Goal: Information Seeking & Learning: Learn about a topic

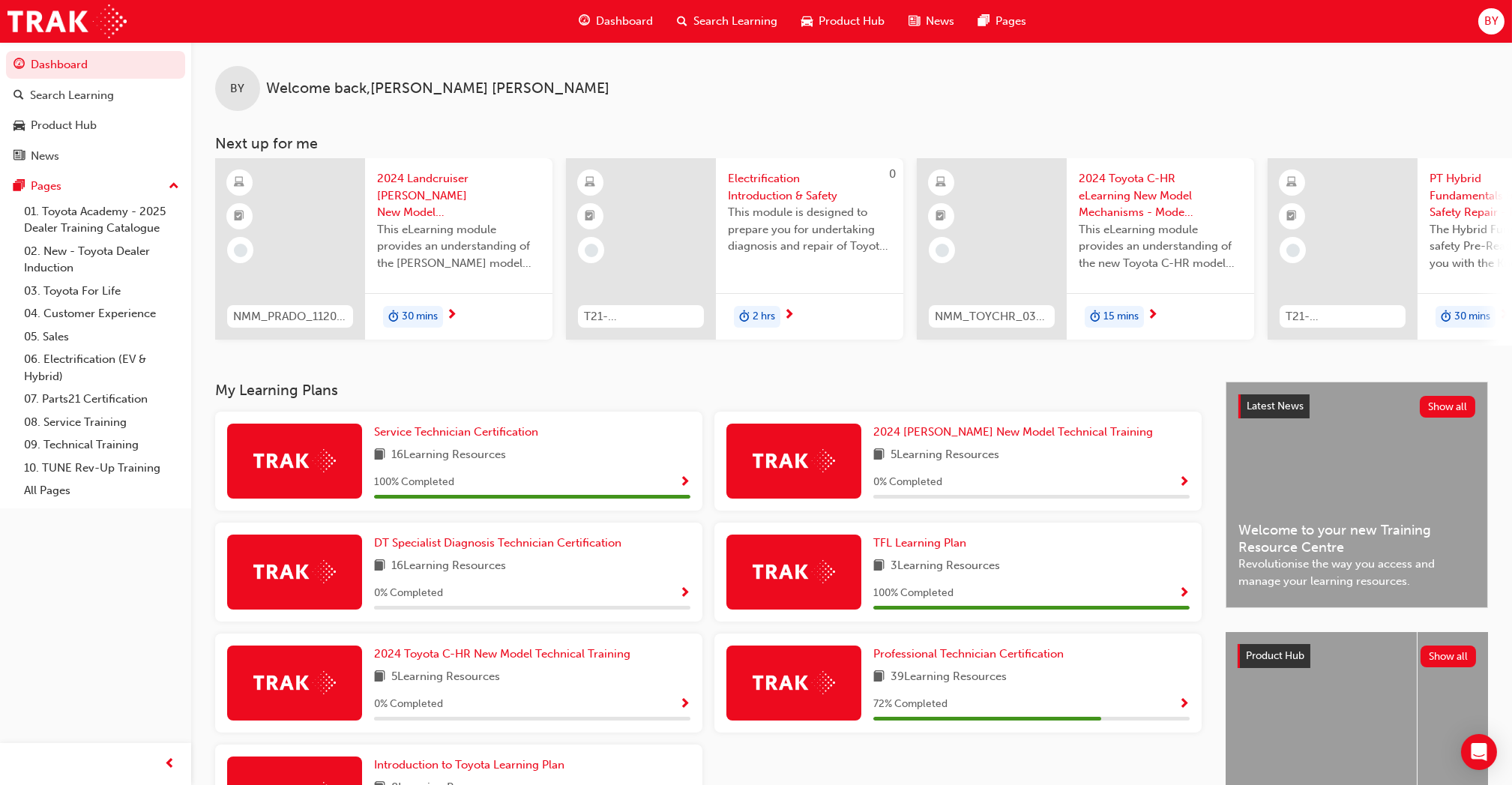
scroll to position [137, 0]
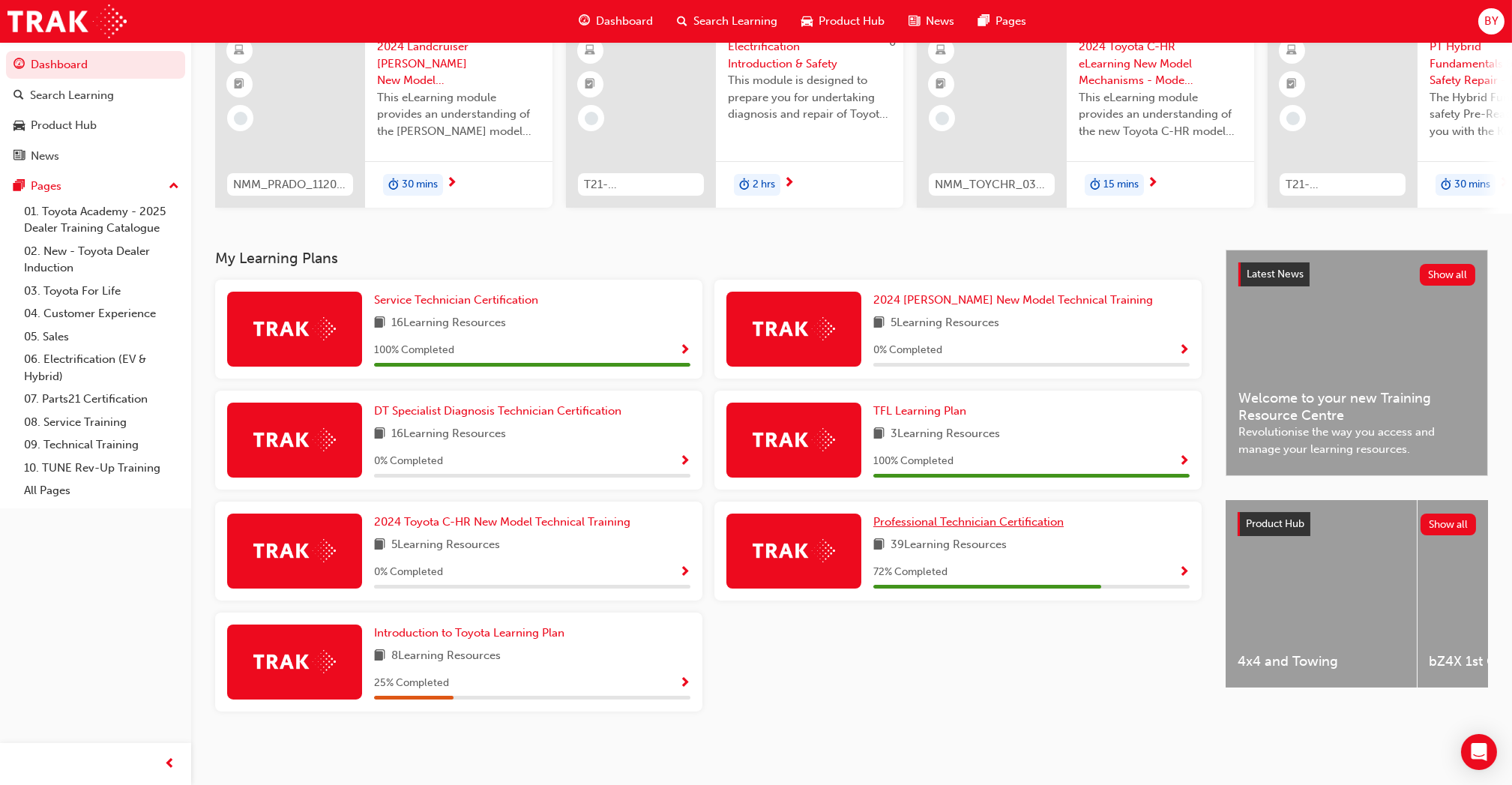
click at [997, 525] on span "Professional Technician Certification" at bounding box center [968, 521] width 190 height 14
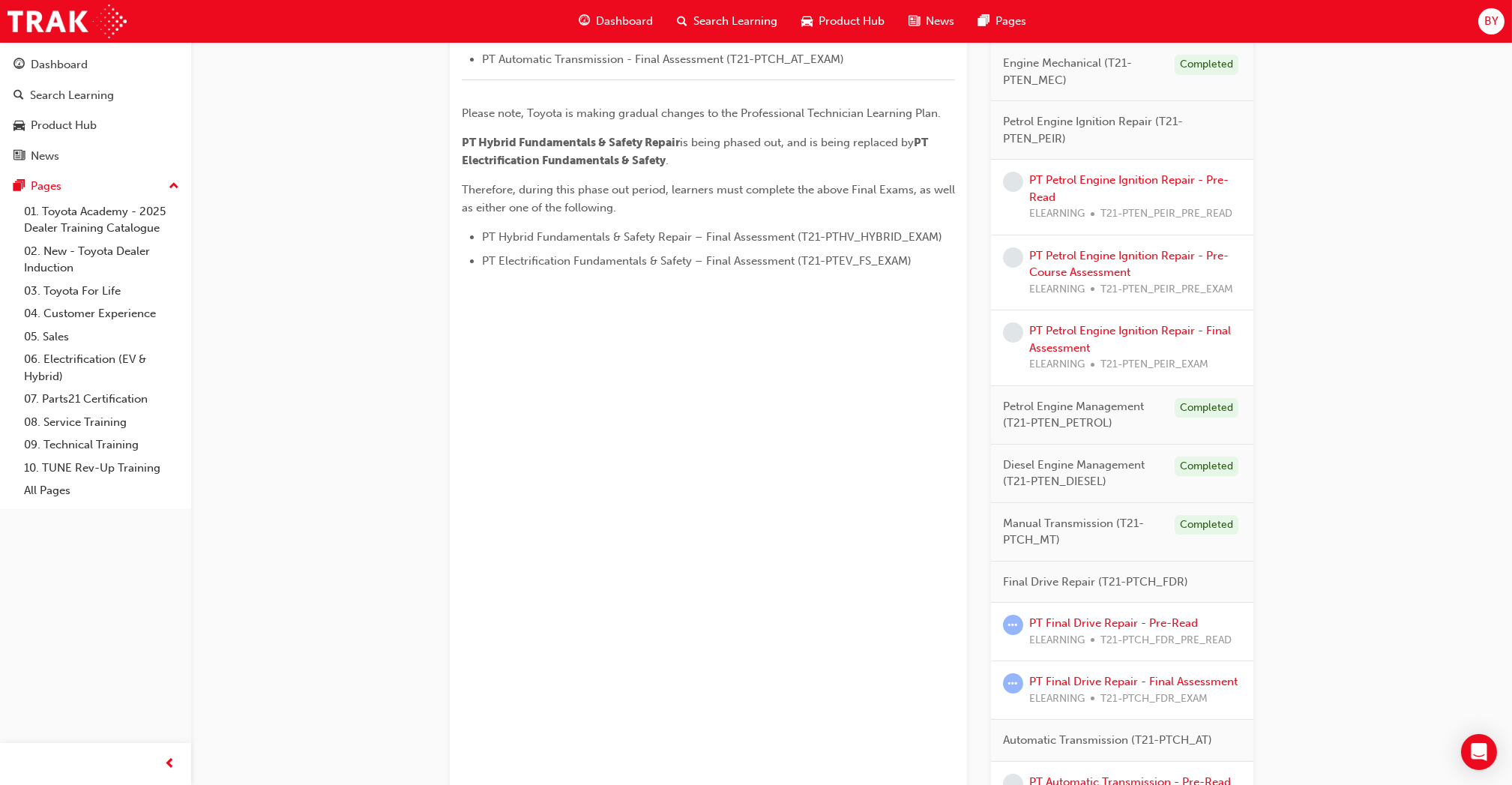
scroll to position [1020, 0]
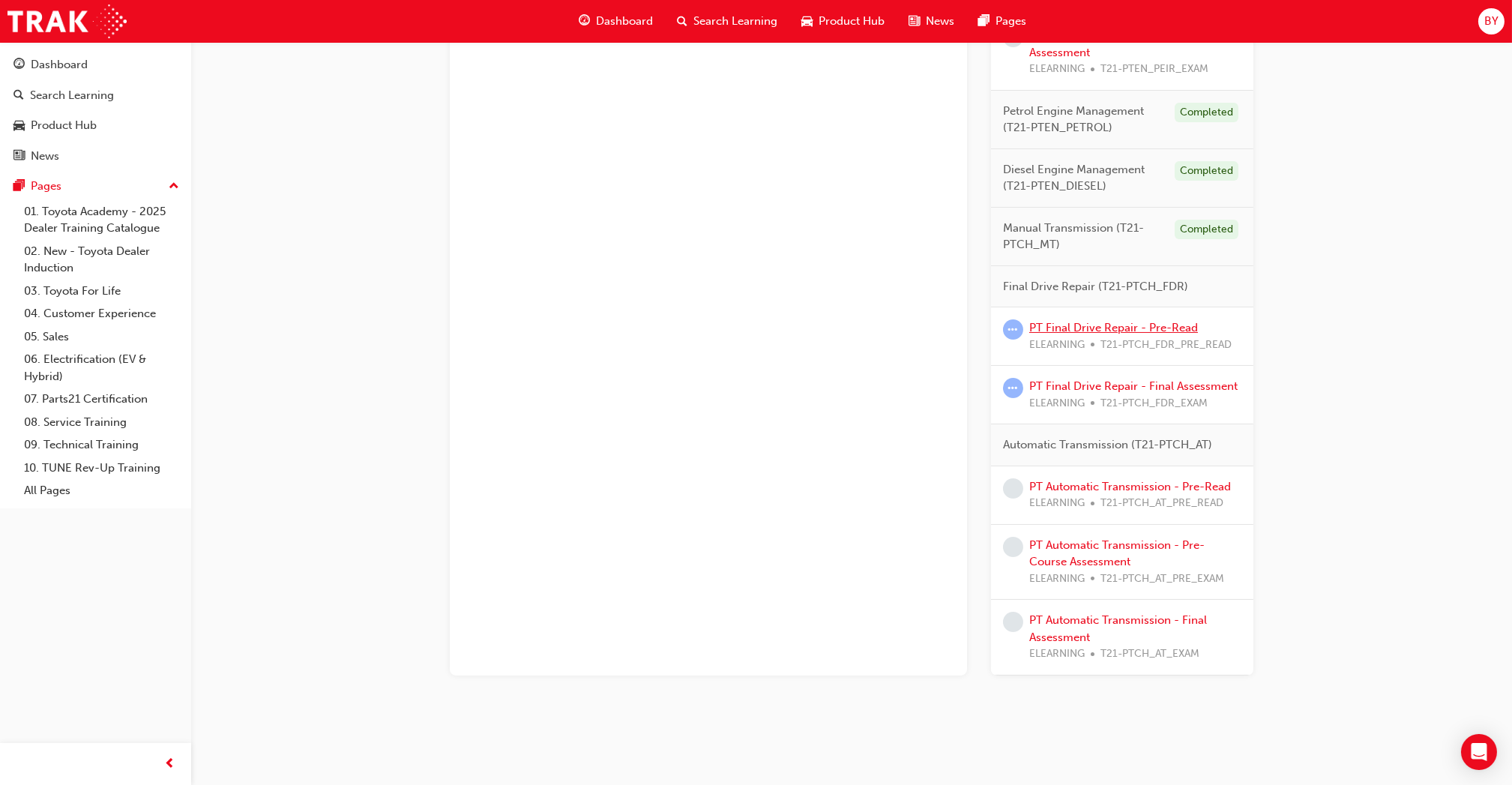
click at [1156, 326] on link "PT Final Drive Repair - Pre-Read" at bounding box center [1114, 328] width 169 height 14
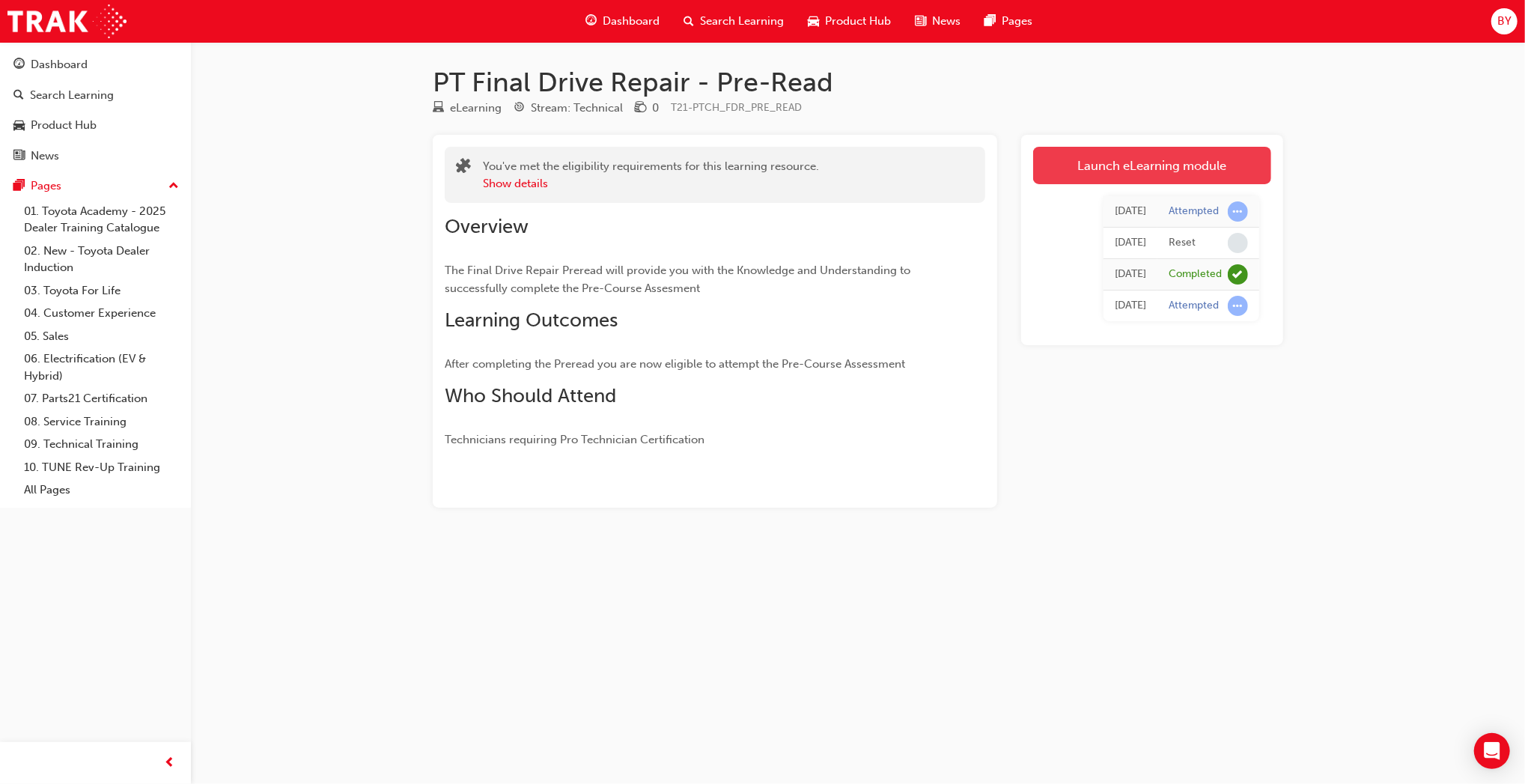
click at [1151, 171] on link "Launch eLearning module" at bounding box center [1152, 165] width 238 height 37
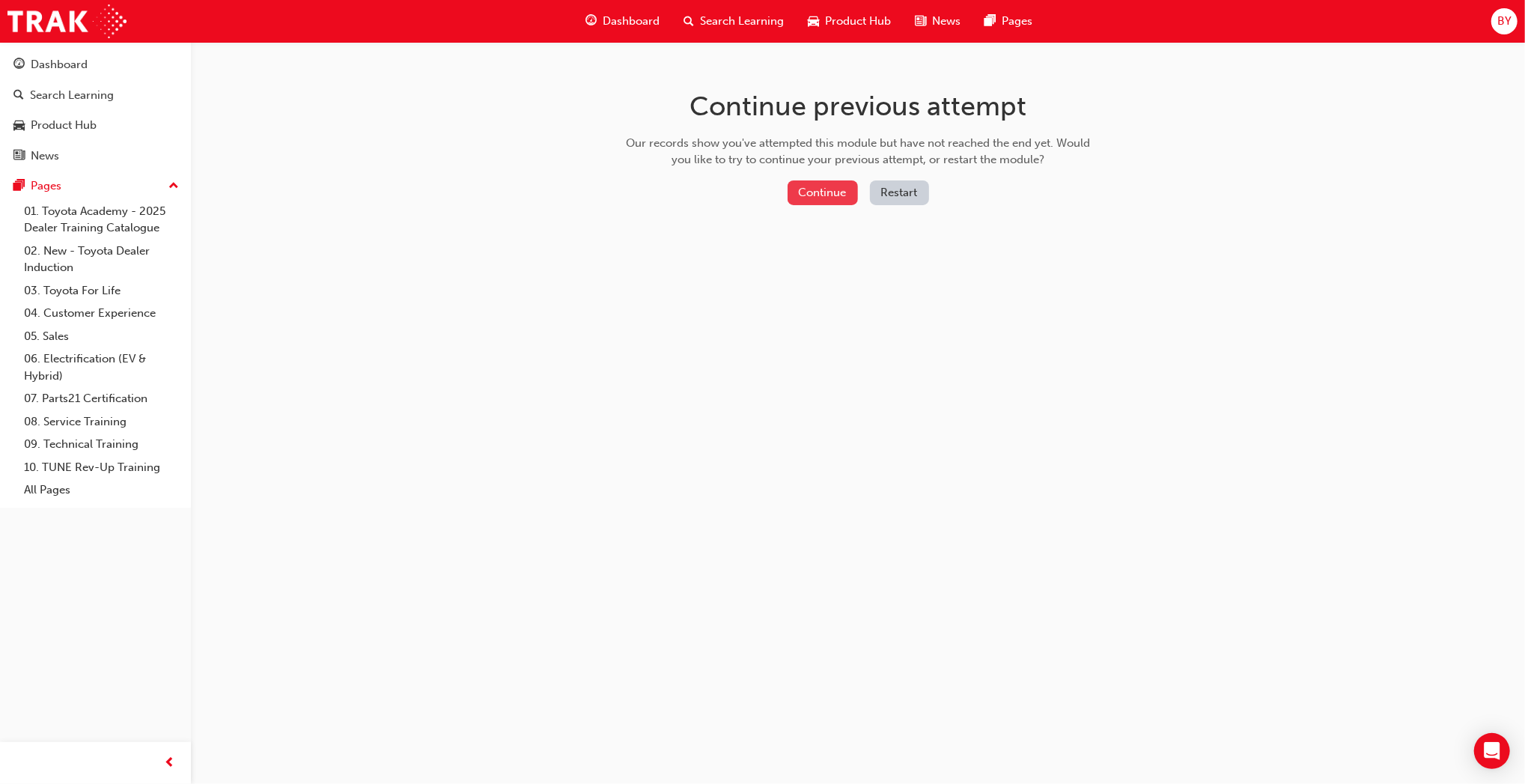
click at [840, 193] on button "Continue" at bounding box center [823, 193] width 71 height 25
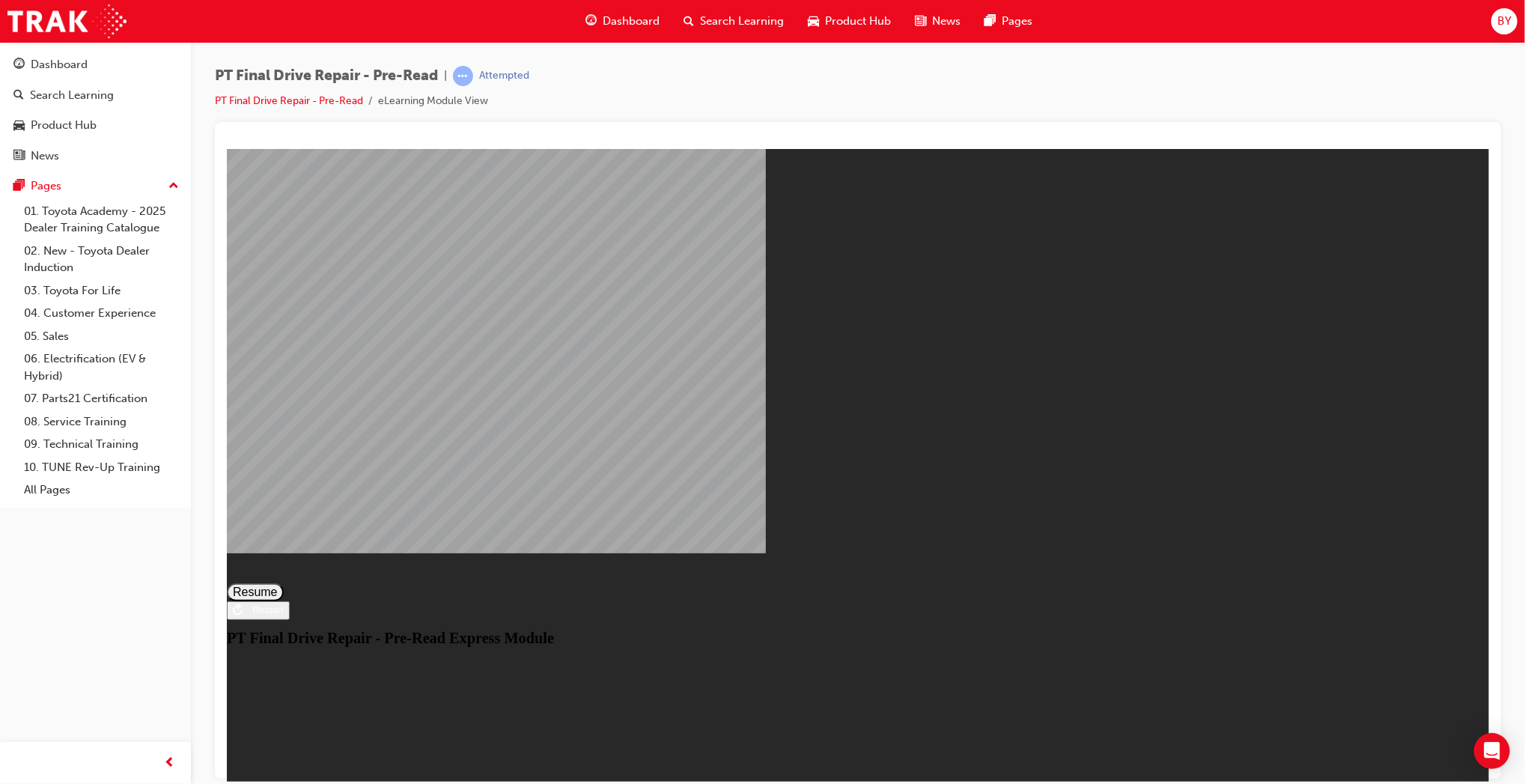
click at [283, 582] on button "Resume" at bounding box center [254, 591] width 57 height 18
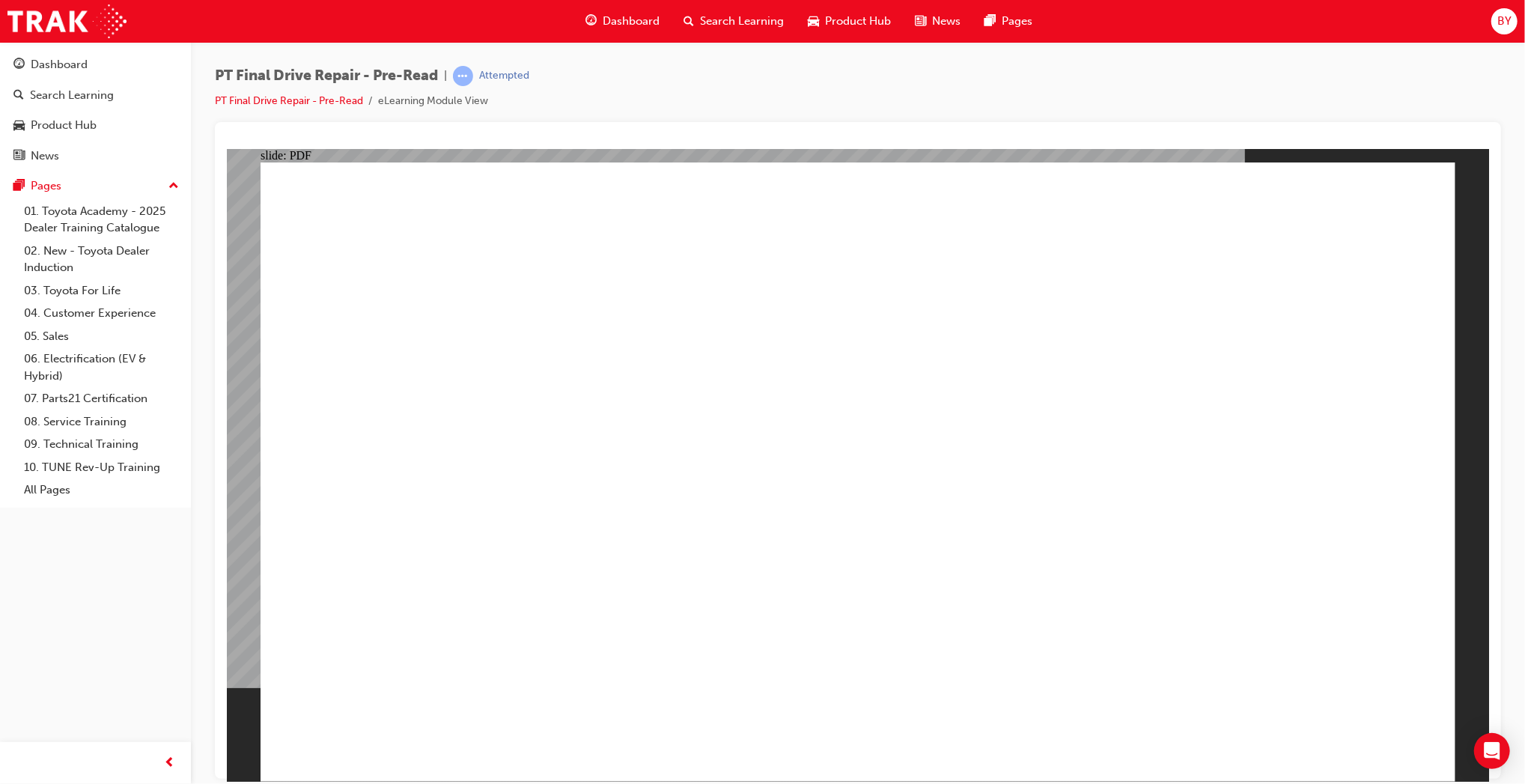
click at [638, 22] on span "Dashboard" at bounding box center [631, 21] width 57 height 17
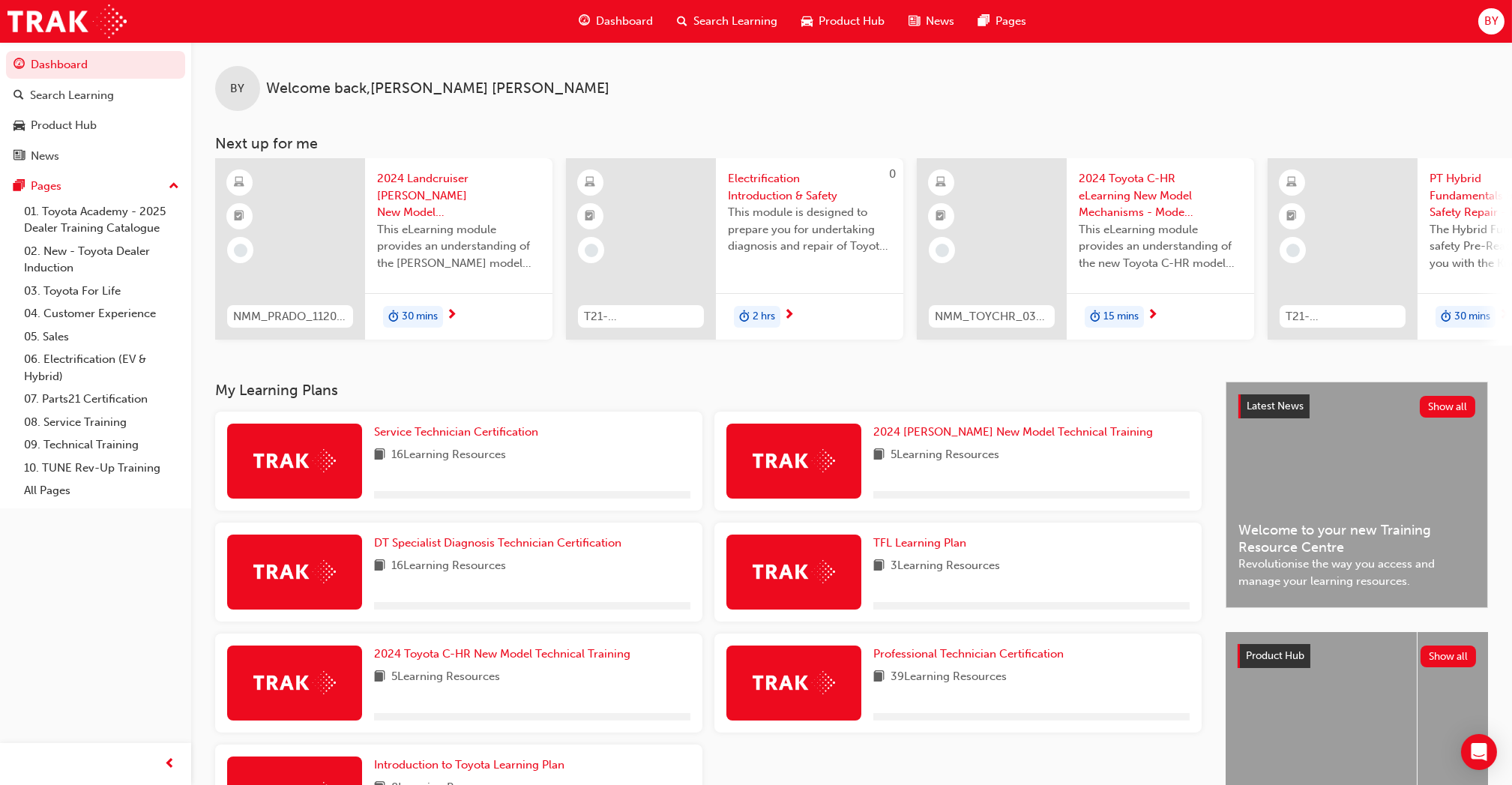
scroll to position [137, 0]
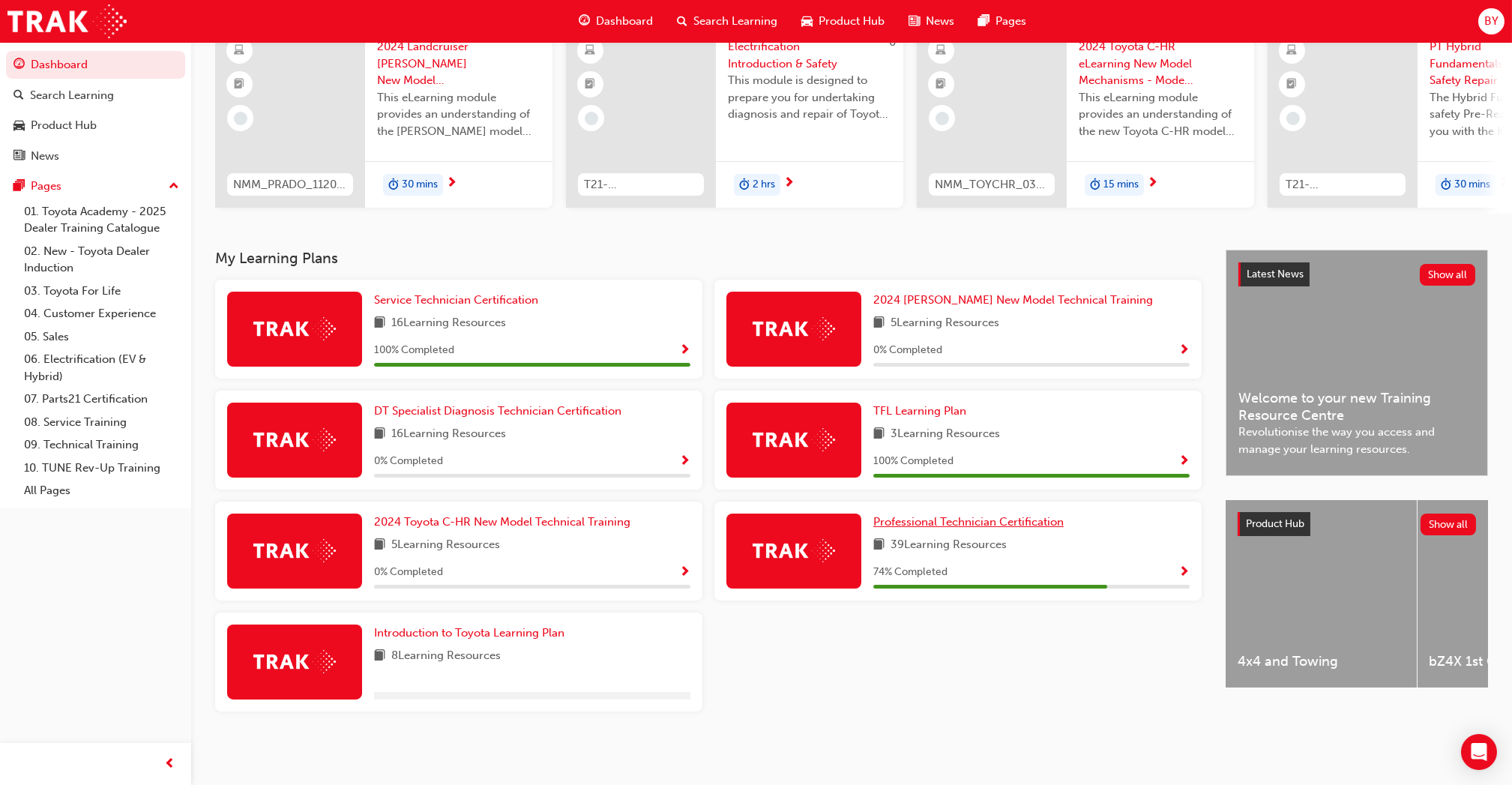
click at [1046, 520] on span "Professional Technician Certification" at bounding box center [968, 521] width 190 height 14
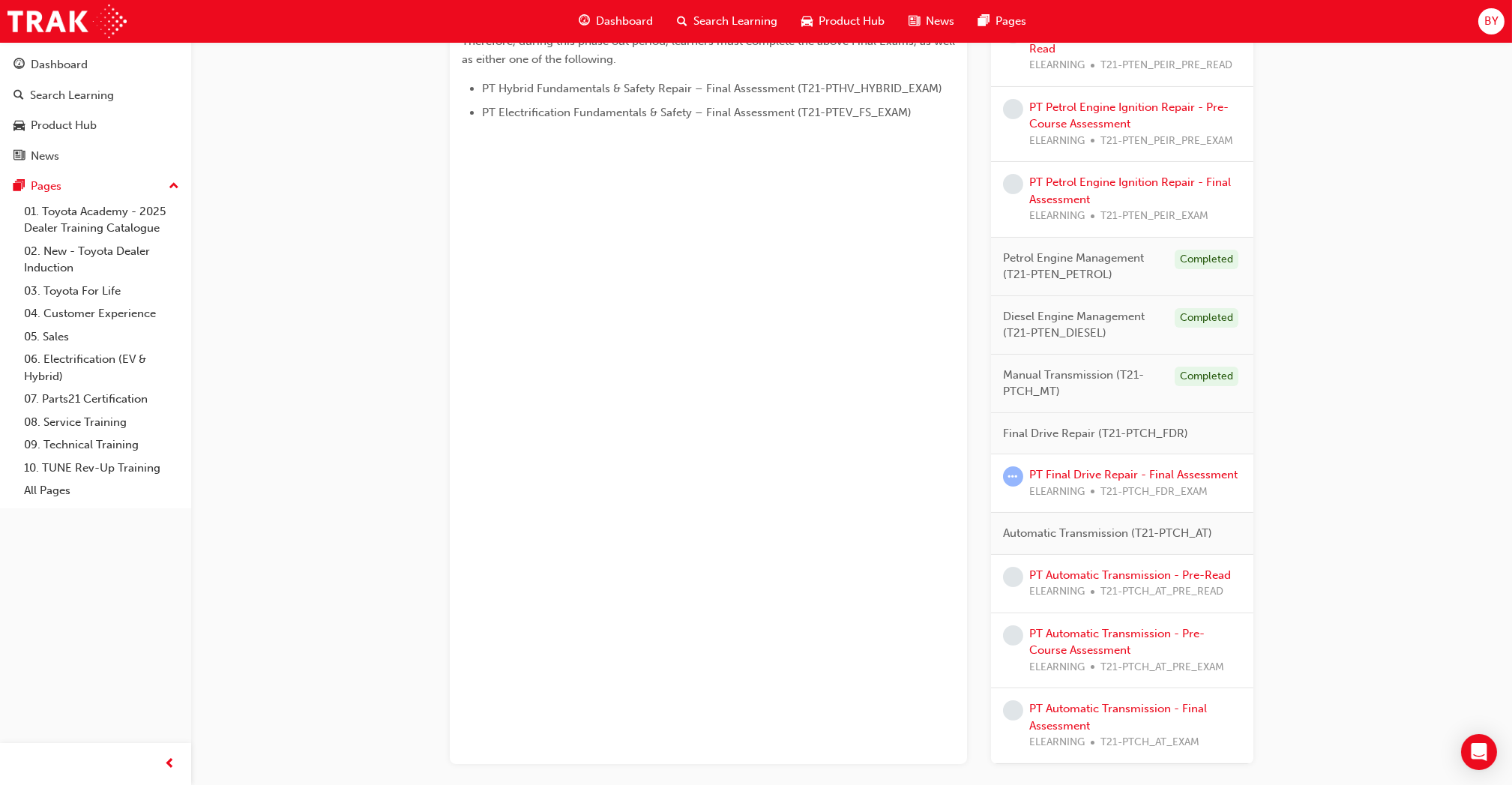
scroll to position [951, 0]
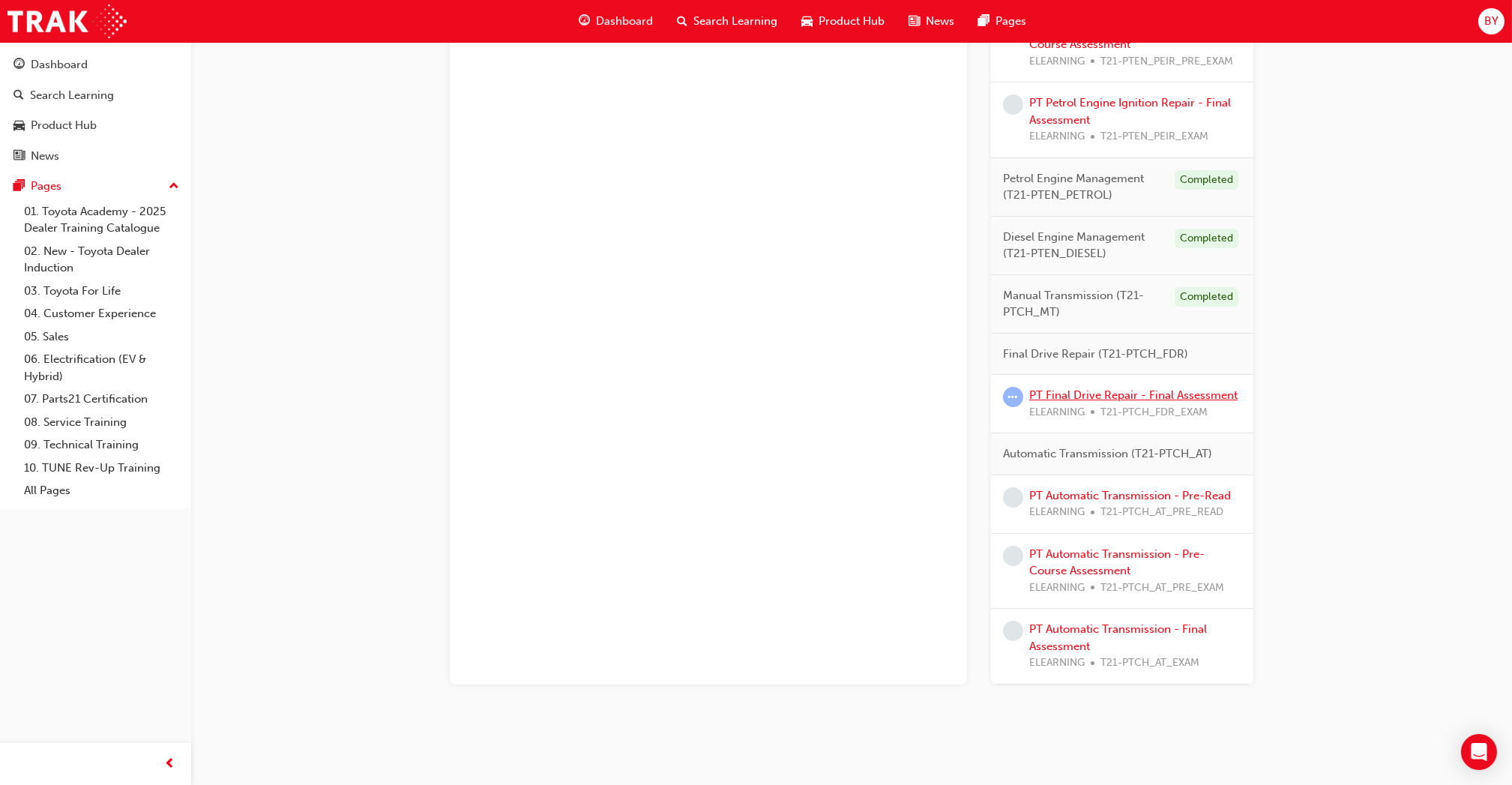
click at [1185, 400] on link "PT Final Drive Repair - Final Assessment" at bounding box center [1133, 395] width 208 height 14
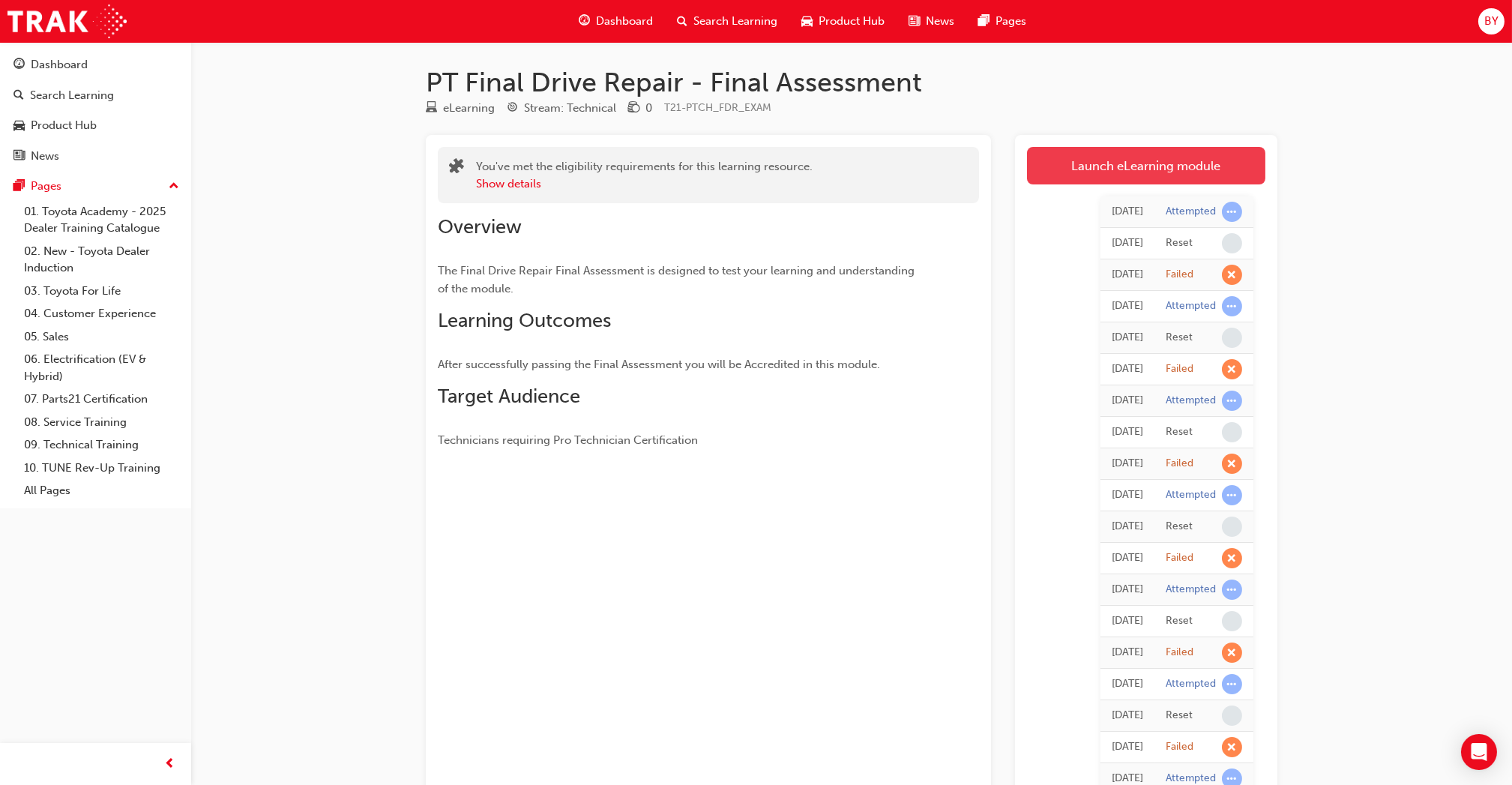
click at [1129, 165] on link "Launch eLearning module" at bounding box center [1145, 166] width 238 height 38
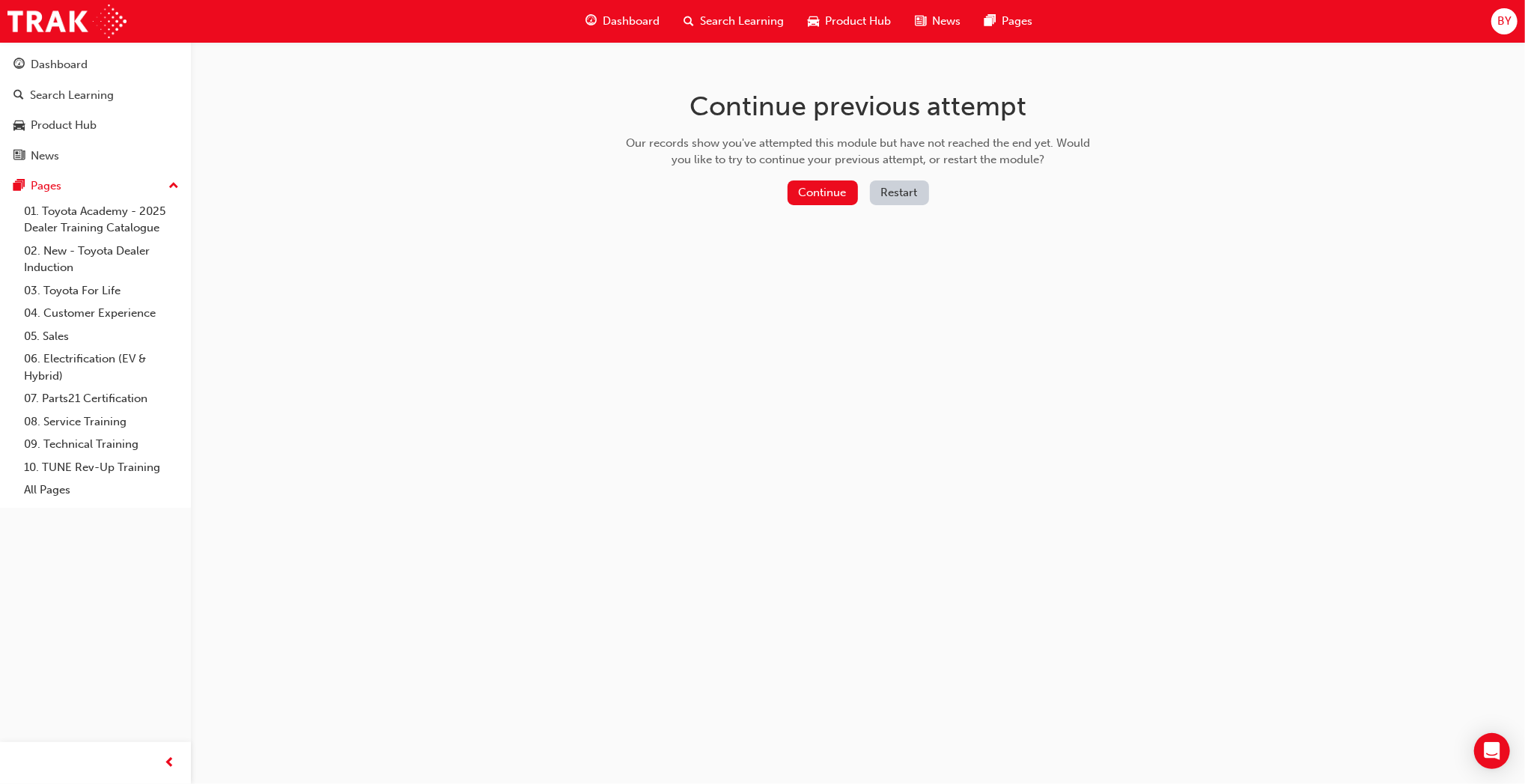
click at [910, 192] on button "Restart" at bounding box center [899, 193] width 59 height 25
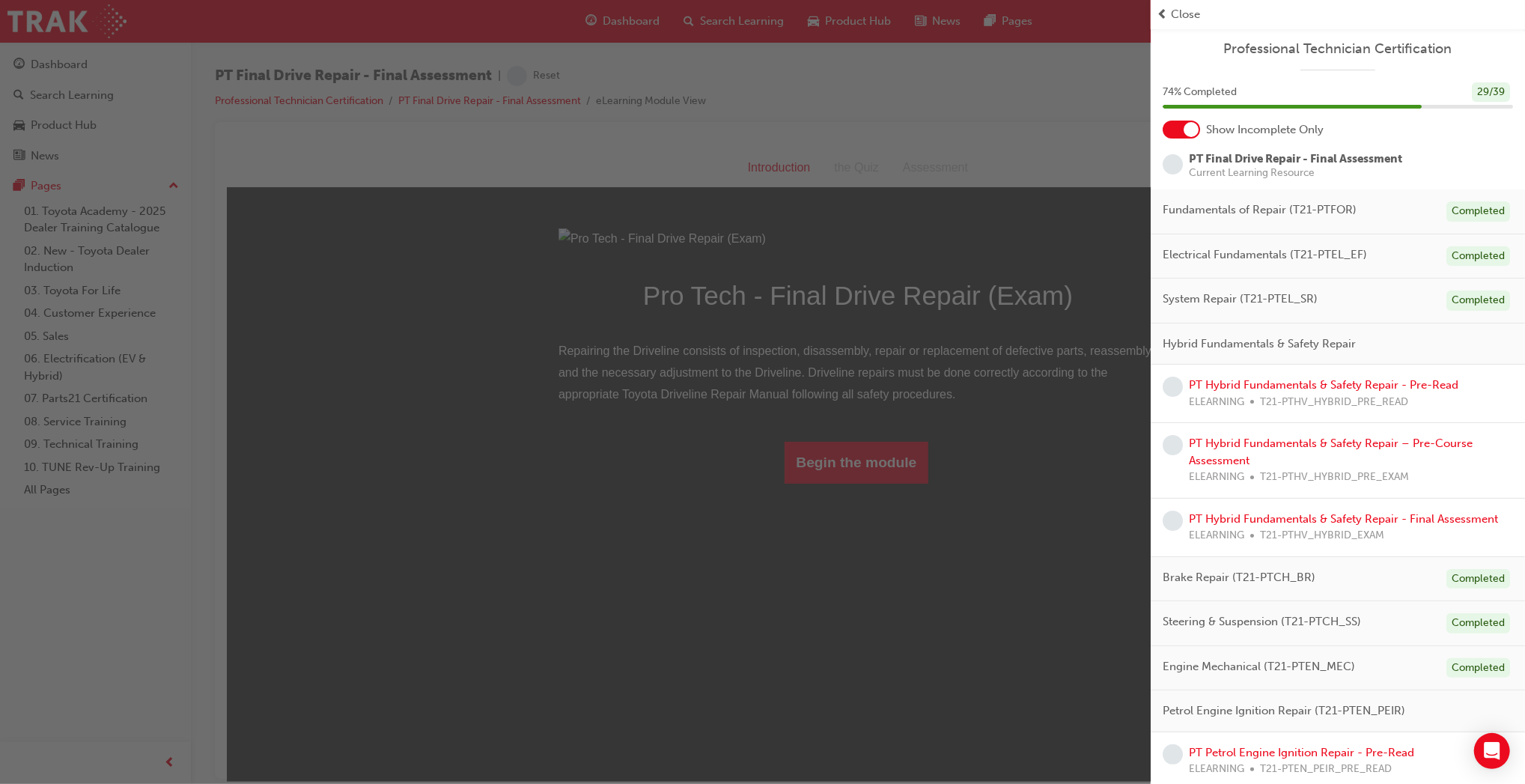
drag, startPoint x: 854, startPoint y: 623, endPoint x: 627, endPoint y: 476, distance: 270.4
click at [854, 623] on div "button" at bounding box center [575, 392] width 1151 height 784
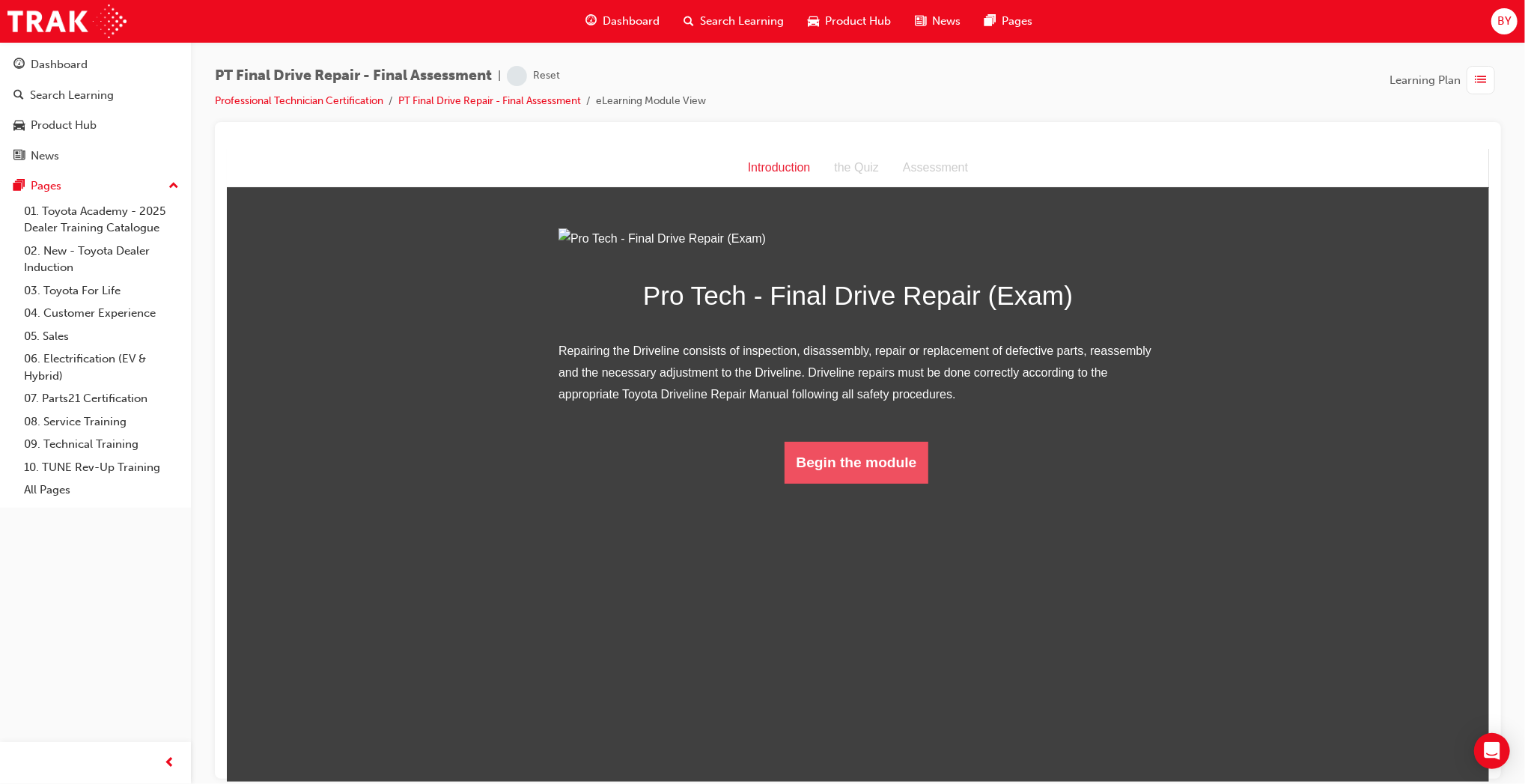
click at [853, 483] on button "Begin the module" at bounding box center [857, 461] width 145 height 42
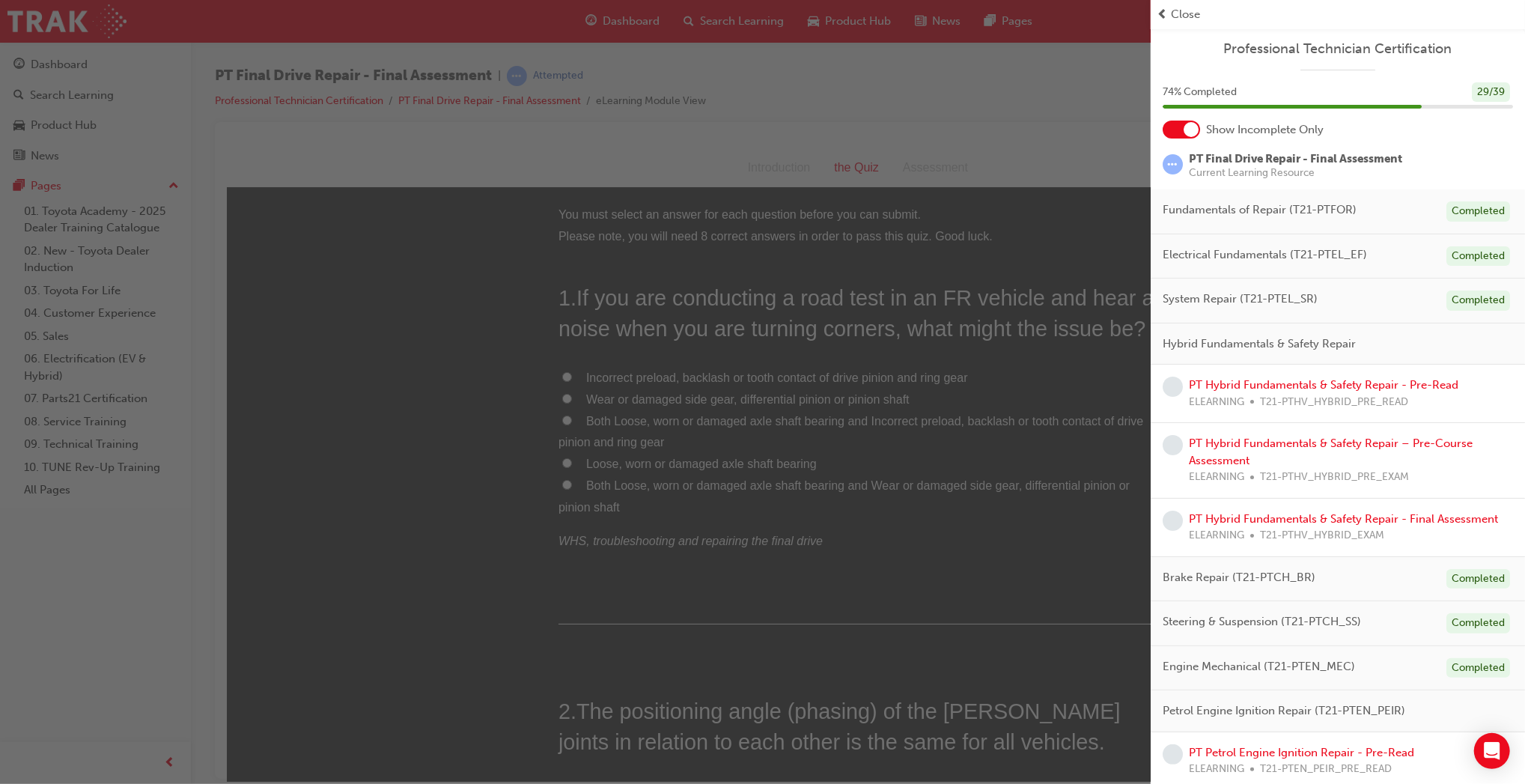
click at [761, 595] on div "button" at bounding box center [575, 392] width 1151 height 784
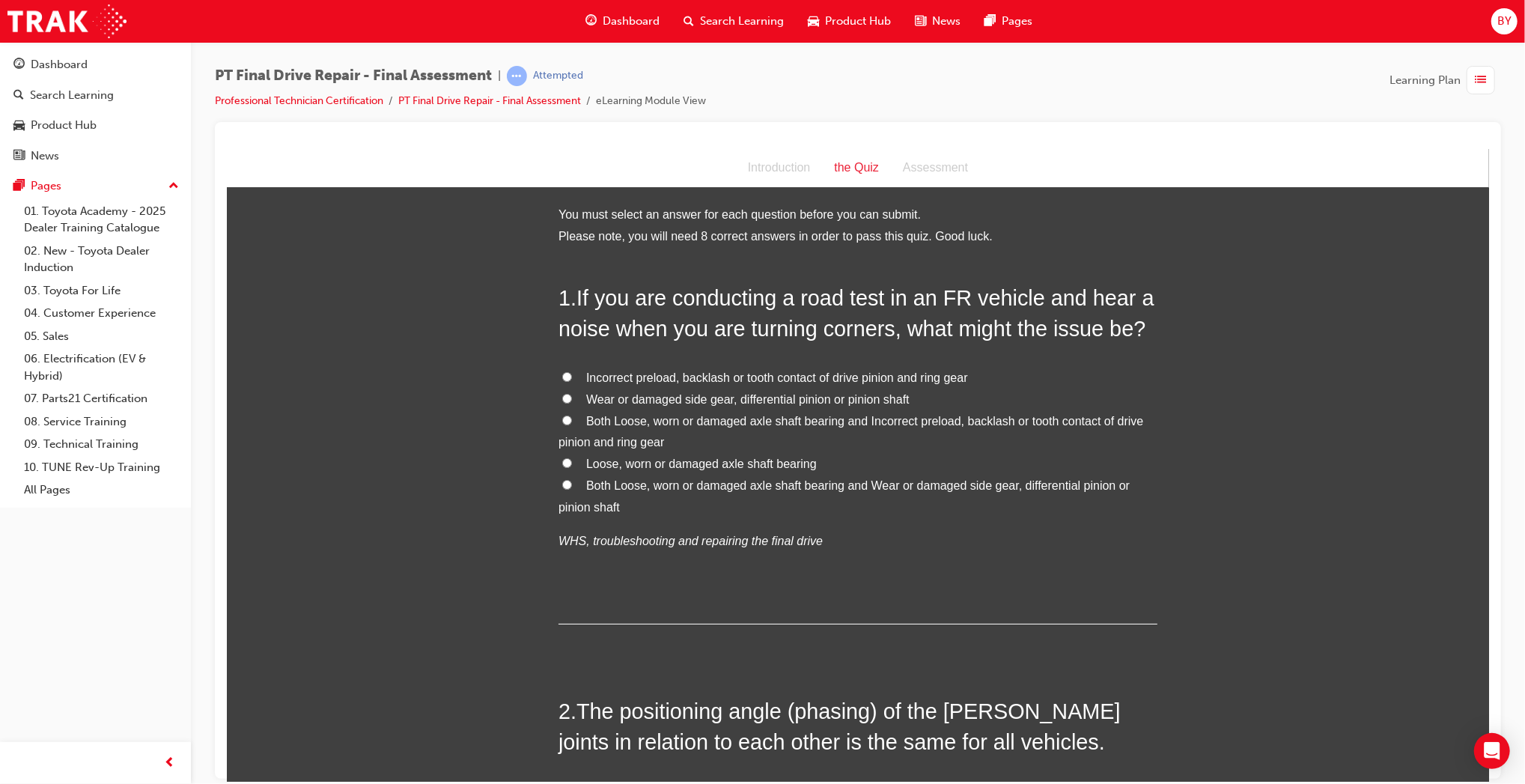
click at [749, 492] on span "Both Loose, worn or damaged axle shaft bearing and Wear or damaged side gear, d…" at bounding box center [843, 495] width 571 height 34
click at [571, 489] on input "Both Loose, worn or damaged axle shaft bearing and Wear or damaged side gear, d…" at bounding box center [566, 483] width 9 height 9
radio input "true"
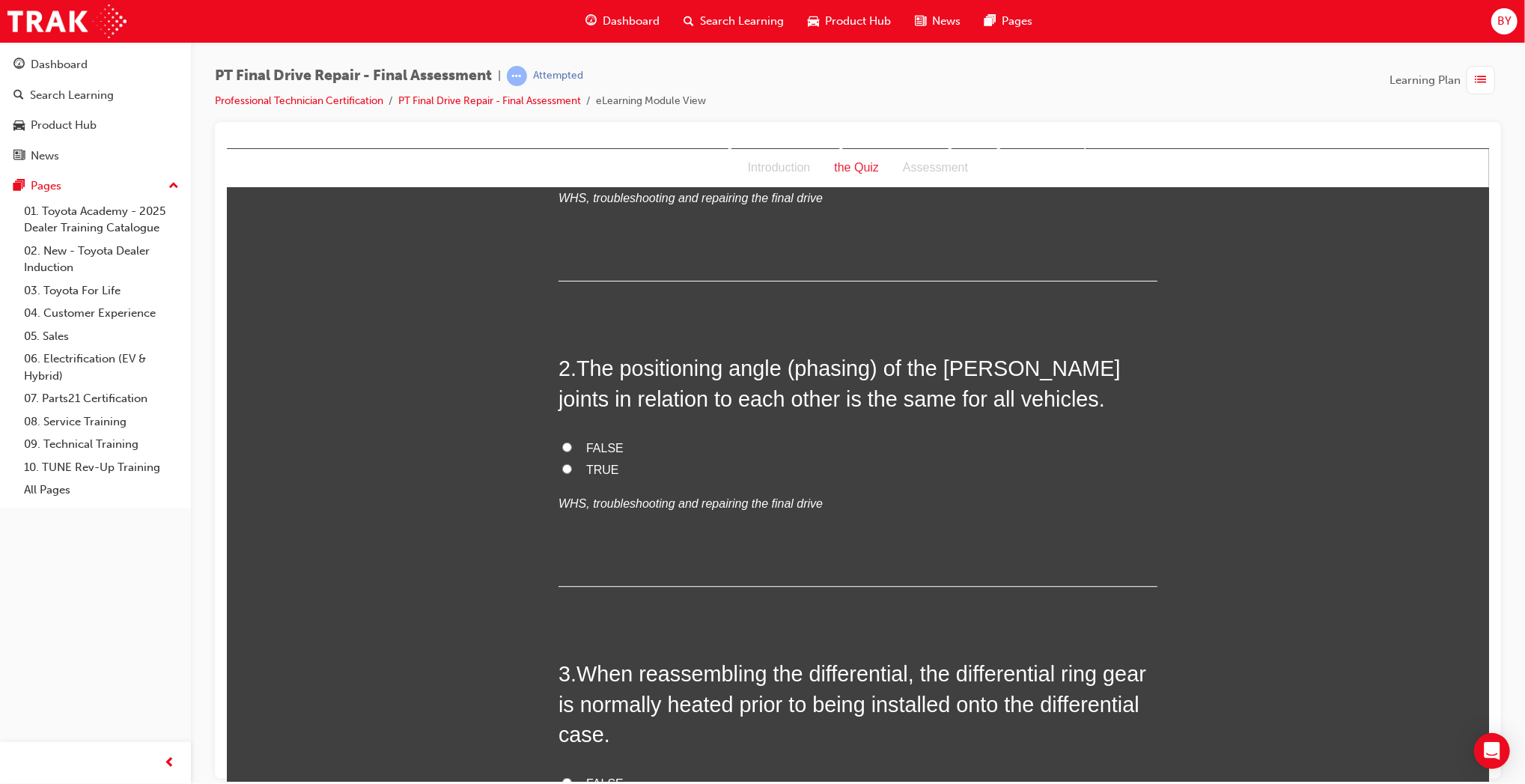
scroll to position [346, 0]
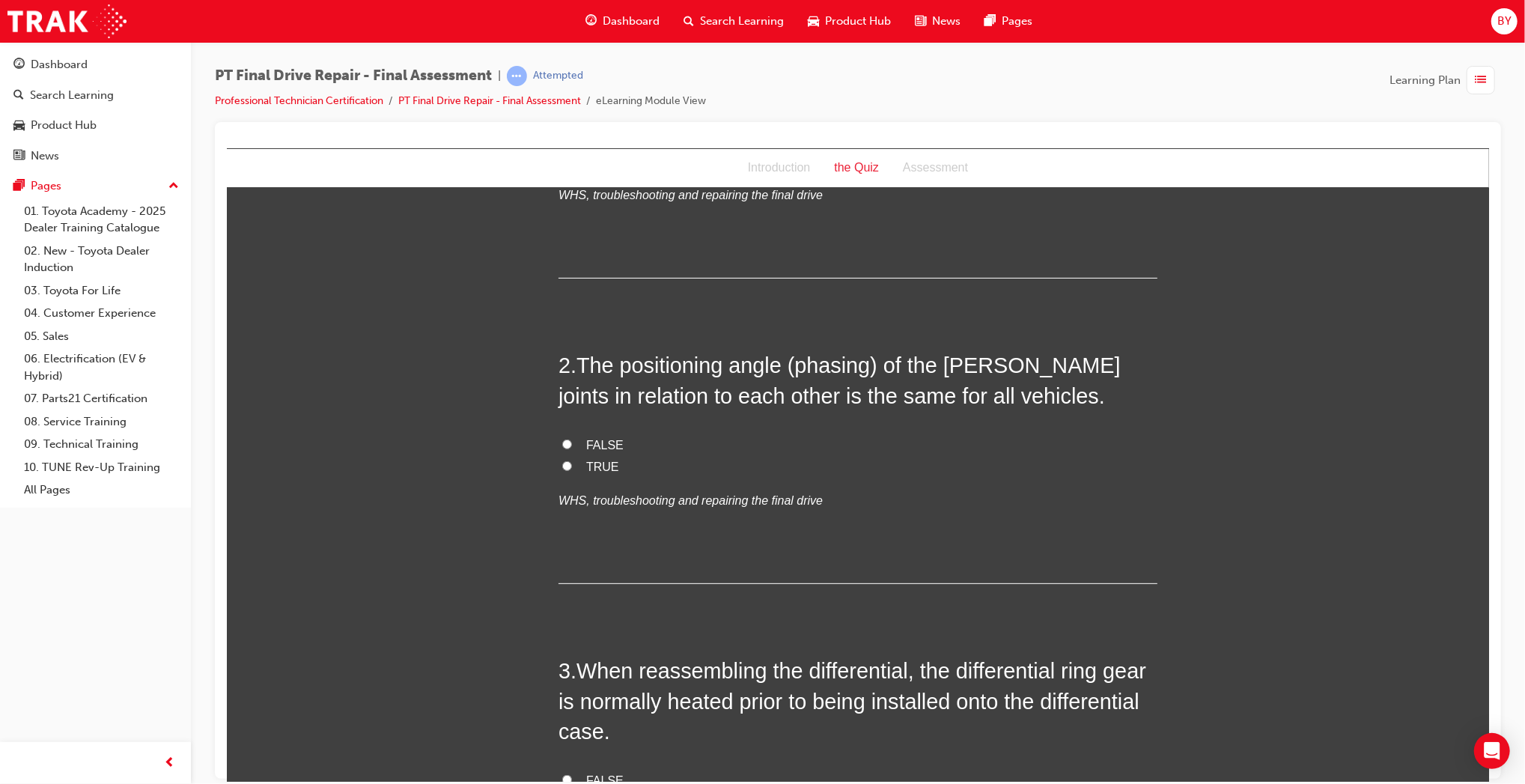
click at [591, 447] on span "FALSE" at bounding box center [604, 444] width 38 height 13
click at [571, 447] on input "FALSE" at bounding box center [566, 443] width 9 height 9
radio input "true"
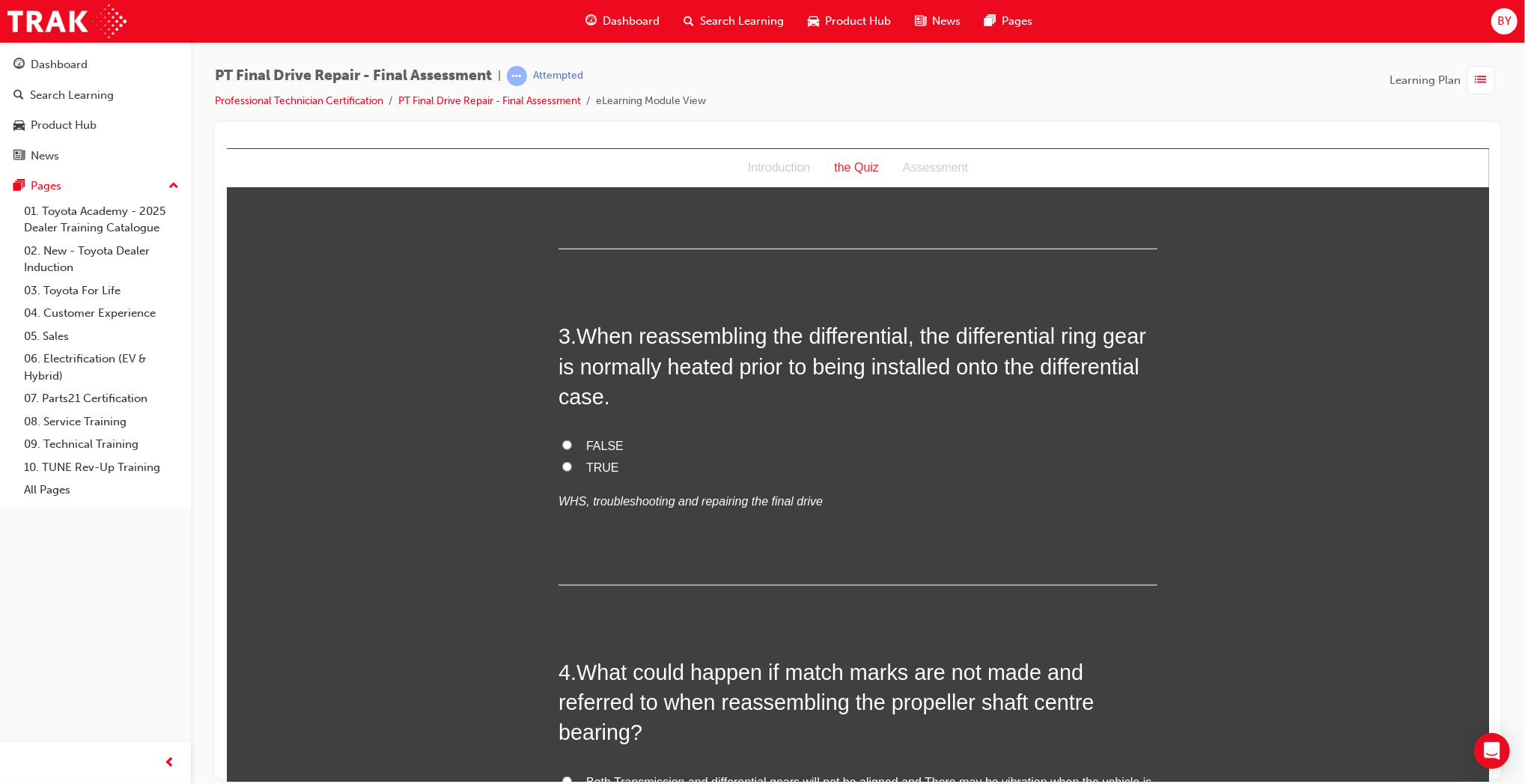
scroll to position [683, 0]
click at [597, 458] on span "TRUE" at bounding box center [602, 464] width 33 height 13
click at [571, 458] on input "TRUE" at bounding box center [566, 463] width 9 height 9
radio input "true"
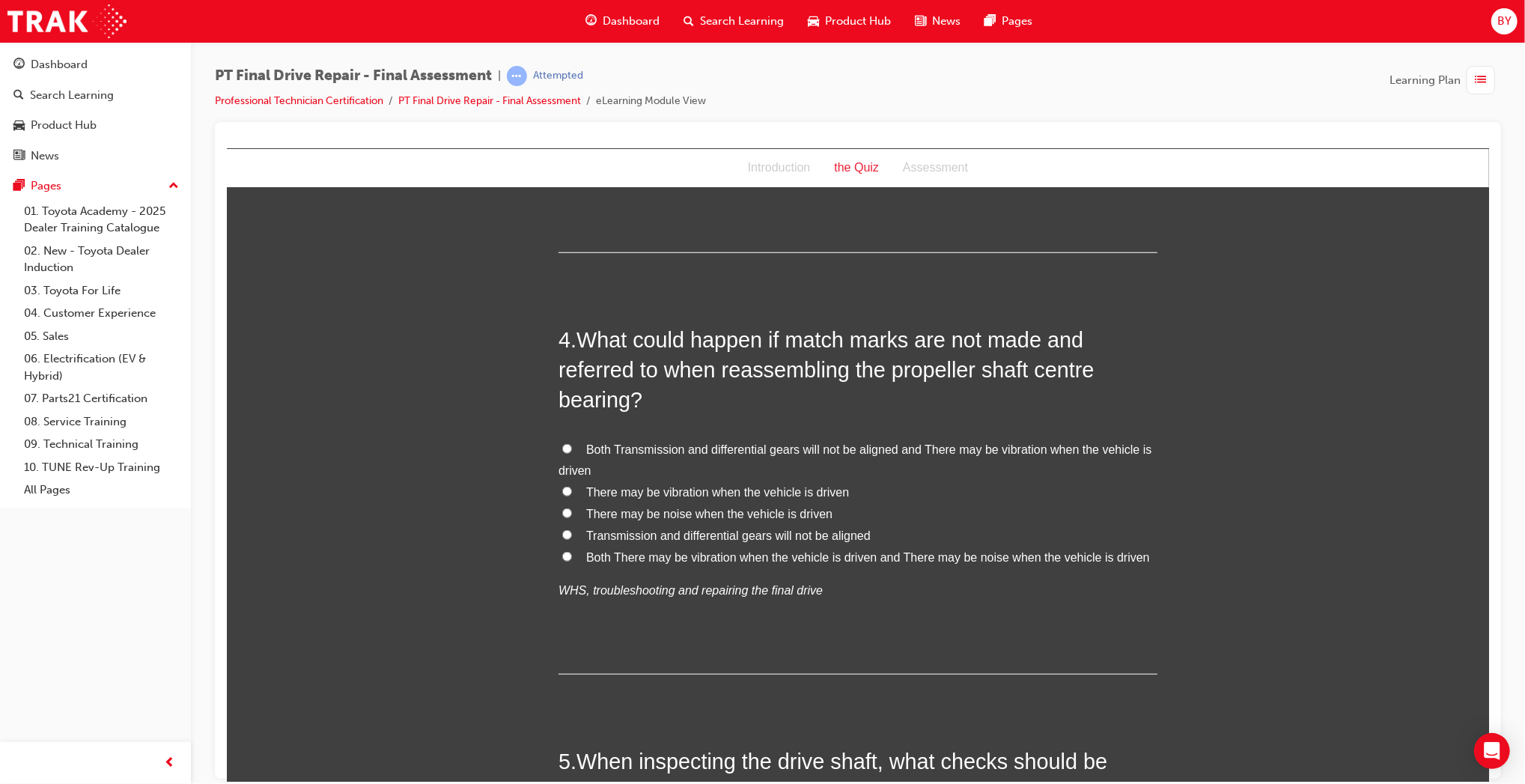
scroll to position [1024, 0]
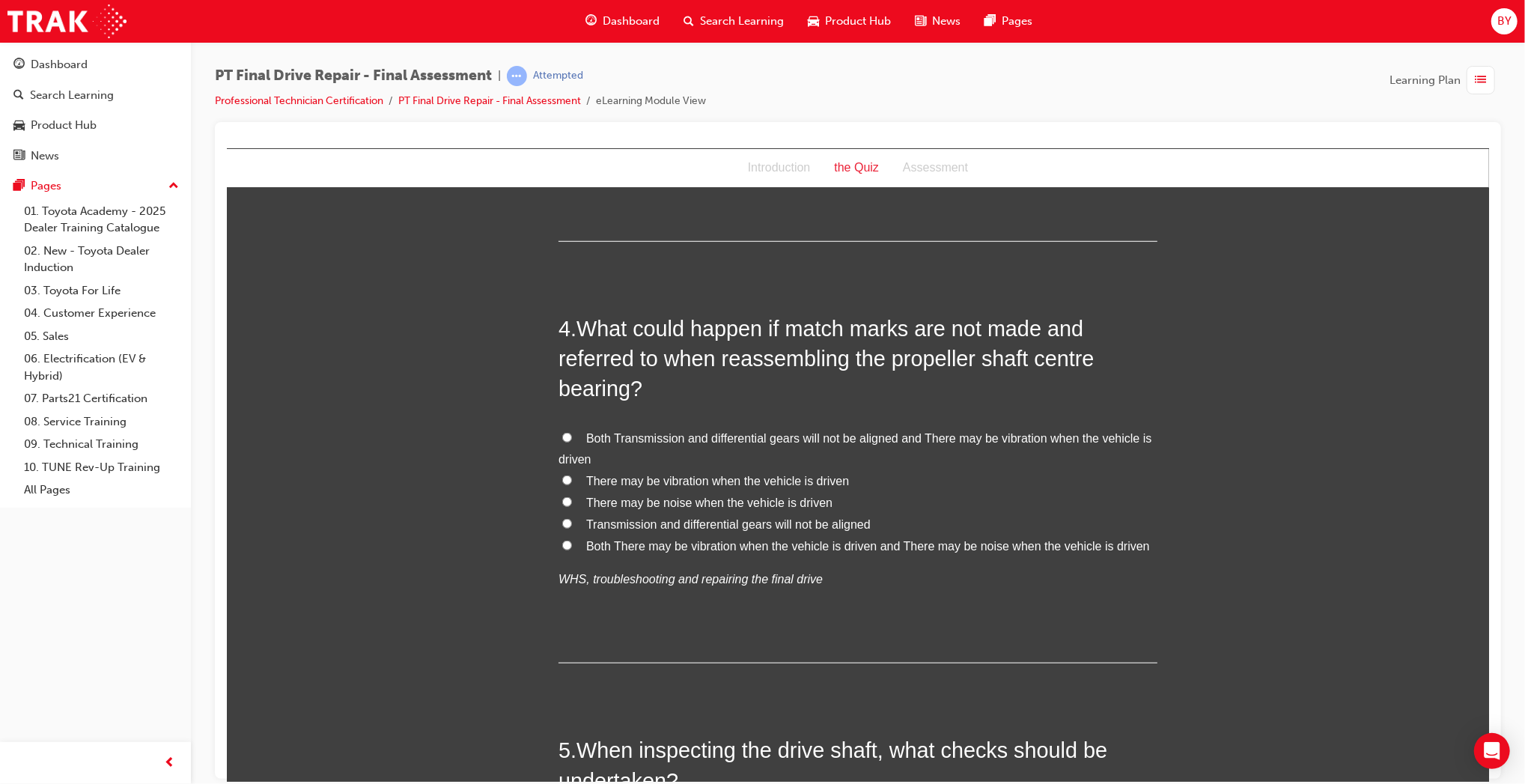
click at [701, 553] on label "Both There may be vibration when the vehicle is driven and There may be noise w…" at bounding box center [857, 545] width 599 height 21
click at [571, 550] on input "Both There may be vibration when the vehicle is driven and There may be noise w…" at bounding box center [566, 544] width 9 height 9
radio input "true"
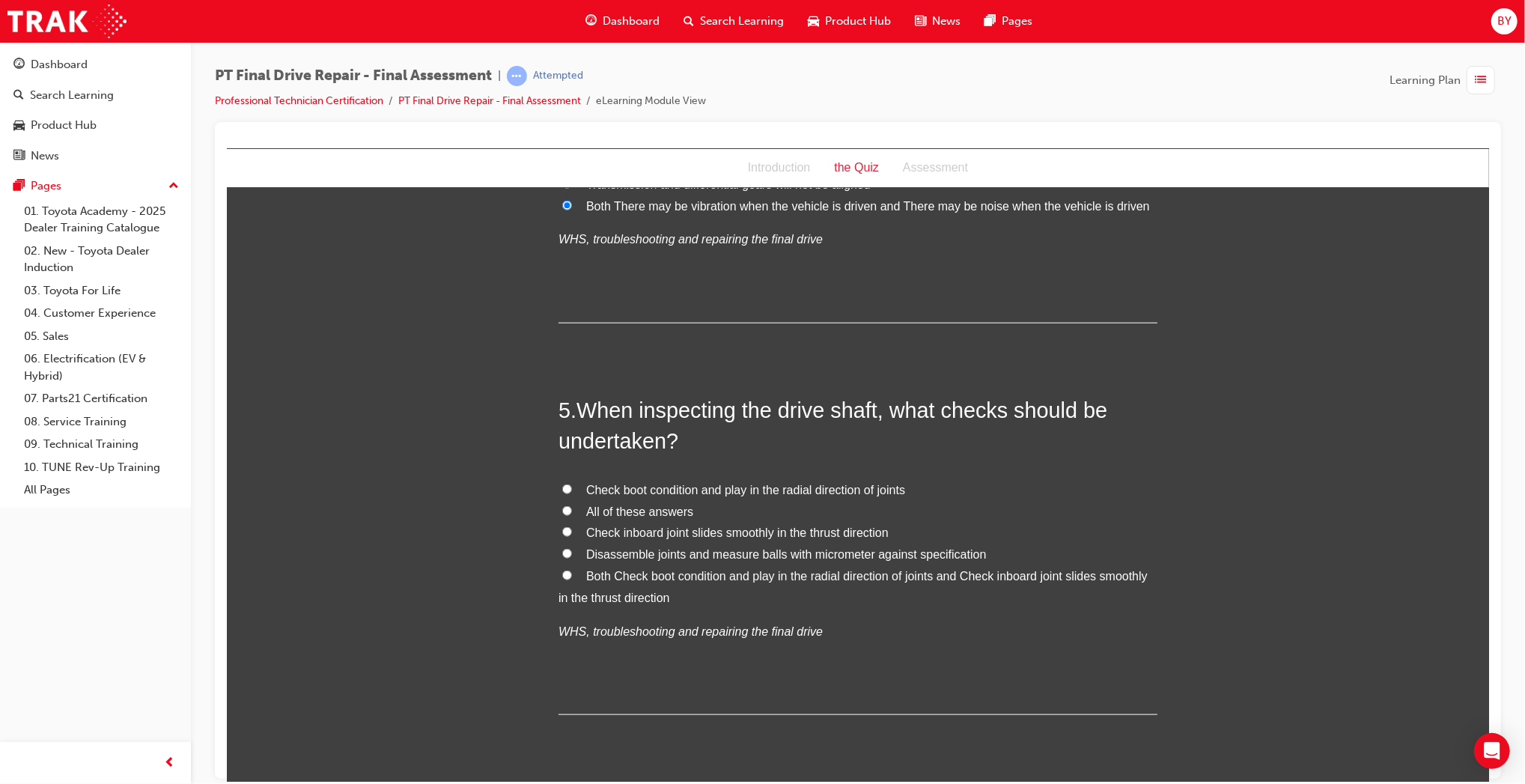
scroll to position [1371, 0]
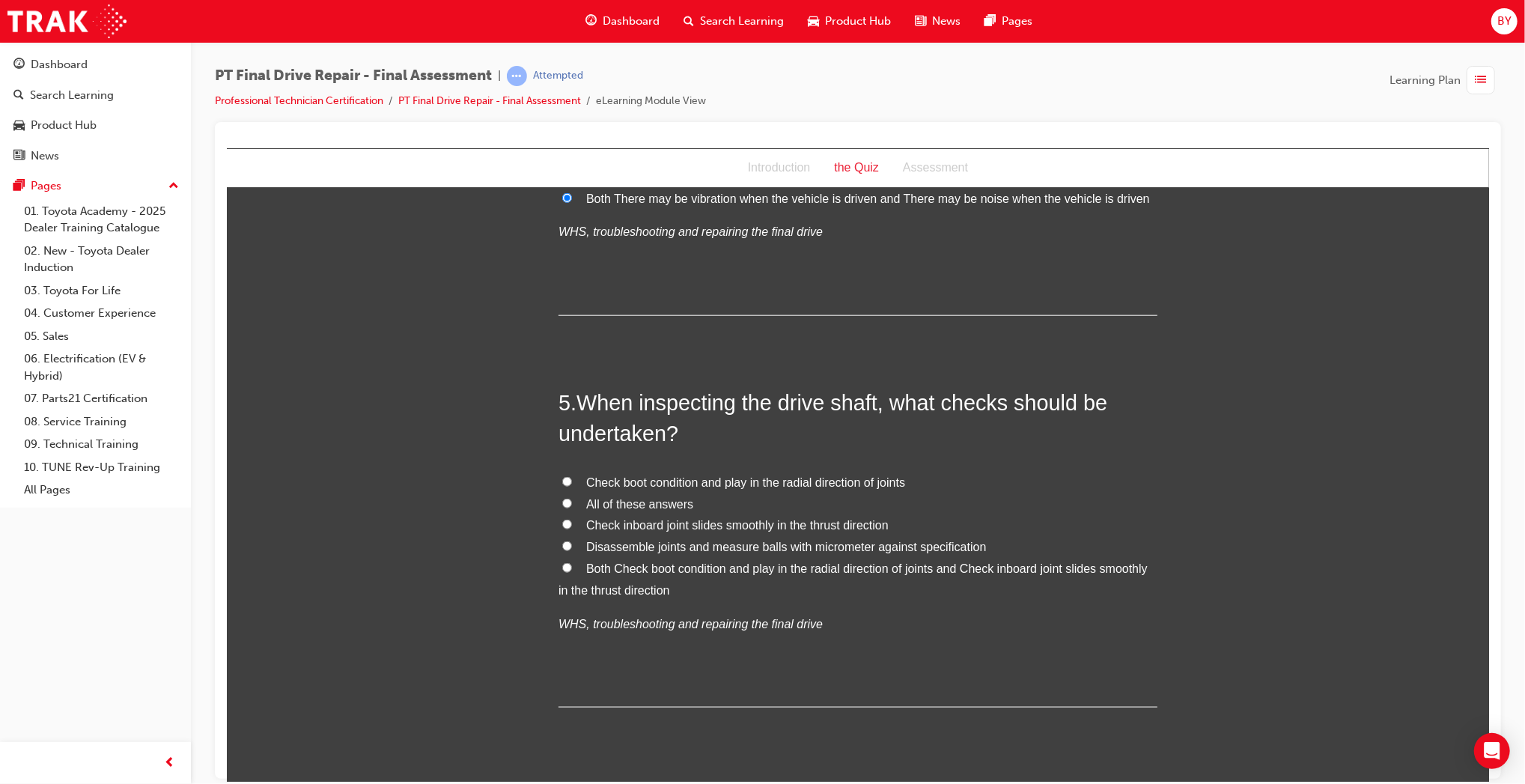
click at [660, 568] on span "Both Check boot condition and play in the radial direction of joints and Check …" at bounding box center [852, 579] width 589 height 34
click at [571, 568] on input "Both Check boot condition and play in the radial direction of joints and Check …" at bounding box center [566, 567] width 9 height 9
radio input "true"
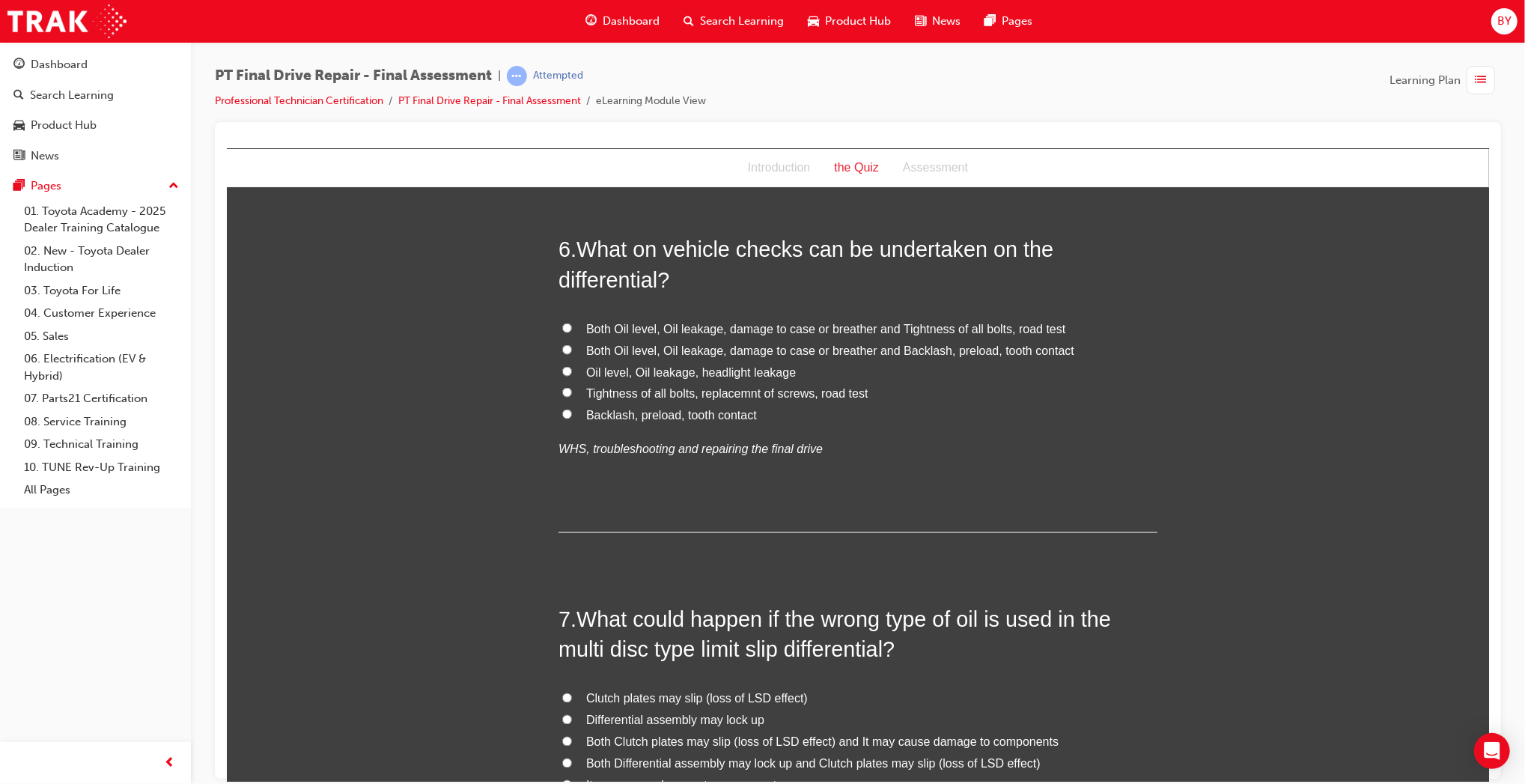
scroll to position [1917, 0]
click at [718, 331] on span "Both Oil level, Oil leakage, damage to case or breather and Tightness of all bo…" at bounding box center [825, 327] width 479 height 13
click at [571, 331] on input "Both Oil level, Oil leakage, damage to case or breather and Tightness of all bo…" at bounding box center [566, 326] width 9 height 9
radio input "true"
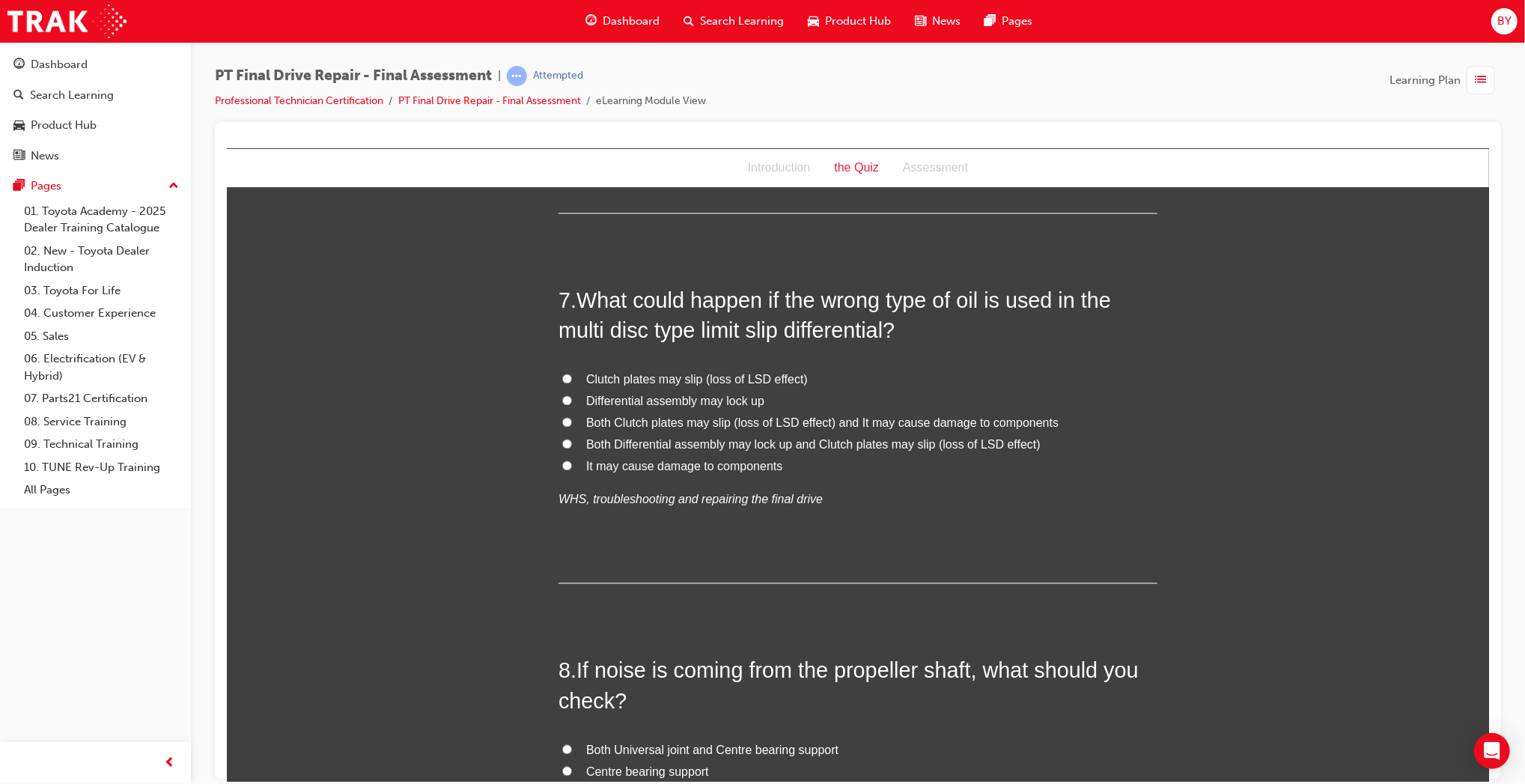
scroll to position [2236, 0]
click at [666, 427] on span "Both Clutch plates may slip (loss of LSD effect) and It may cause damage to com…" at bounding box center [822, 422] width 472 height 13
click at [571, 426] on input "Both Clutch plates may slip (loss of LSD effect) and It may cause damage to com…" at bounding box center [566, 420] width 9 height 9
radio input "true"
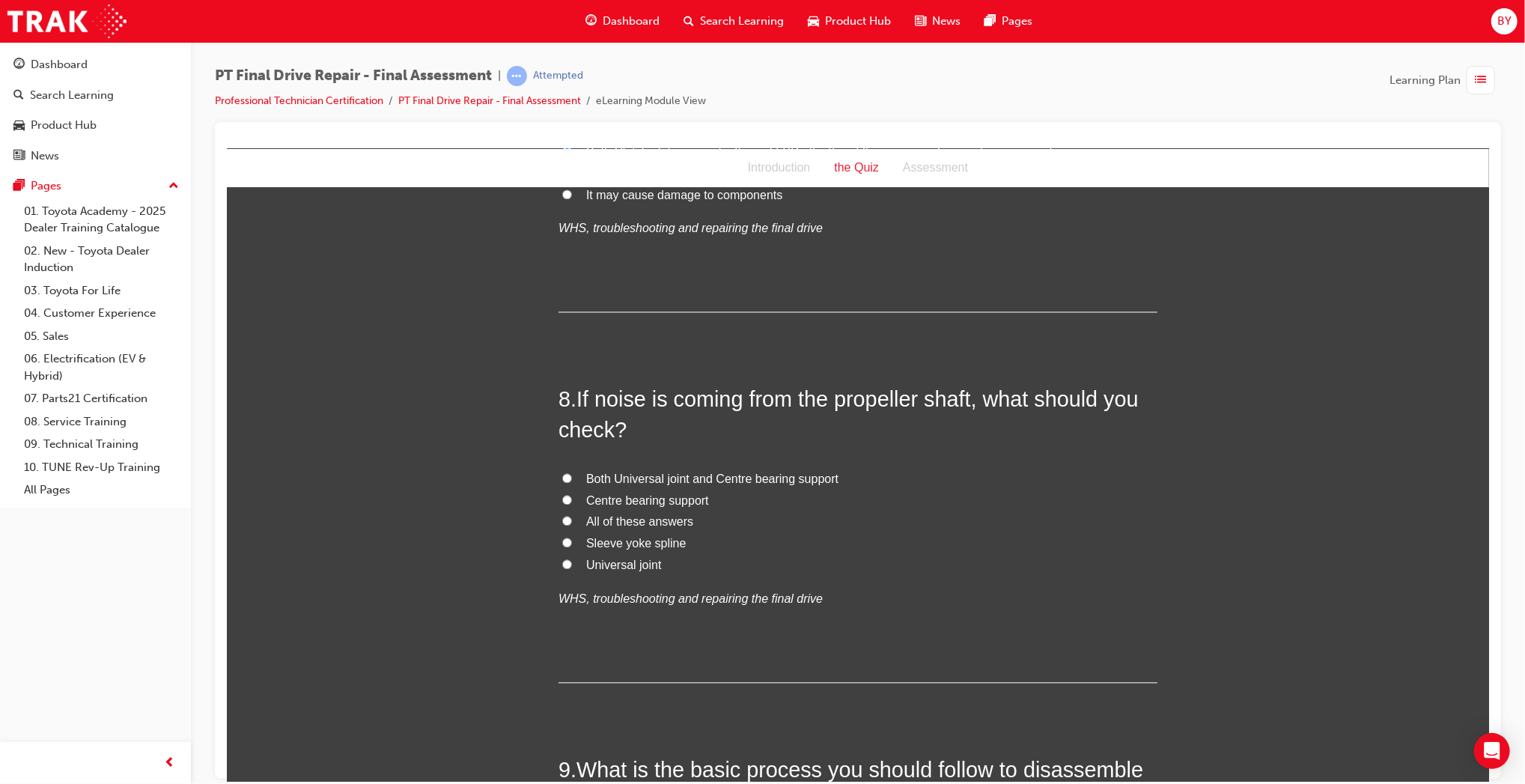
scroll to position [2508, 0]
click at [675, 471] on span "Both Universal joint and Centre bearing support" at bounding box center [712, 477] width 252 height 13
click at [571, 471] on input "Both Universal joint and Centre bearing support" at bounding box center [566, 476] width 9 height 9
radio input "true"
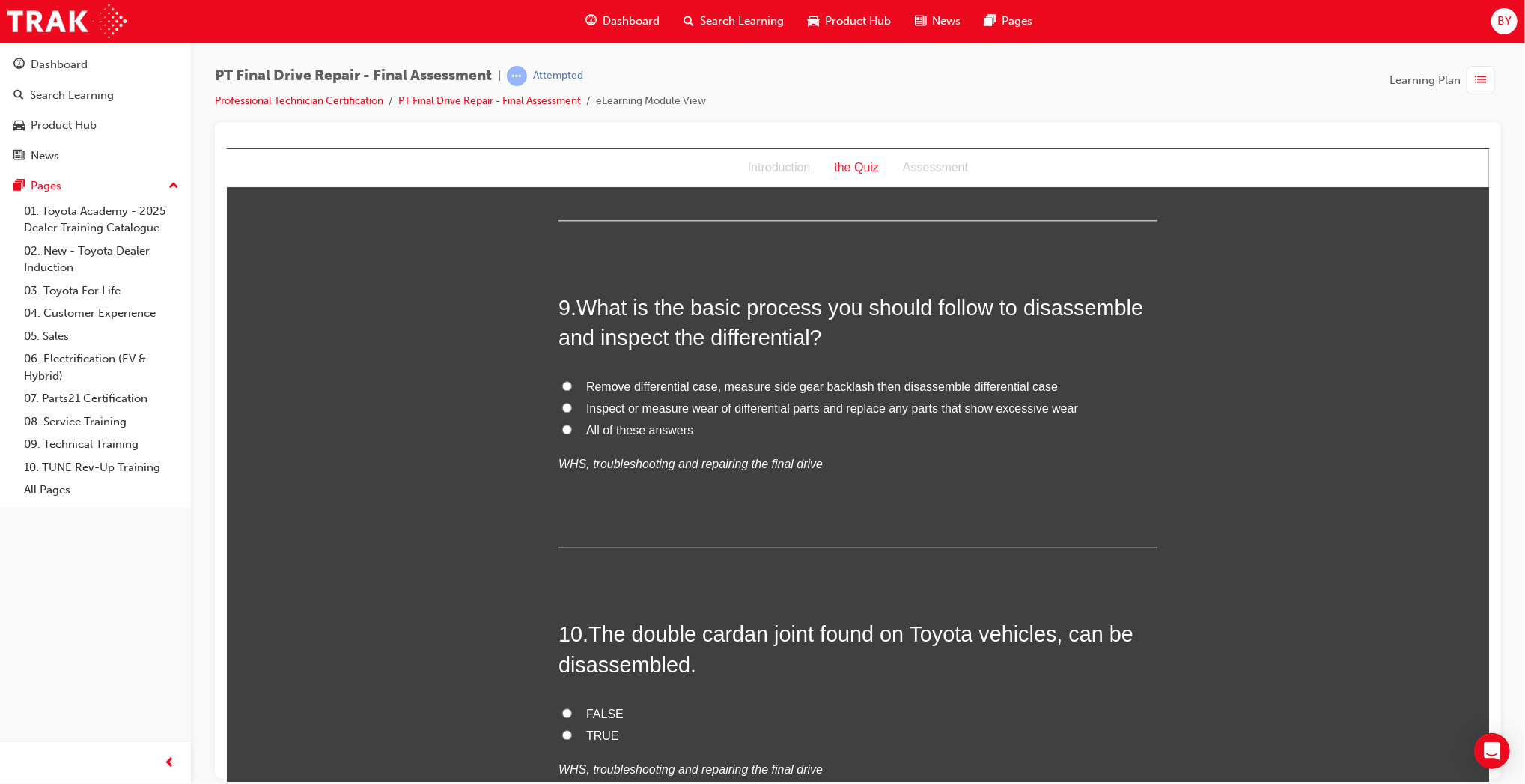
scroll to position [2971, 0]
click at [653, 425] on span "All of these answers" at bounding box center [639, 428] width 107 height 13
click at [571, 425] on input "All of these answers" at bounding box center [566, 426] width 9 height 9
radio input "true"
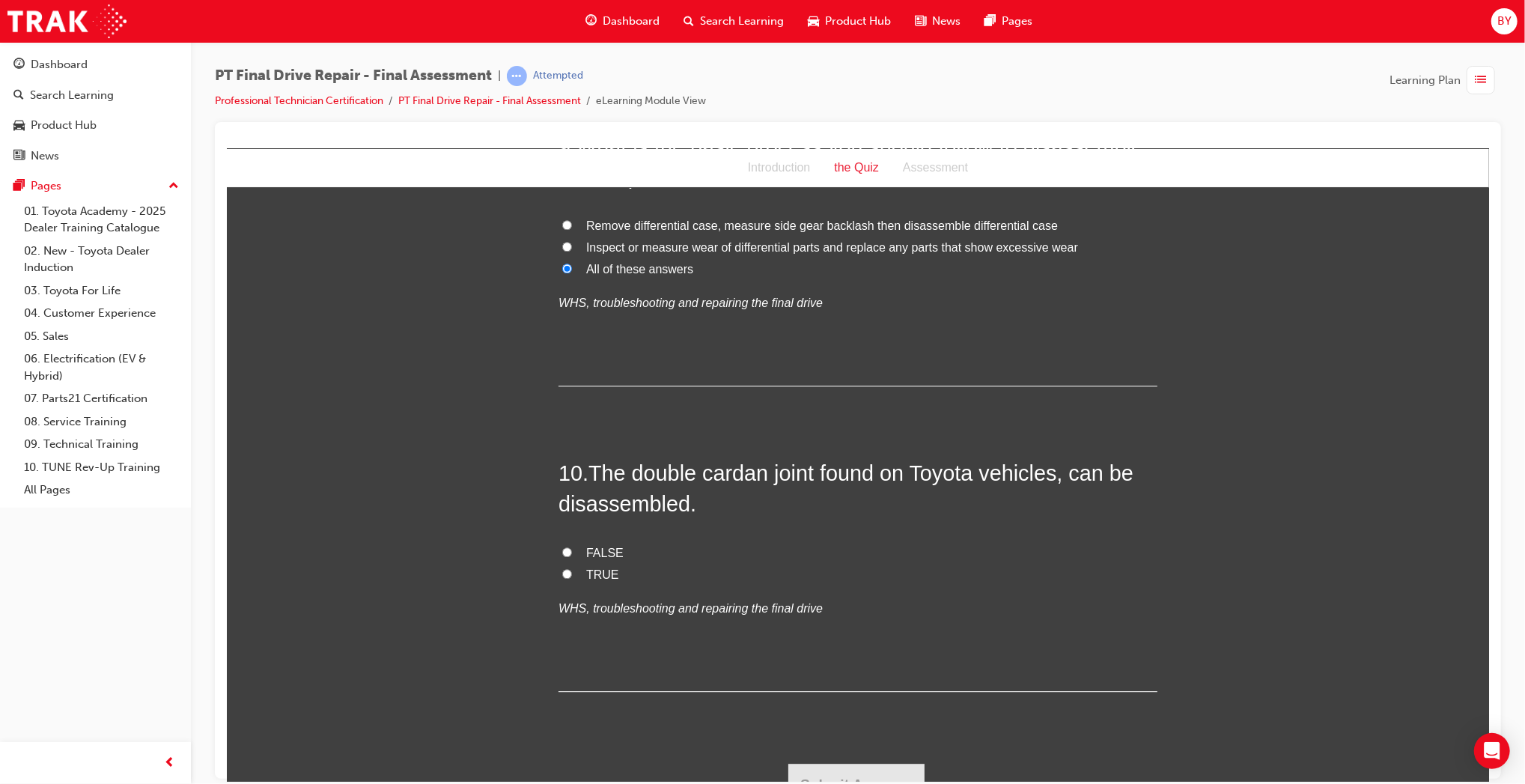
scroll to position [3153, 0]
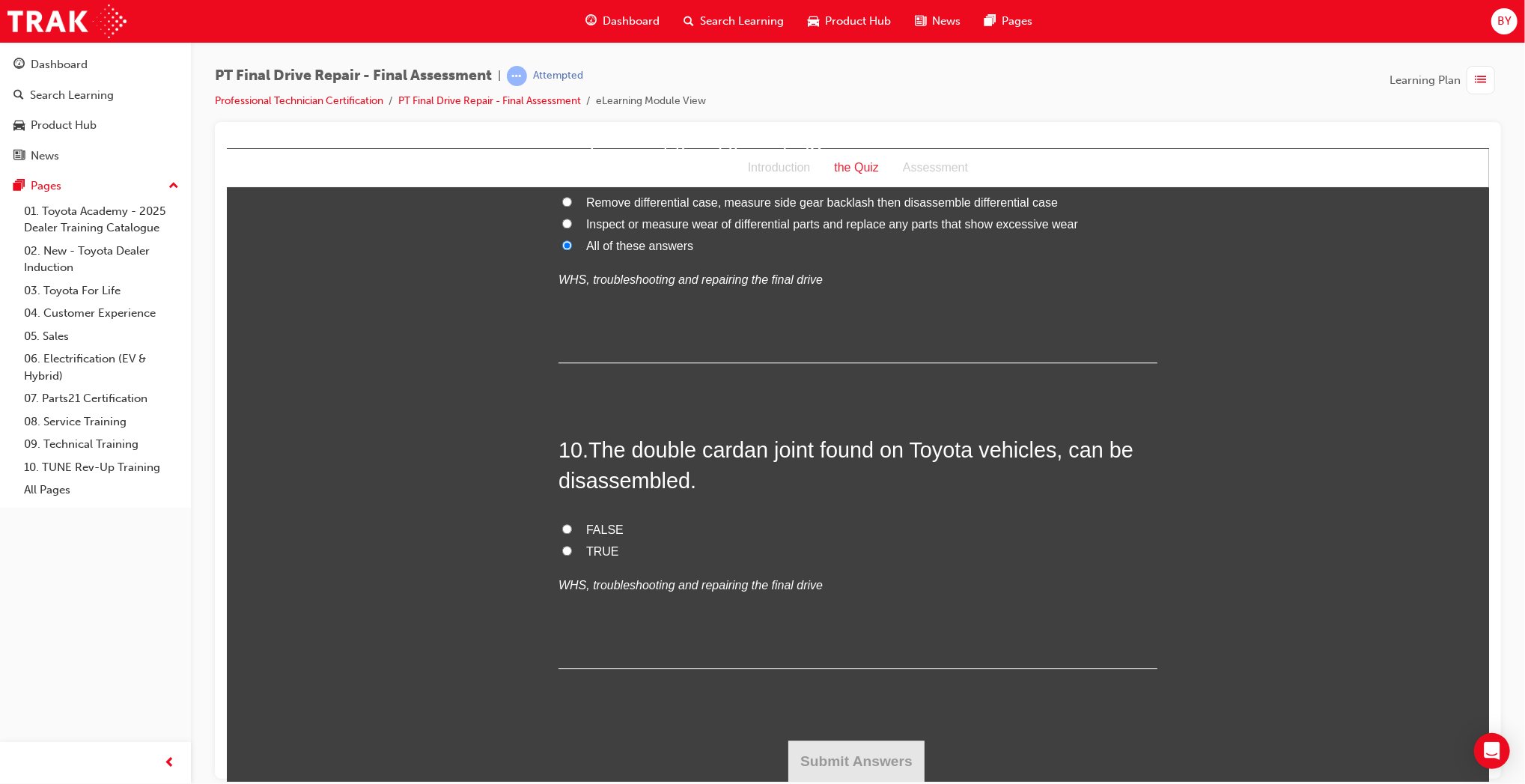
click at [599, 527] on span "FALSE" at bounding box center [604, 528] width 38 height 13
click at [571, 527] on input "FALSE" at bounding box center [566, 527] width 9 height 9
radio input "true"
click at [856, 751] on button "Submit Answers" at bounding box center [856, 760] width 136 height 42
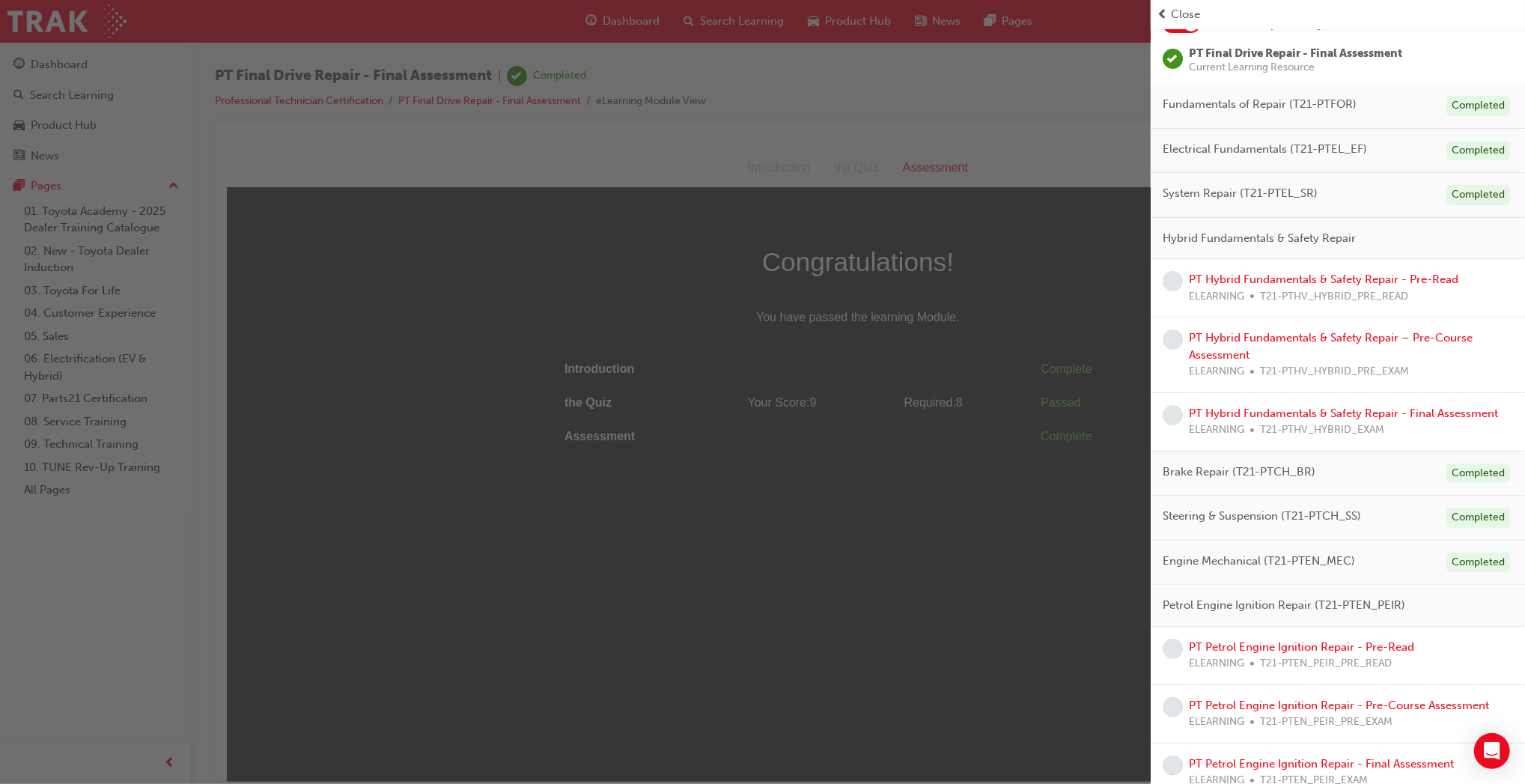
scroll to position [0, 0]
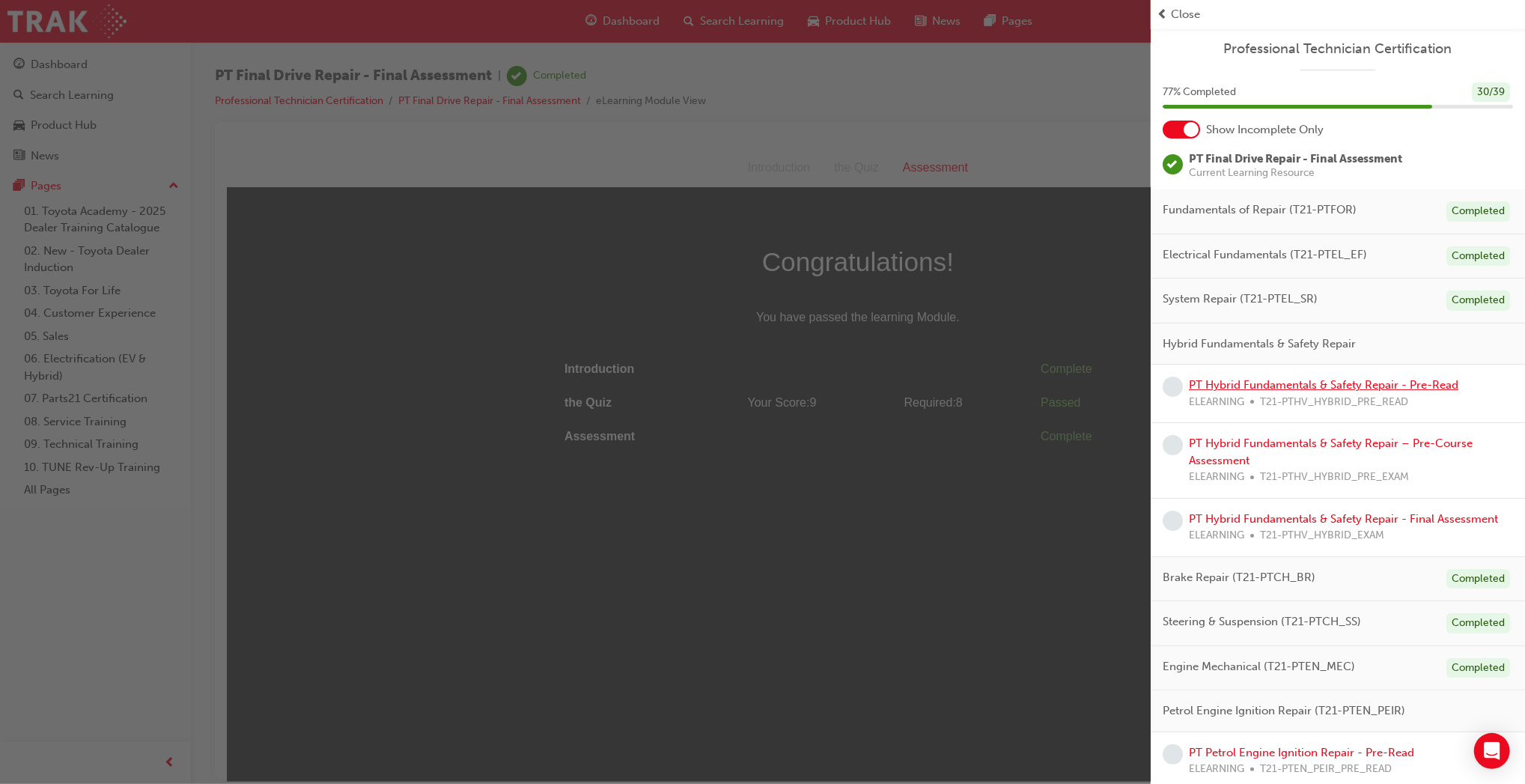
click at [1262, 385] on link "PT Hybrid Fundamentals & Safety Repair - Pre-Read" at bounding box center [1324, 385] width 269 height 14
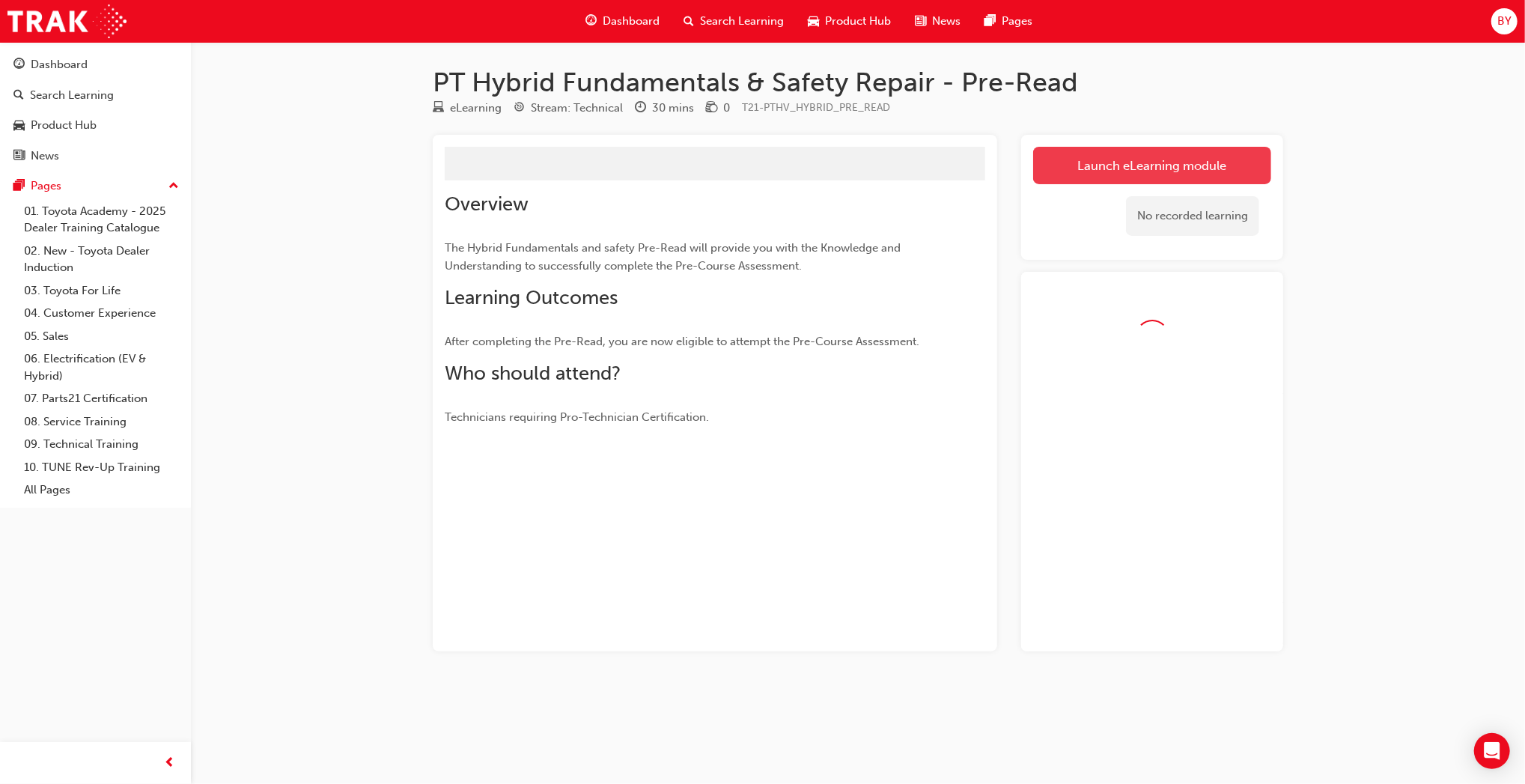
click at [1112, 170] on link "Launch eLearning module" at bounding box center [1152, 165] width 238 height 37
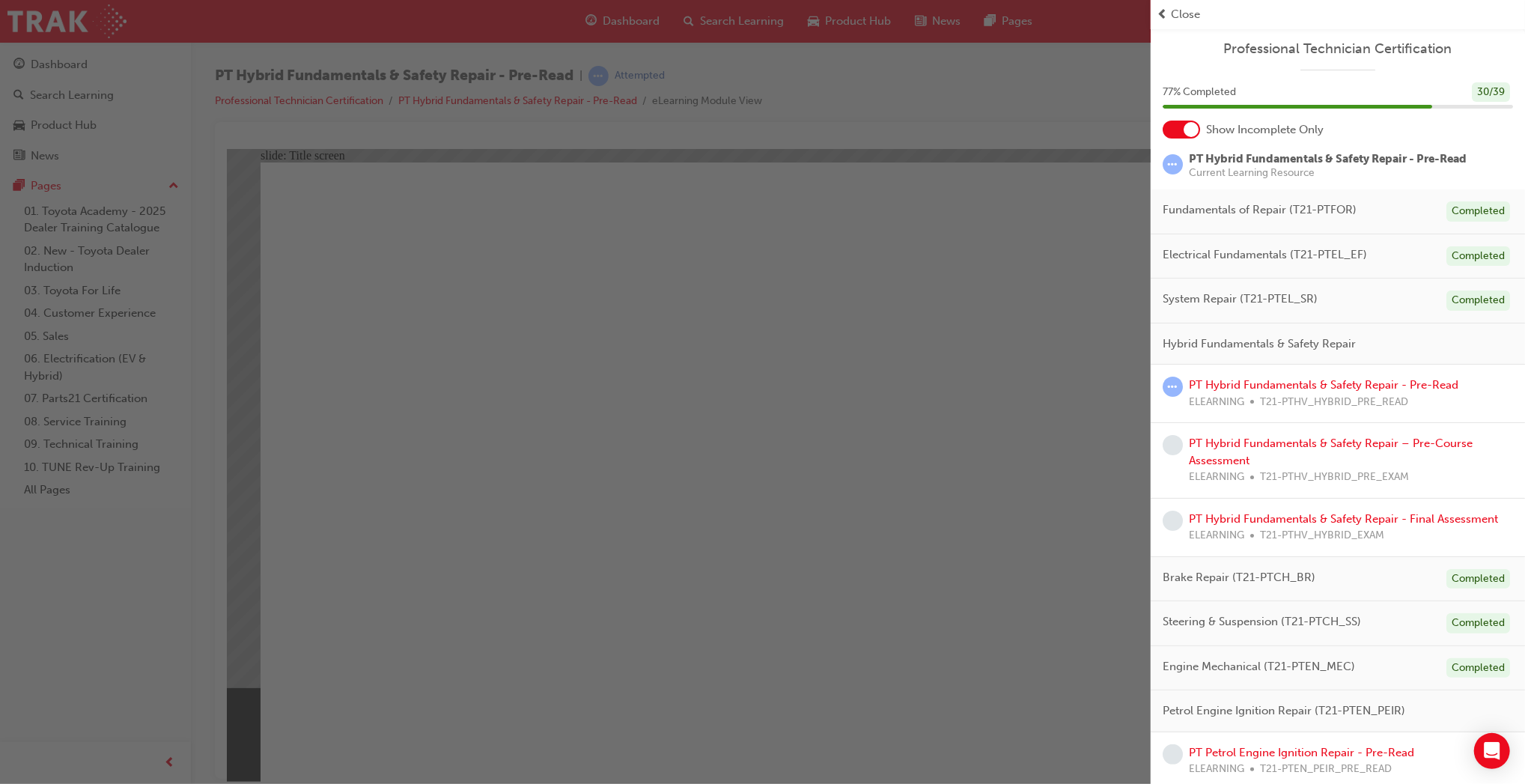
click at [835, 613] on div "button" at bounding box center [575, 392] width 1151 height 784
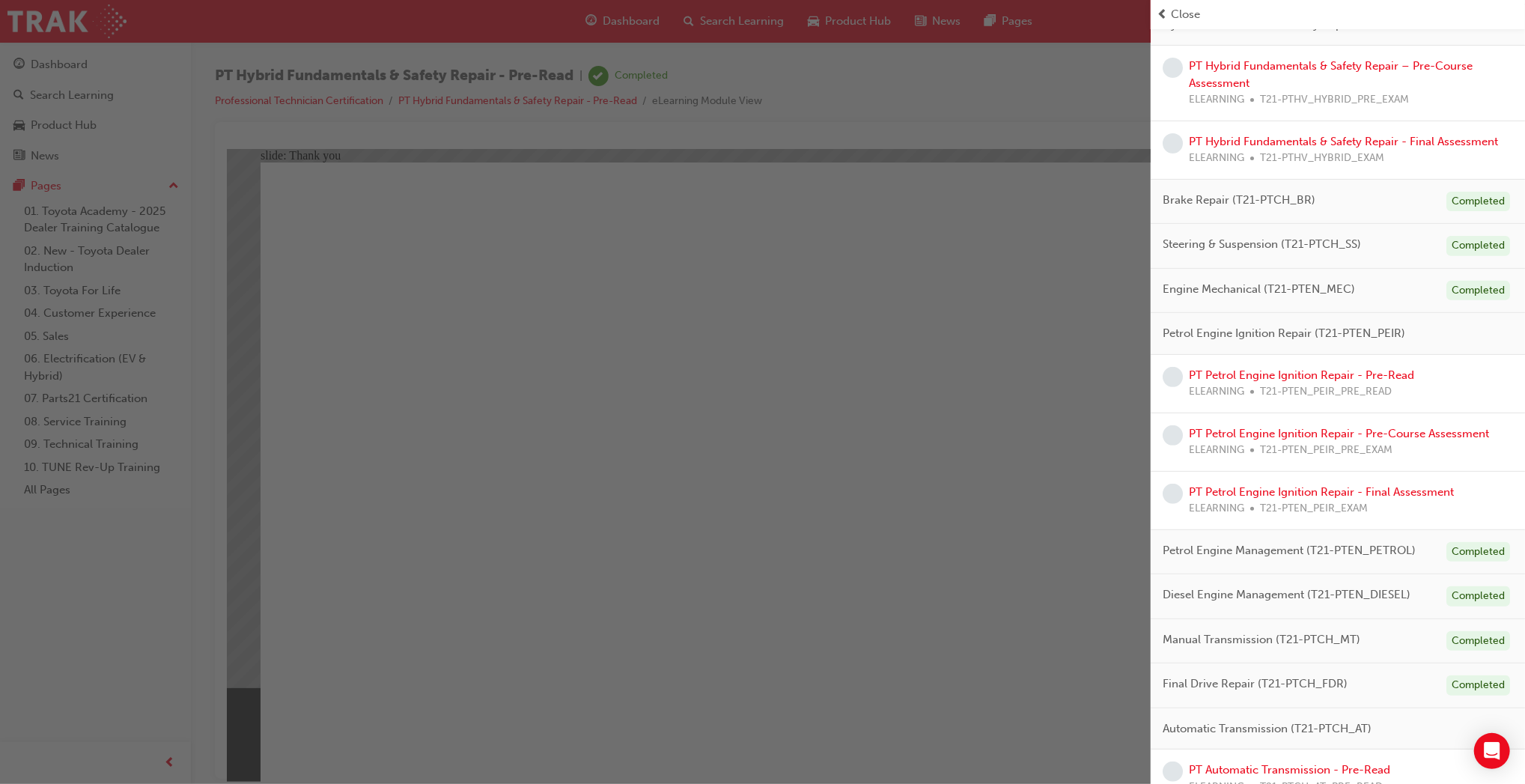
scroll to position [460, 0]
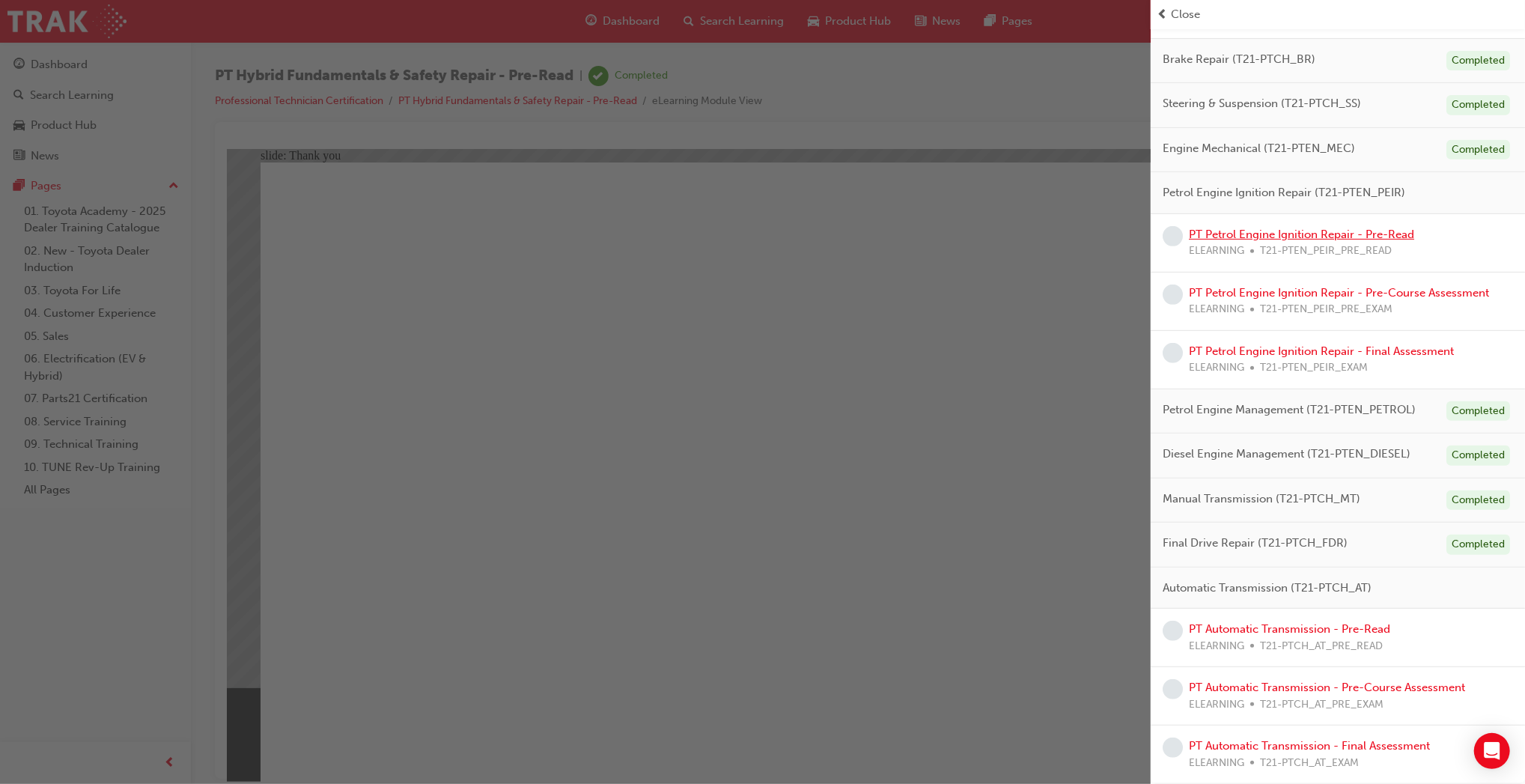
click at [1320, 231] on link "PT Petrol Engine Ignition Repair - Pre-Read" at bounding box center [1302, 234] width 225 height 14
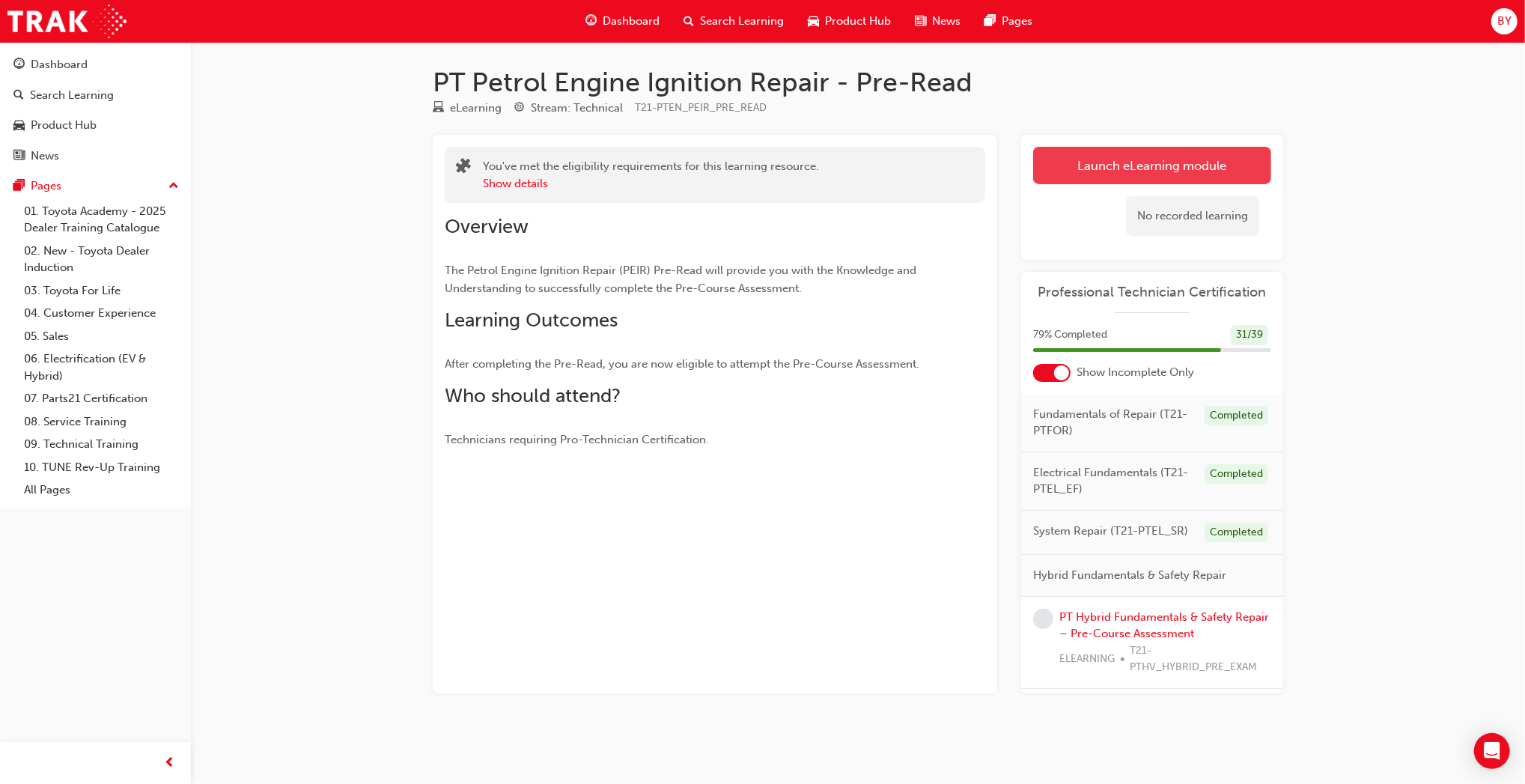
click at [1119, 168] on link "Launch eLearning module" at bounding box center [1152, 165] width 238 height 37
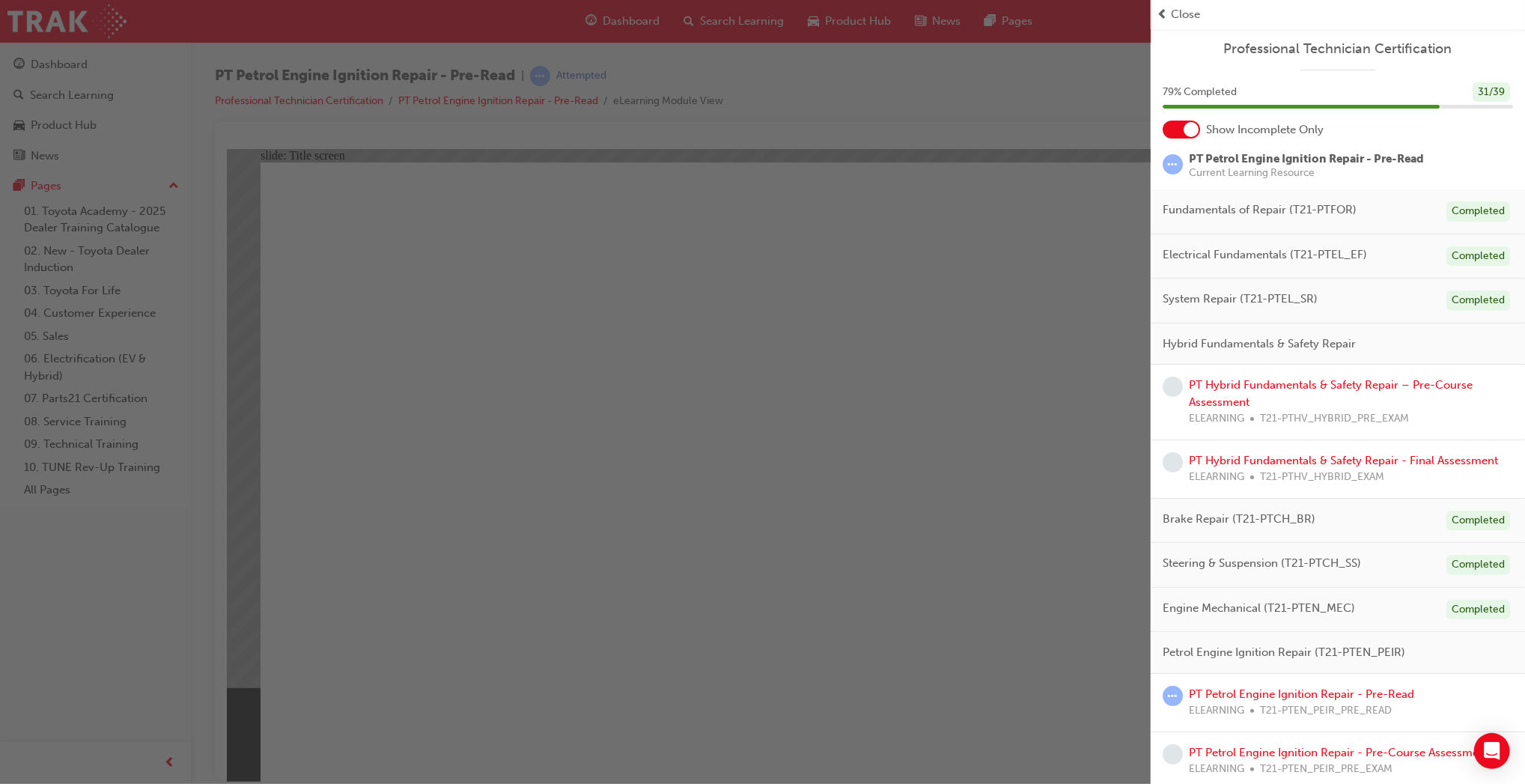
click at [809, 707] on div "button" at bounding box center [575, 392] width 1151 height 784
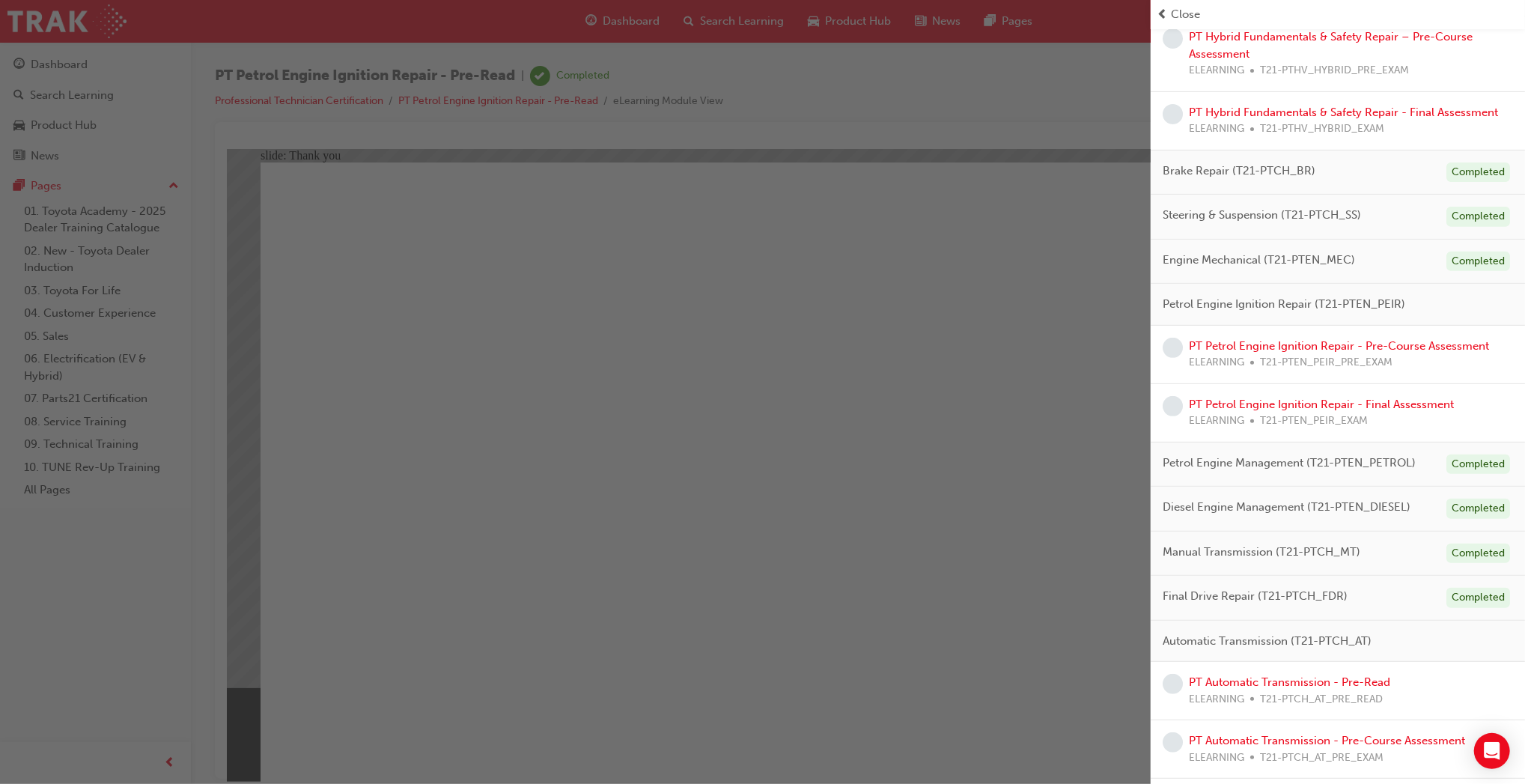
scroll to position [401, 0]
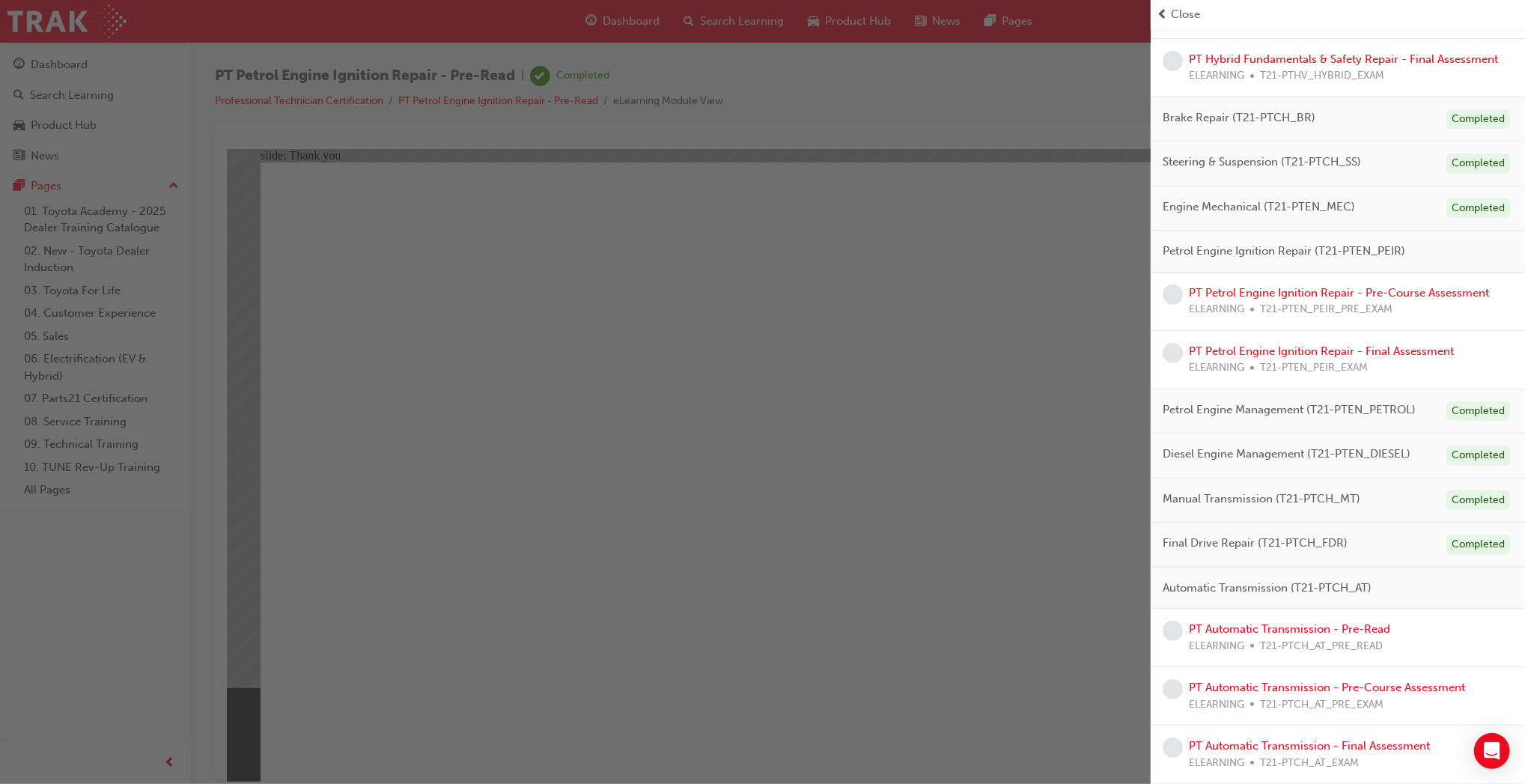
click at [1274, 621] on div "PT Automatic Transmission - Pre-Read ELEARNING T21-PTCH_AT_PRE_READ" at bounding box center [1290, 637] width 201 height 34
click at [1274, 629] on link "PT Automatic Transmission - Pre-Read" at bounding box center [1290, 629] width 201 height 14
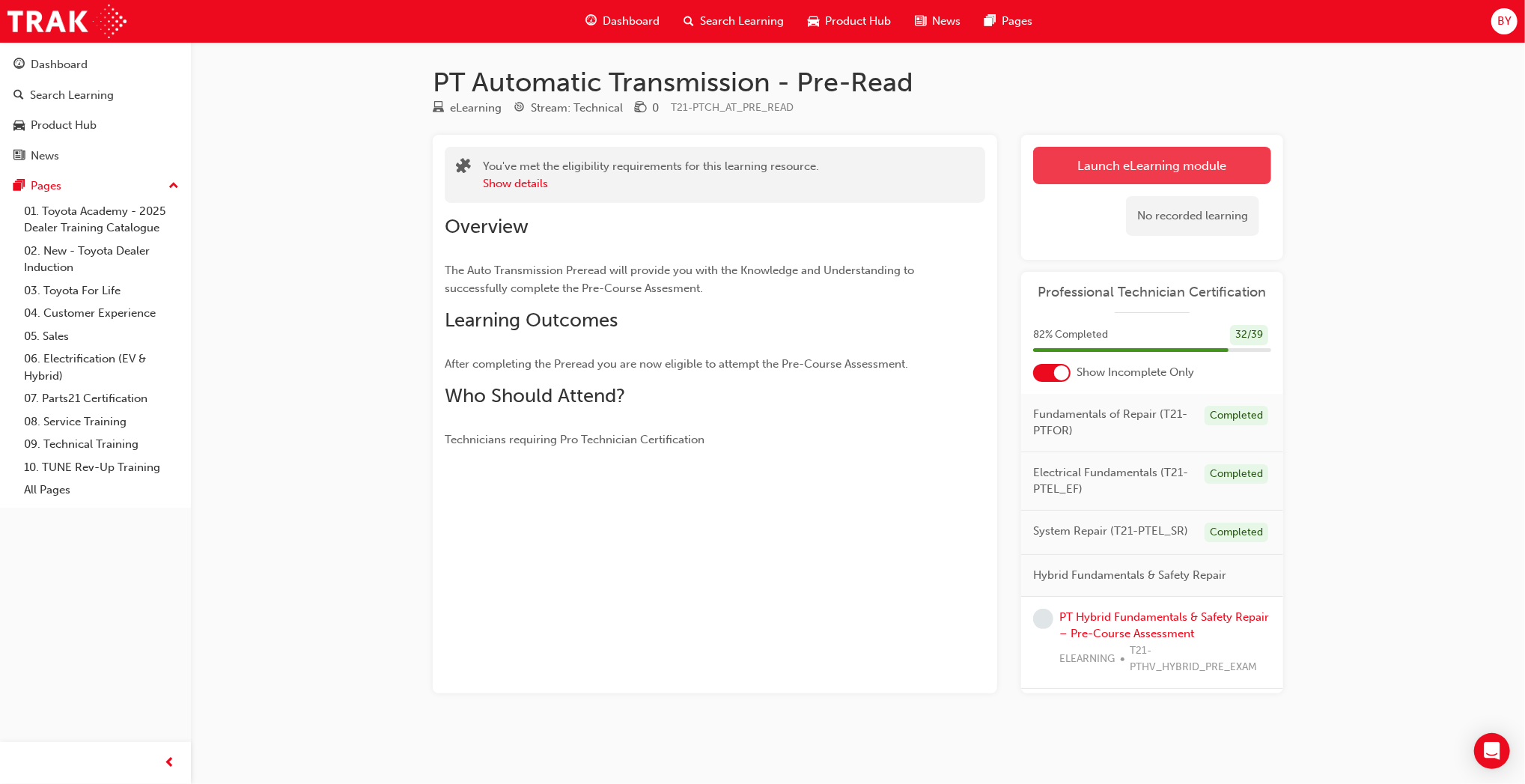
click at [1054, 160] on link "Launch eLearning module" at bounding box center [1152, 165] width 238 height 37
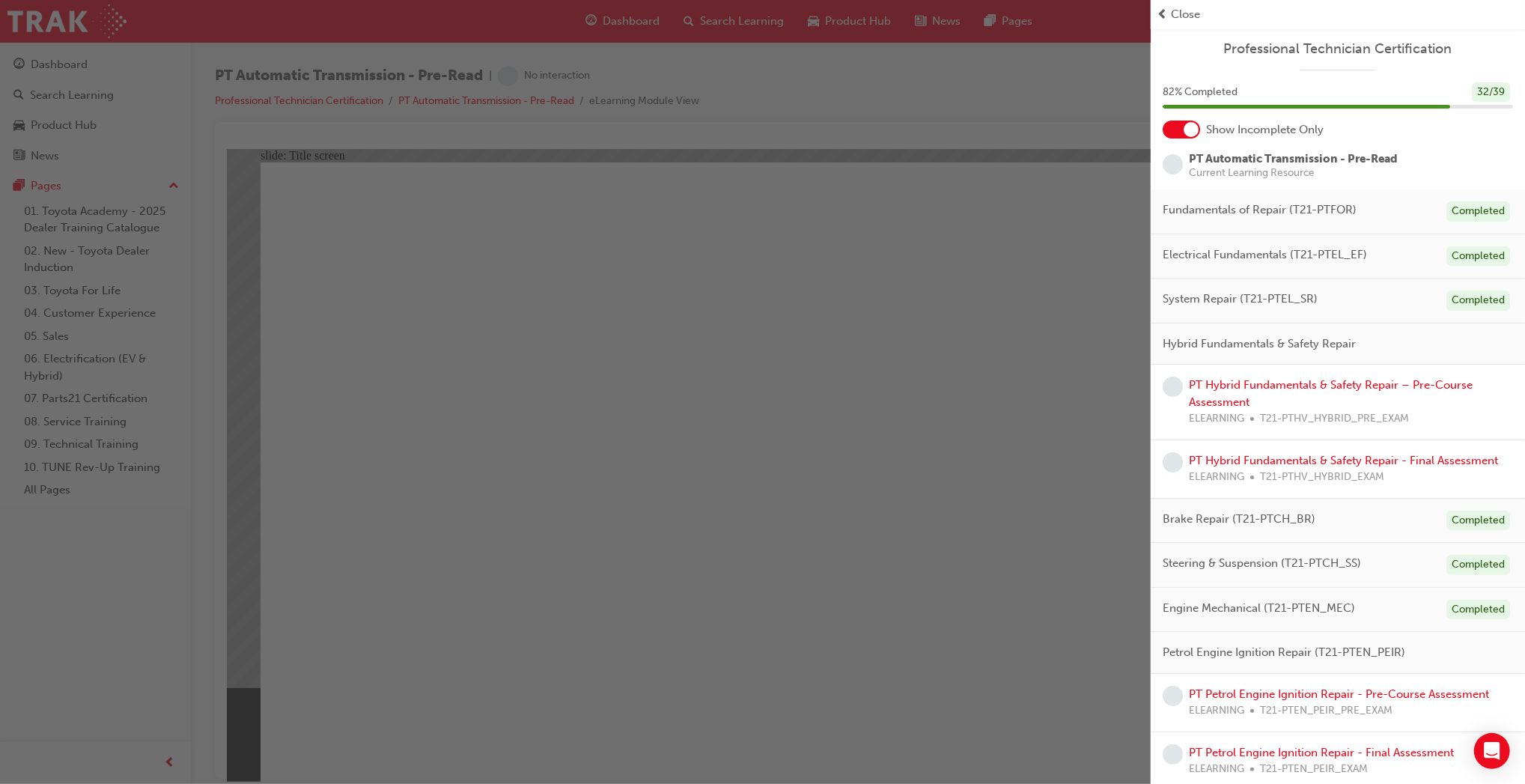
click at [904, 610] on div "button" at bounding box center [575, 392] width 1151 height 784
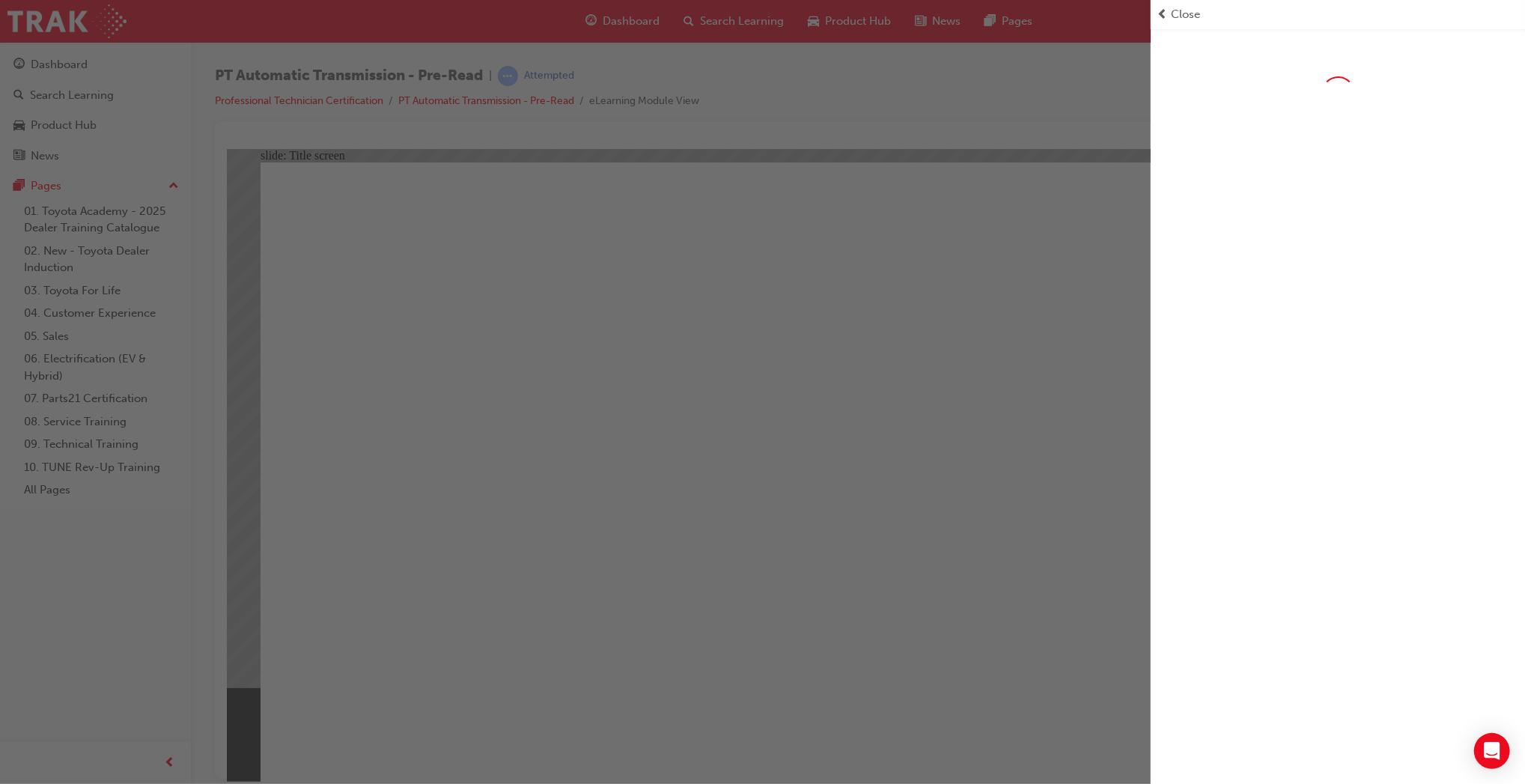
click at [929, 634] on div "button" at bounding box center [575, 392] width 1151 height 784
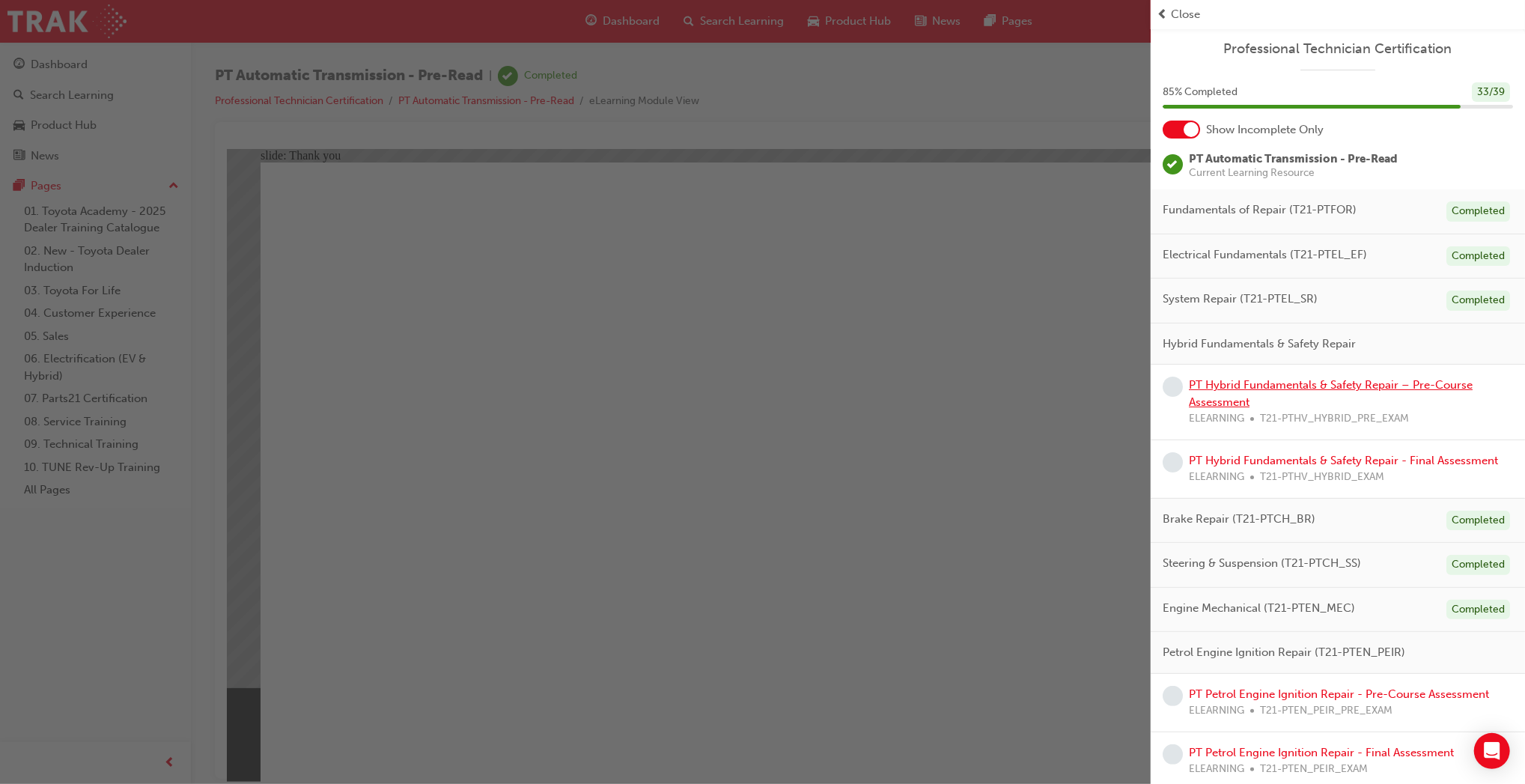
click at [1314, 378] on link "PT Hybrid Fundamentals & Safety Repair – Pre-Course Assessment" at bounding box center [1331, 394] width 284 height 31
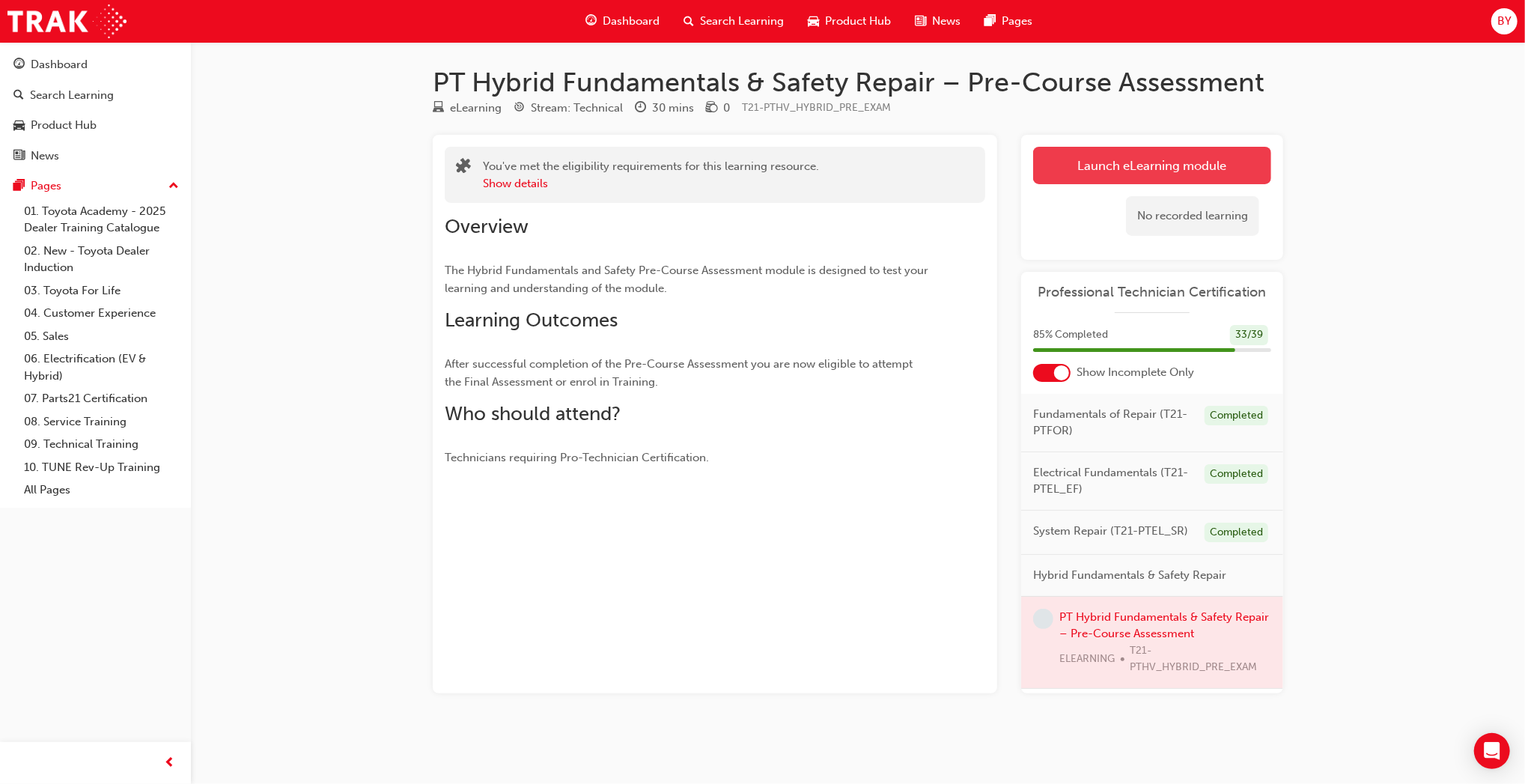
click at [1087, 148] on link "Launch eLearning module" at bounding box center [1152, 165] width 238 height 37
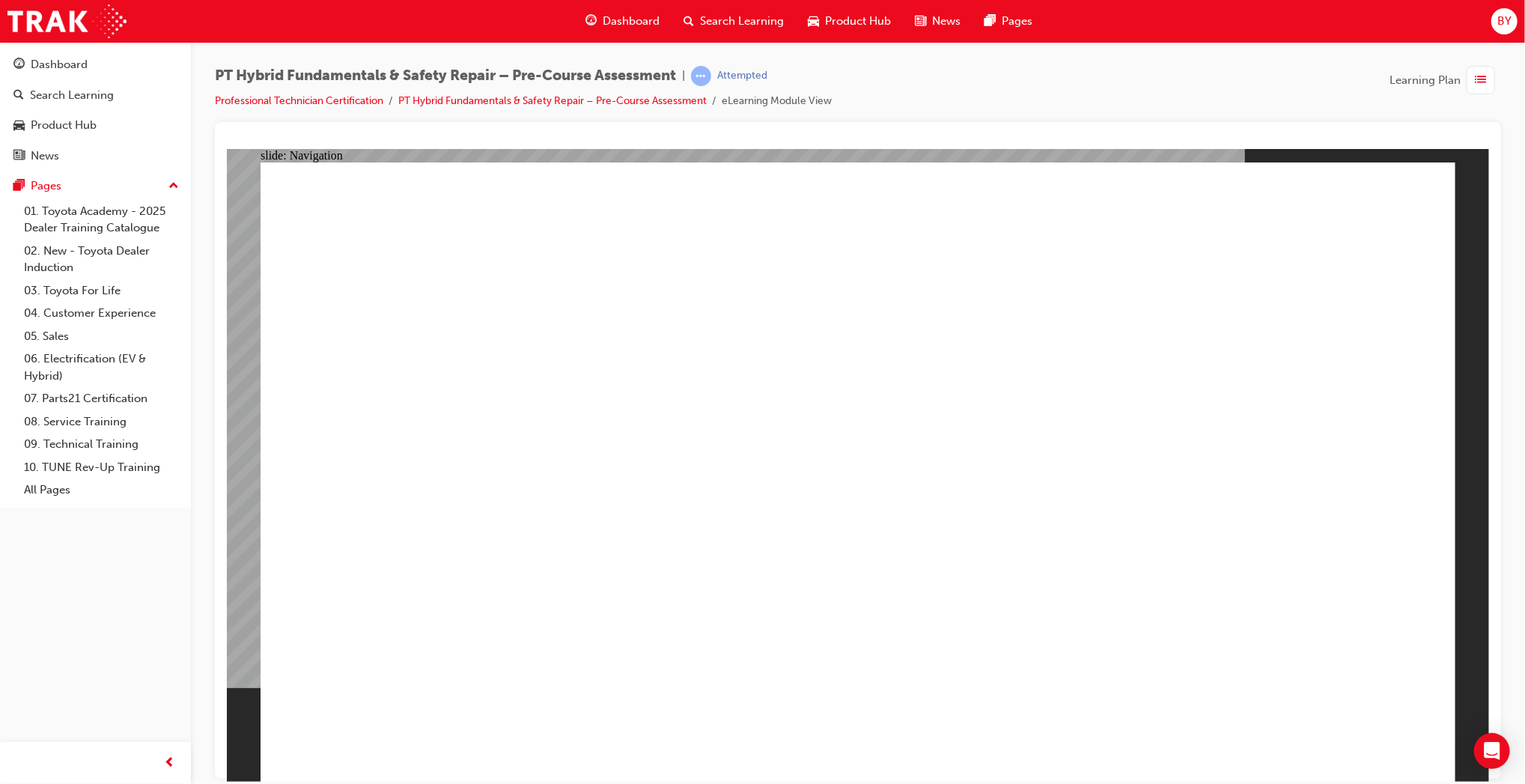
radio input "true"
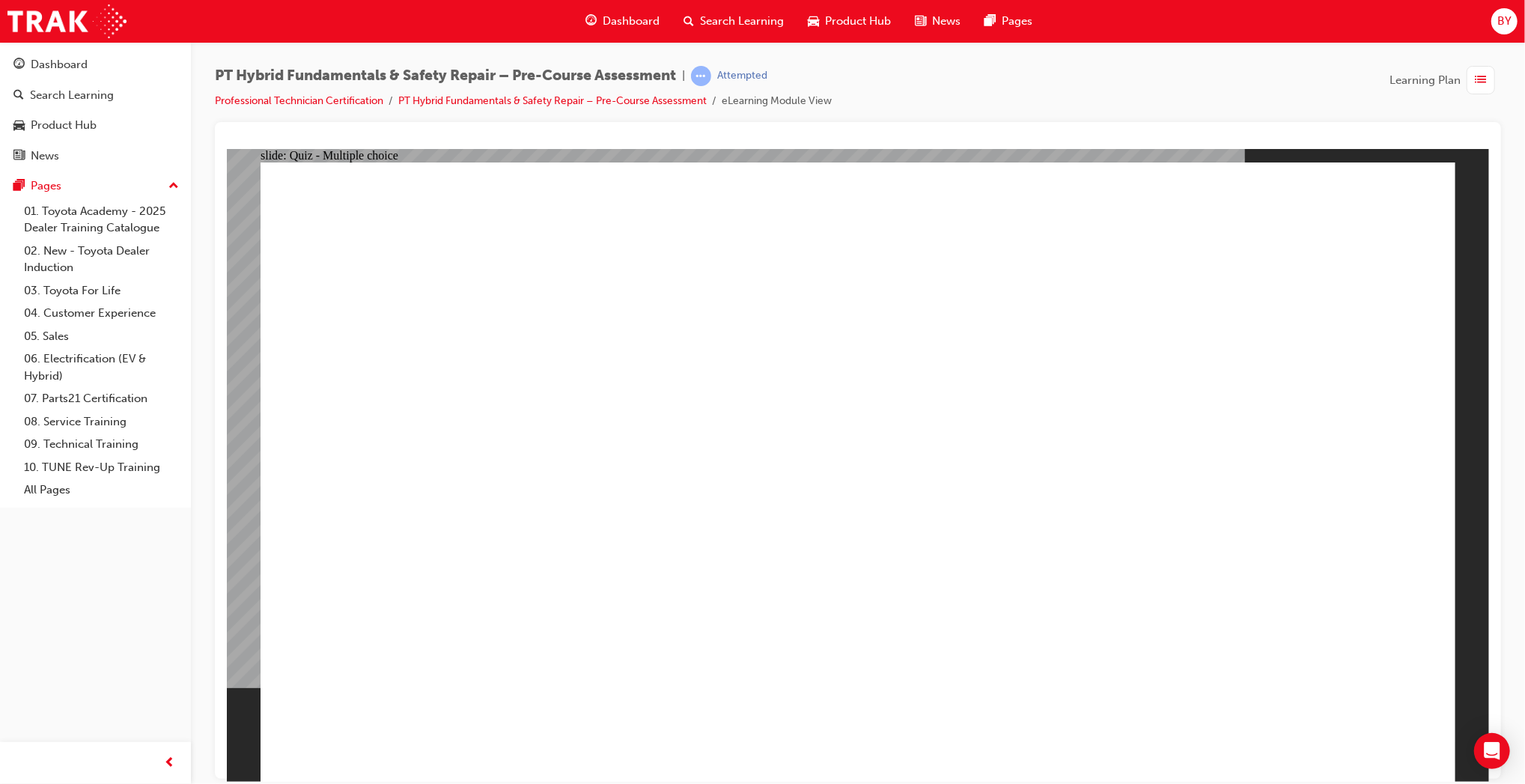
radio input "true"
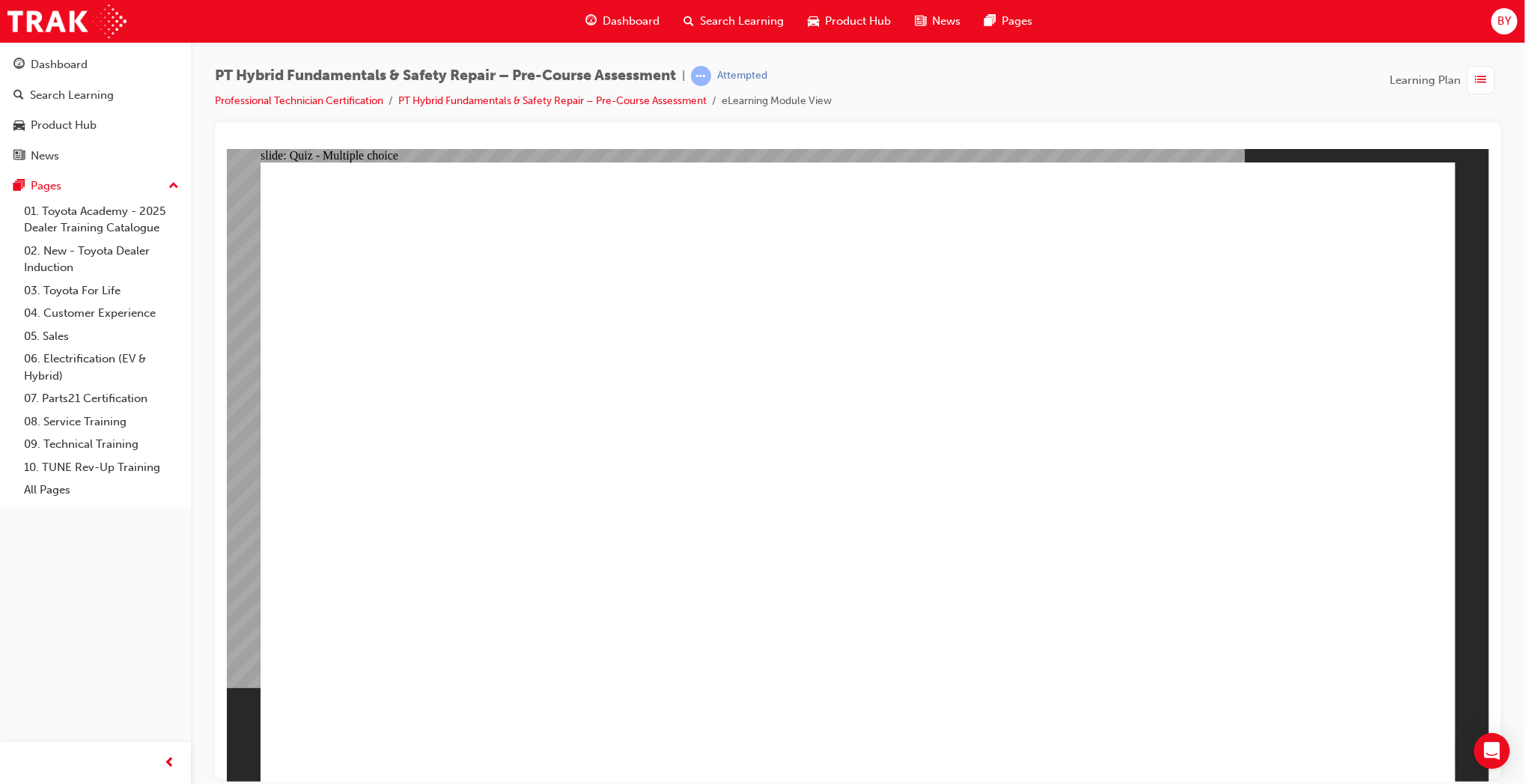
radio input "true"
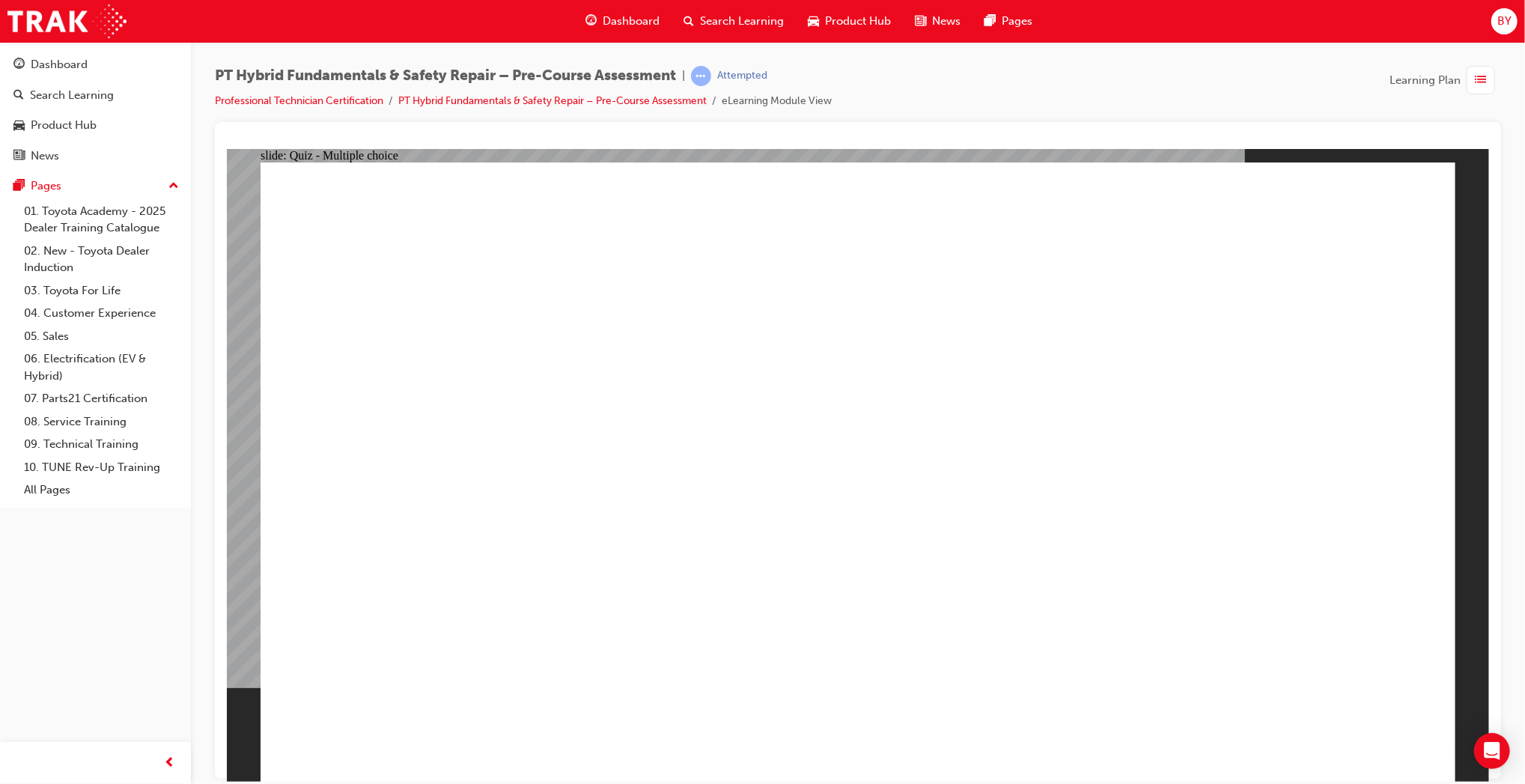
checkbox input "true"
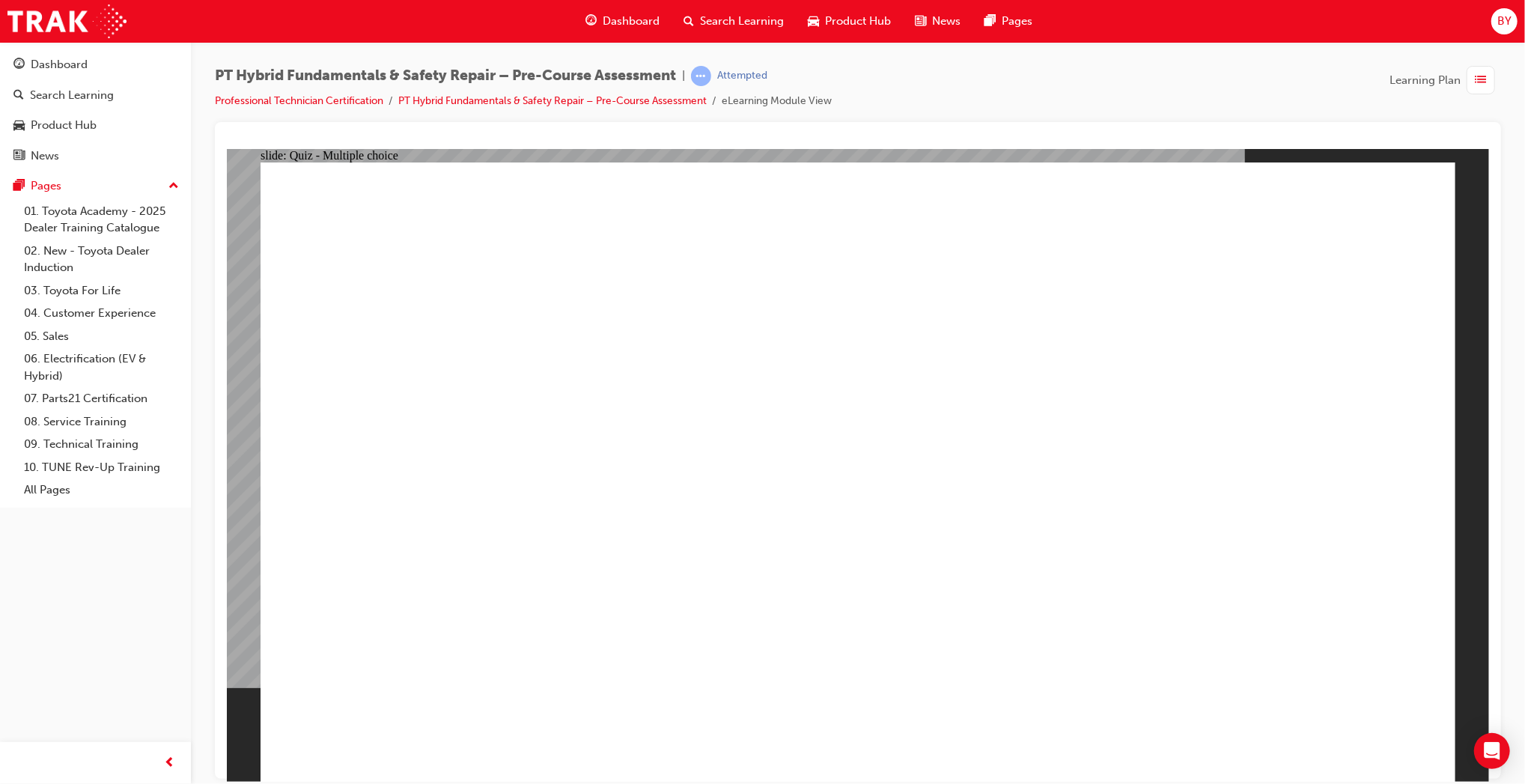
checkbox input "true"
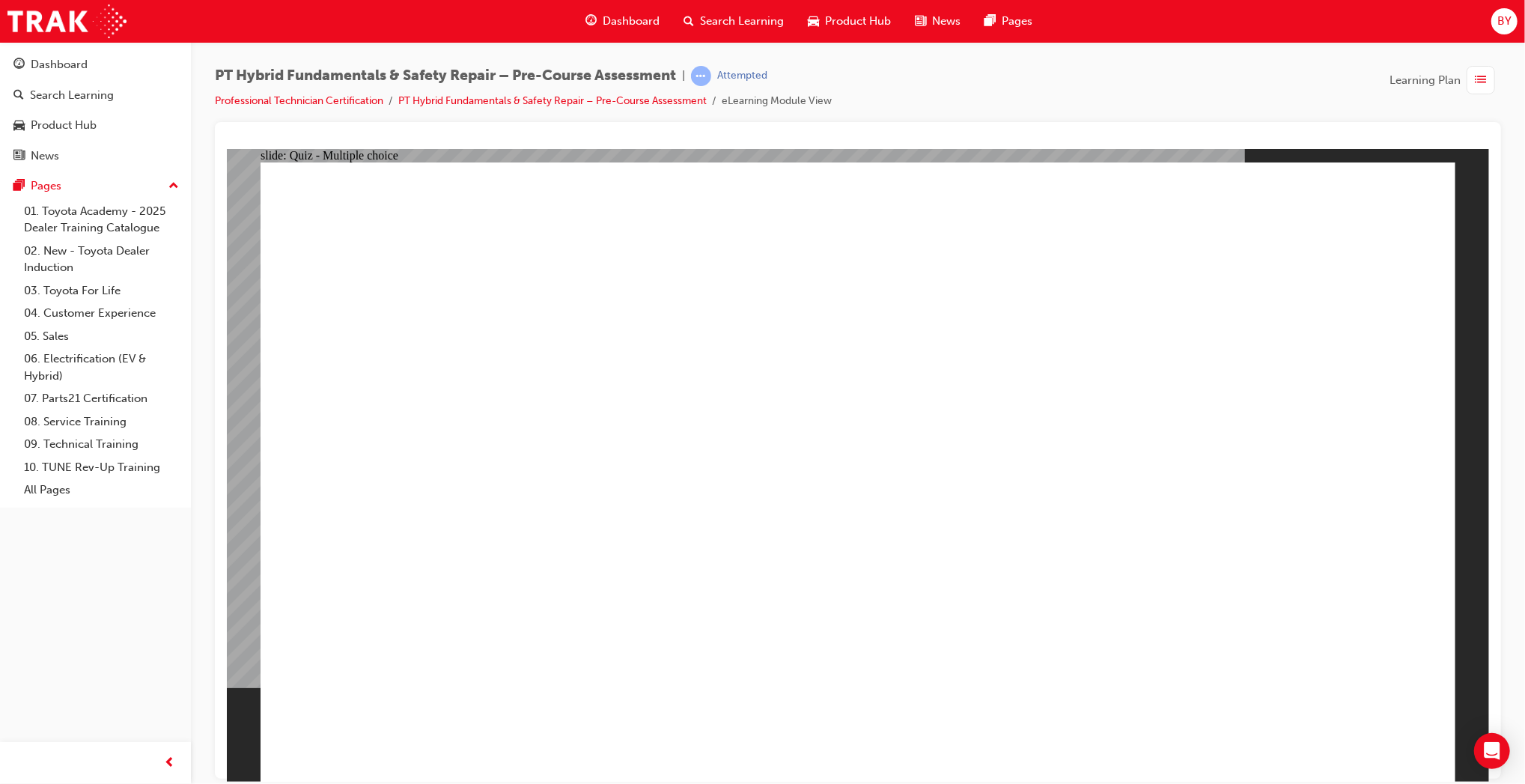
radio input "true"
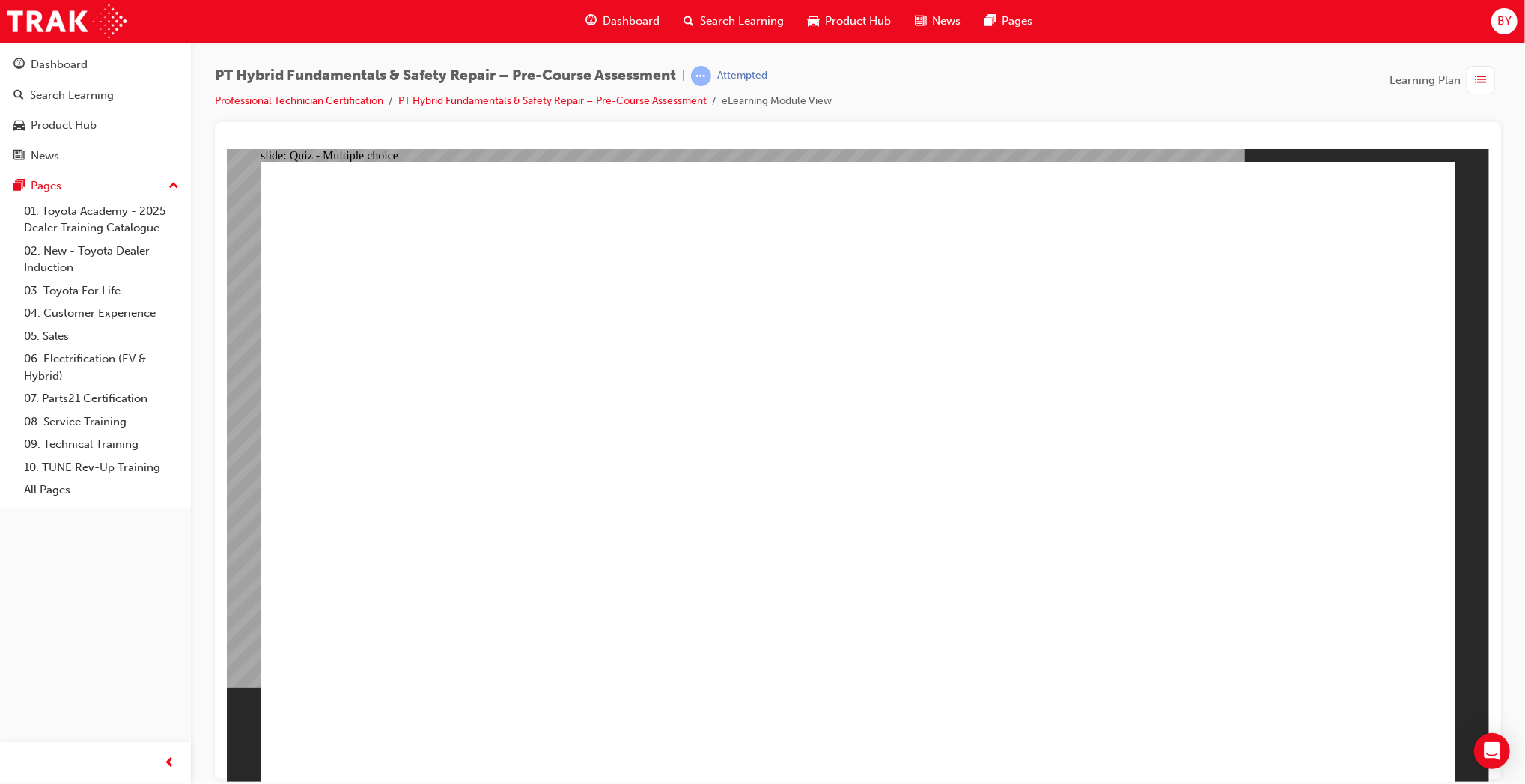
radio input "true"
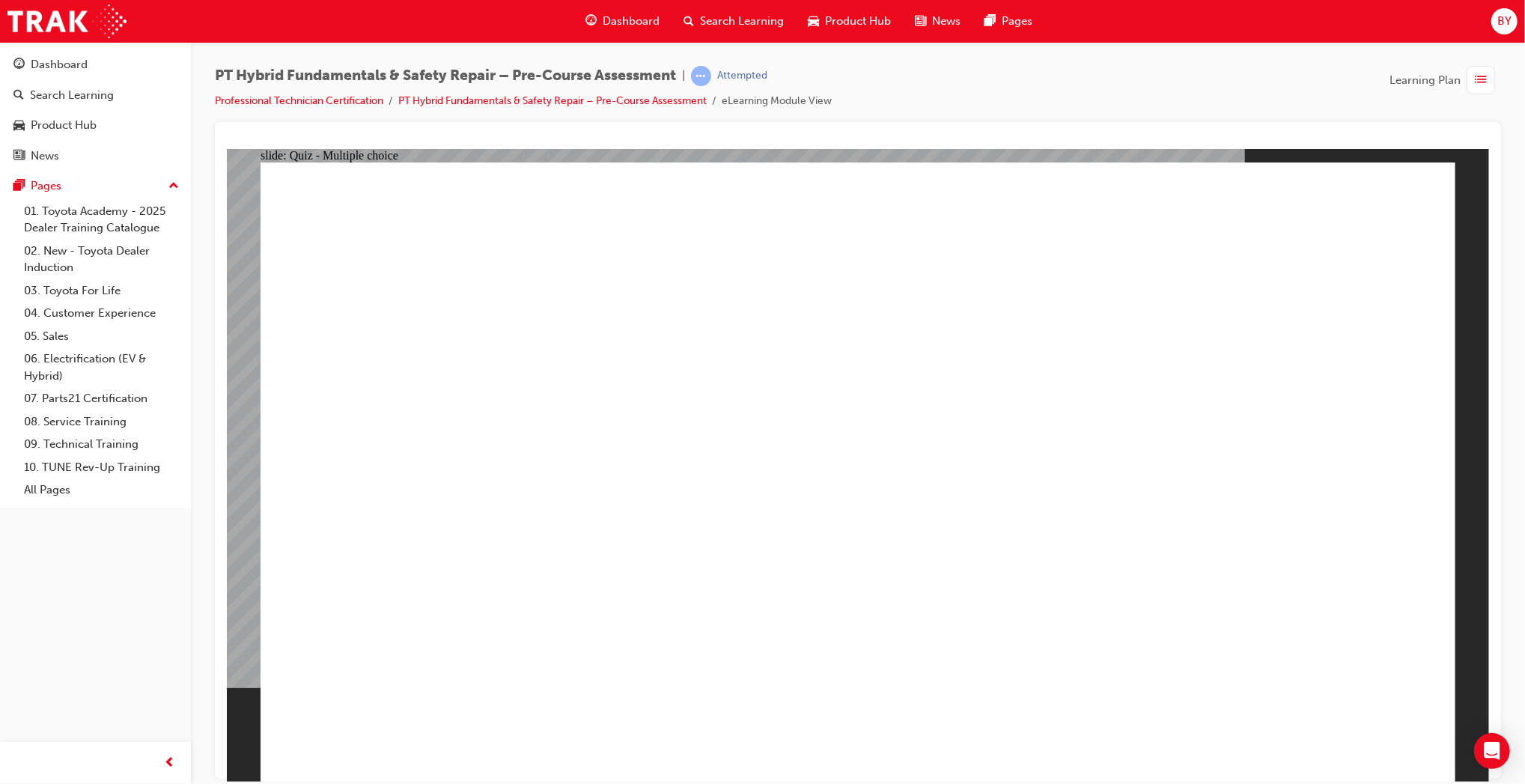
radio input "true"
click at [1482, 90] on div "button" at bounding box center [1481, 79] width 28 height 28
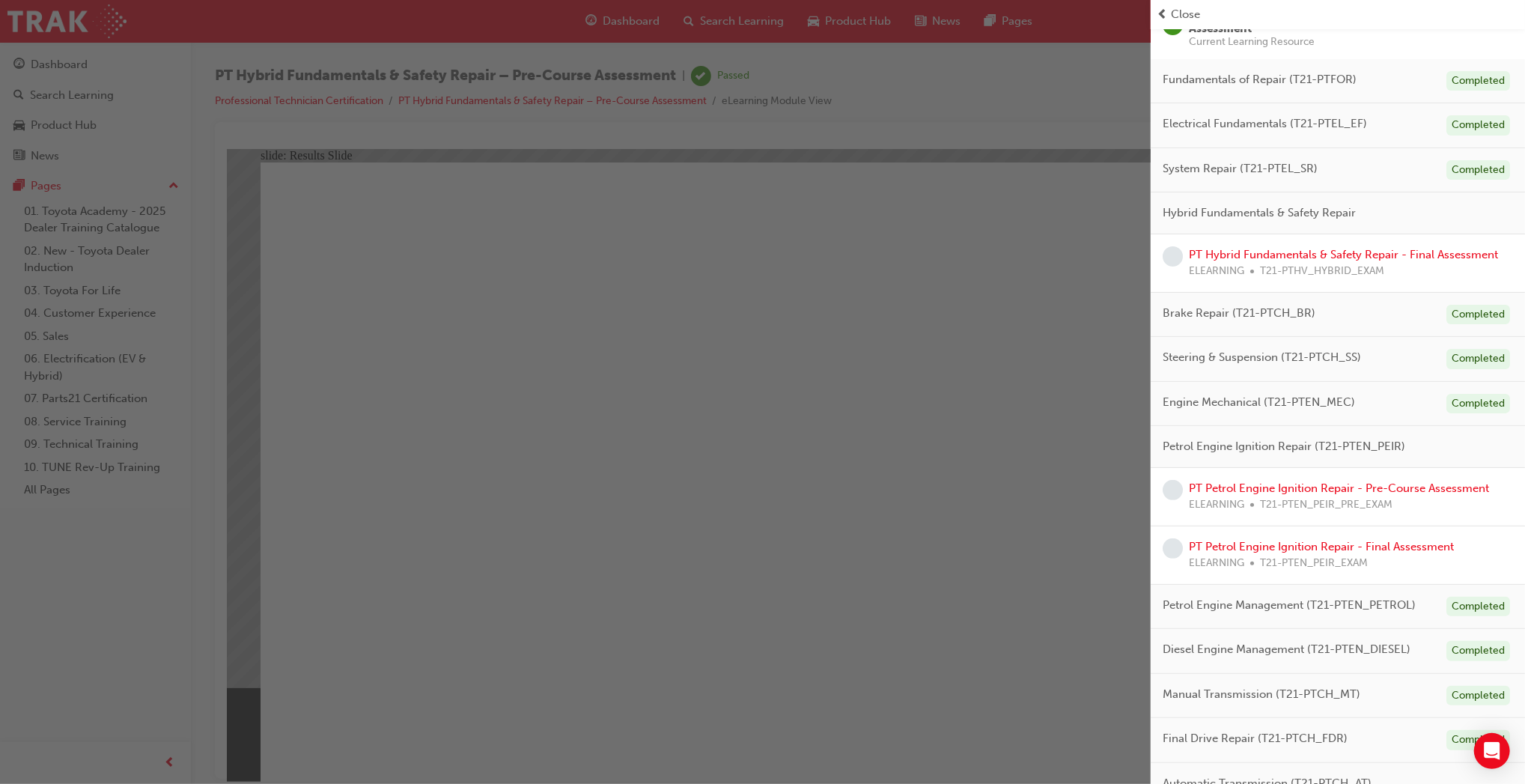
scroll to position [285, 0]
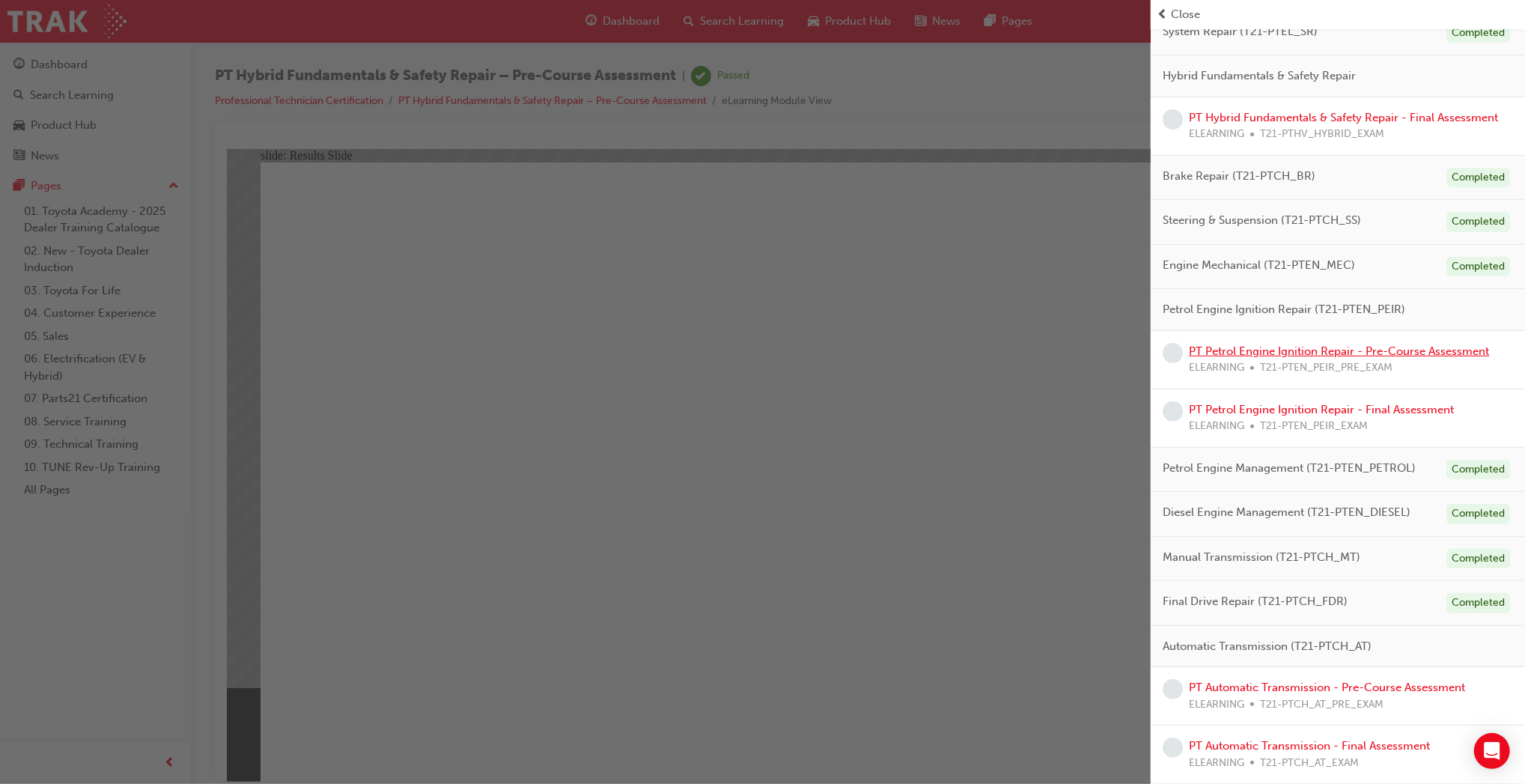
click at [1314, 345] on link "PT Petrol Engine Ignition Repair - Pre-Course Assessment" at bounding box center [1339, 351] width 300 height 14
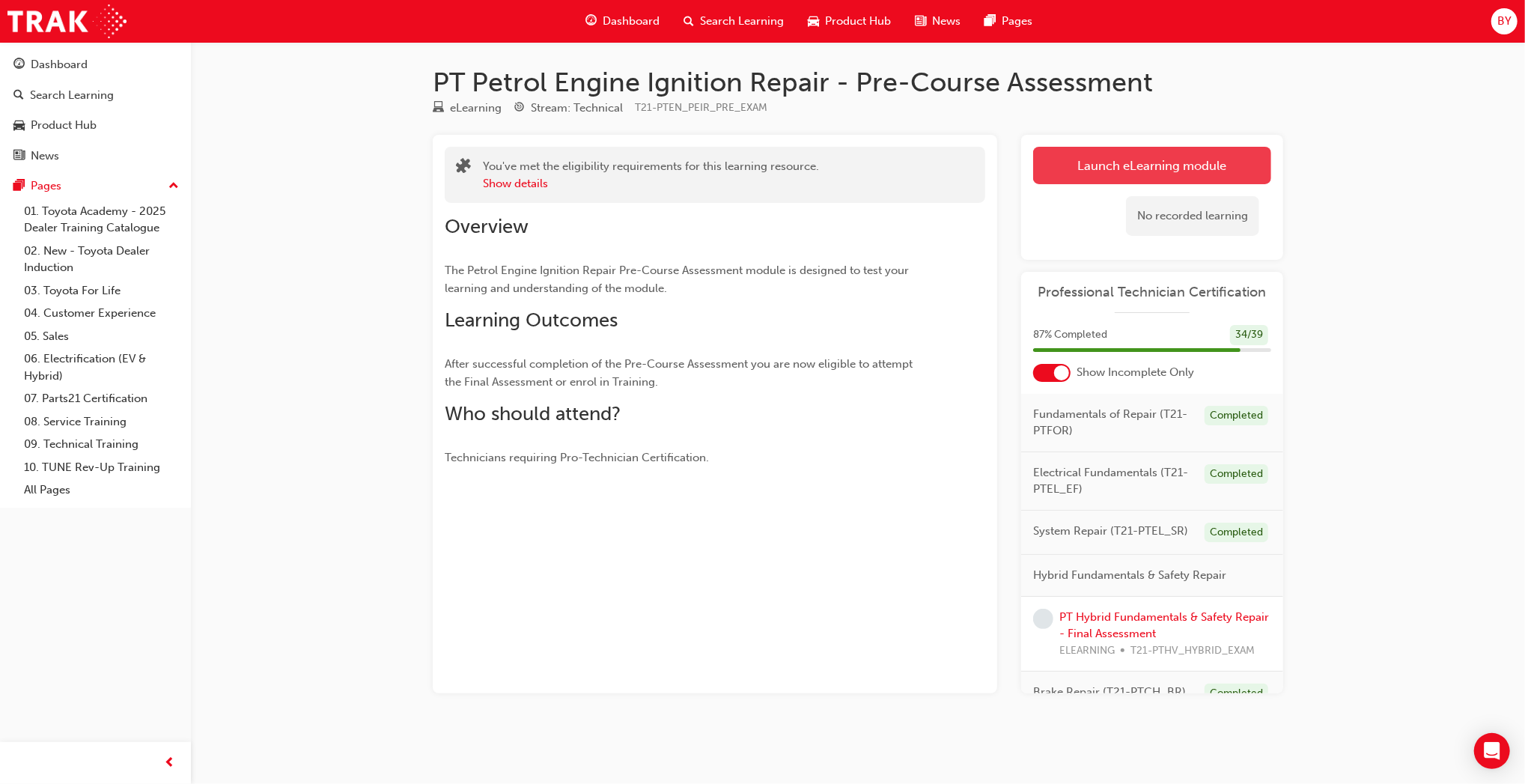
click at [1106, 147] on link "Launch eLearning module" at bounding box center [1152, 165] width 238 height 37
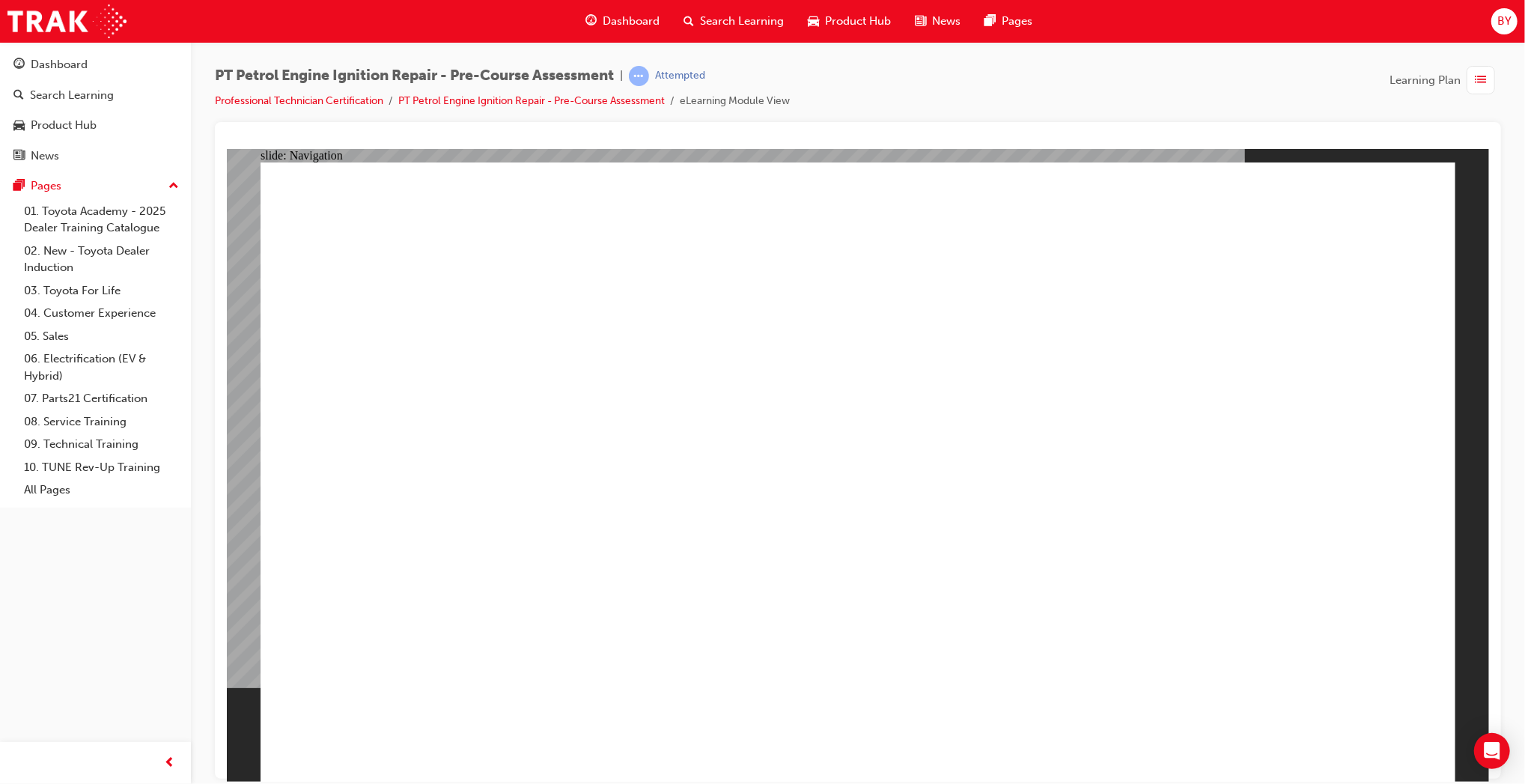
radio input "true"
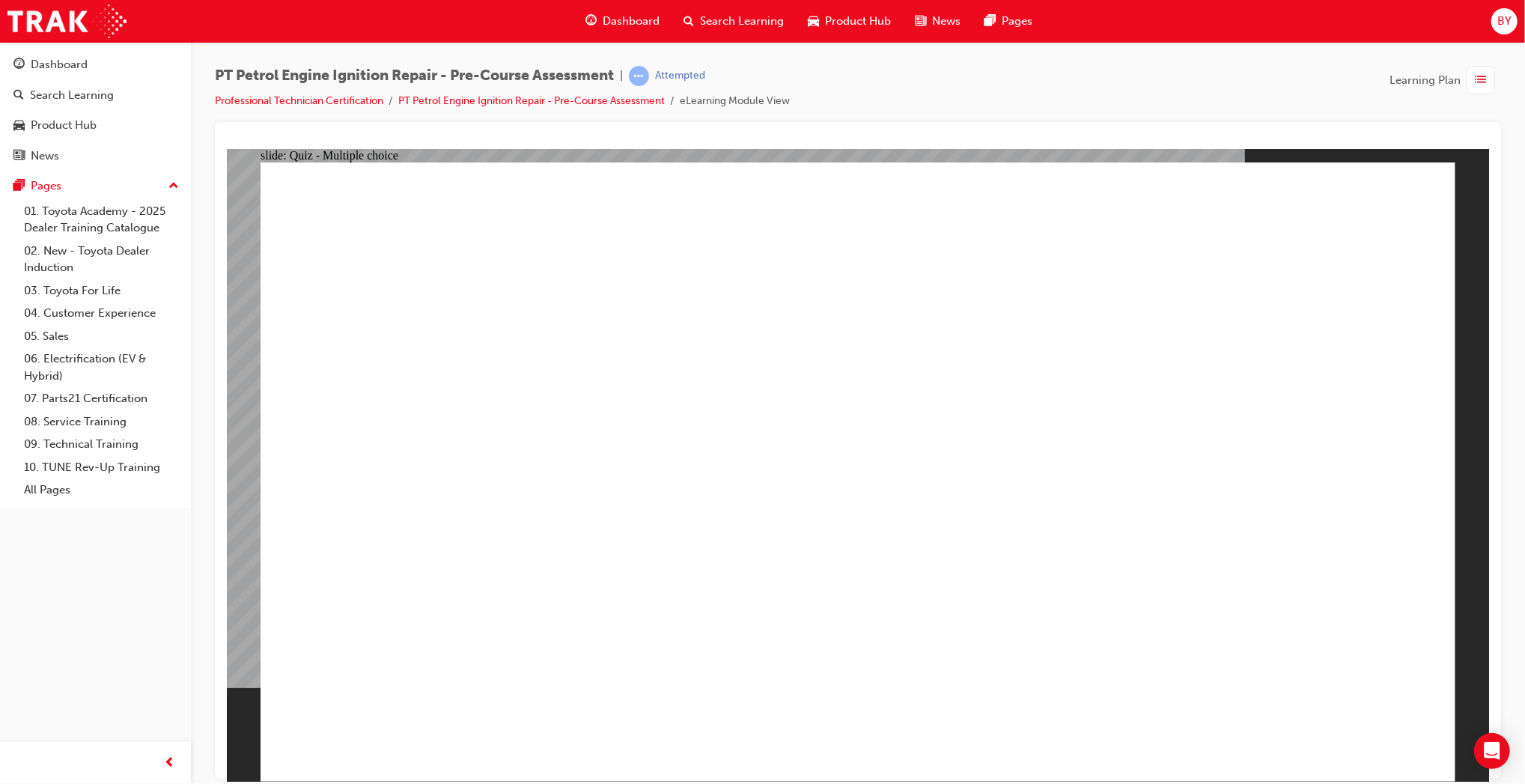
radio input "true"
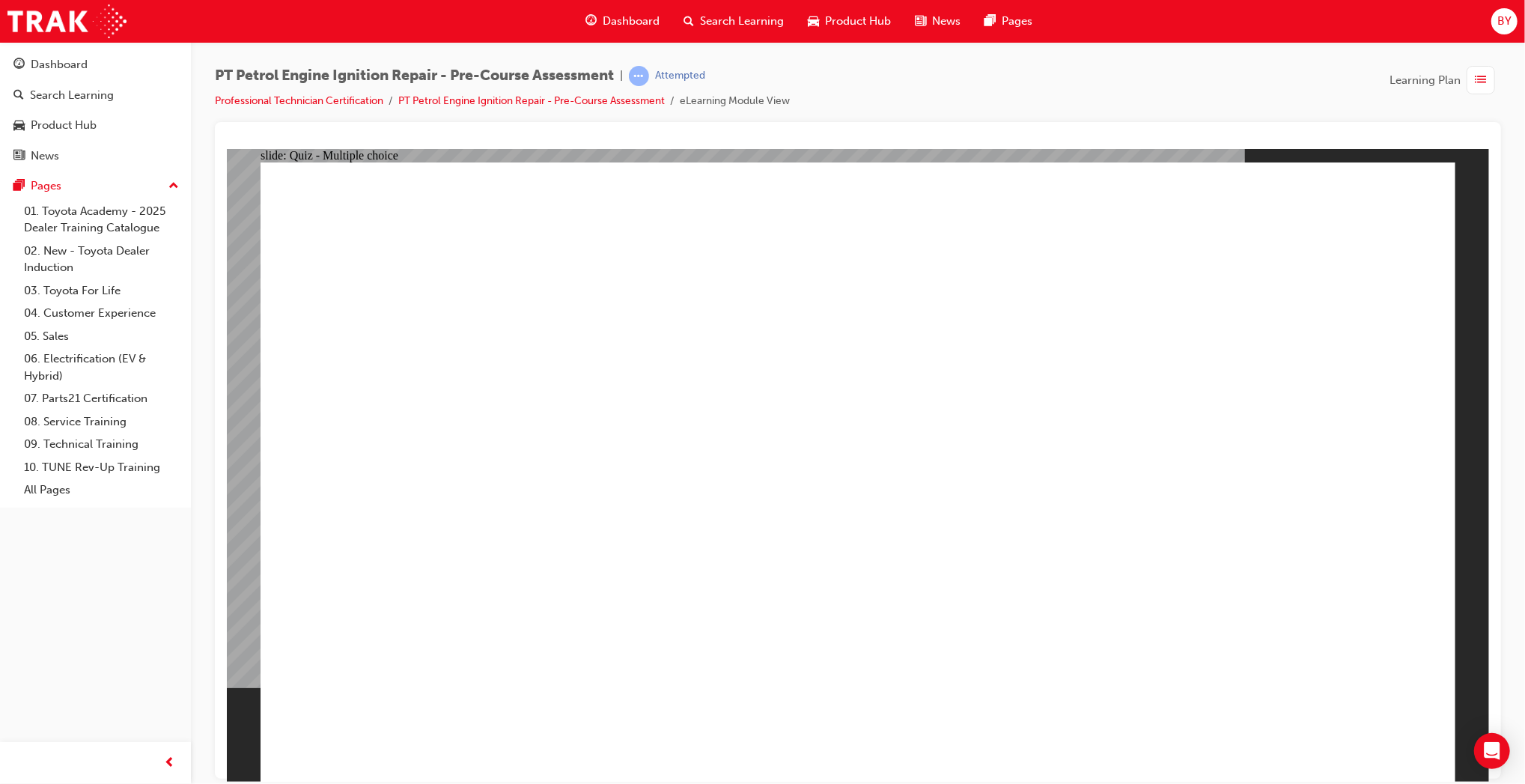
radio input "true"
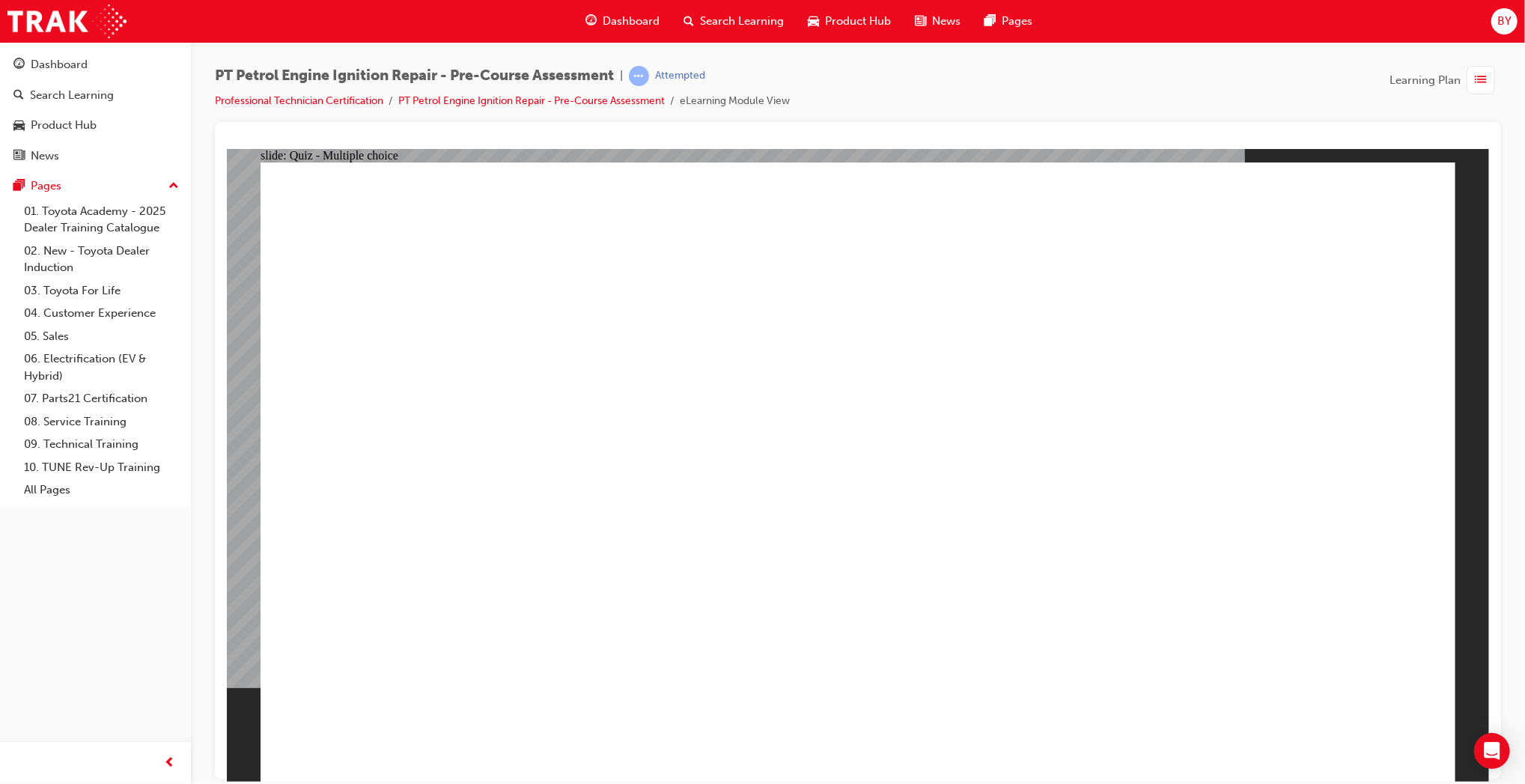
radio input "true"
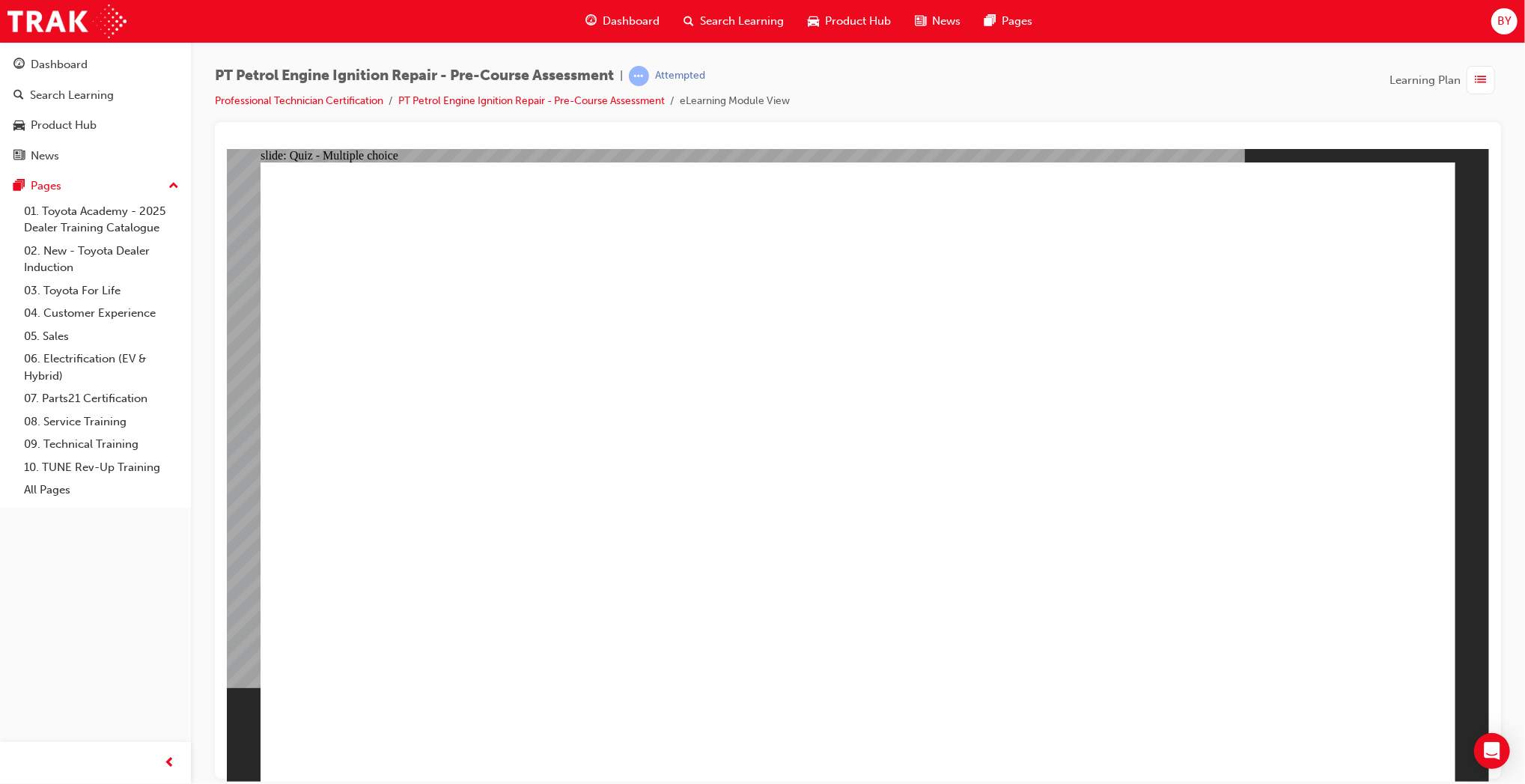
radio input "true"
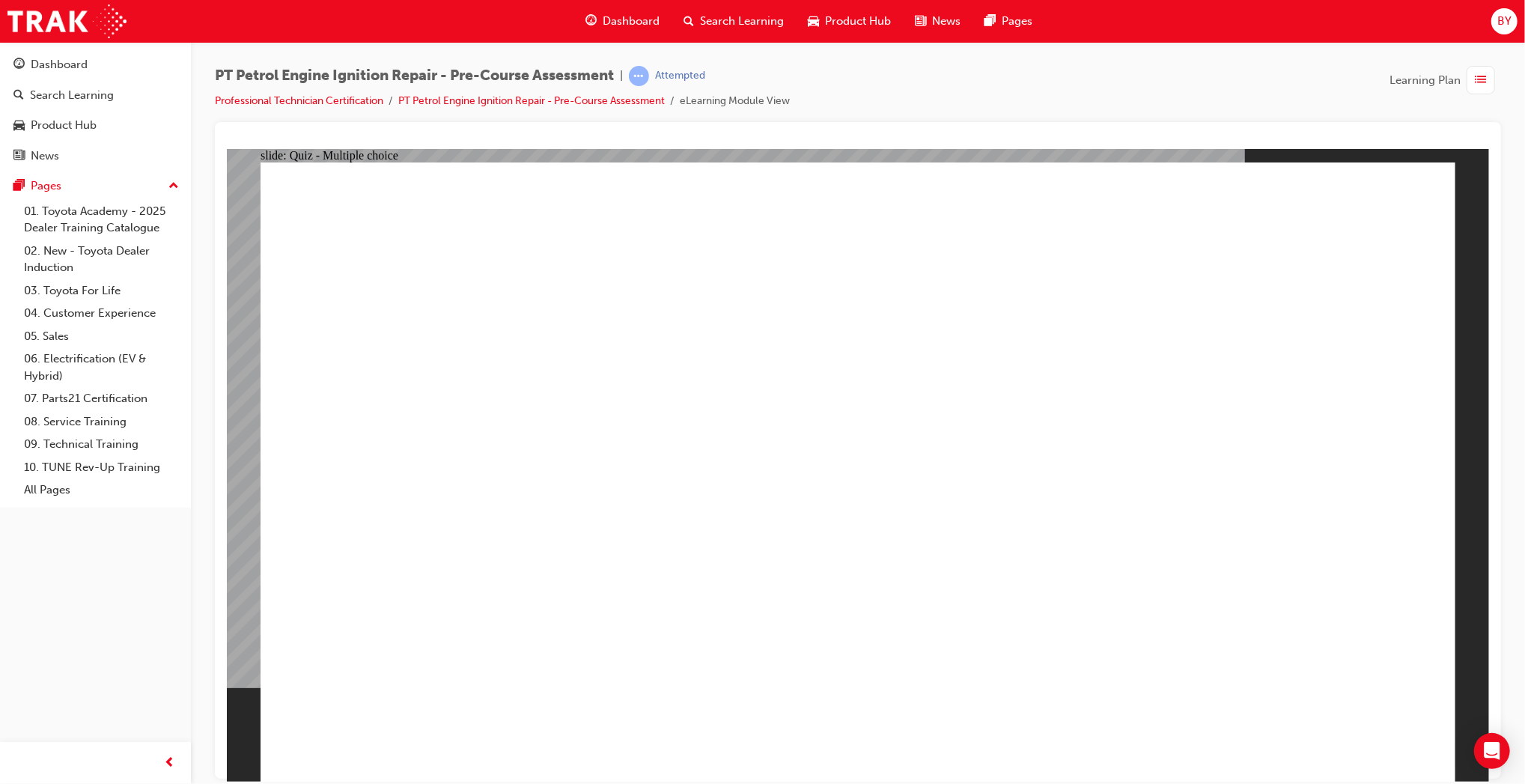
radio input "true"
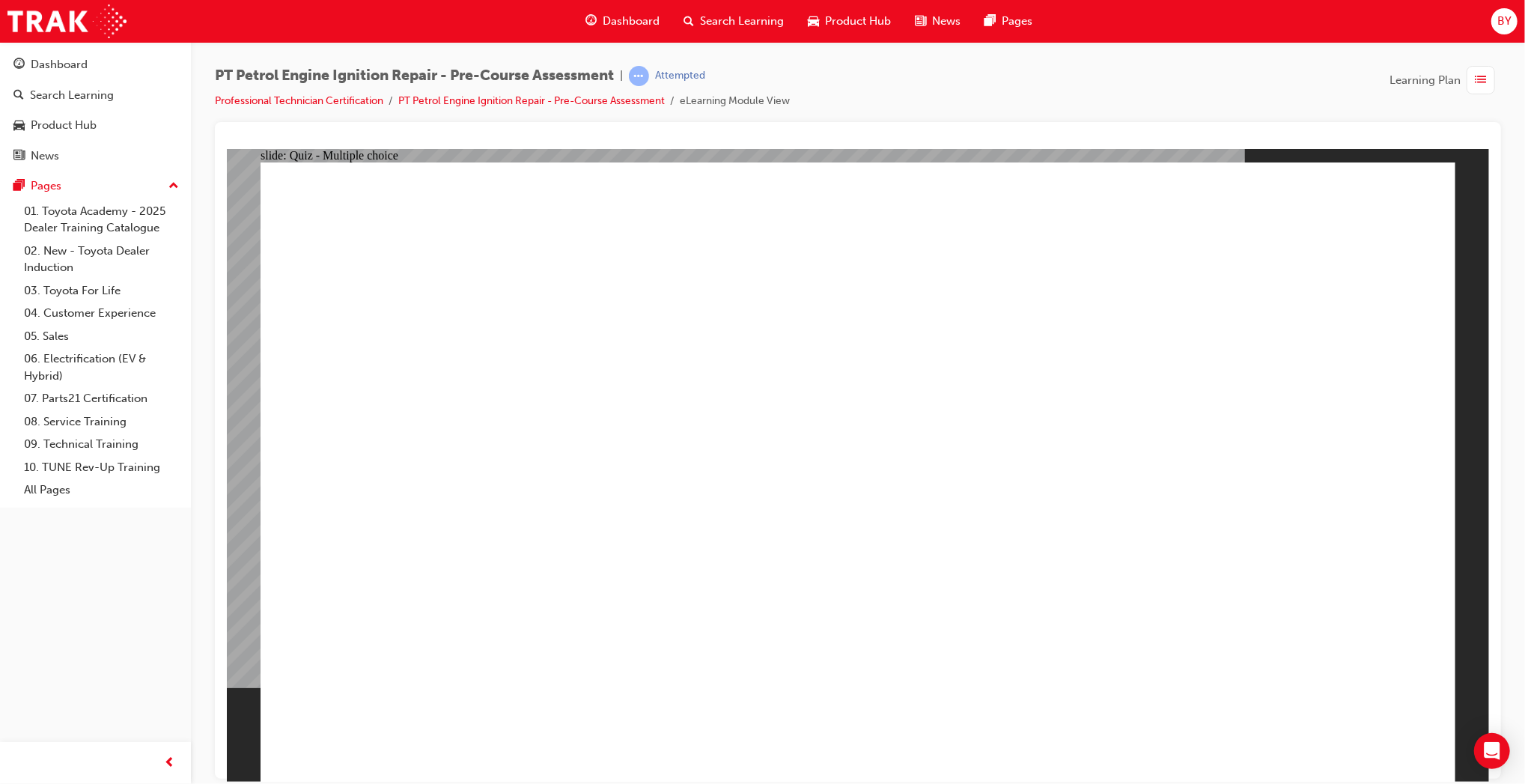
radio input "true"
click at [1479, 74] on span "list-icon" at bounding box center [1481, 80] width 11 height 19
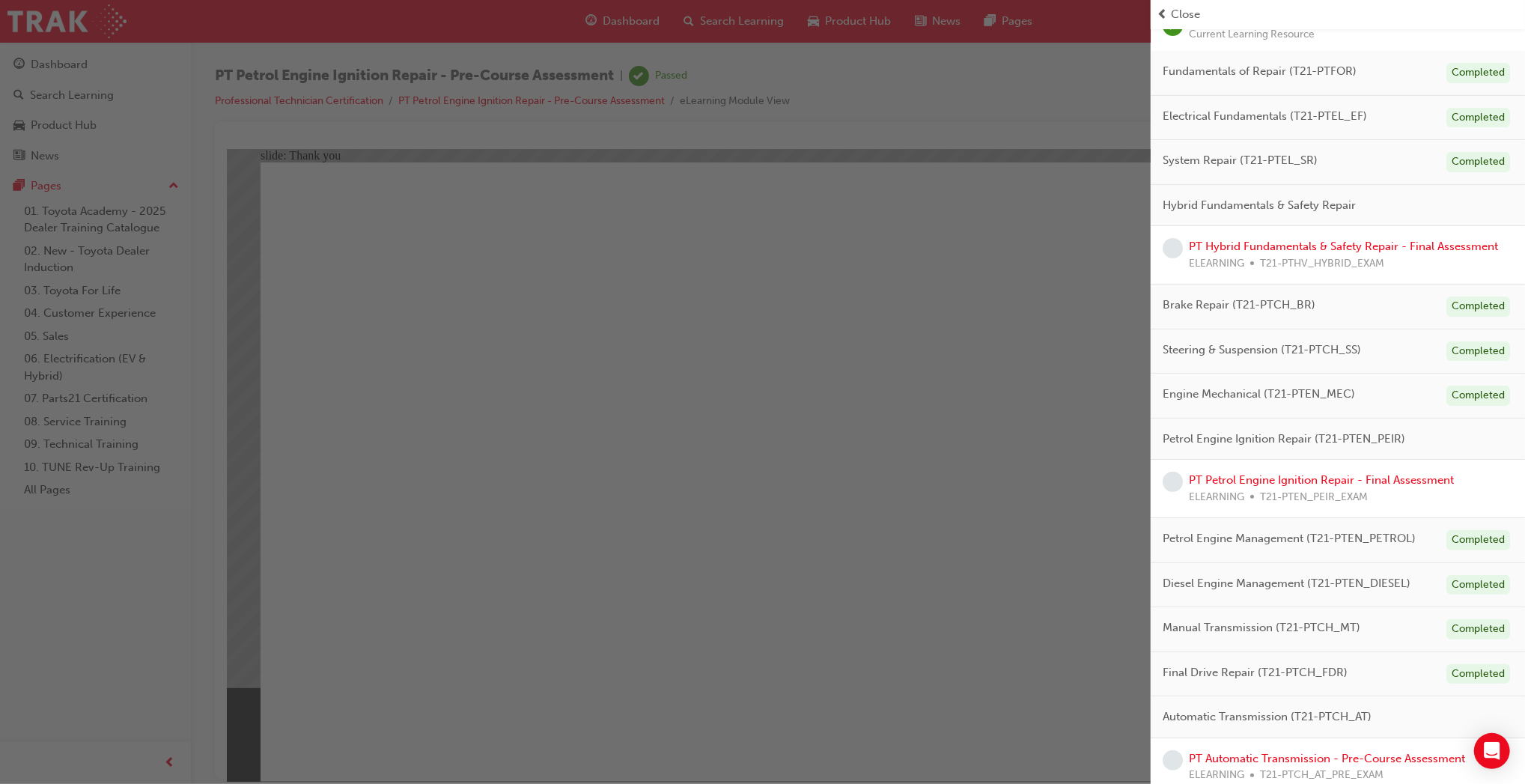
scroll to position [226, 0]
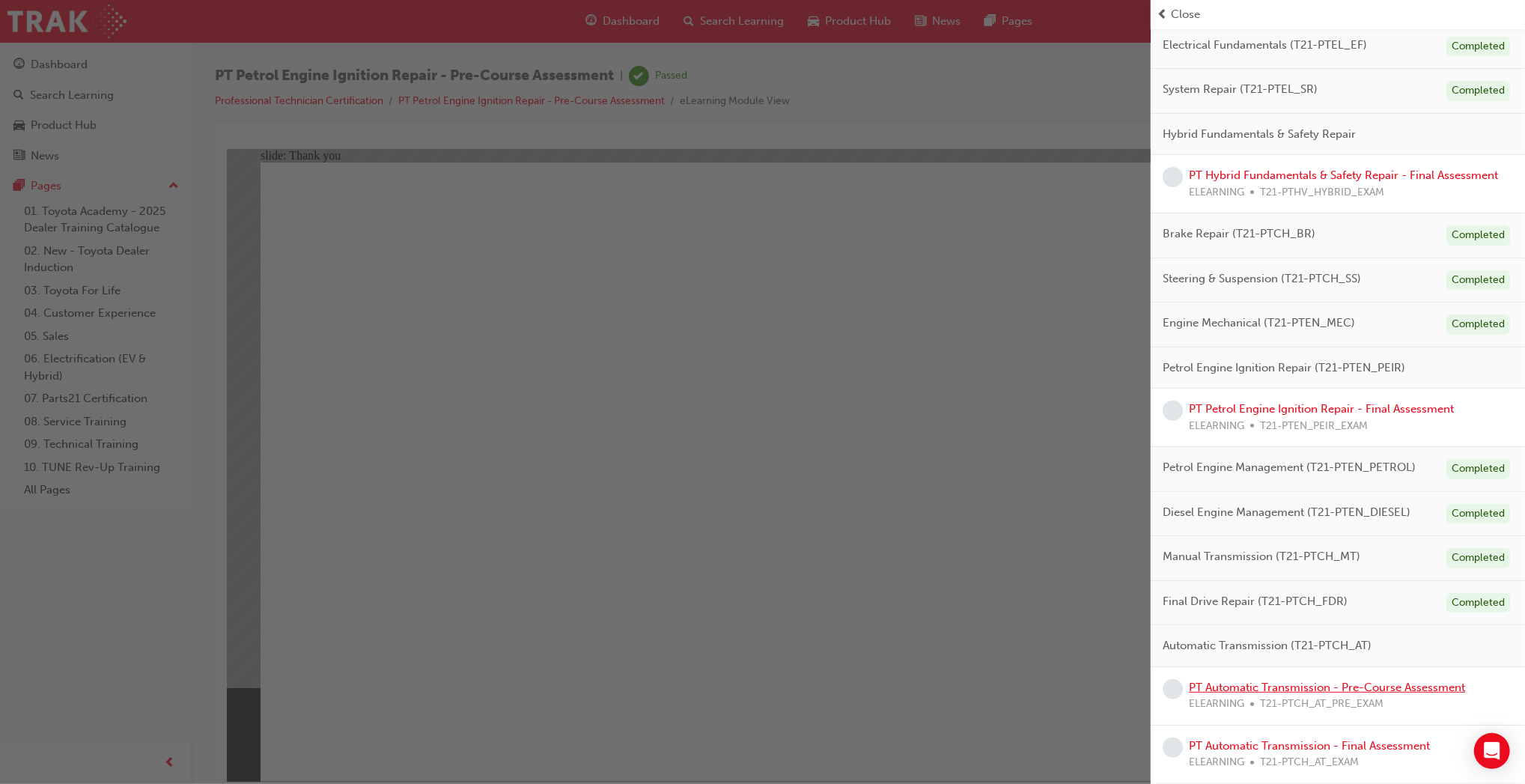
click at [1355, 687] on link "PT Automatic Transmission - Pre-Course Assessment" at bounding box center [1327, 687] width 276 height 14
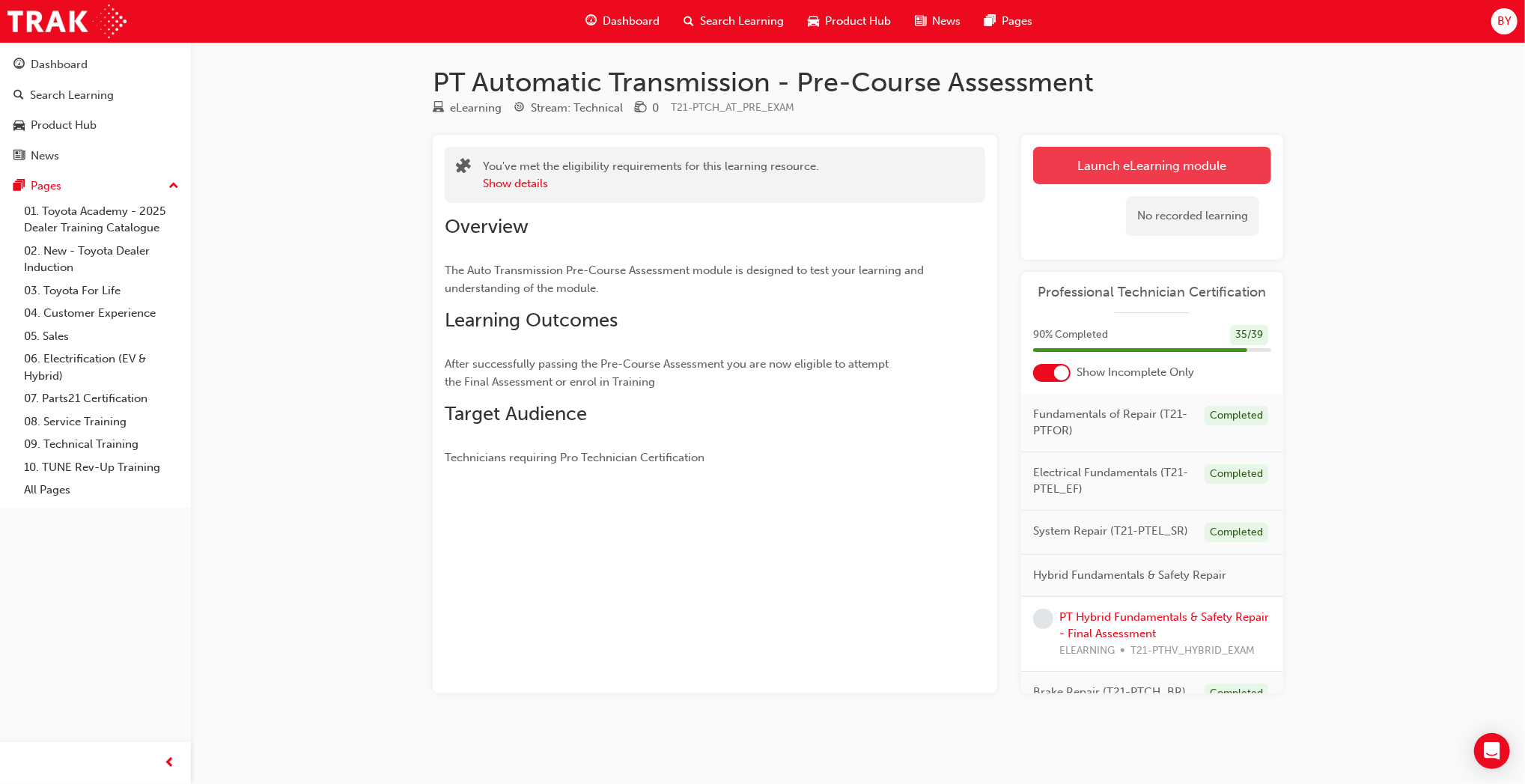
click at [1065, 155] on link "Launch eLearning module" at bounding box center [1152, 165] width 238 height 37
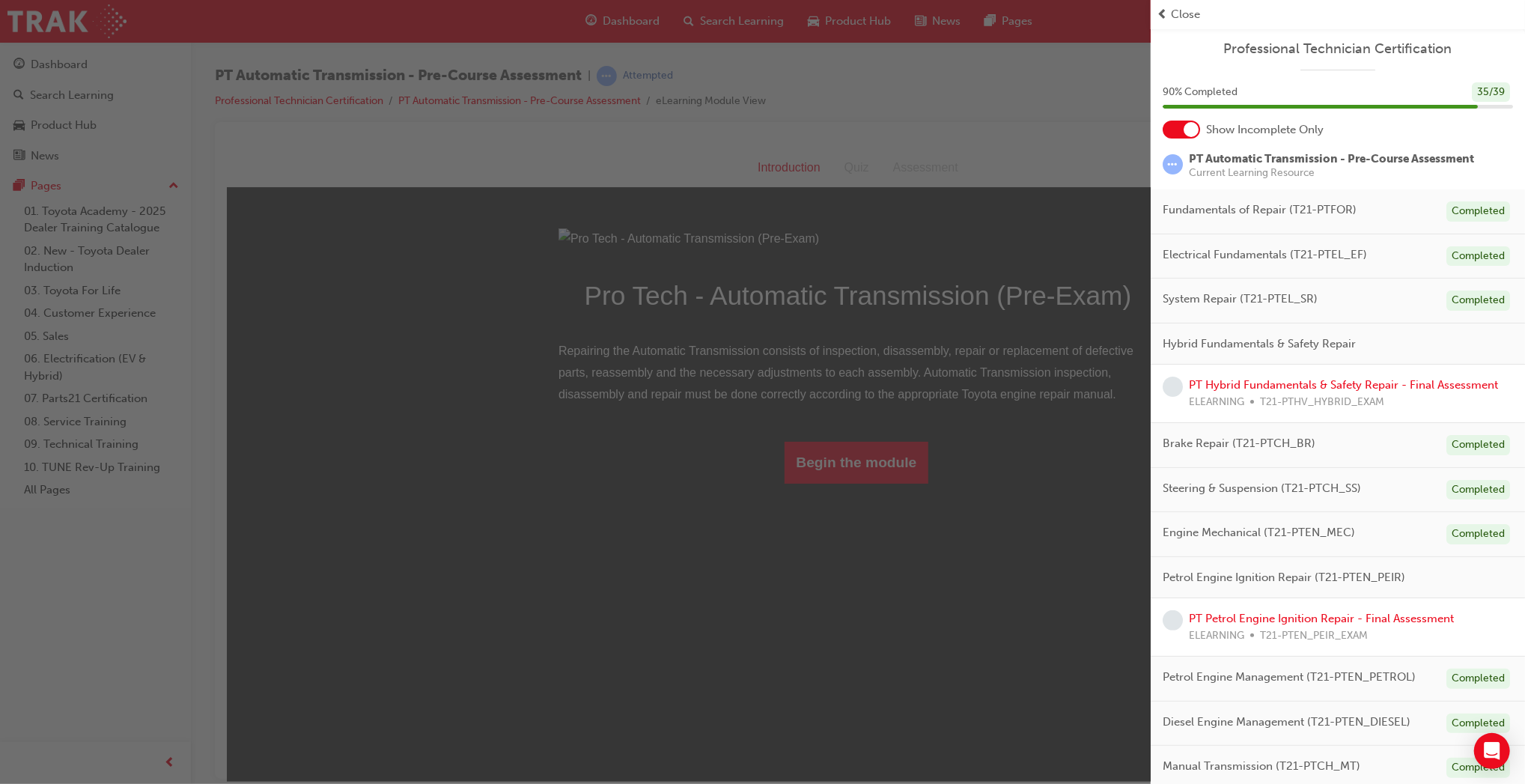
click at [846, 630] on div "button" at bounding box center [575, 392] width 1151 height 784
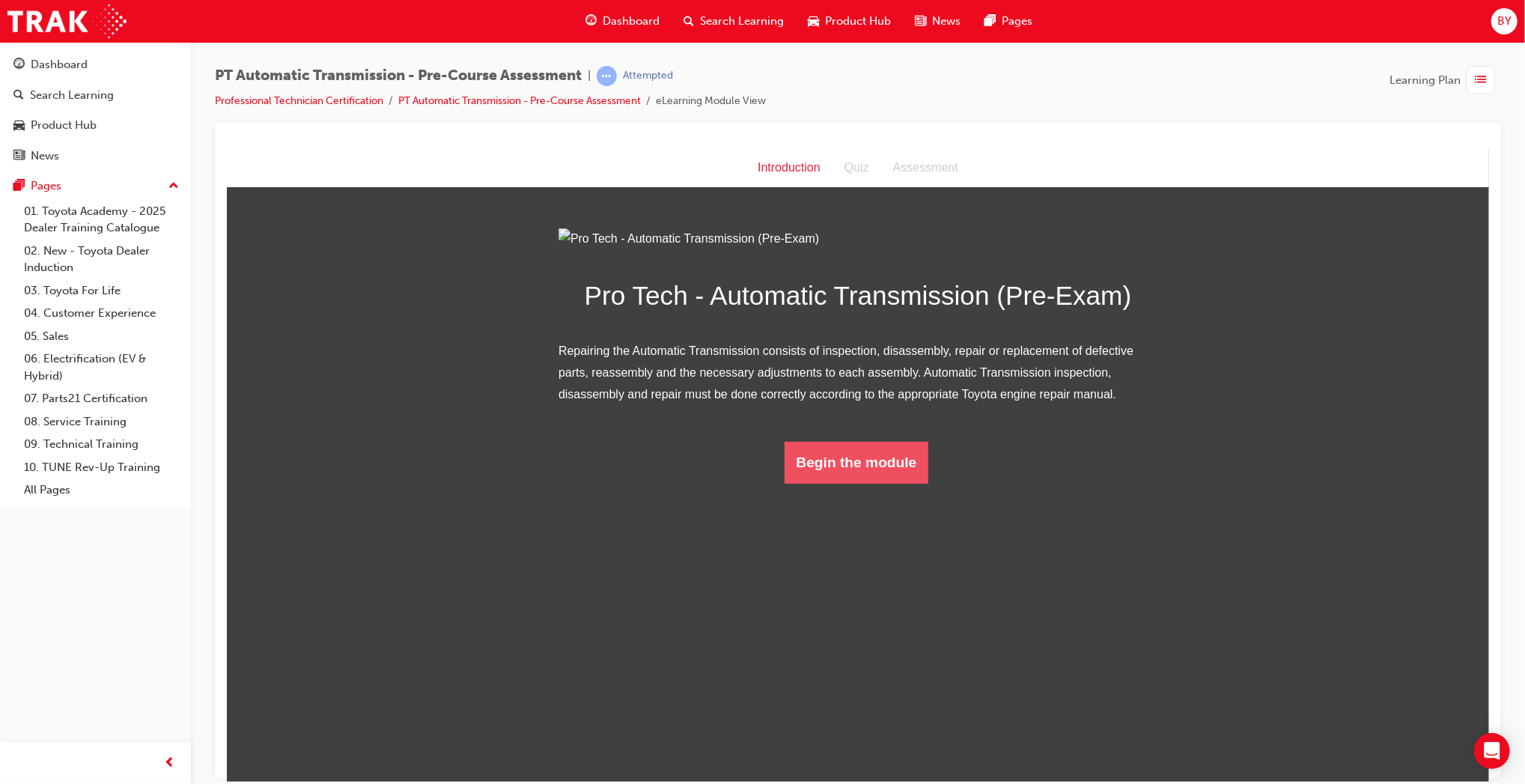
click at [846, 483] on button "Begin the module" at bounding box center [857, 461] width 145 height 42
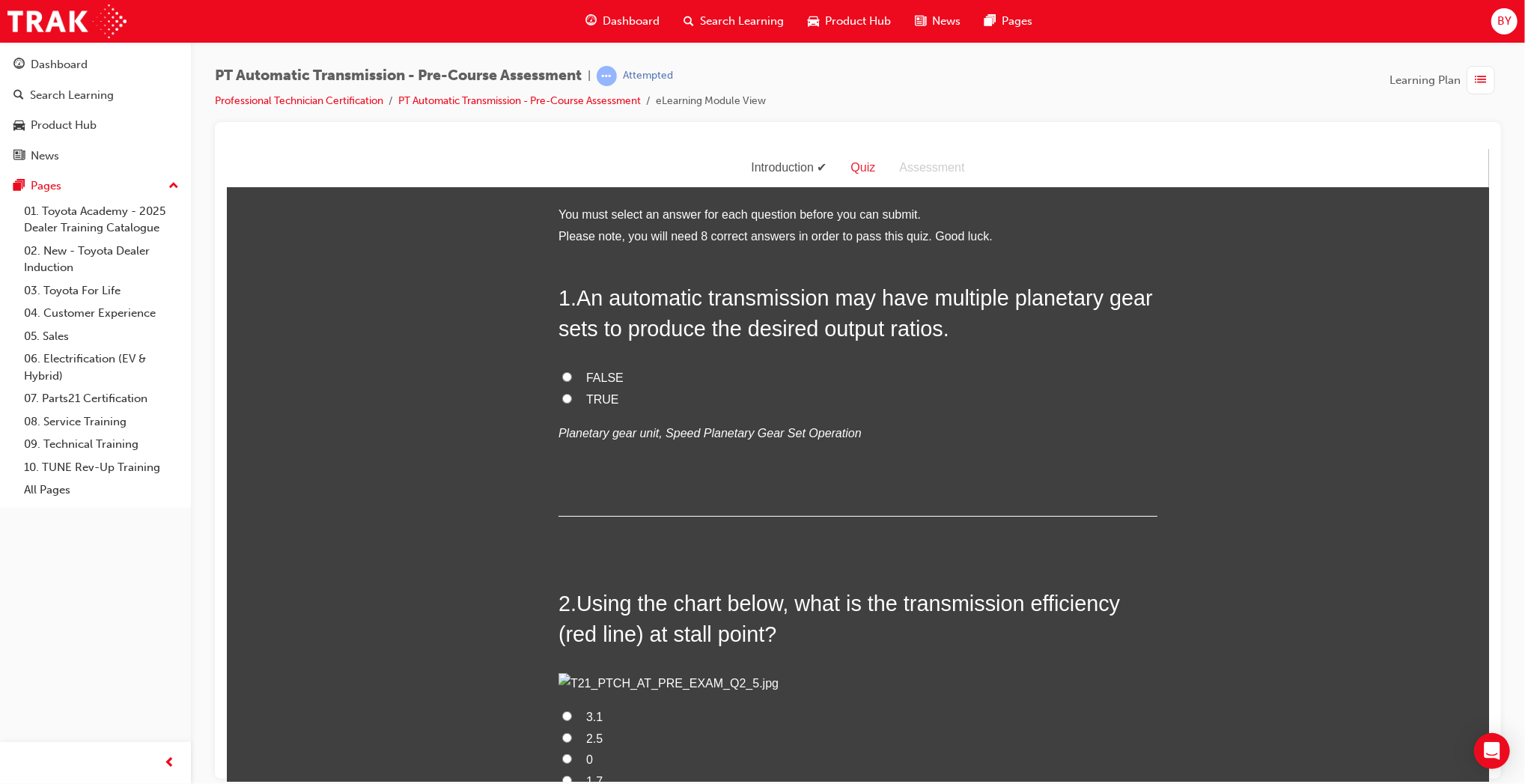
click at [594, 393] on span "TRUE" at bounding box center [602, 398] width 33 height 13
click at [571, 393] on input "TRUE" at bounding box center [566, 397] width 9 height 9
radio input "true"
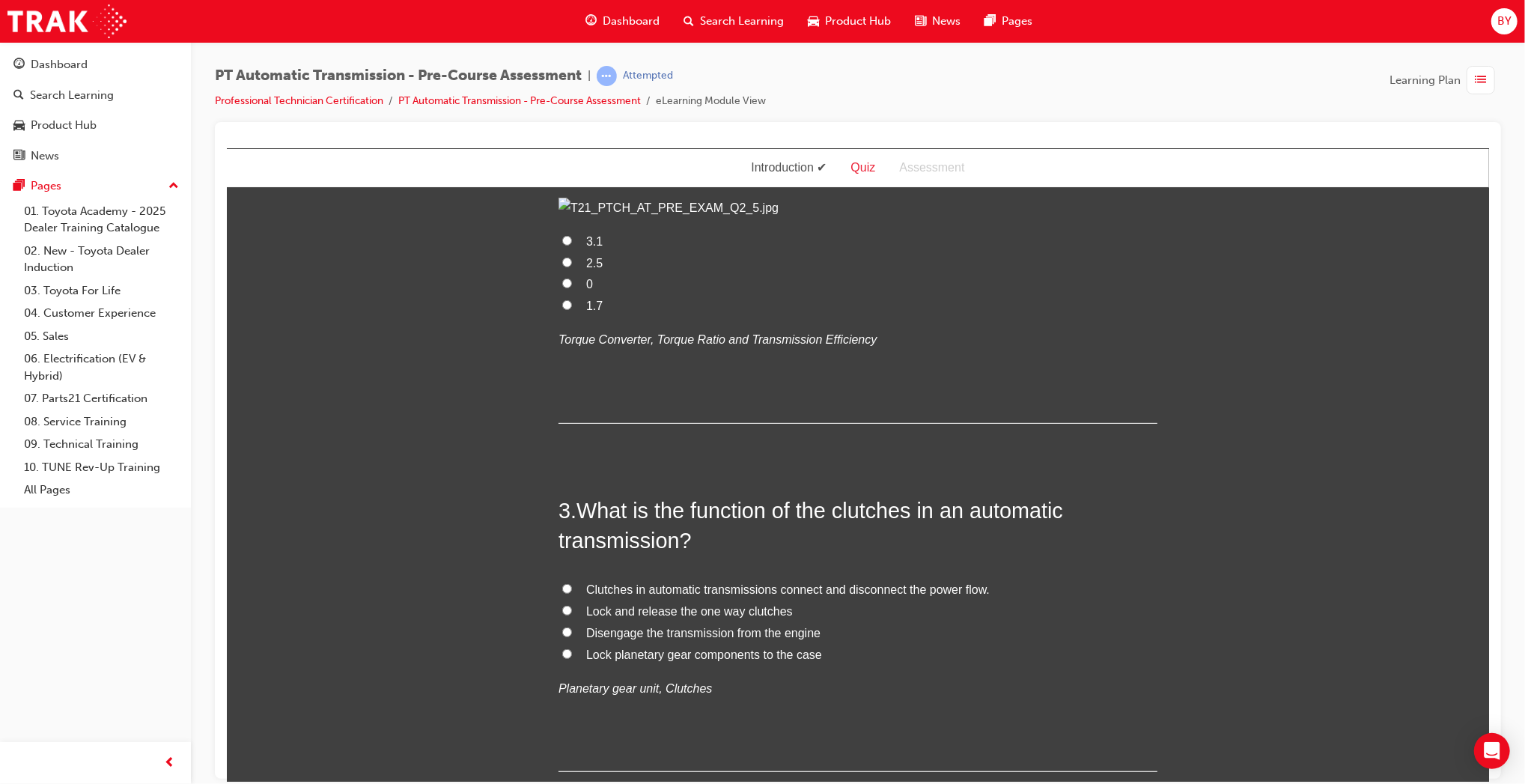
scroll to position [503, 0]
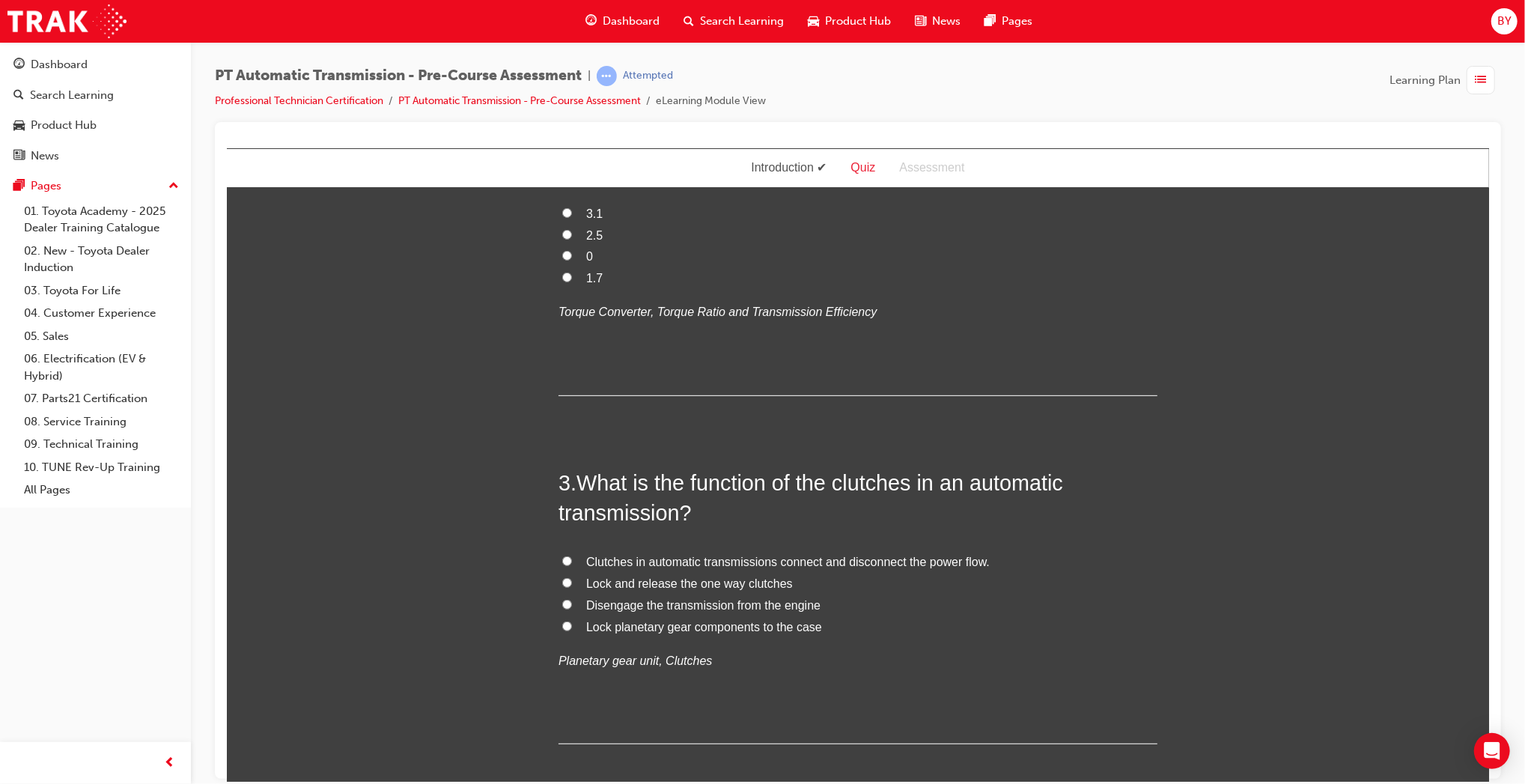
click at [586, 262] on span "0" at bounding box center [589, 256] width 7 height 13
click at [571, 260] on input "0" at bounding box center [566, 254] width 9 height 9
radio input "true"
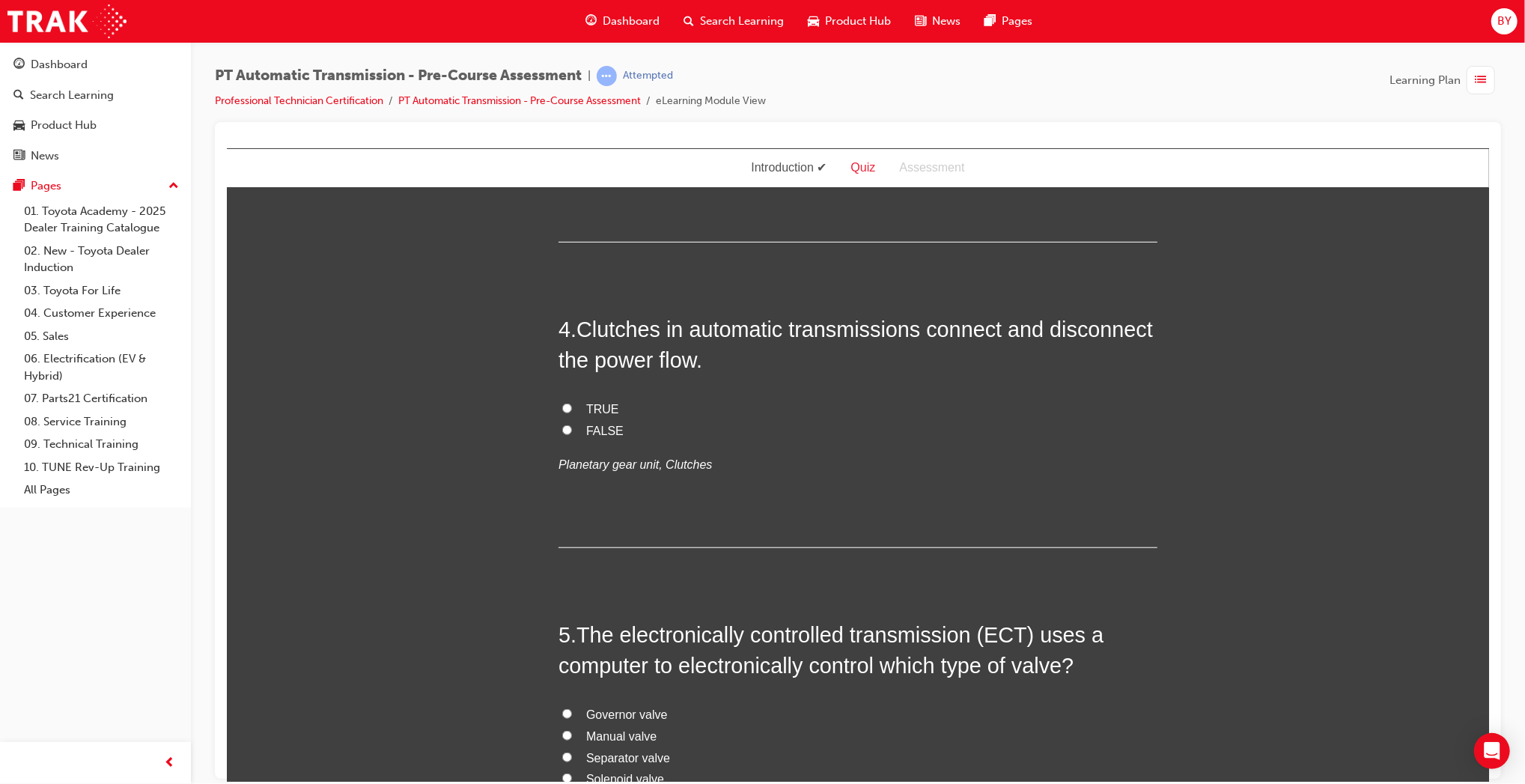
scroll to position [1008, 0]
click at [622, 62] on span "Clutches in automatic transmissions connect and disconnect the power flow." at bounding box center [787, 55] width 403 height 13
click at [571, 60] on input "Clutches in automatic transmissions connect and disconnect the power flow." at bounding box center [566, 55] width 9 height 9
radio input "true"
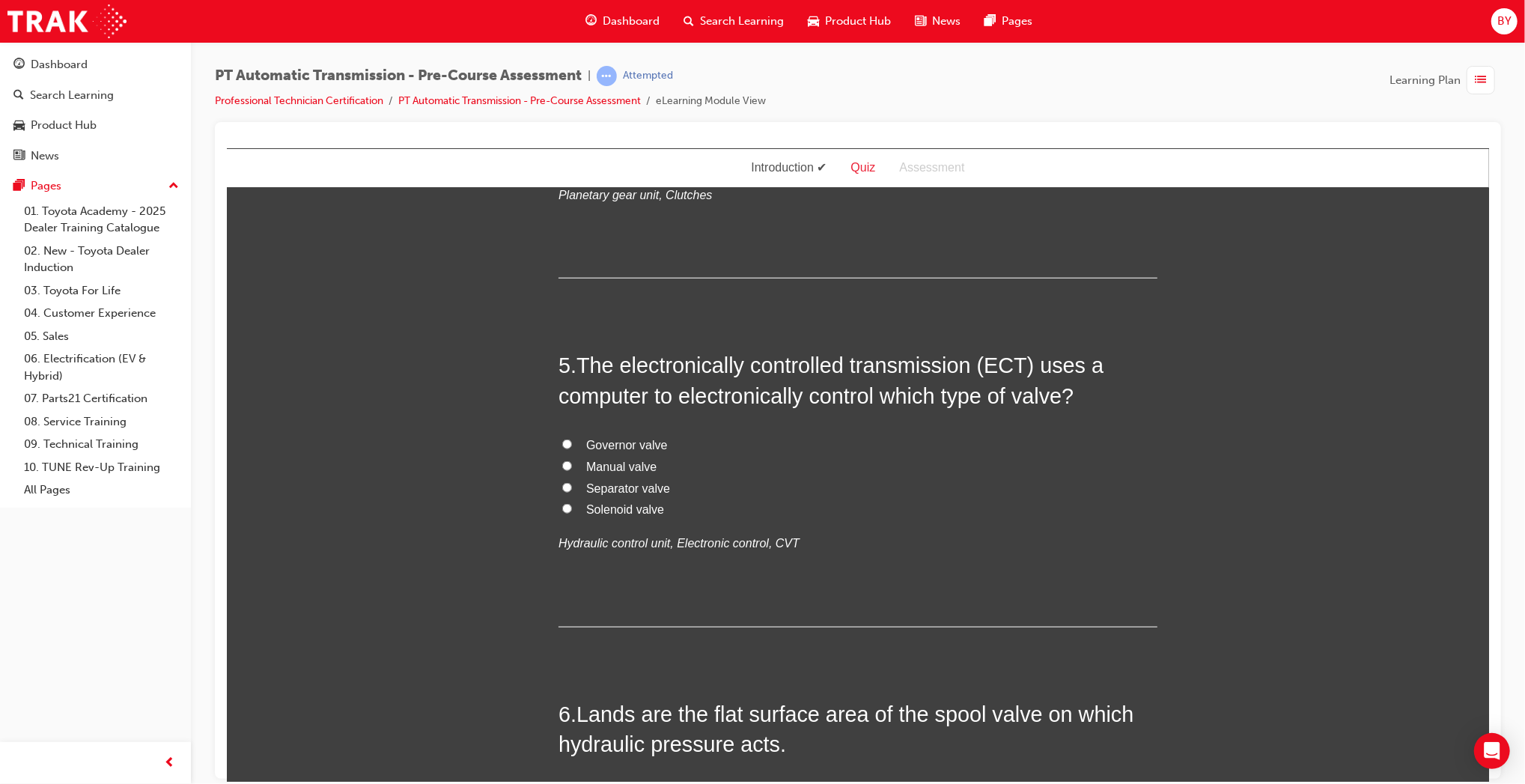
scroll to position [1284, 0]
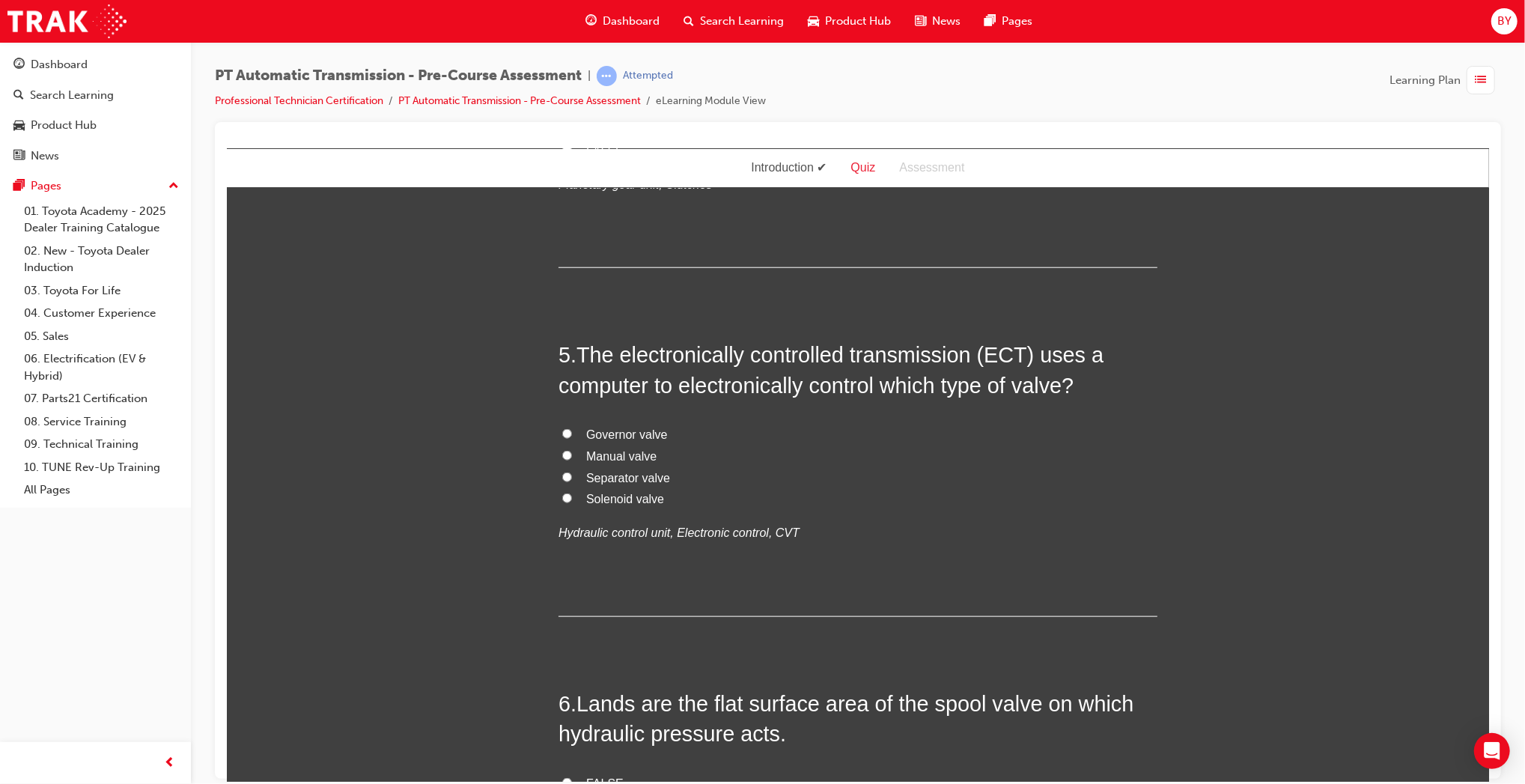
click at [599, 135] on span "TRUE" at bounding box center [602, 128] width 33 height 13
click at [571, 132] on input "TRUE" at bounding box center [566, 127] width 9 height 9
radio input "true"
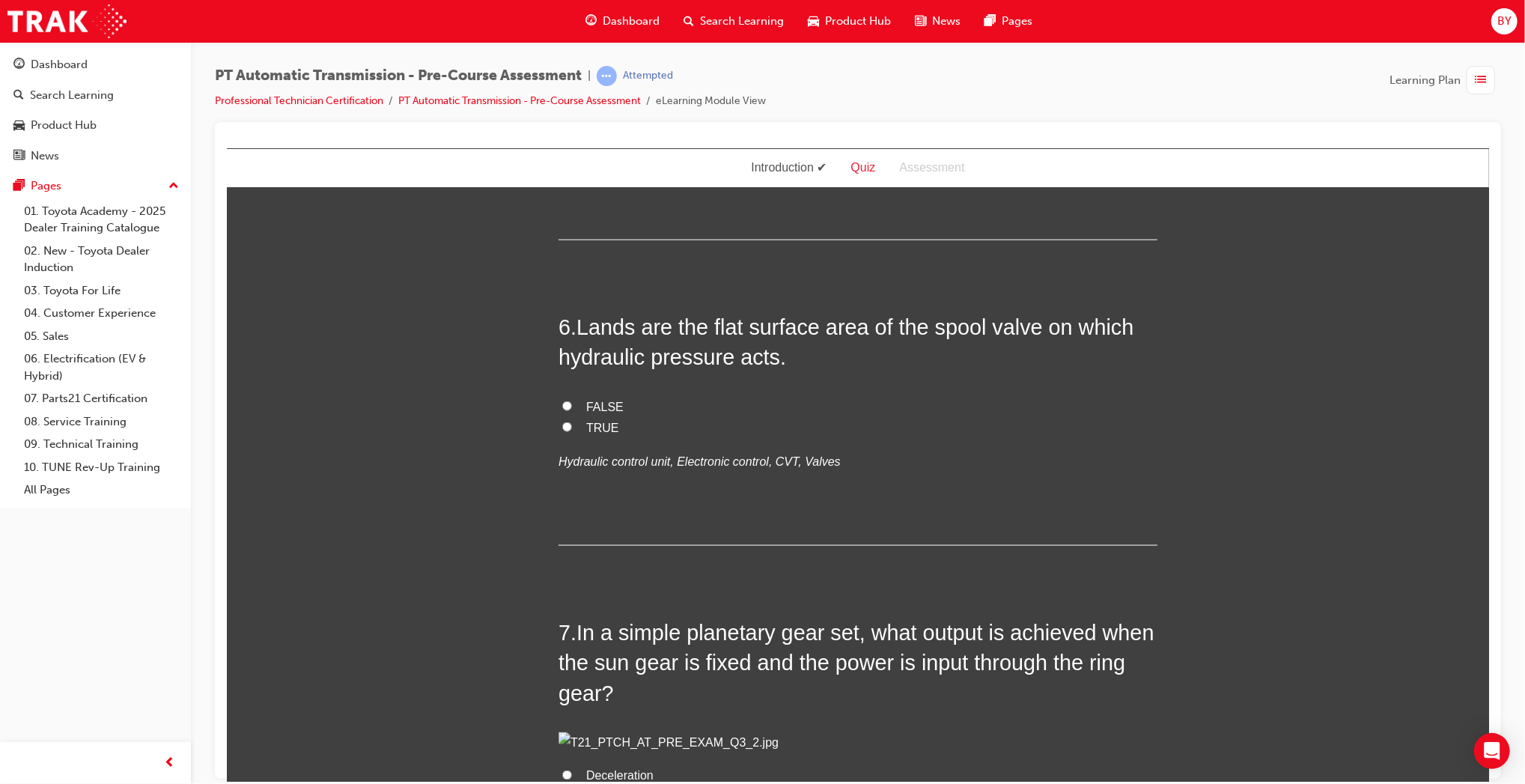
scroll to position [1663, 0]
click at [640, 62] on span "Governor valve" at bounding box center [627, 55] width 82 height 13
click at [571, 60] on input "Governor valve" at bounding box center [566, 55] width 9 height 9
radio input "true"
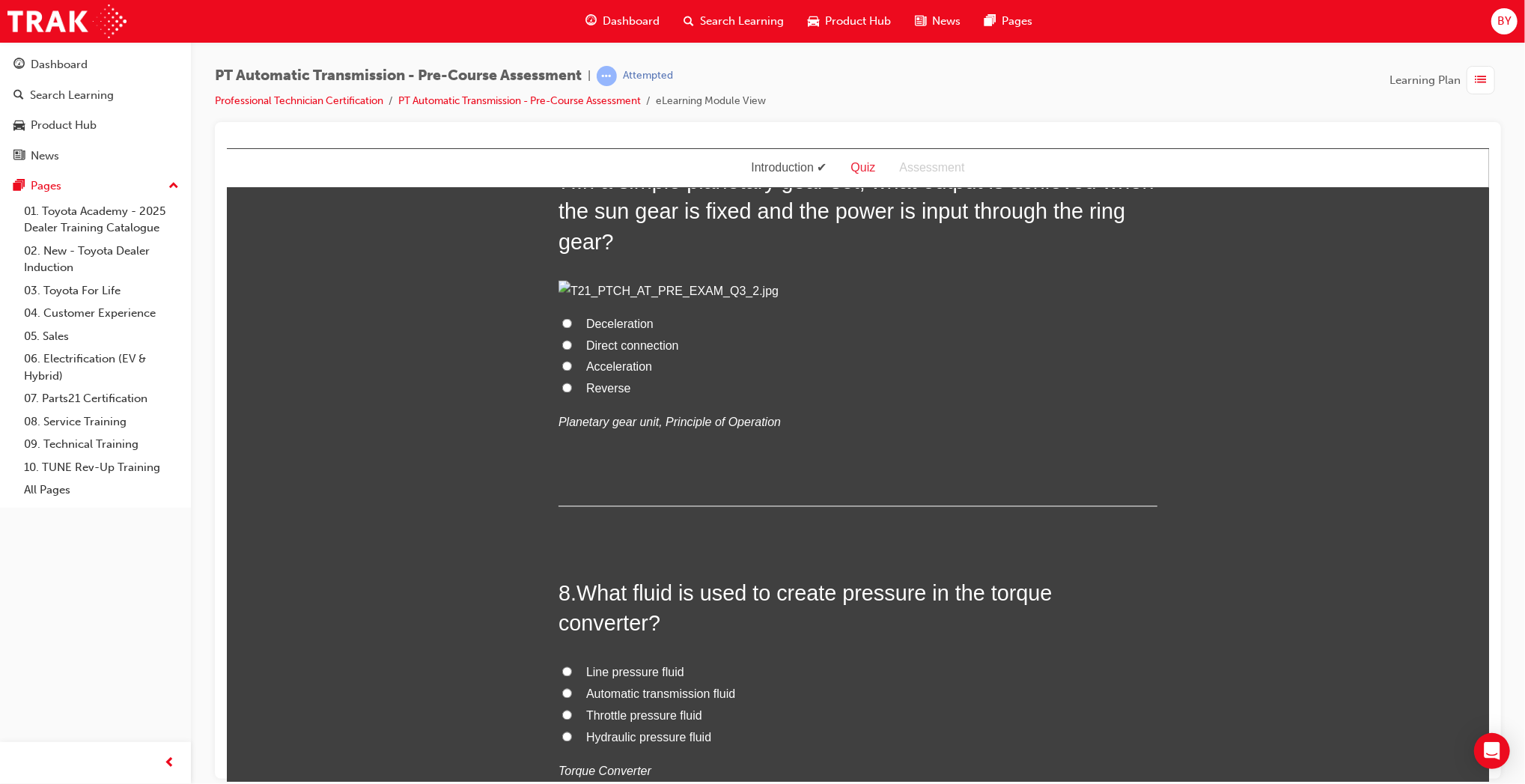
scroll to position [2119, 0]
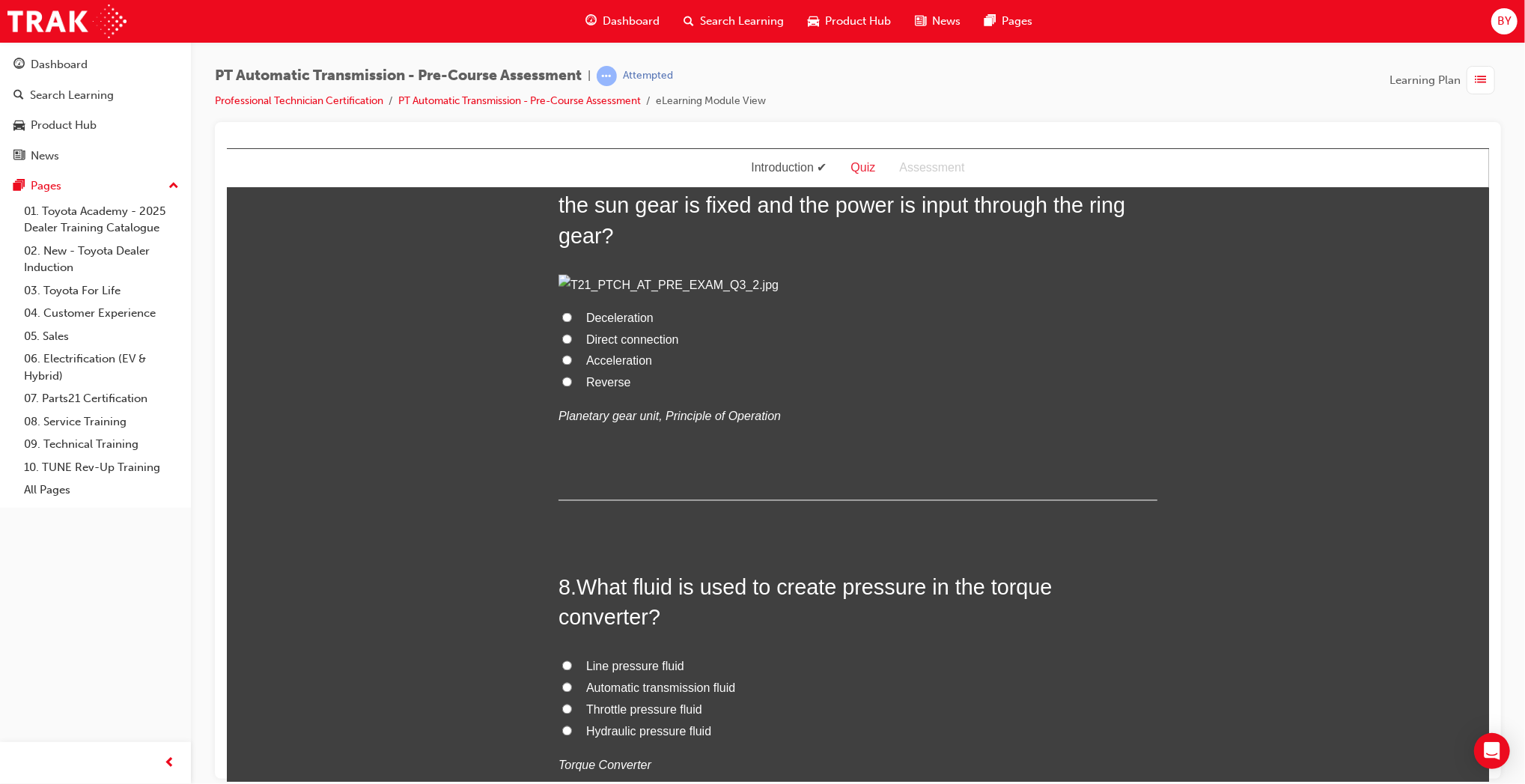
radio input "true"
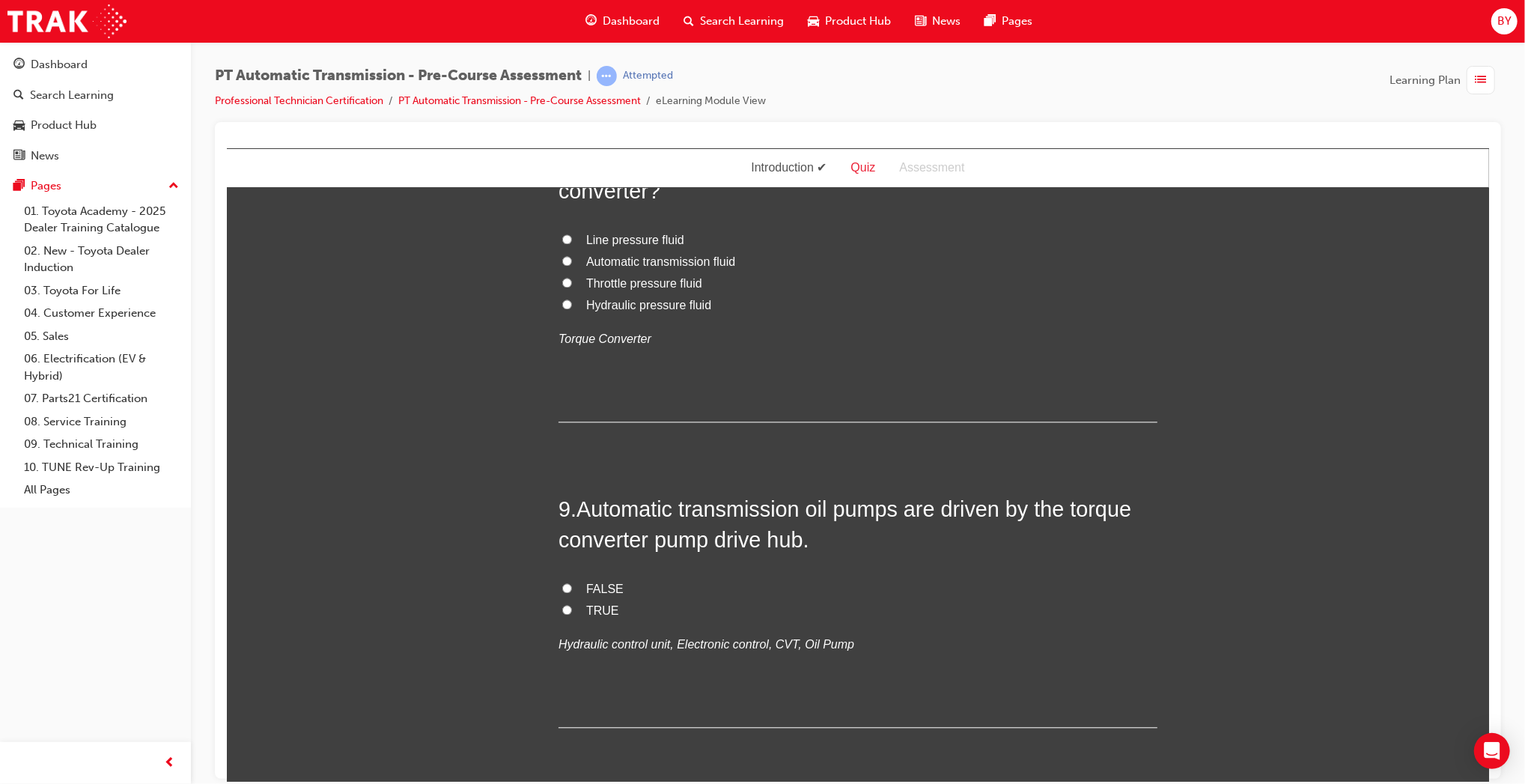
scroll to position [2546, 0]
radio input "true"
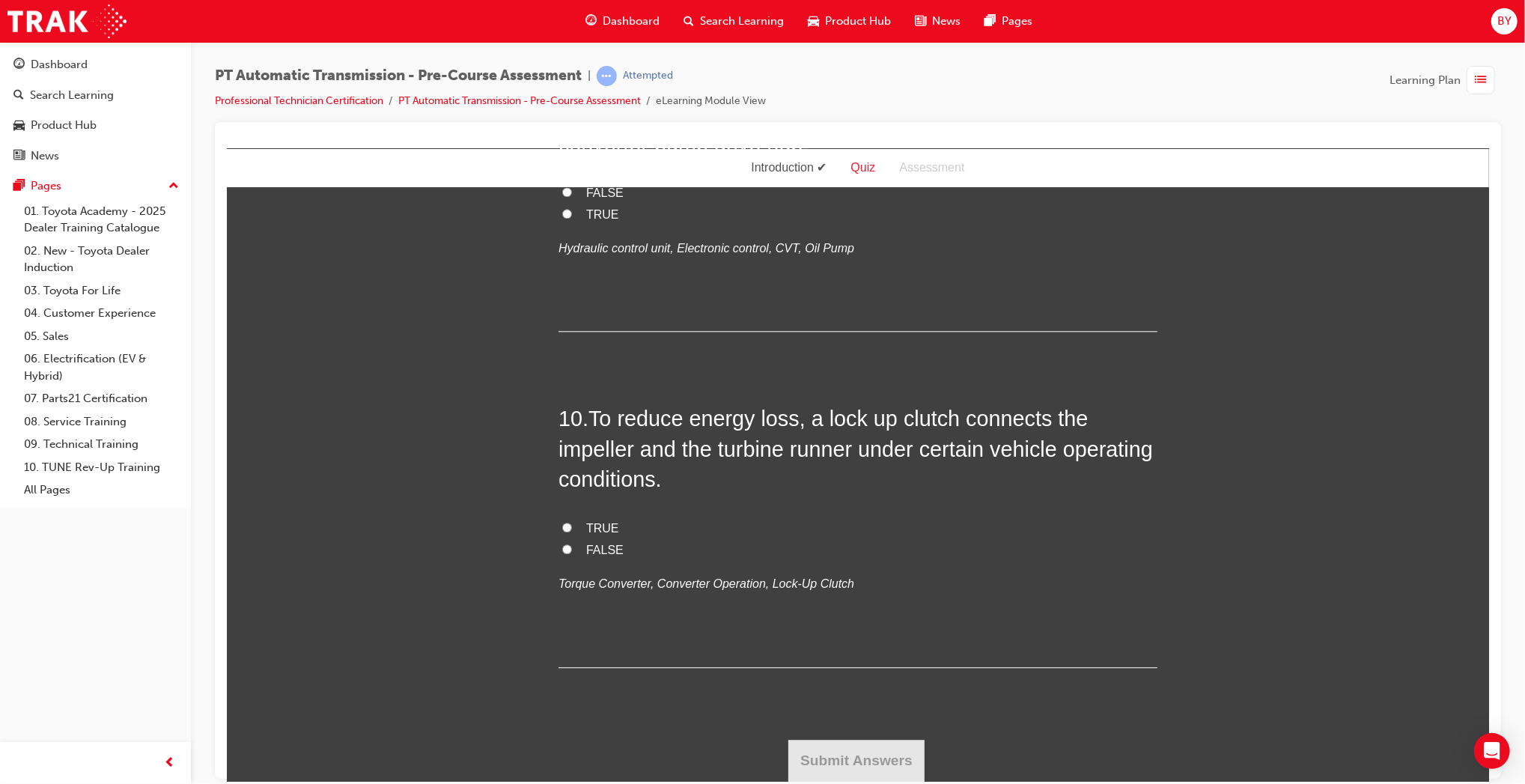
scroll to position [3035, 0]
radio input "true"
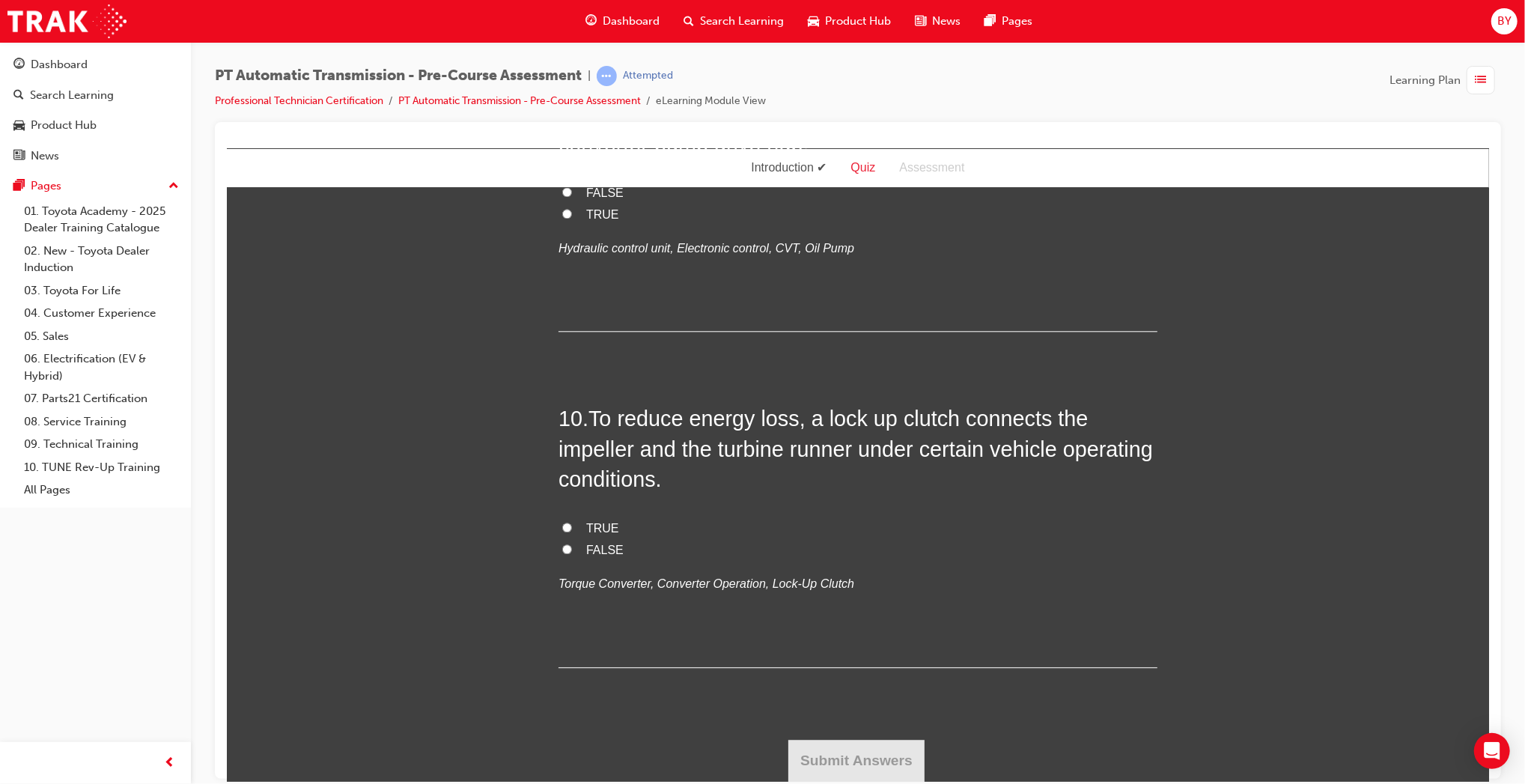
click at [565, 225] on label "TRUE" at bounding box center [857, 214] width 599 height 21
click at [565, 218] on input "TRUE" at bounding box center [566, 212] width 9 height 9
radio input "true"
click at [586, 525] on span "TRUE" at bounding box center [602, 527] width 33 height 13
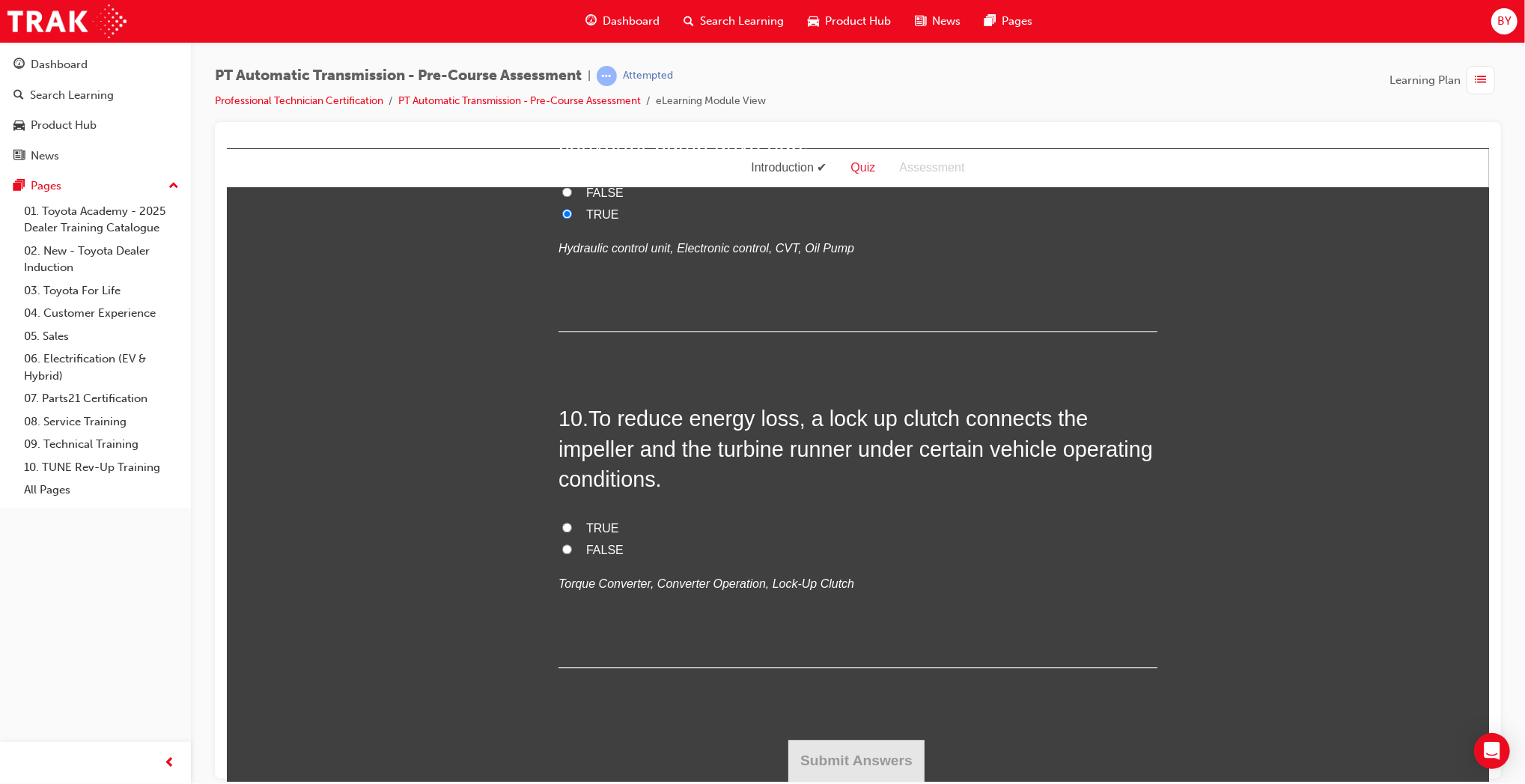
click at [571, 525] on input "TRUE" at bounding box center [566, 526] width 9 height 9
radio input "true"
click at [859, 748] on button "Submit Answers" at bounding box center [856, 759] width 136 height 42
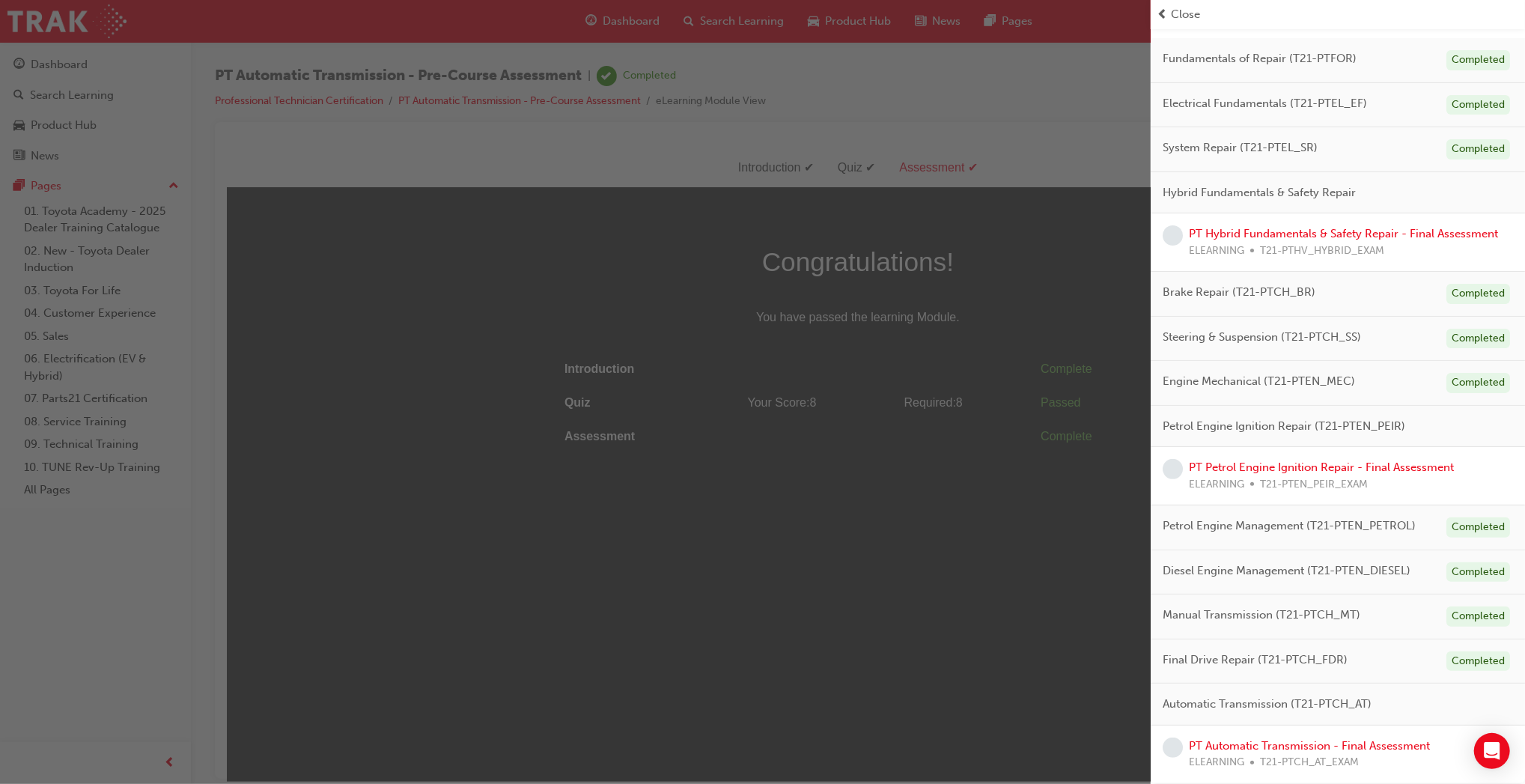
scroll to position [0, 0]
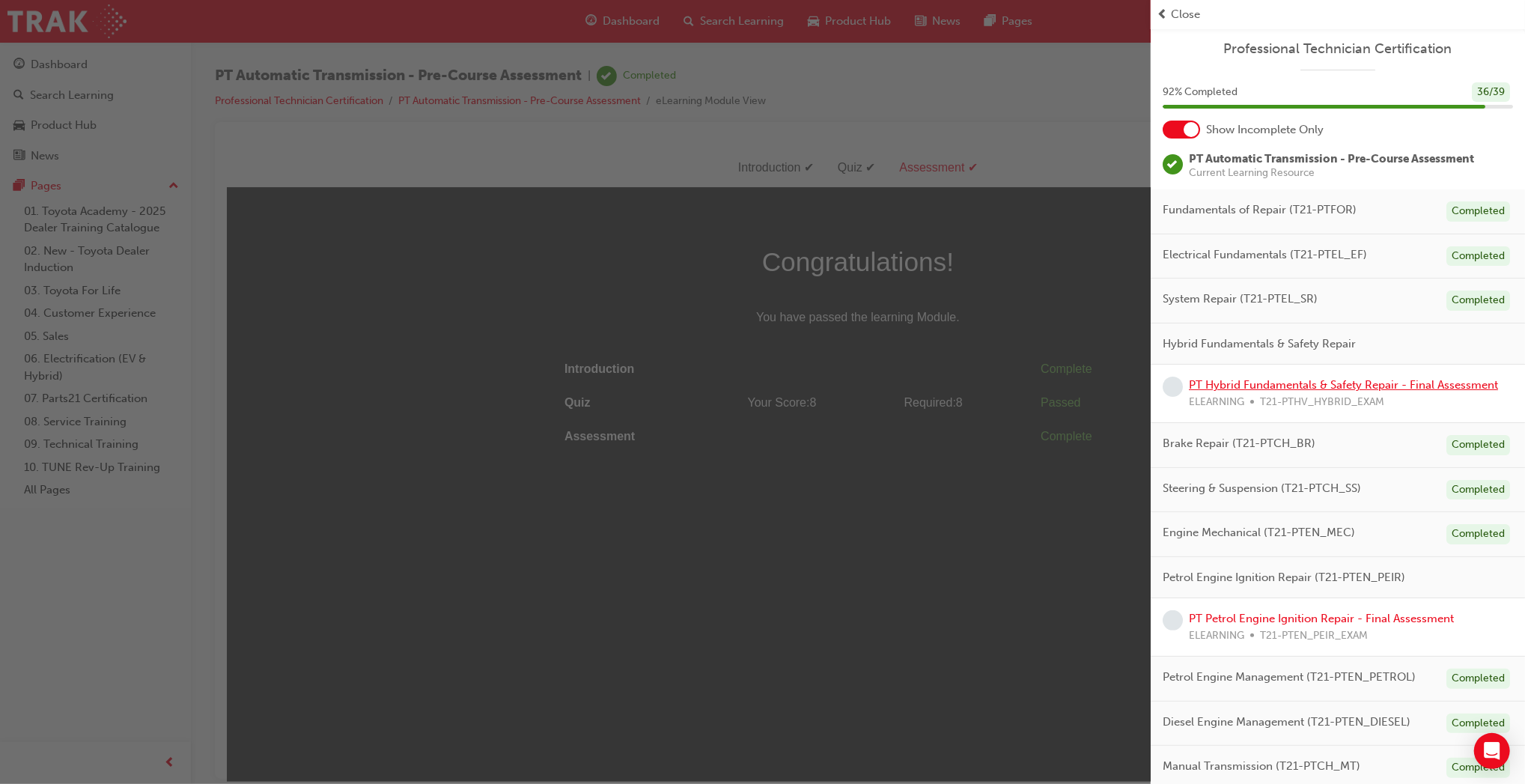
click at [1297, 383] on link "PT Hybrid Fundamentals & Safety Repair - Final Assessment" at bounding box center [1343, 385] width 309 height 14
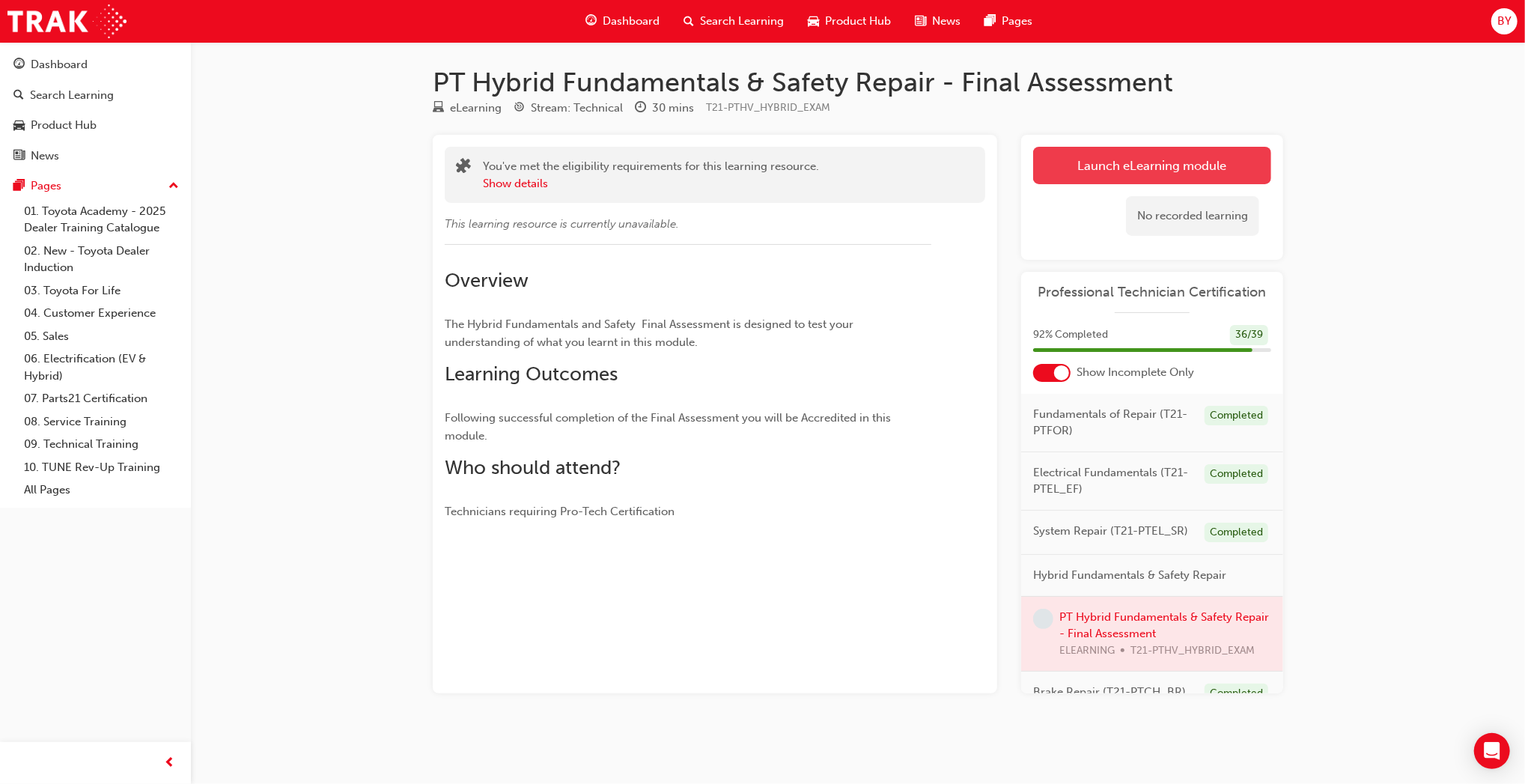
click at [1093, 164] on link "Launch eLearning module" at bounding box center [1152, 165] width 238 height 37
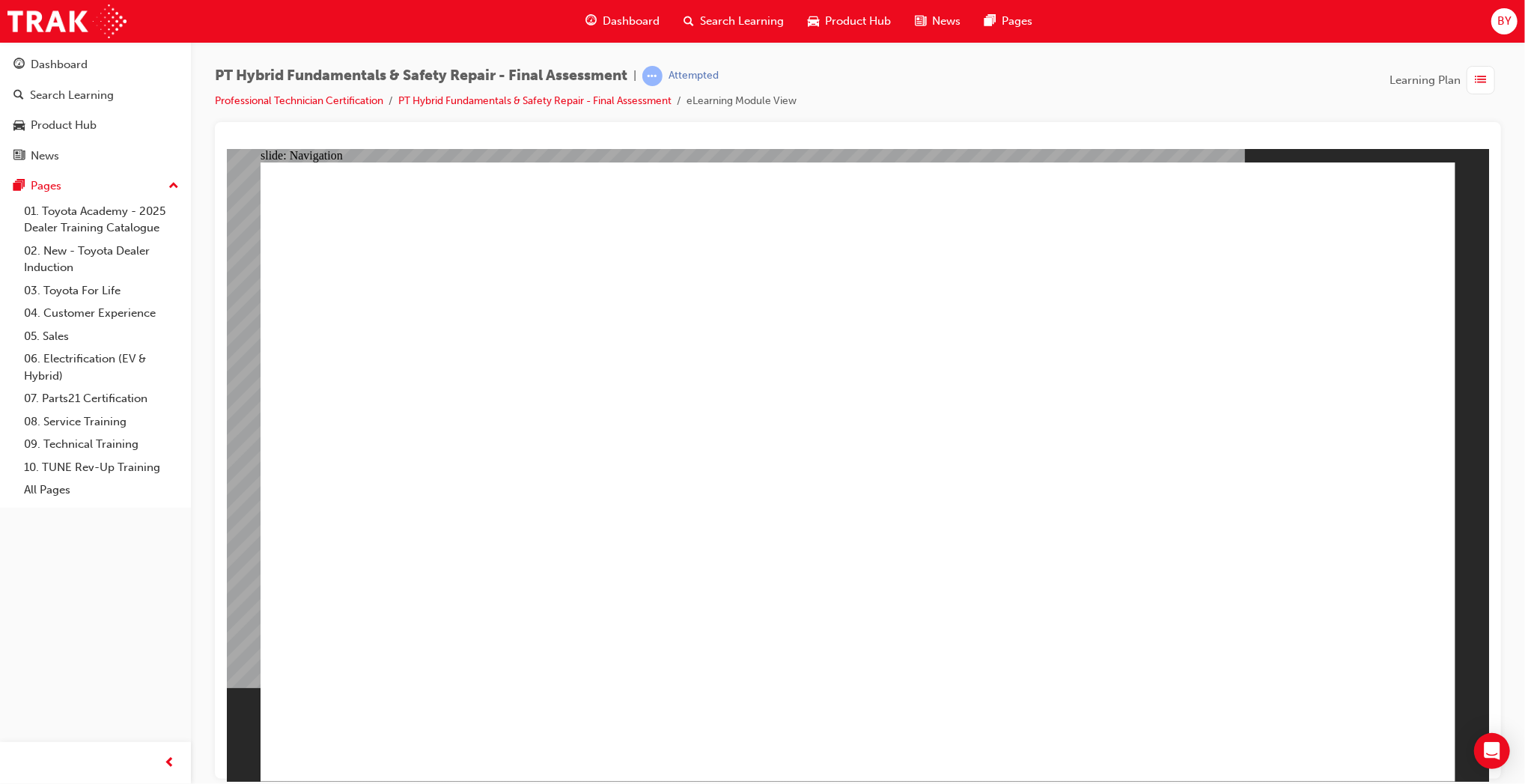
checkbox input "true"
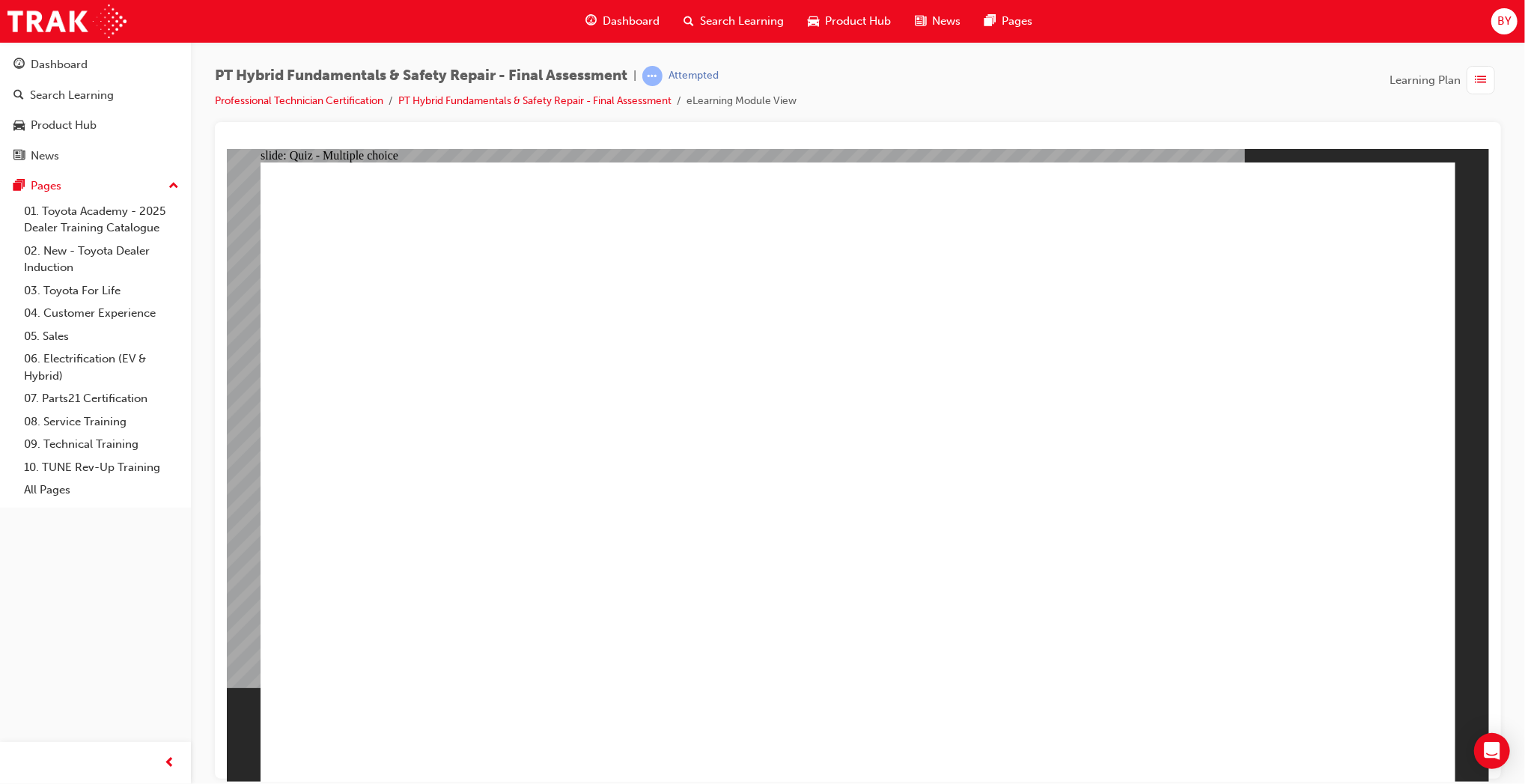
radio input "true"
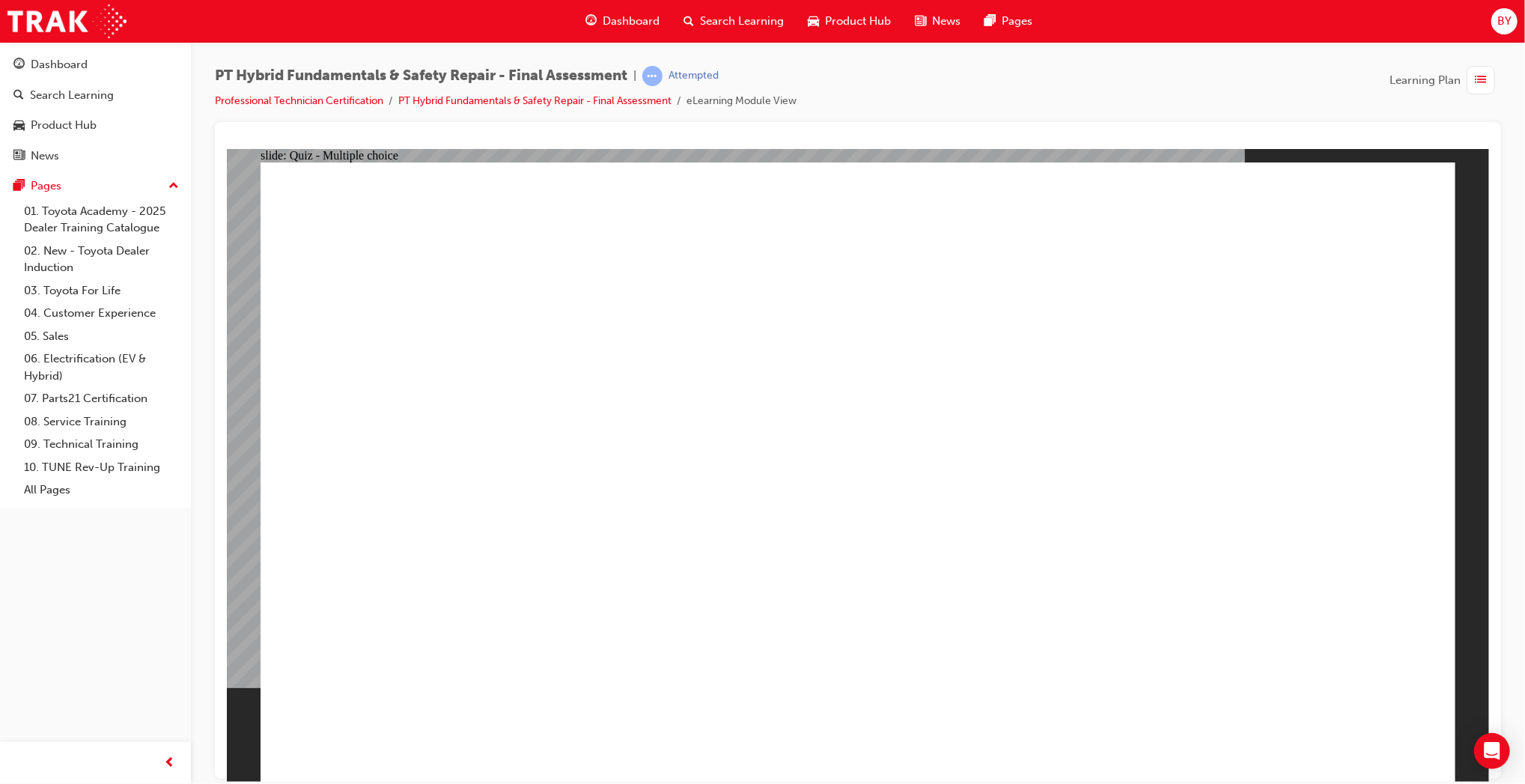
radio input "true"
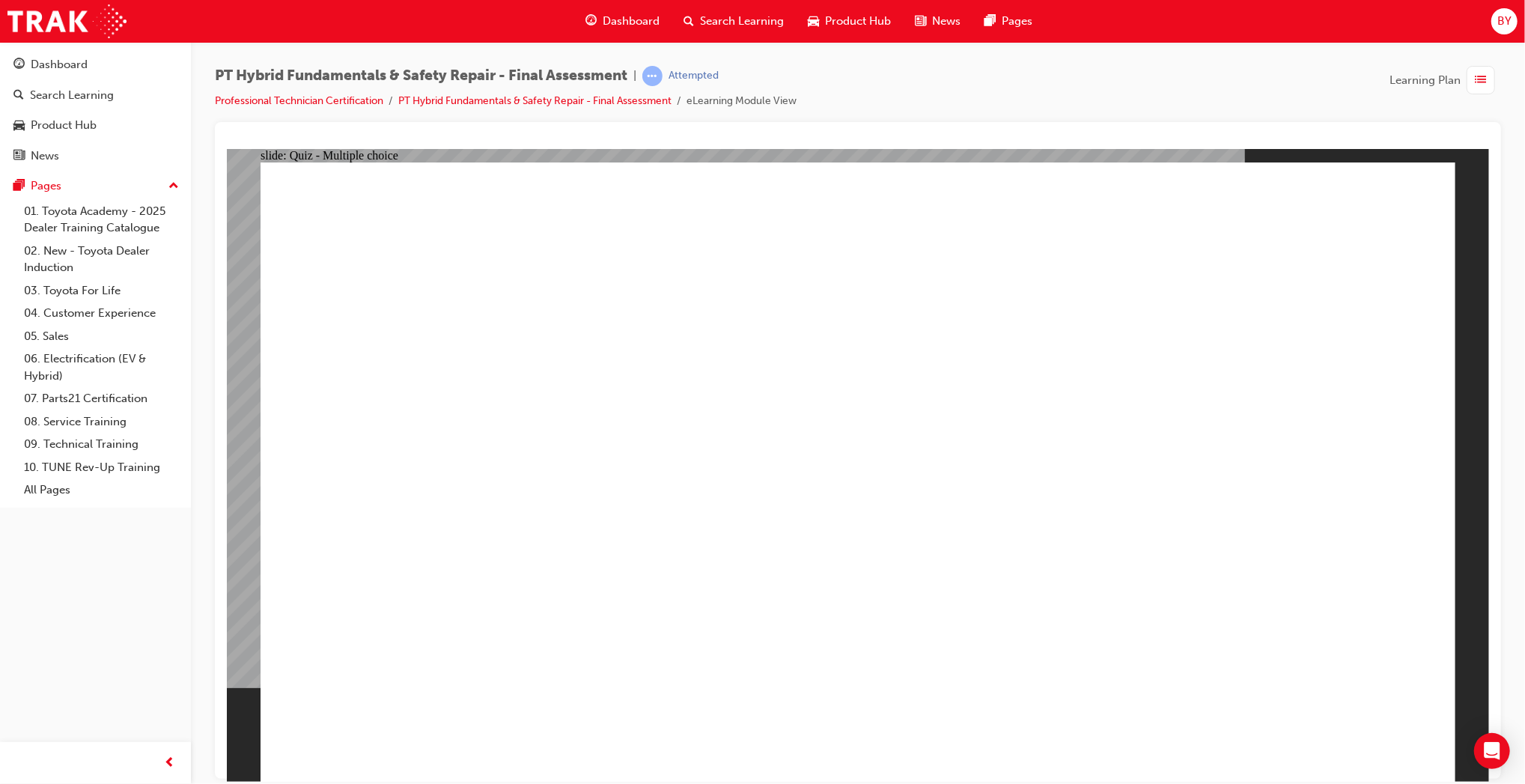
checkbox input "true"
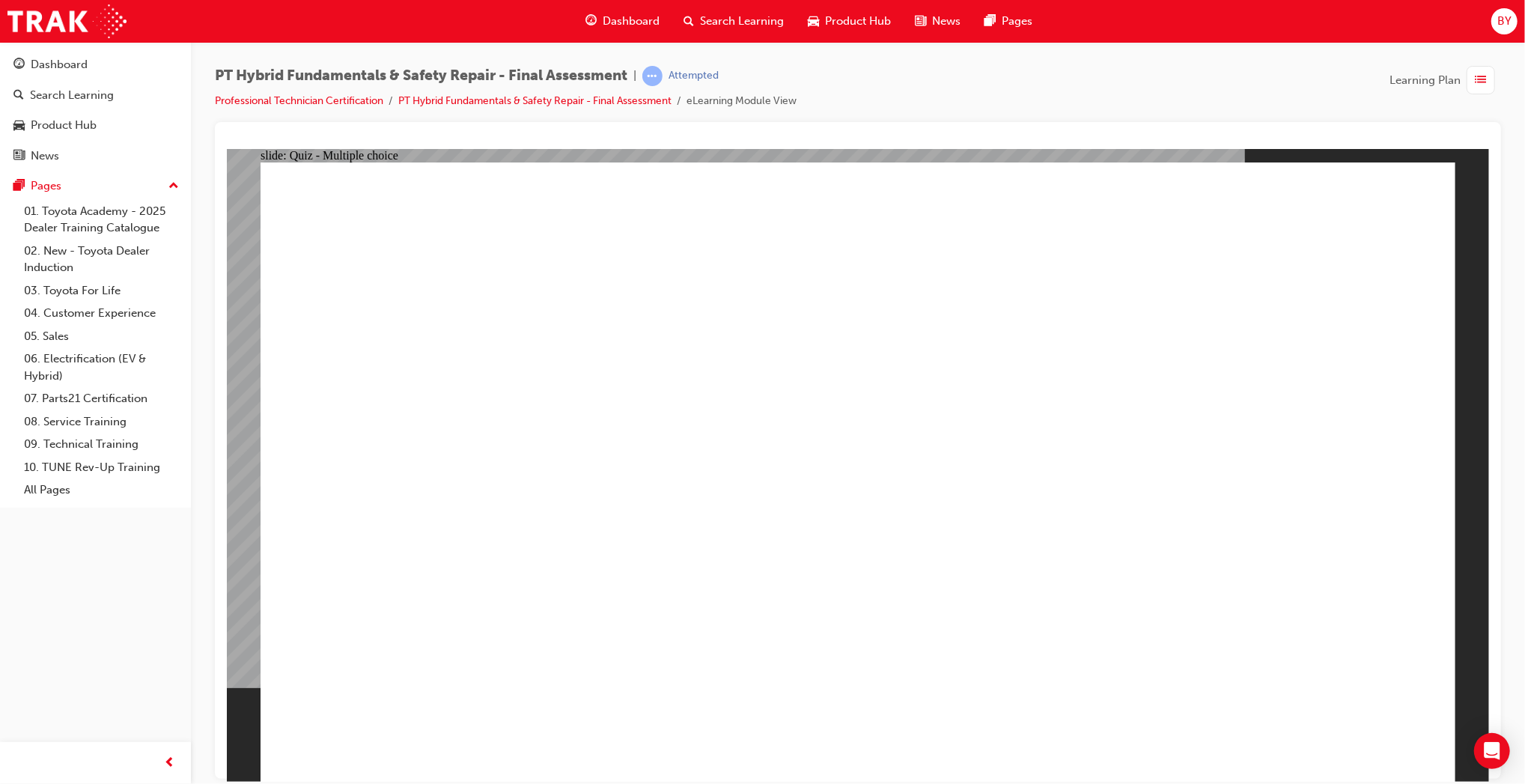
radio input "true"
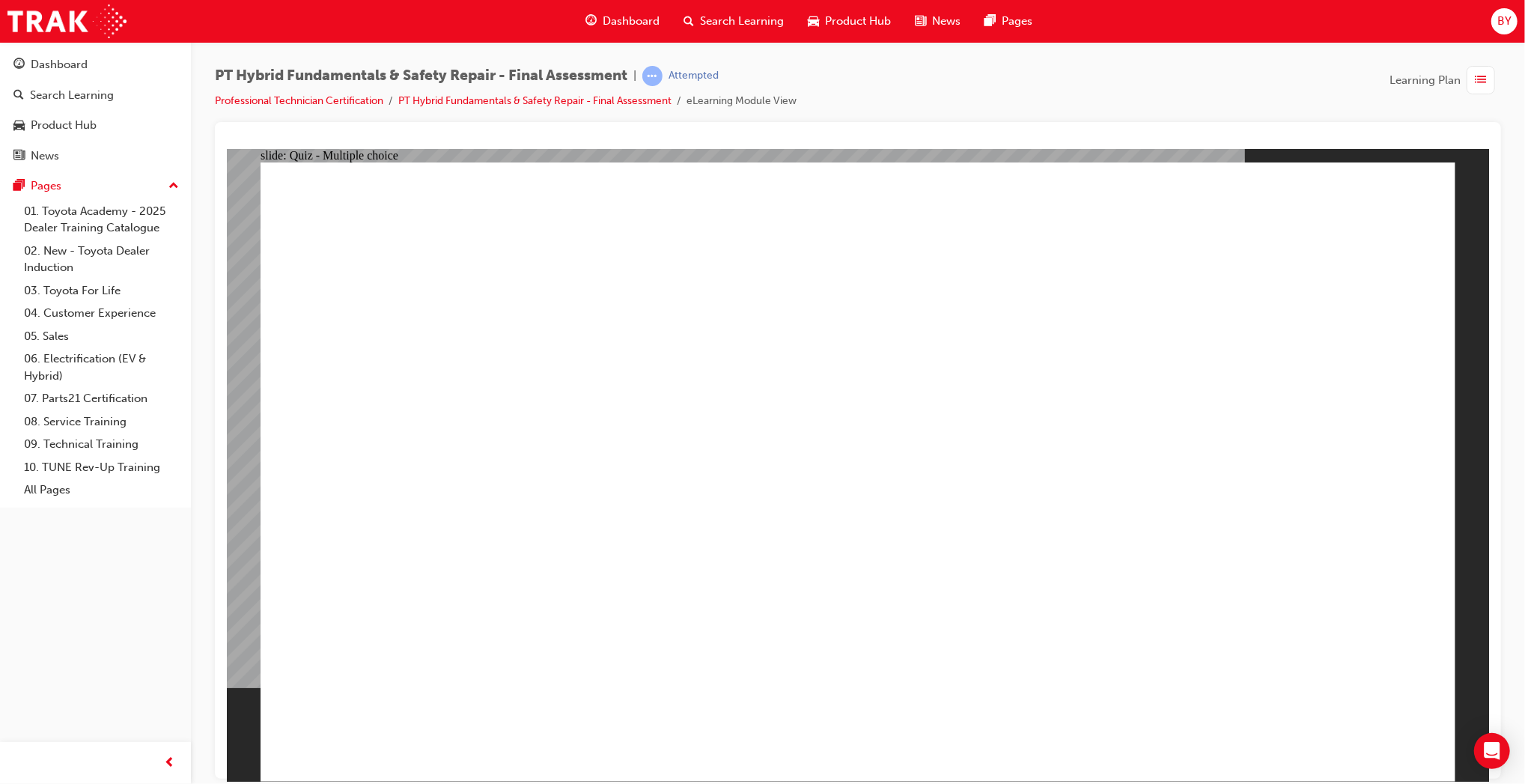
checkbox input "true"
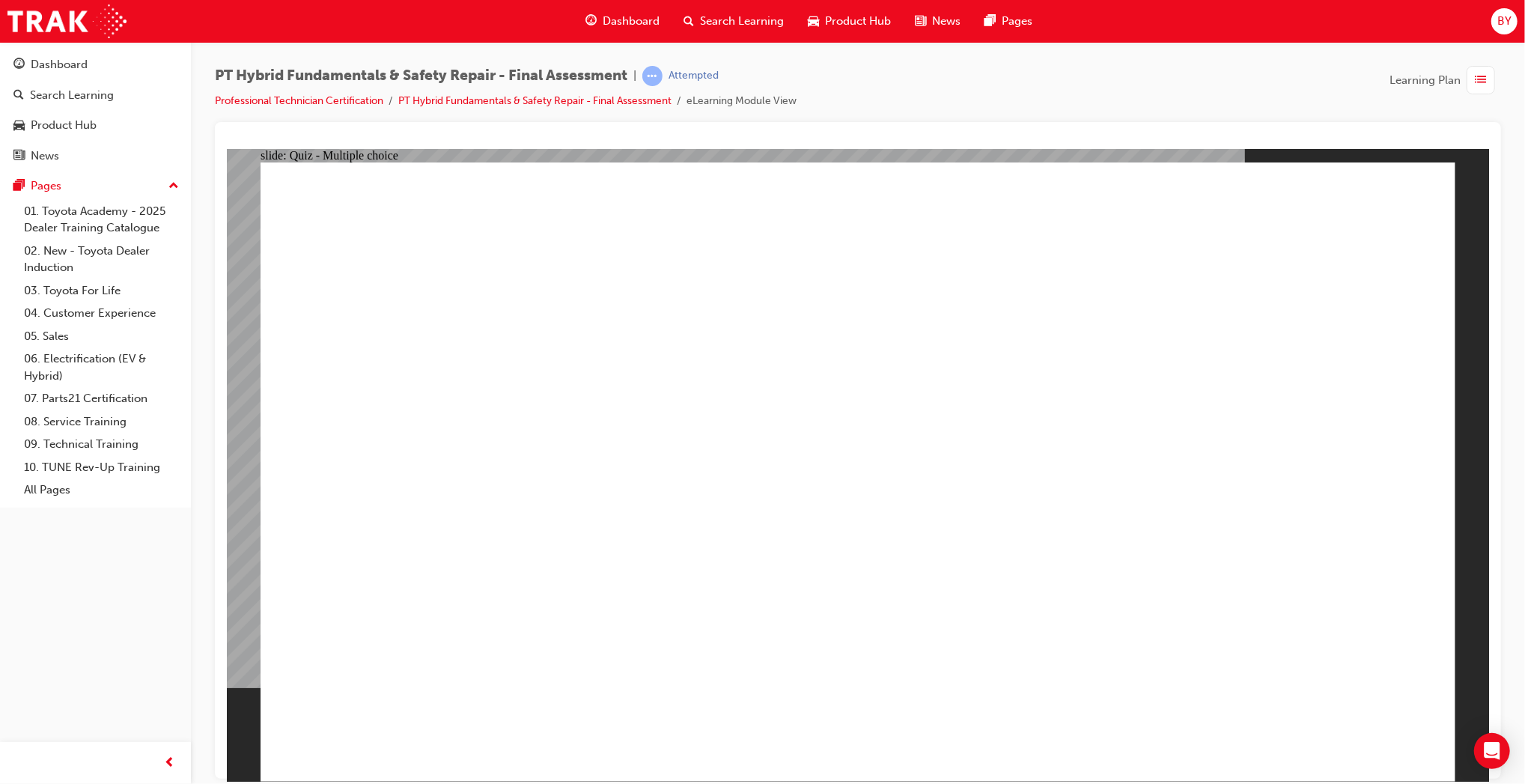
checkbox input "true"
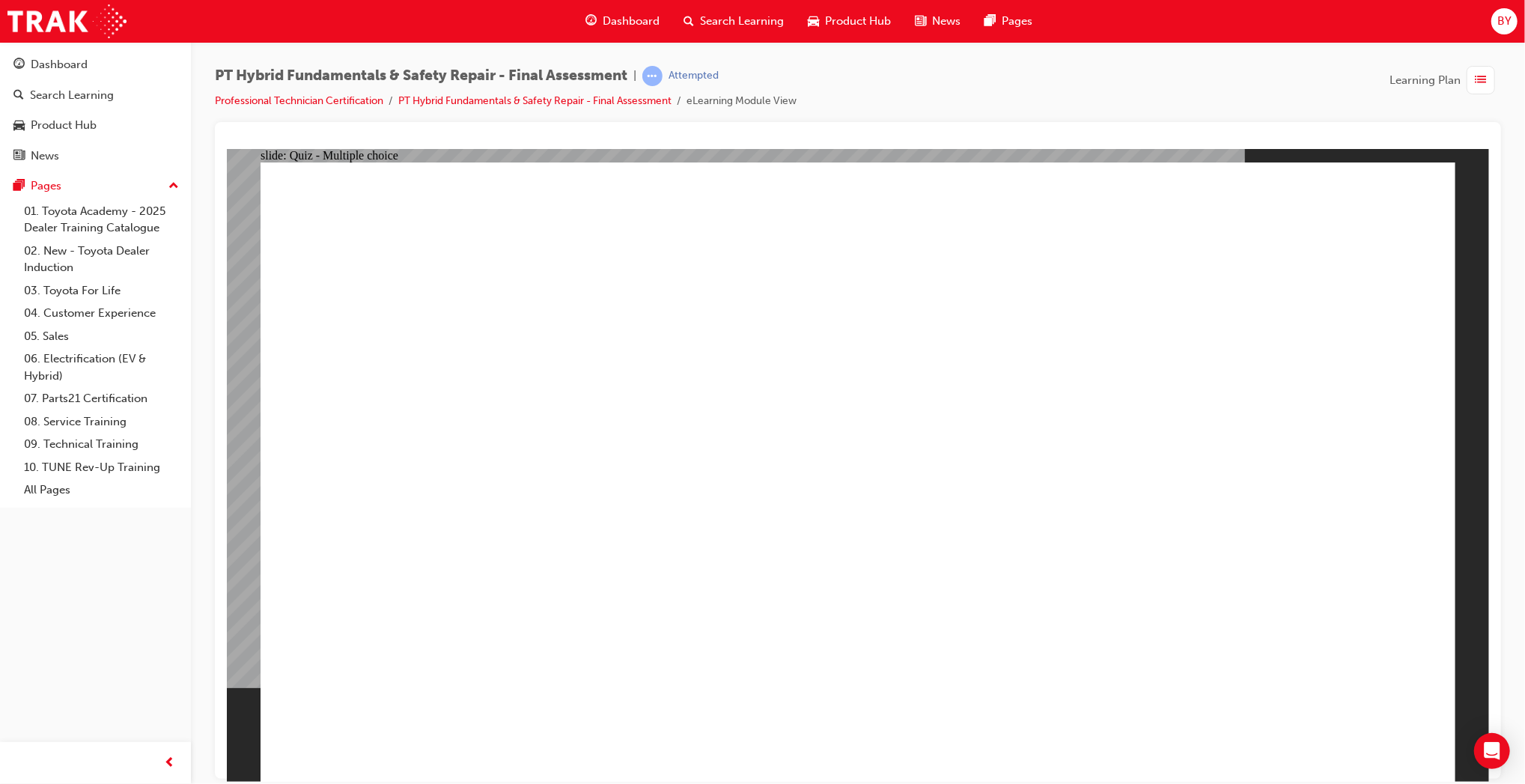
radio input "true"
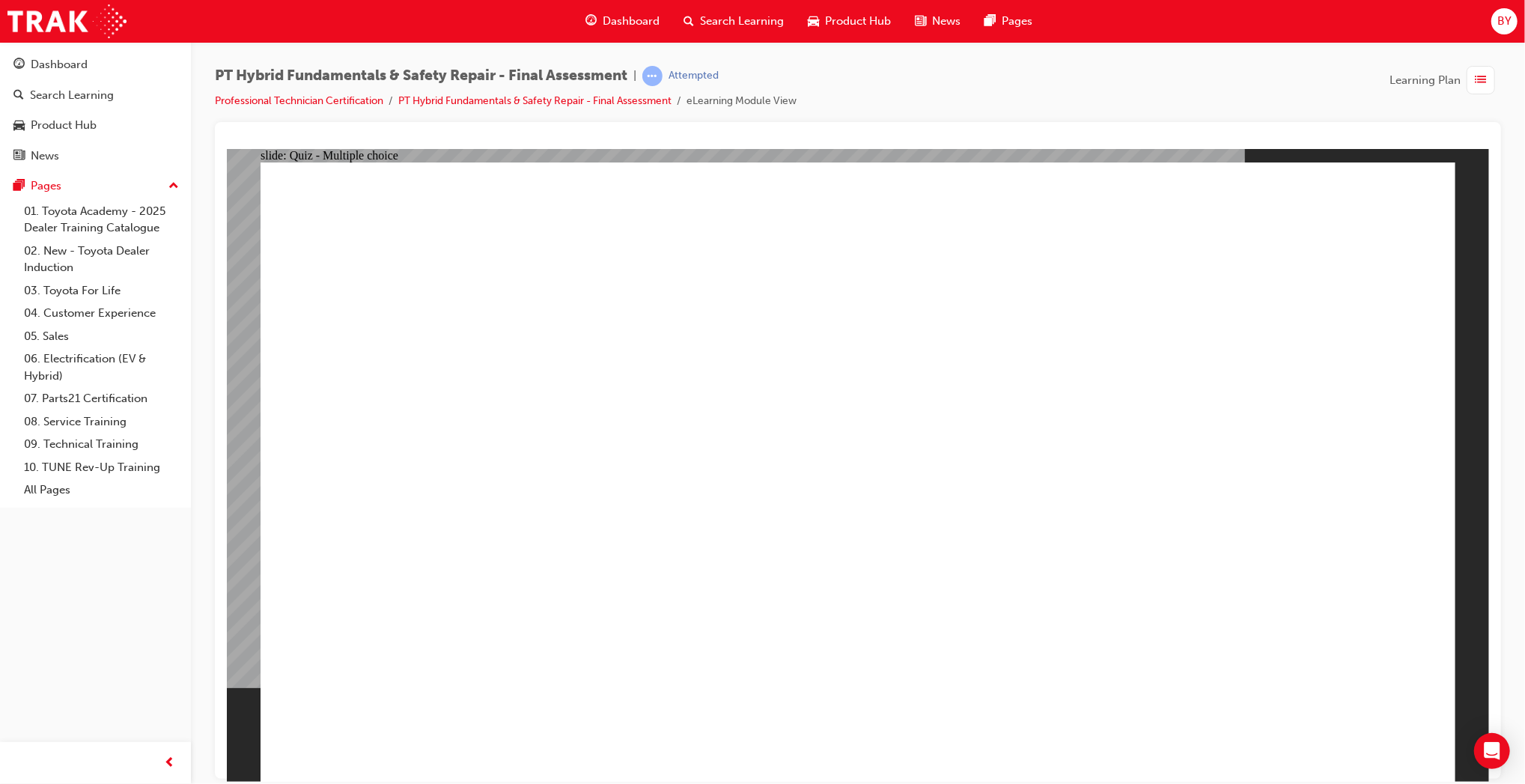
radio input "true"
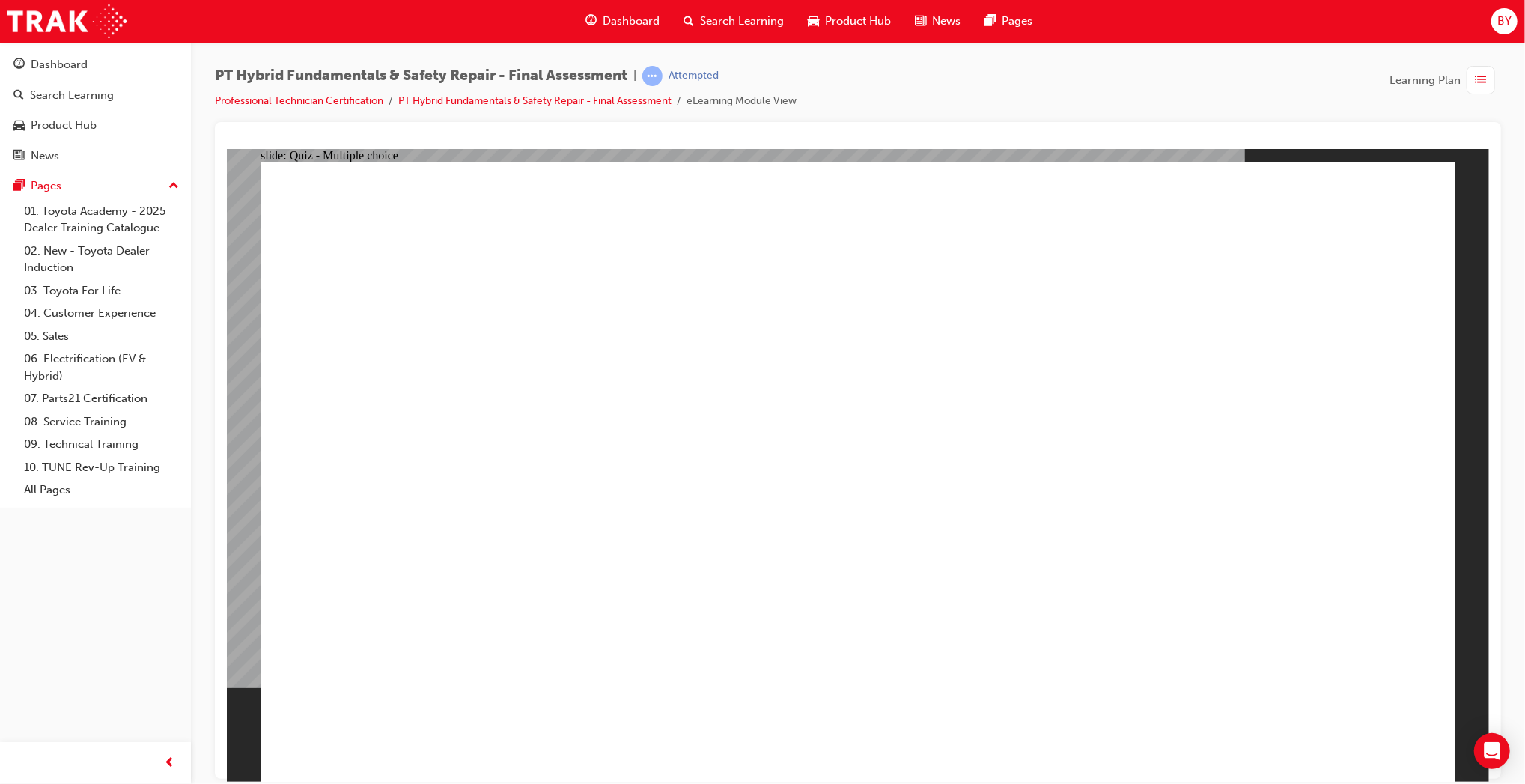
radio input "true"
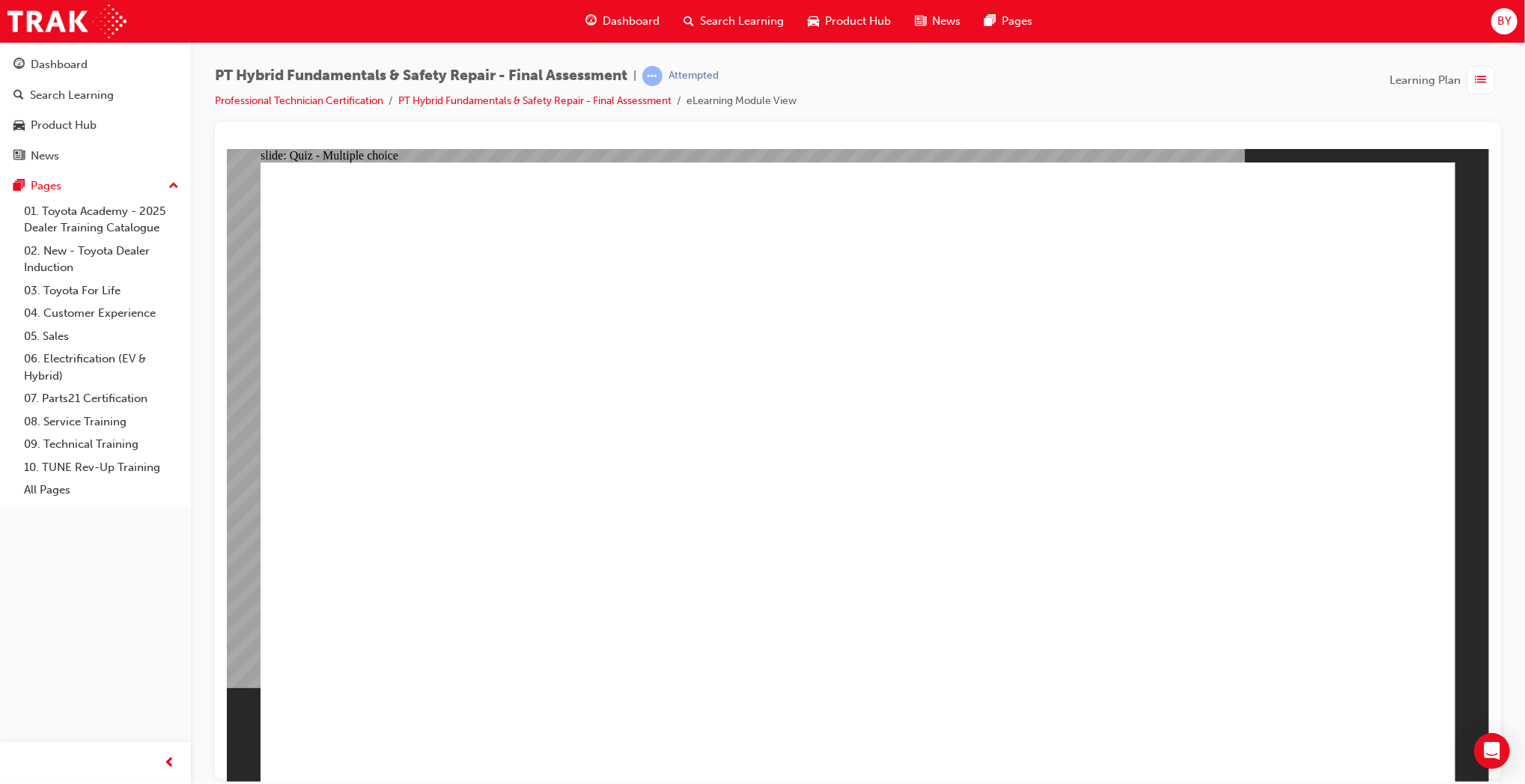
radio input "true"
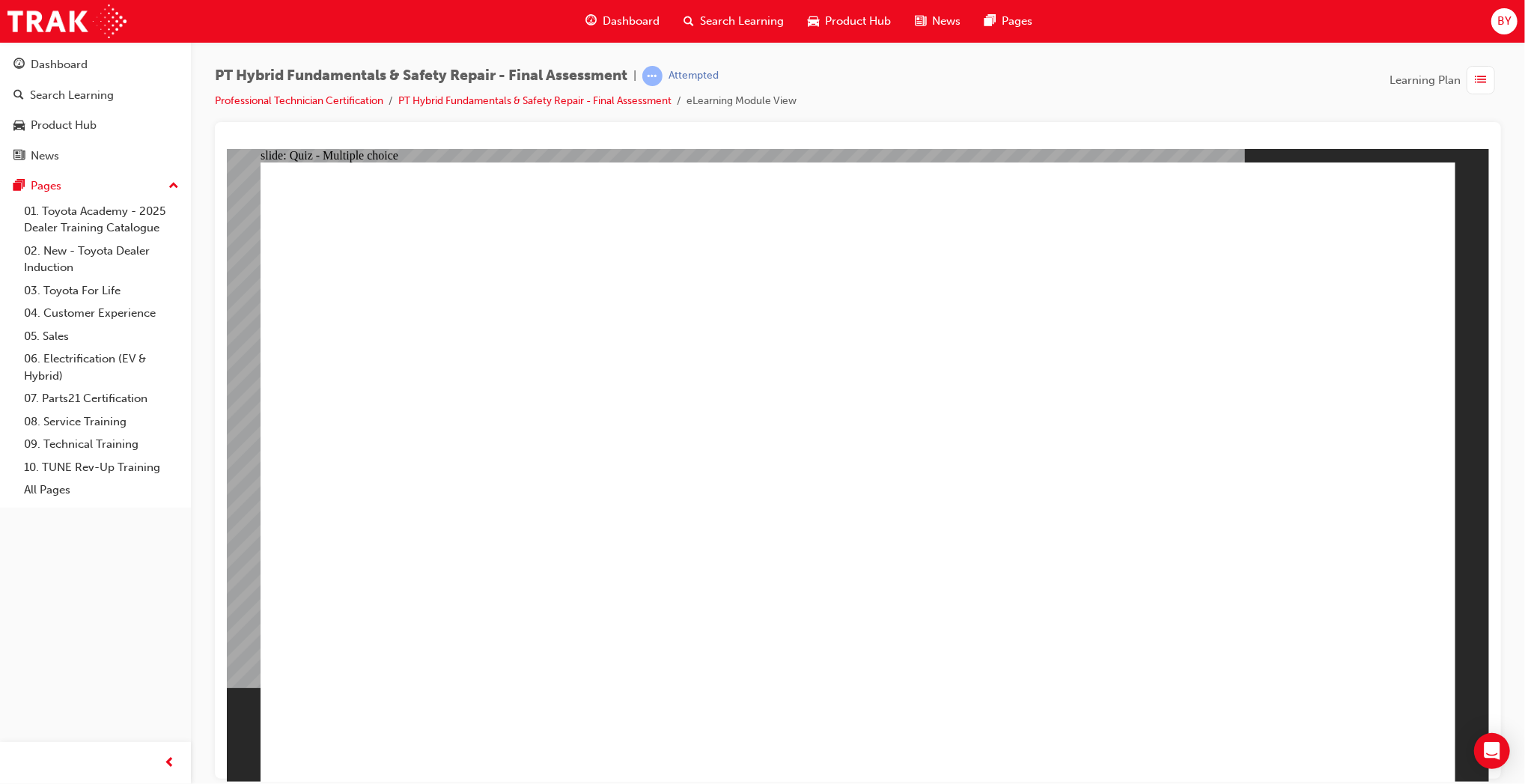
radio input "true"
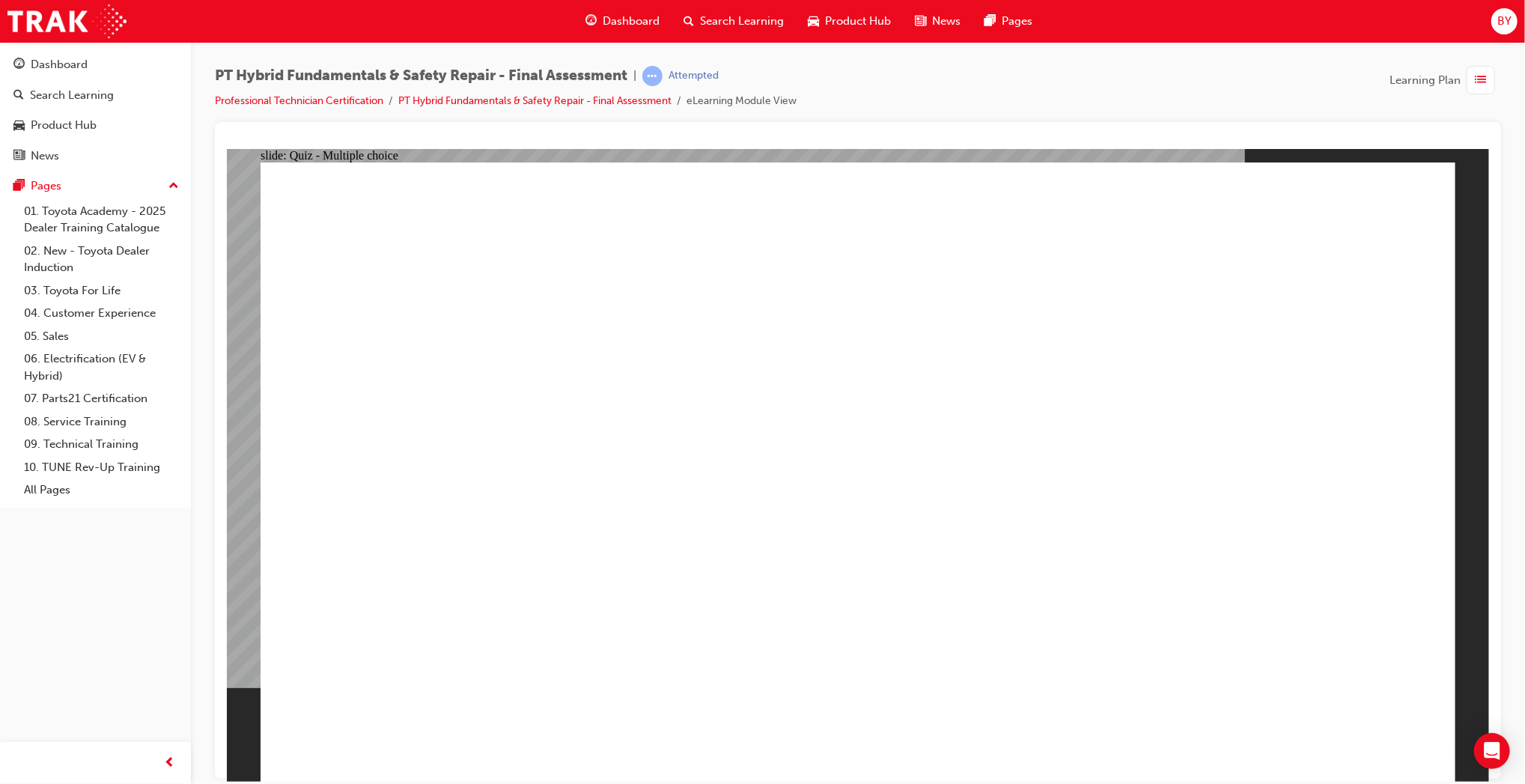
radio input "true"
click at [1482, 86] on span "list-icon" at bounding box center [1481, 80] width 11 height 19
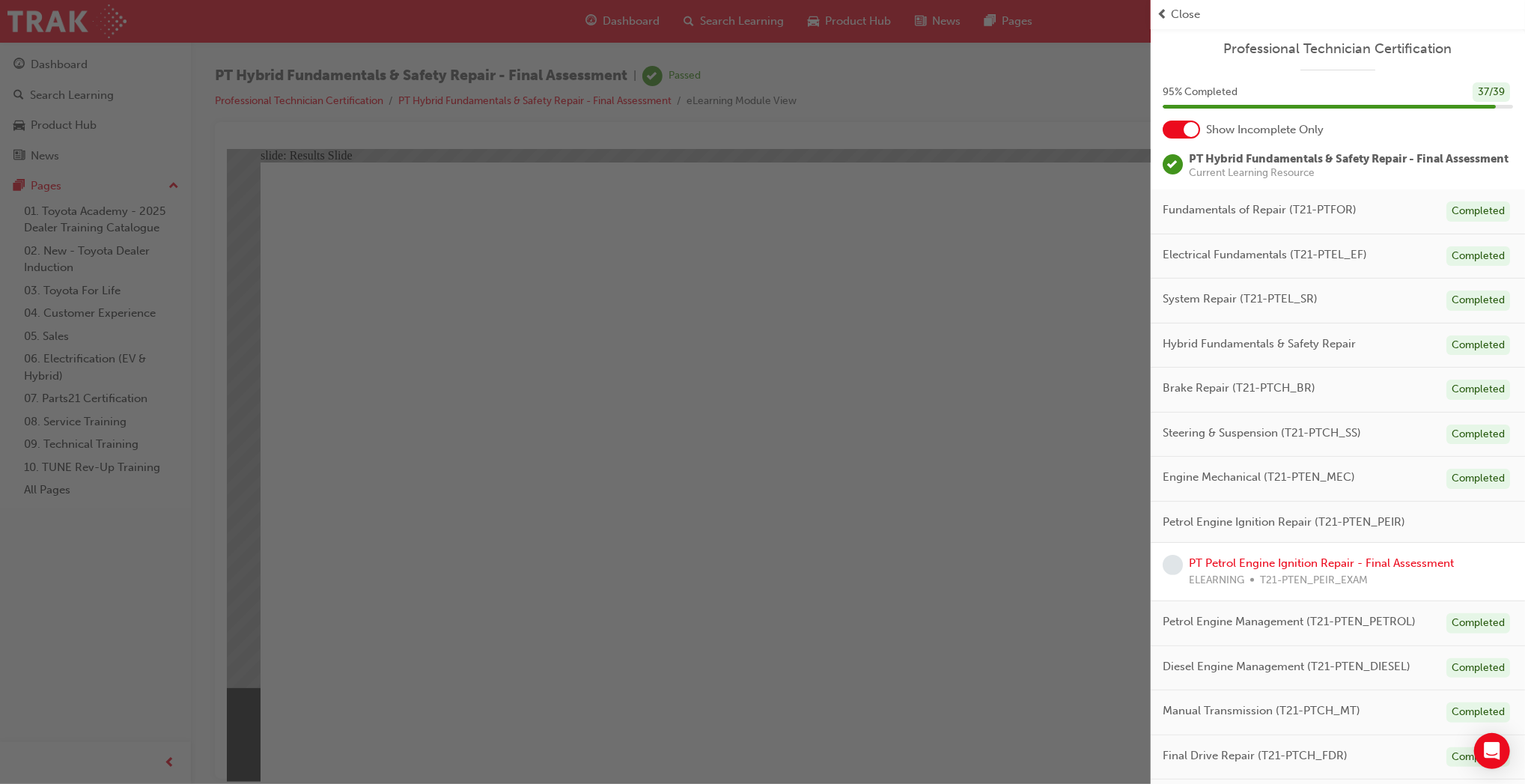
scroll to position [112, 0]
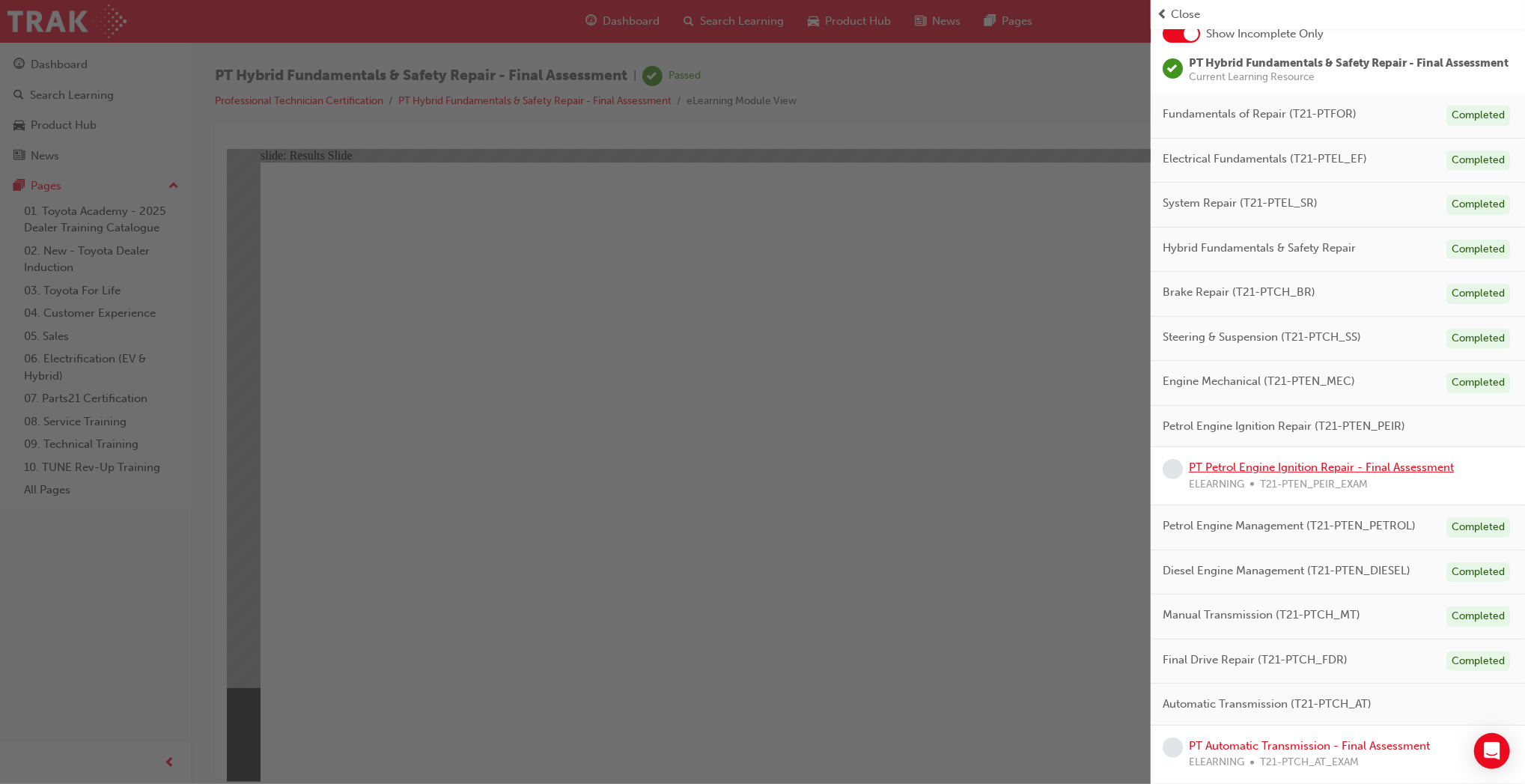
click at [1372, 468] on link "PT Petrol Engine Ignition Repair - Final Assessment" at bounding box center [1321, 467] width 265 height 14
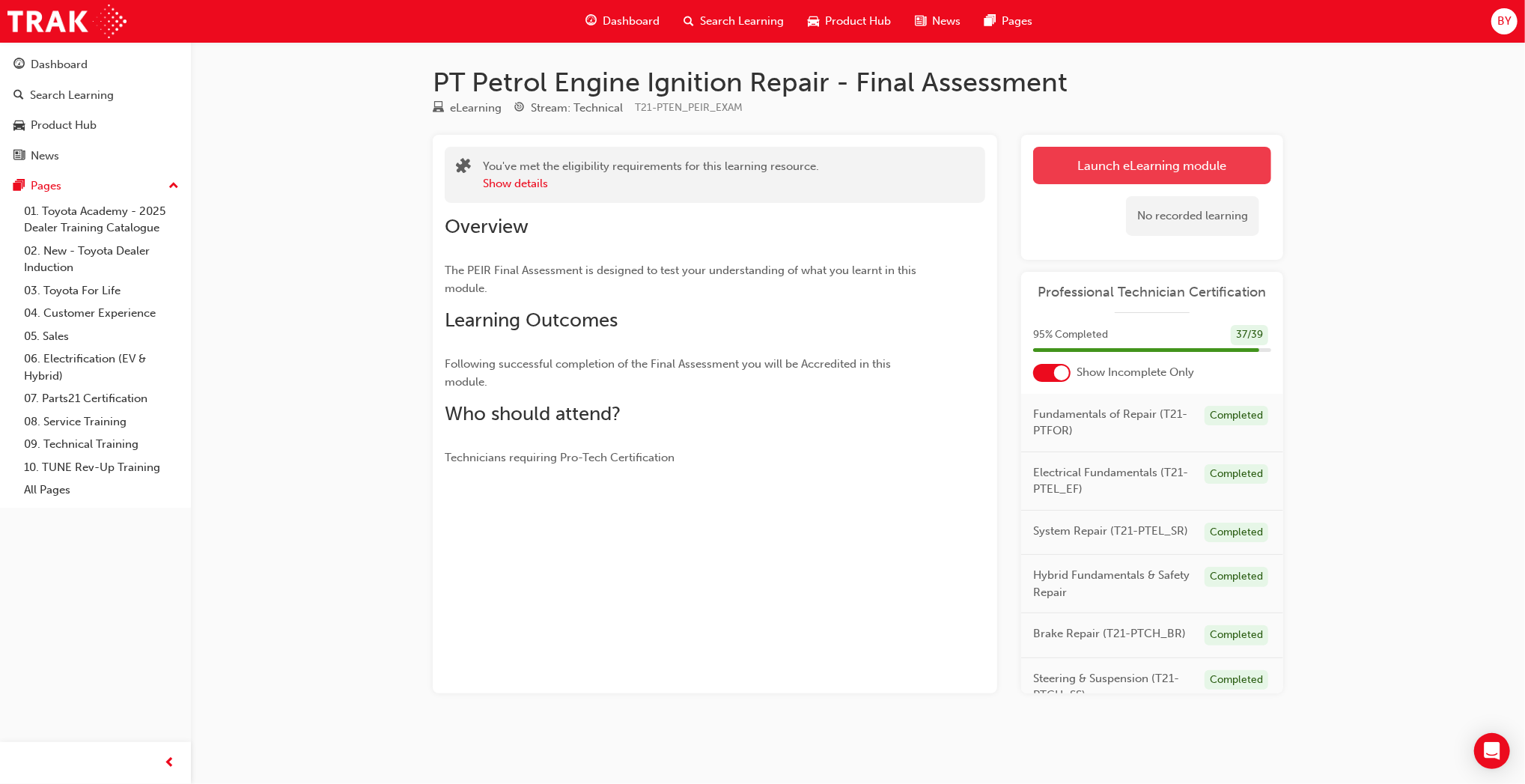
click at [1204, 160] on link "Launch eLearning module" at bounding box center [1152, 165] width 238 height 37
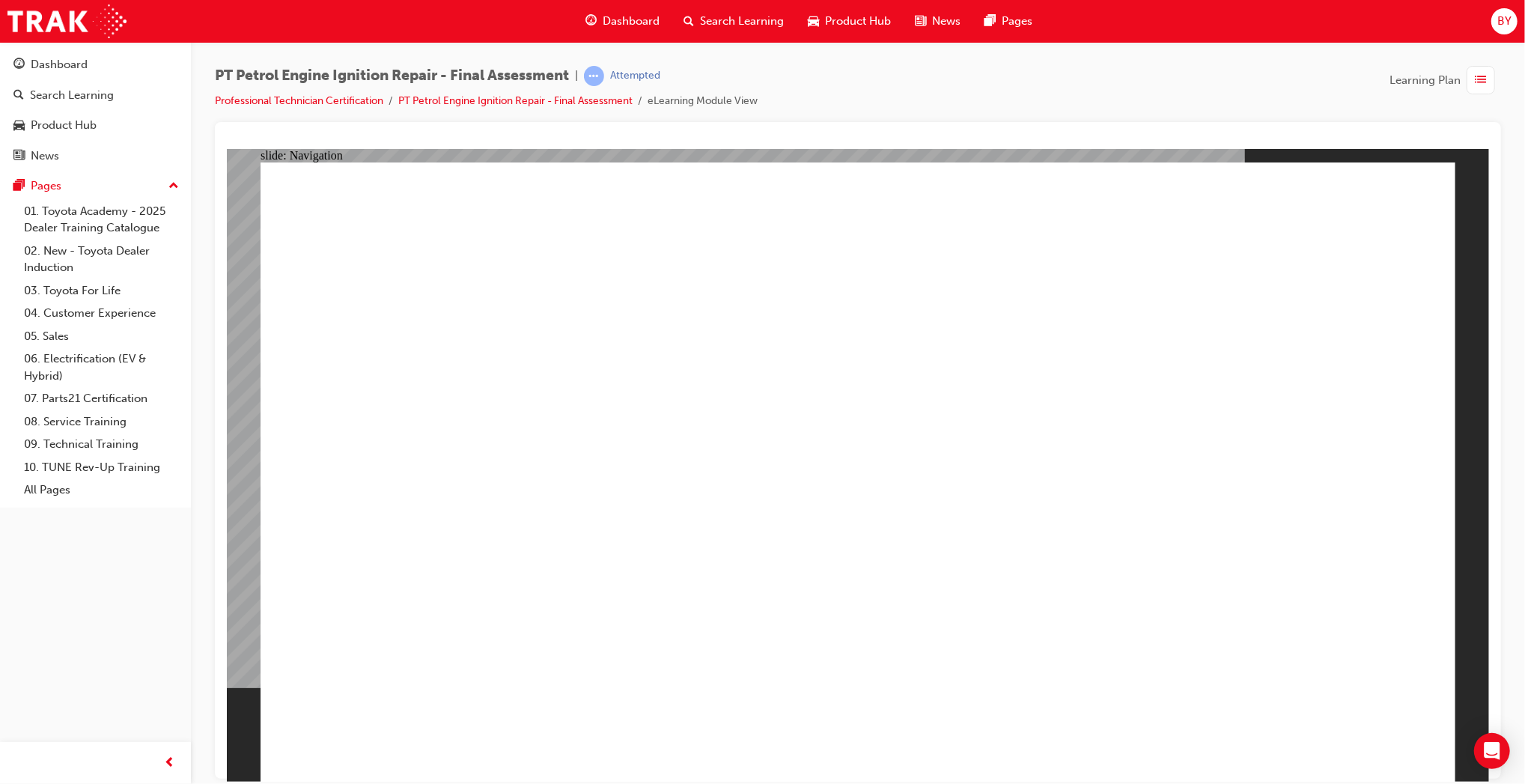
checkbox input "true"
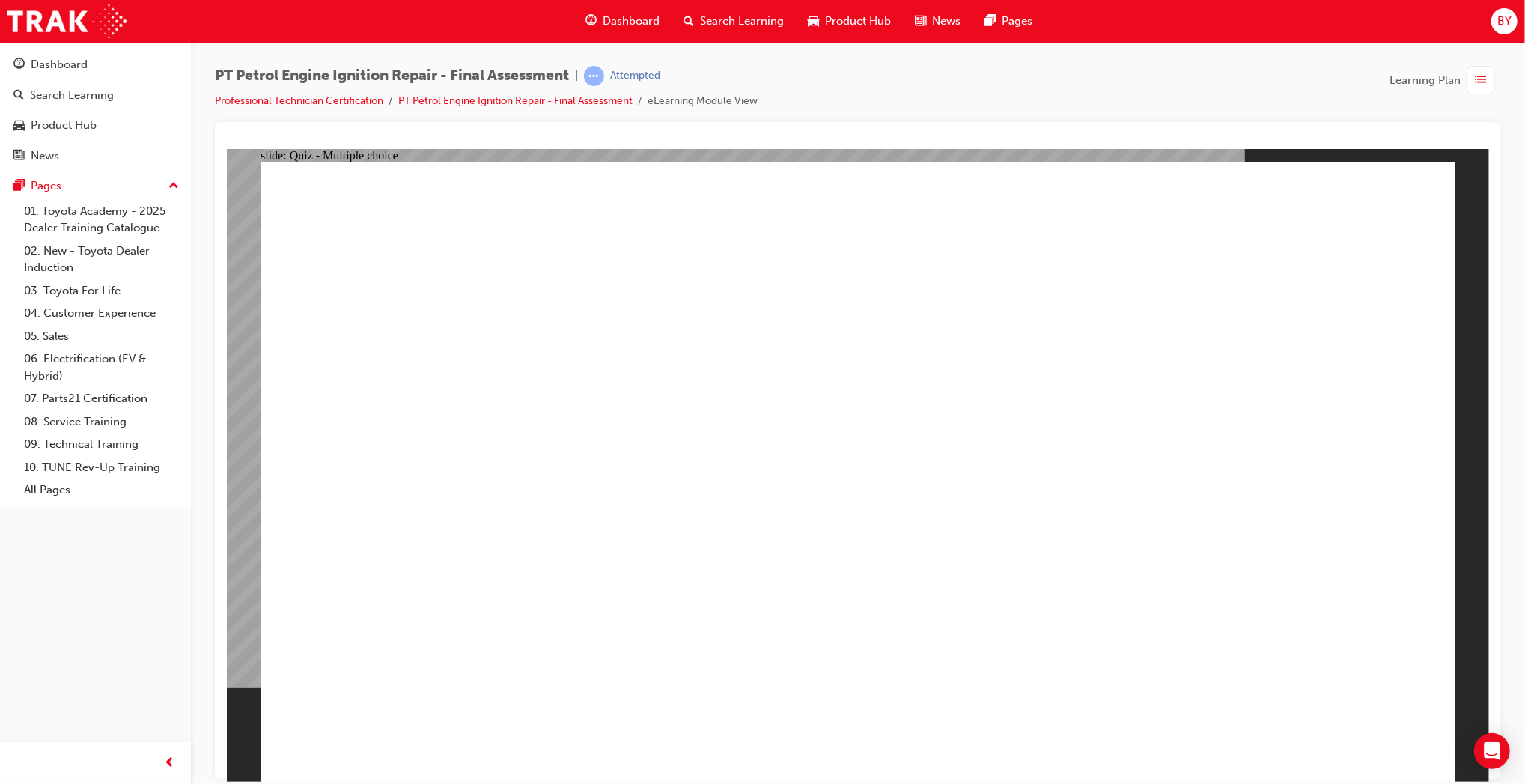
checkbox input "true"
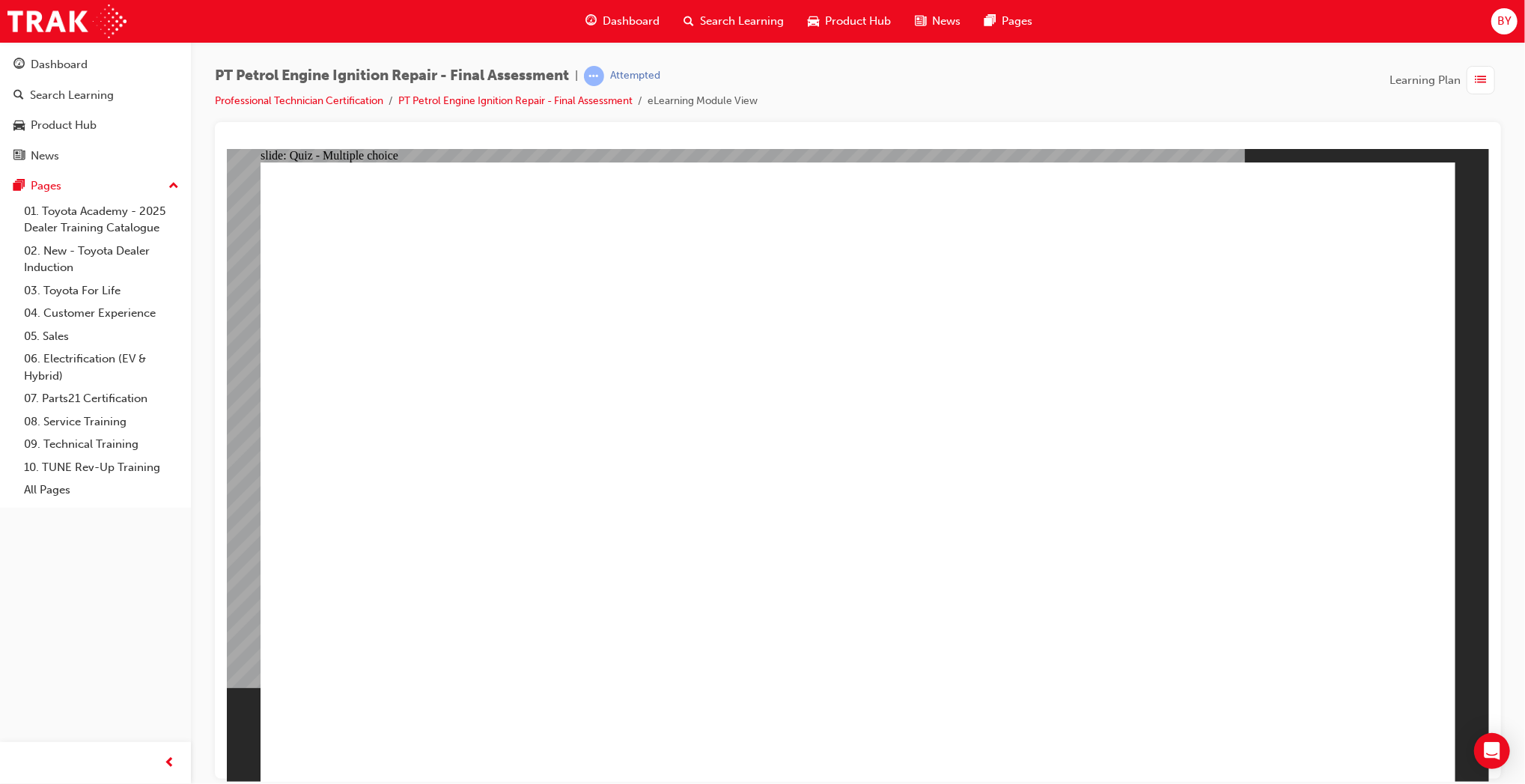
checkbox input "true"
radio input "true"
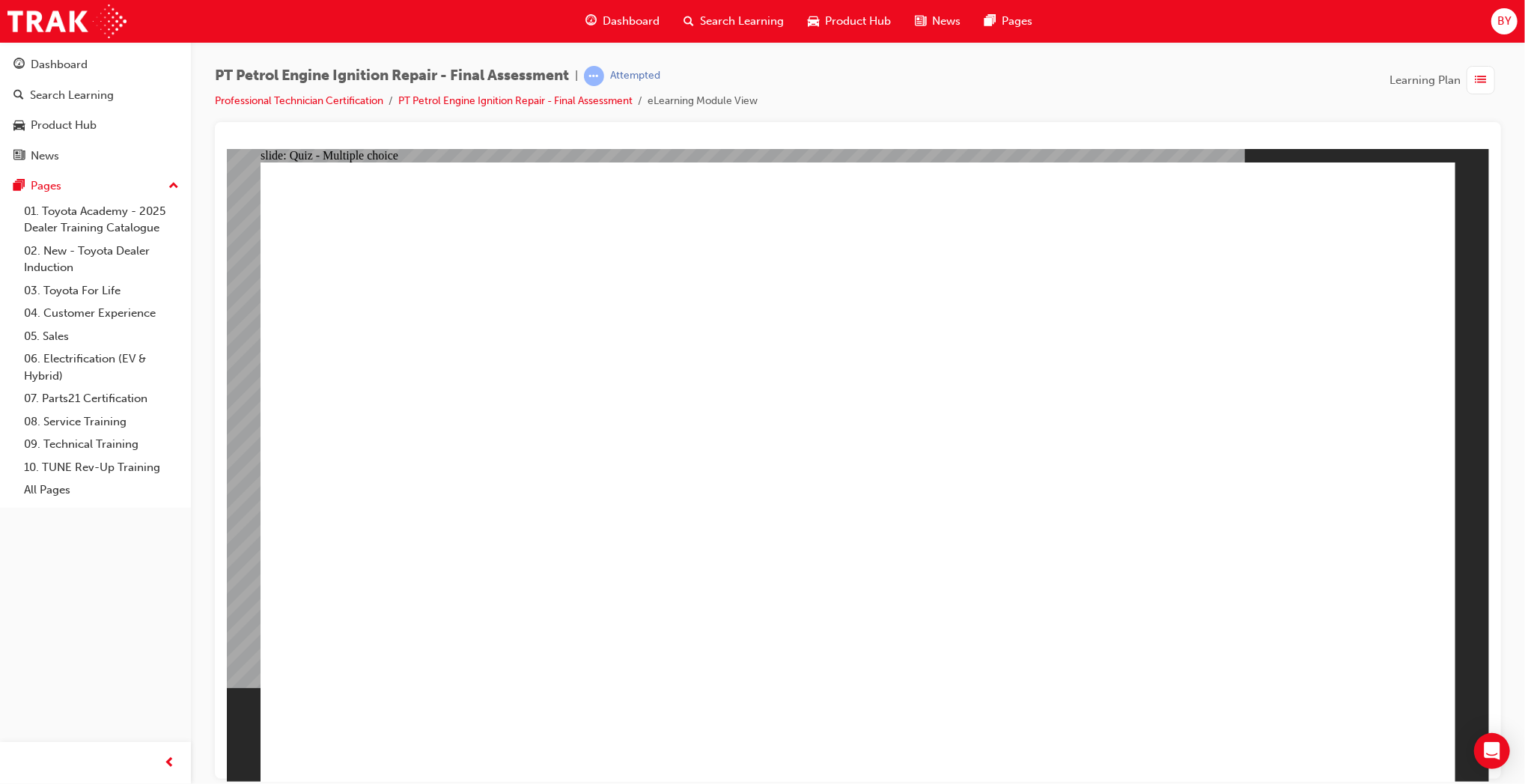
radio input "true"
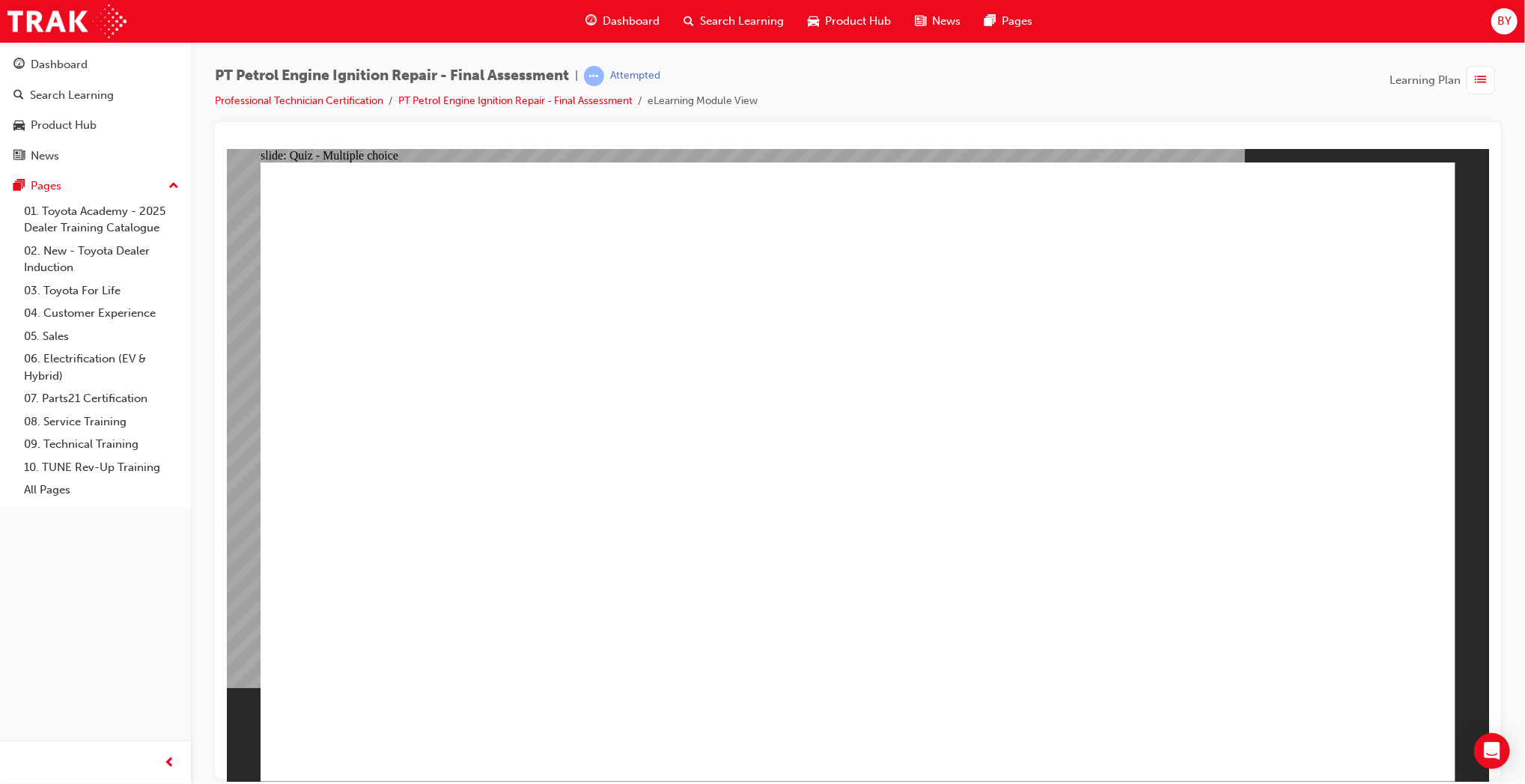
radio input "true"
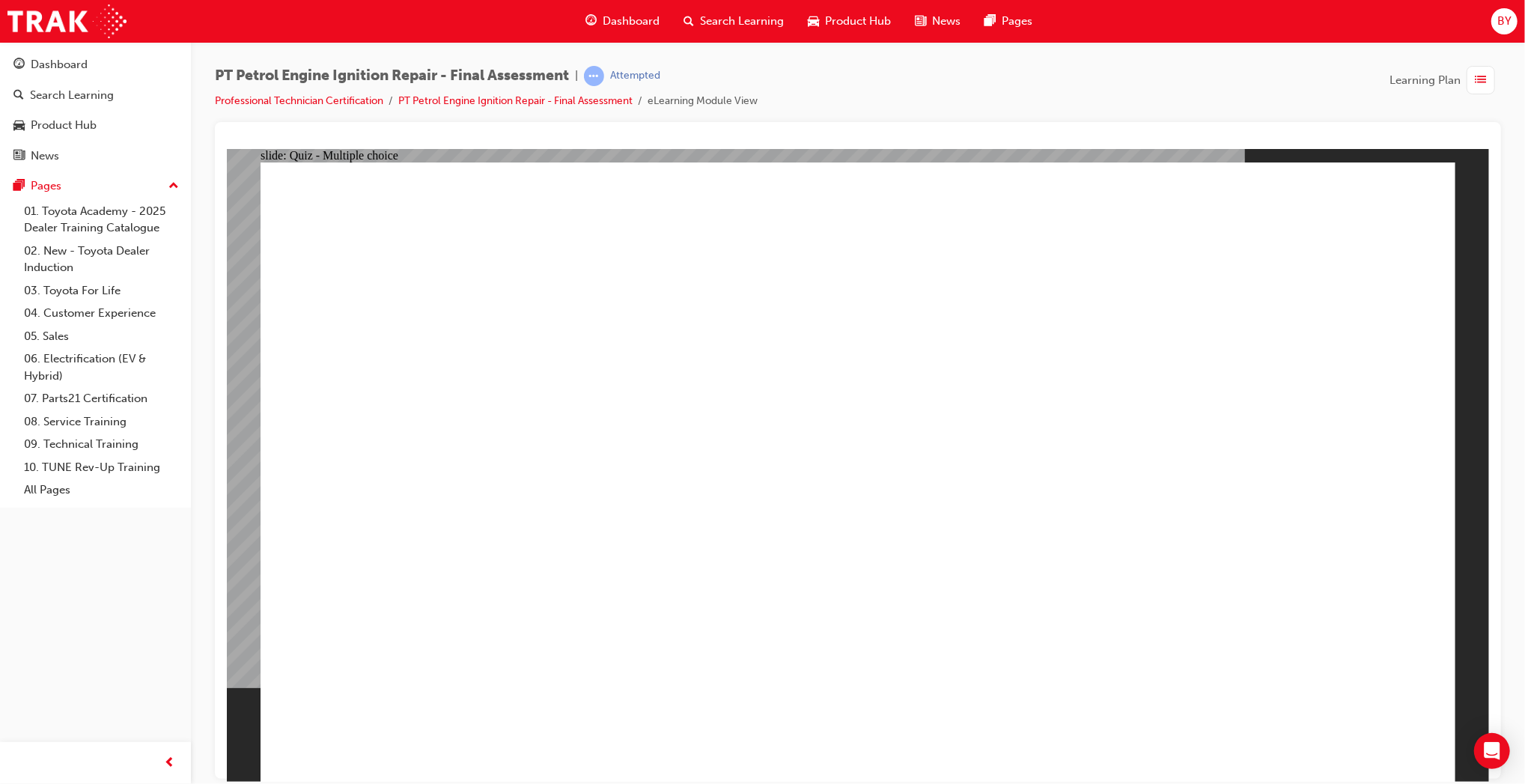
radio input "true"
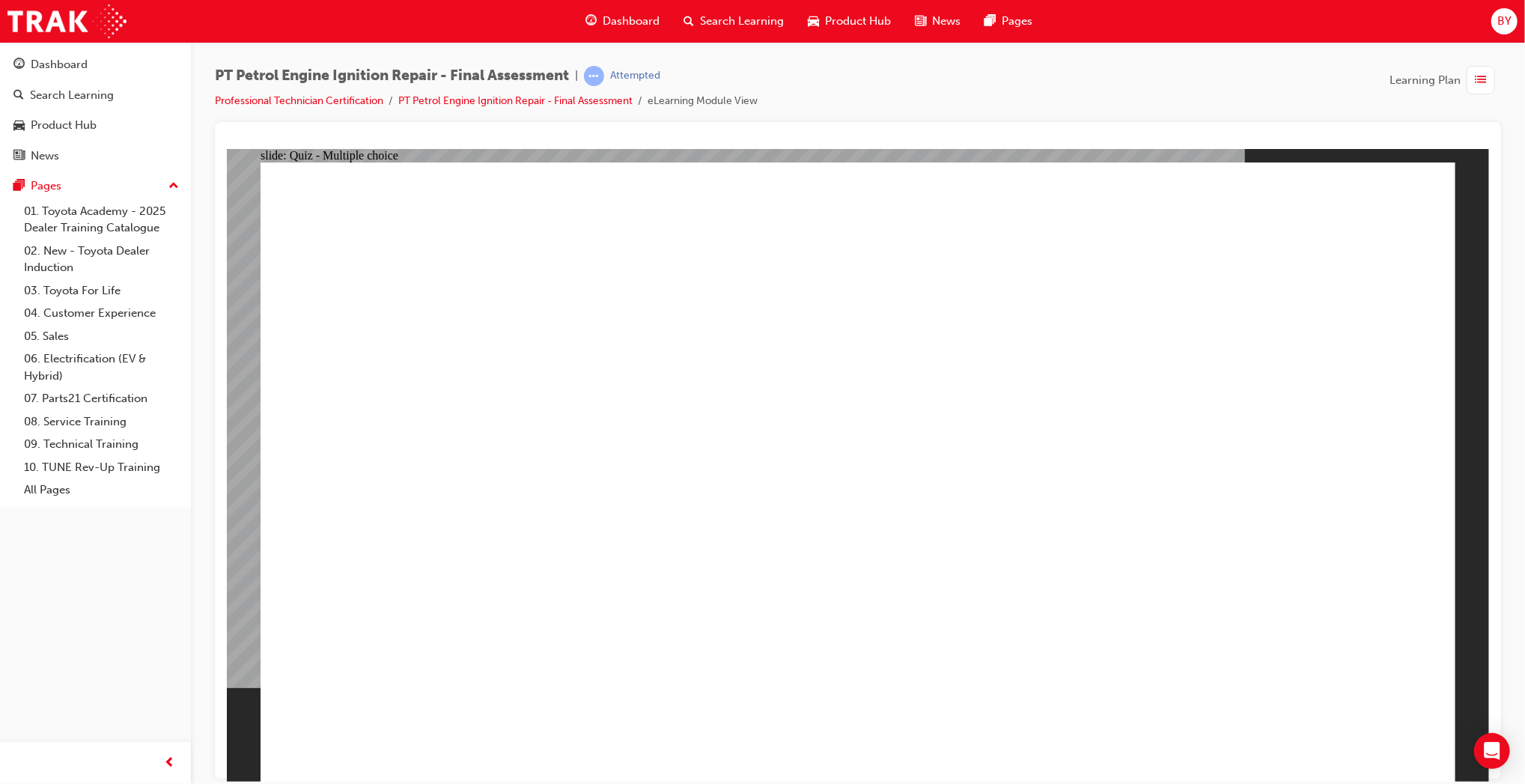
radio input "true"
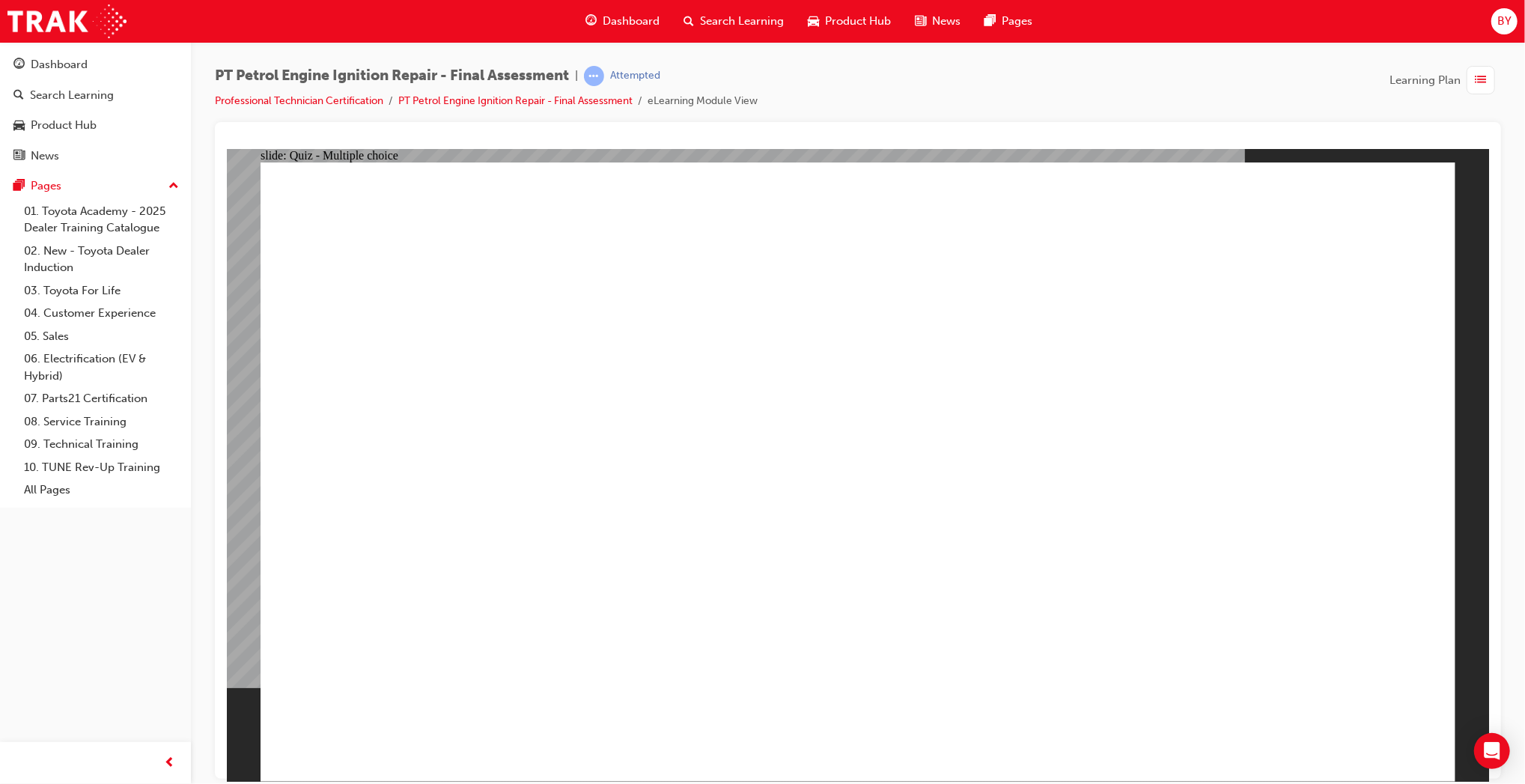
radio input "true"
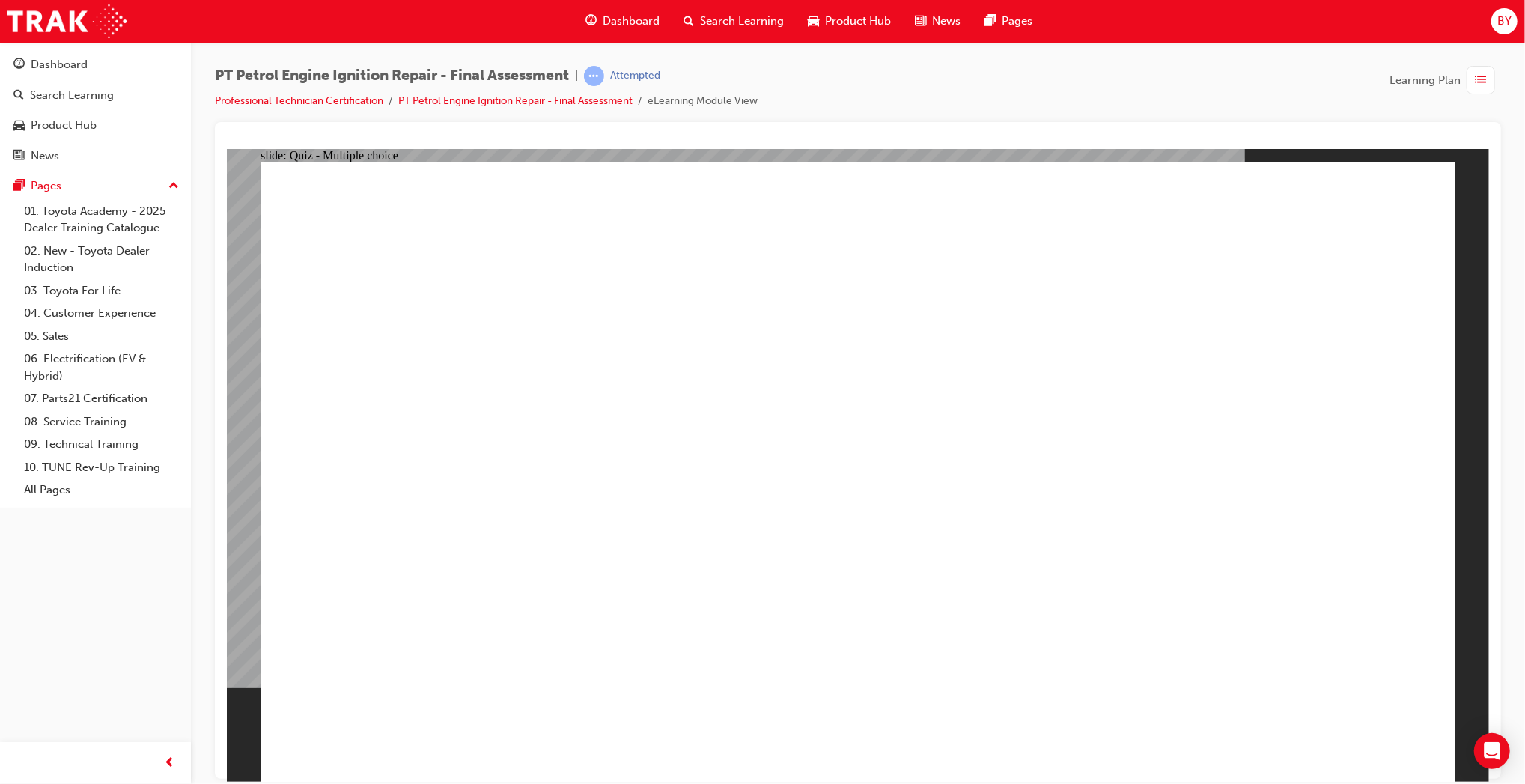
radio input "true"
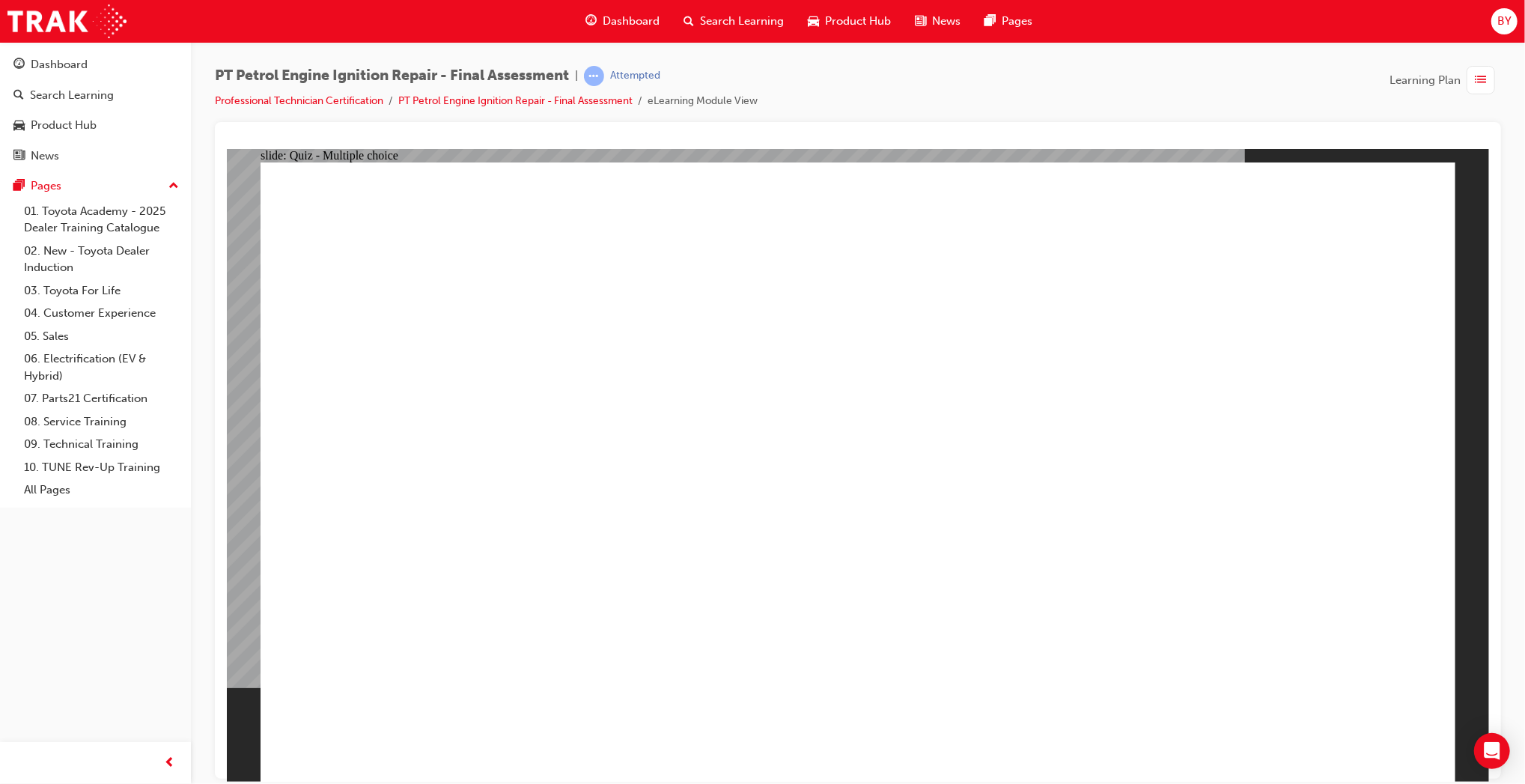
radio input "true"
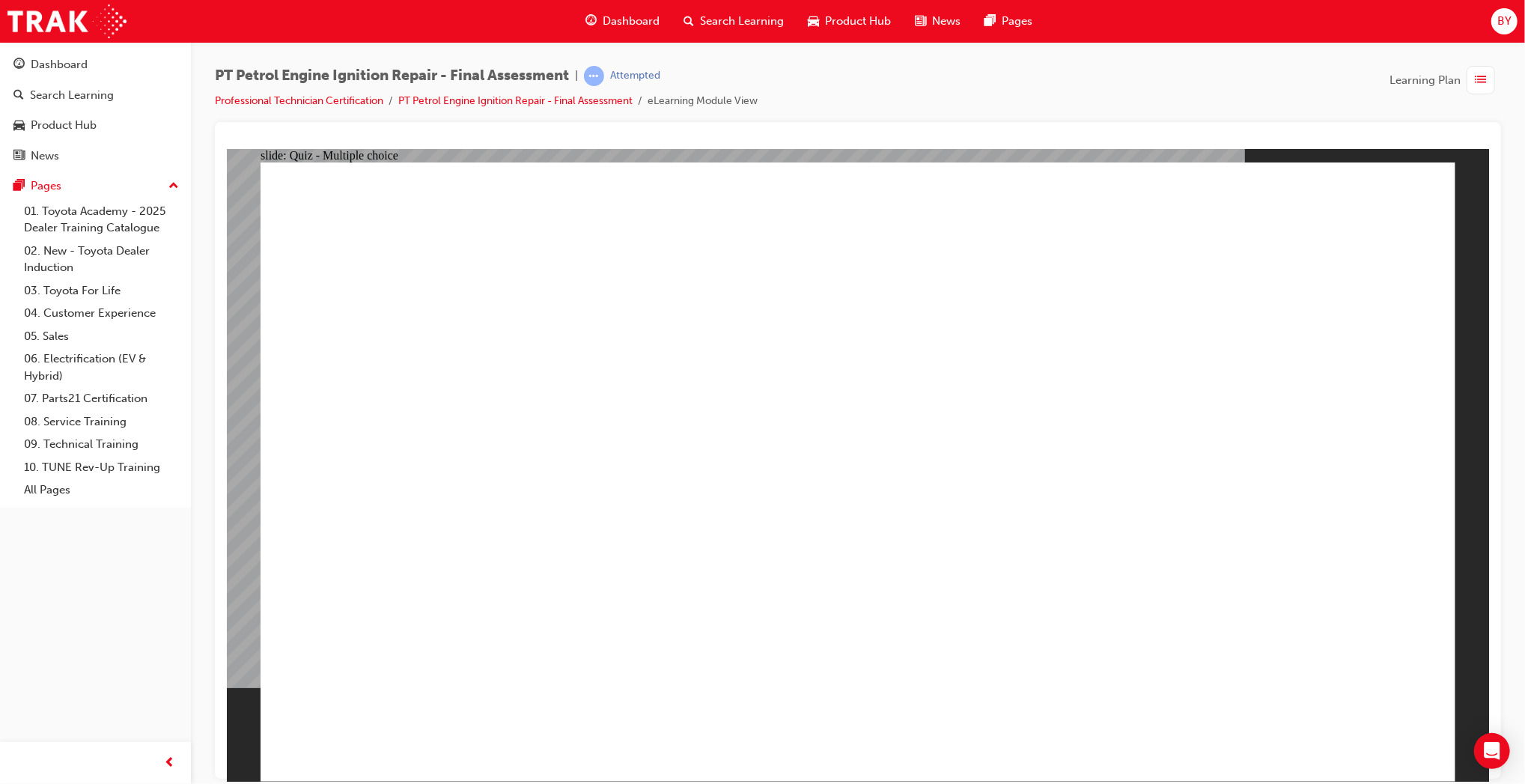
radio input "false"
radio input "true"
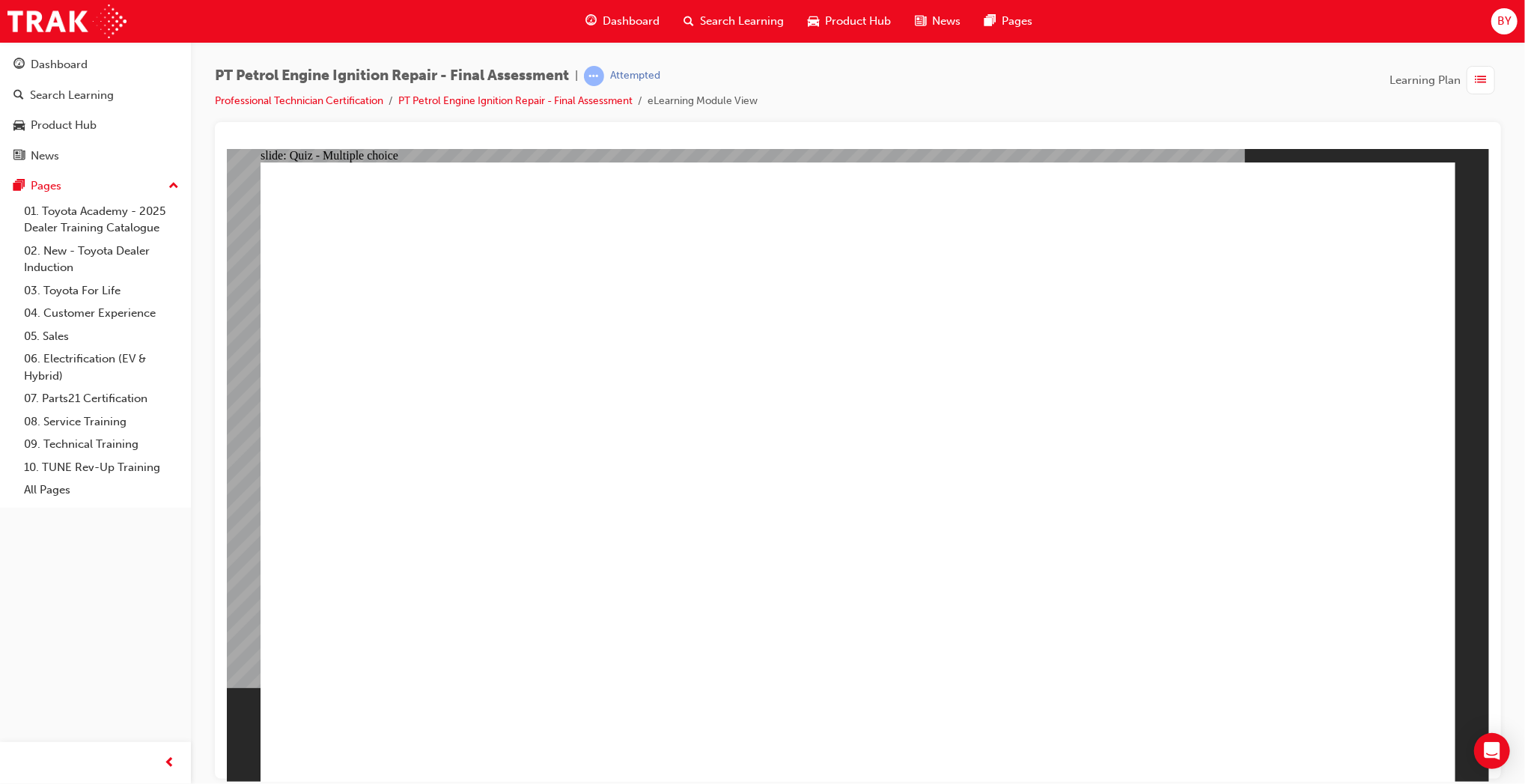
radio input "true"
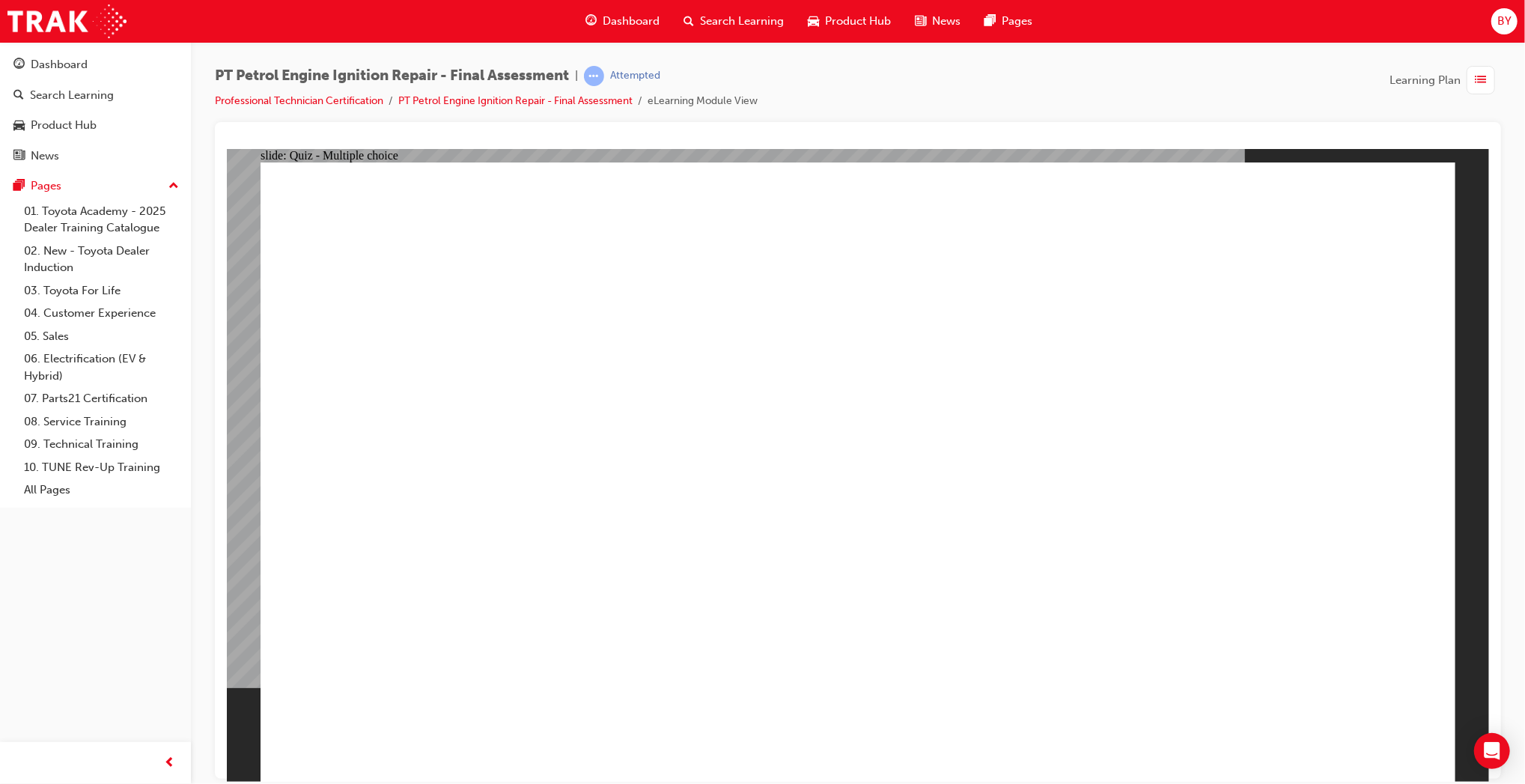
radio input "true"
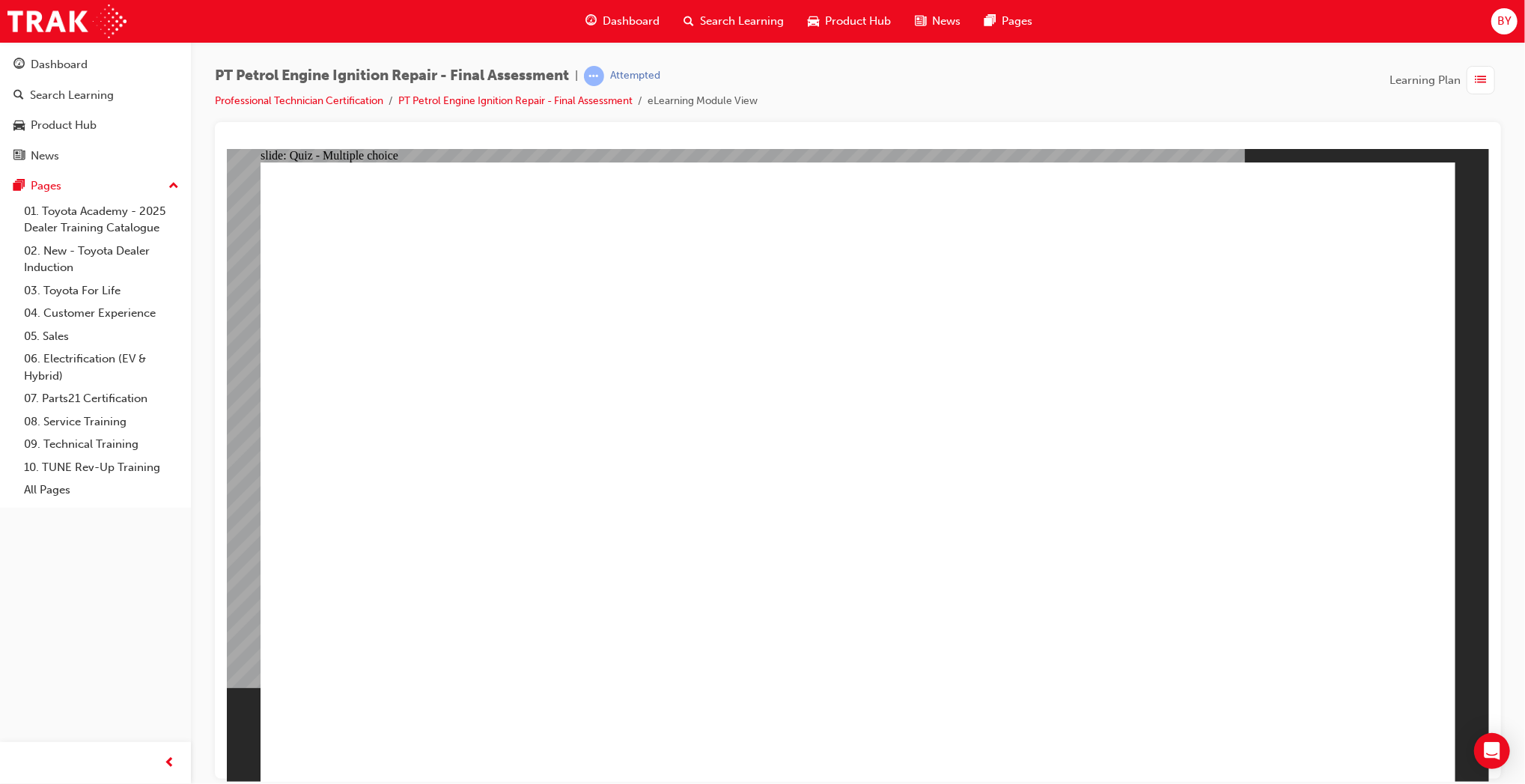
radio input "true"
click at [1474, 69] on div "button" at bounding box center [1481, 79] width 28 height 28
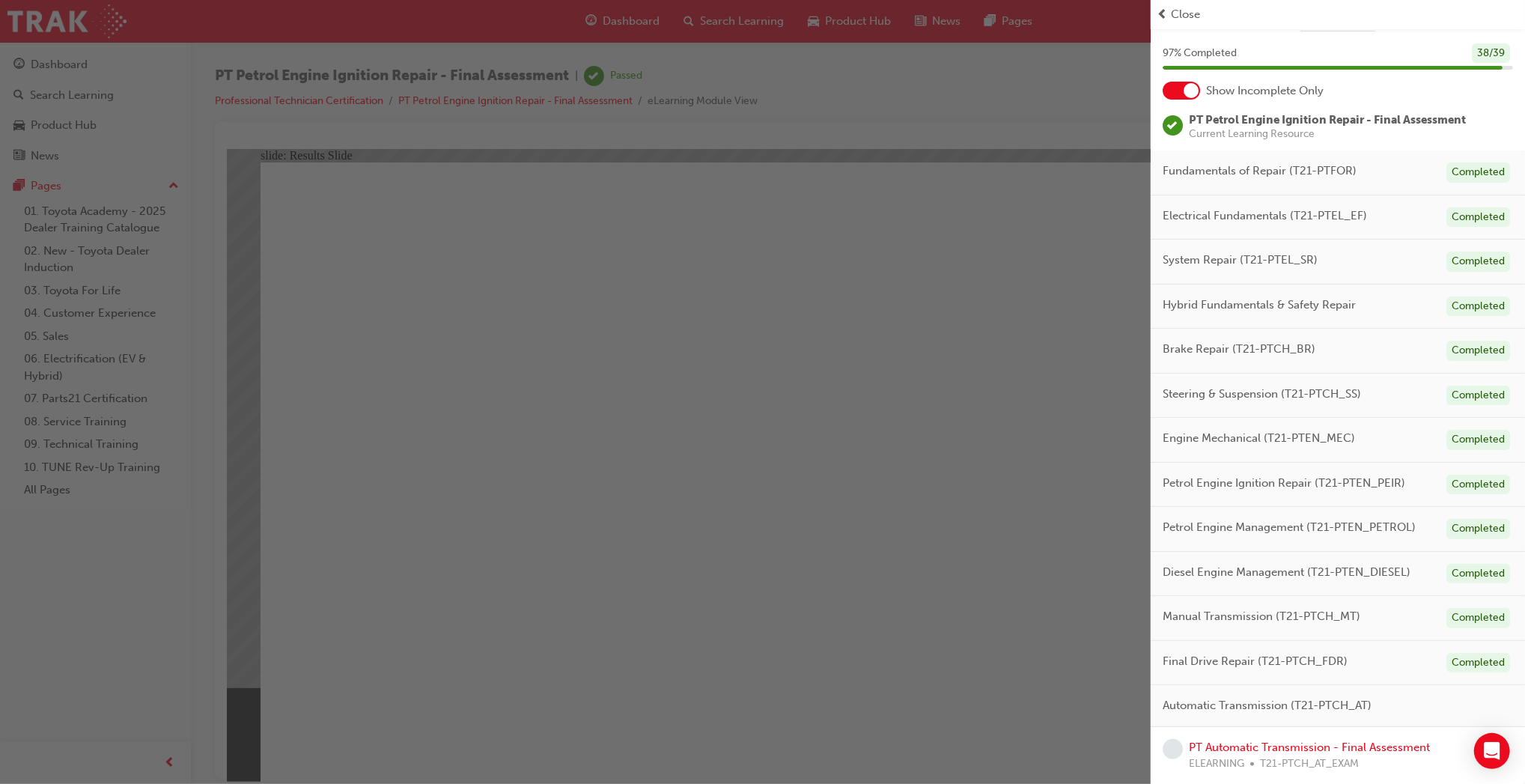
scroll to position [40, 0]
click at [1320, 741] on link "PT Automatic Transmission - Final Assessment" at bounding box center [1309, 746] width 241 height 14
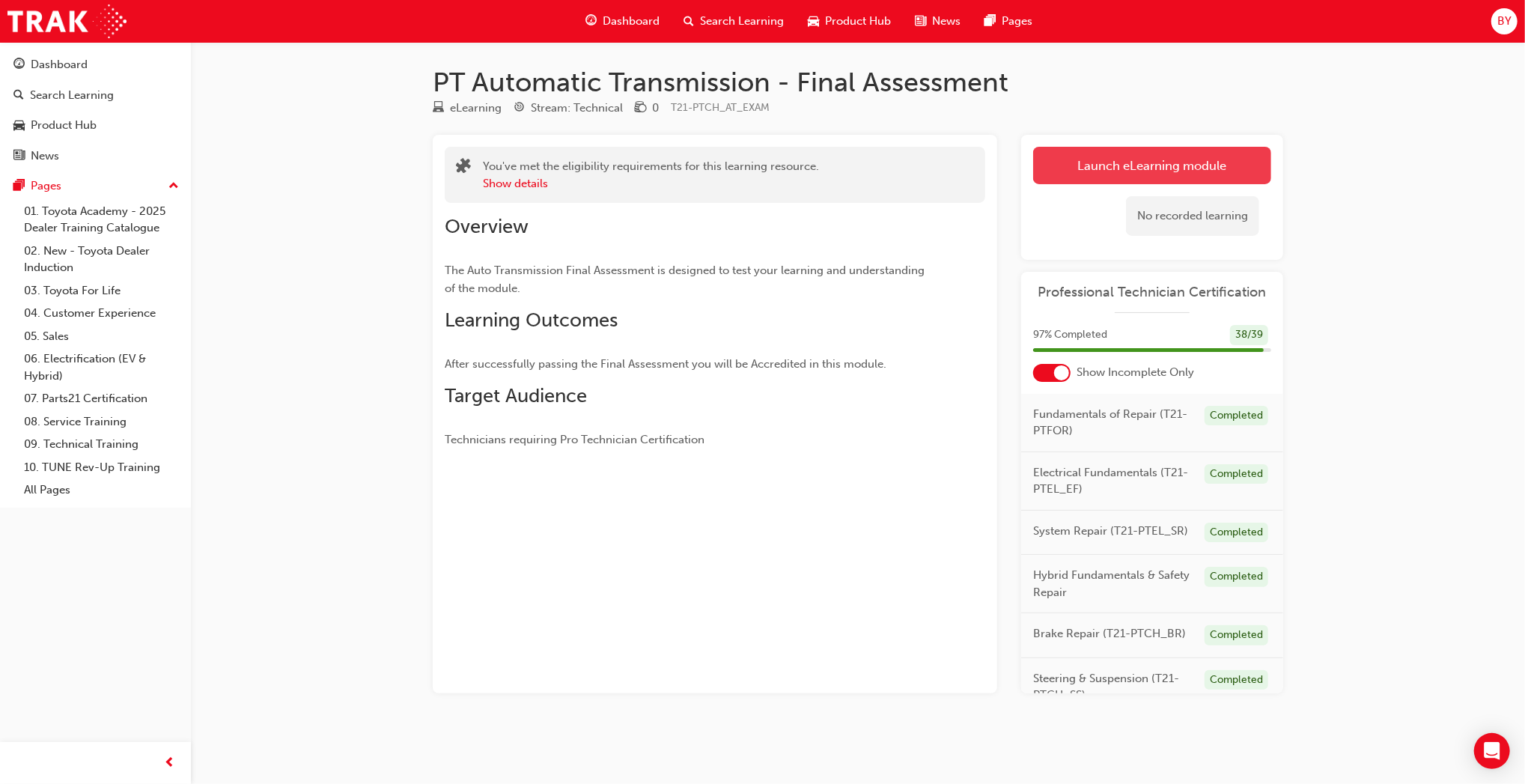
click at [1070, 175] on link "Launch eLearning module" at bounding box center [1152, 165] width 238 height 37
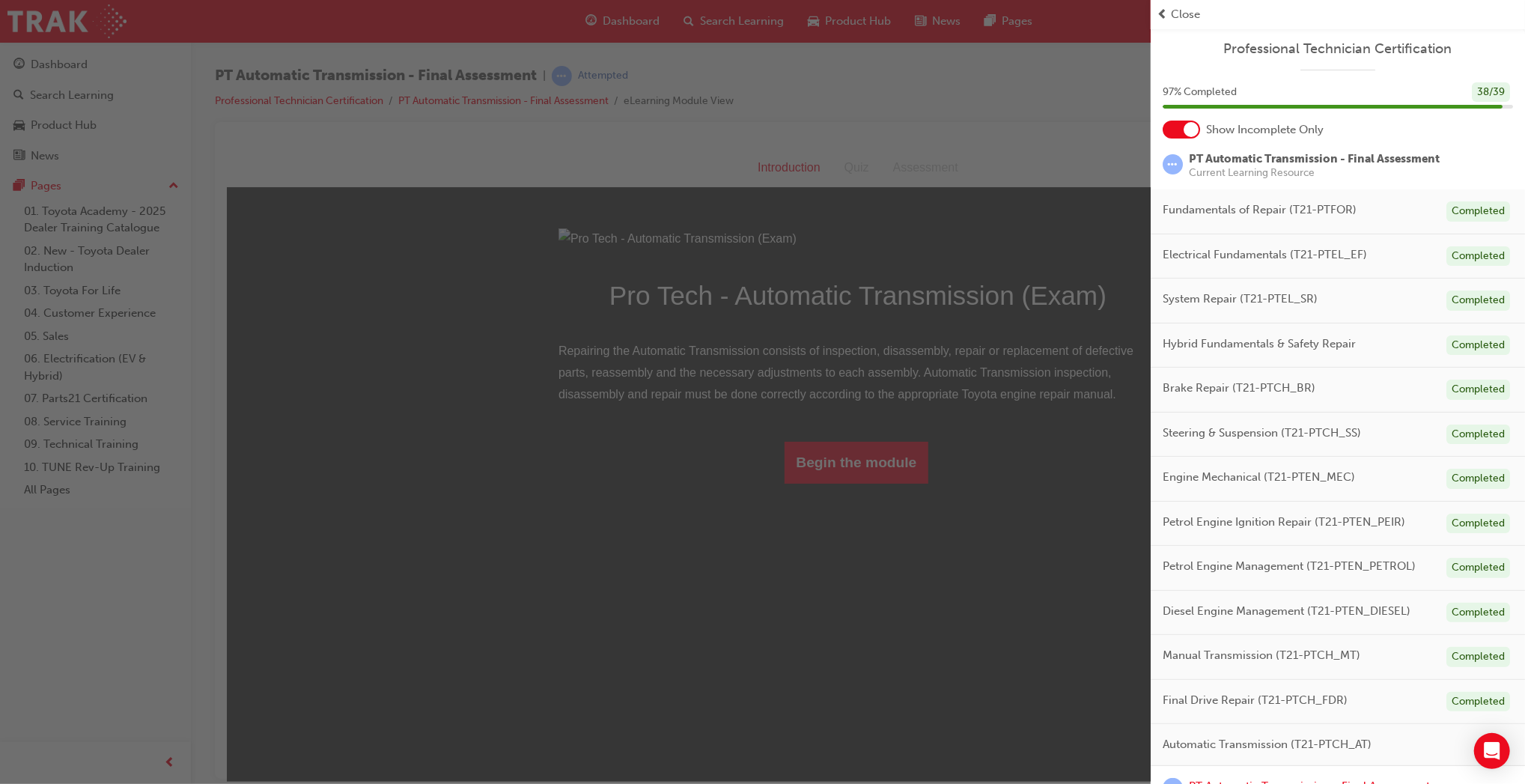
click at [890, 633] on div "button" at bounding box center [575, 392] width 1151 height 784
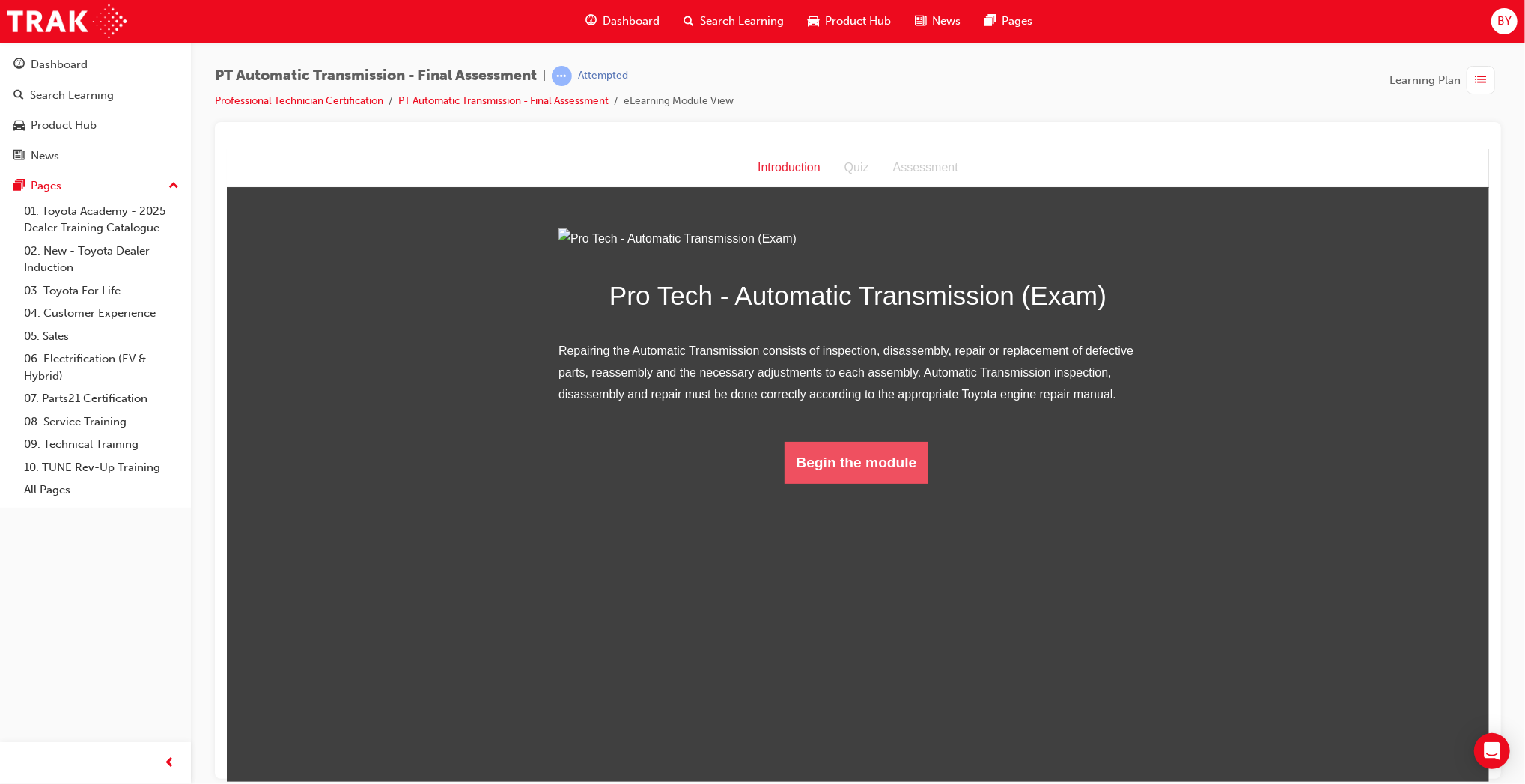
click at [890, 483] on button "Begin the module" at bounding box center [857, 461] width 145 height 42
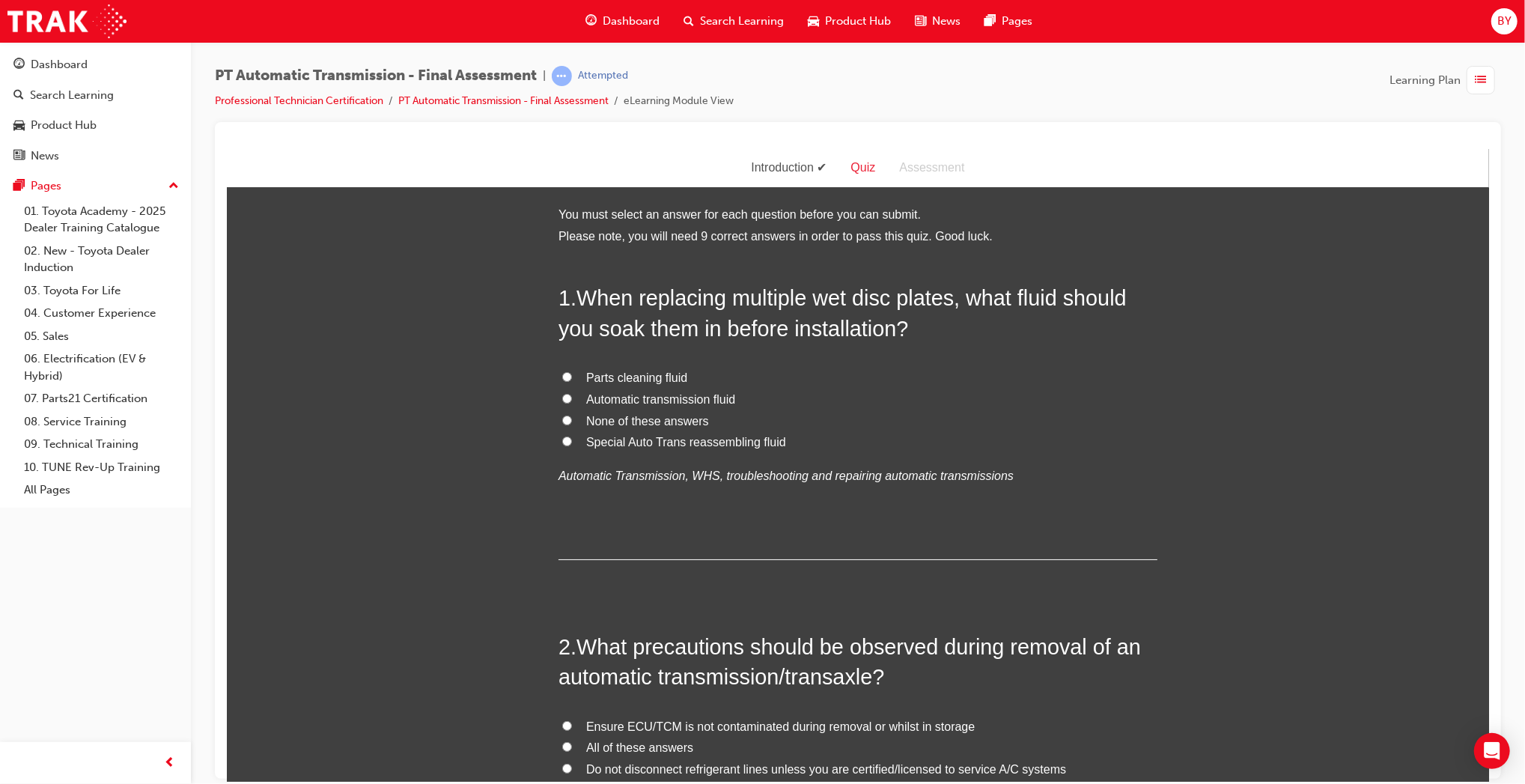
click at [641, 396] on span "Automatic transmission fluid" at bounding box center [660, 398] width 149 height 13
click at [571, 396] on input "Automatic transmission fluid" at bounding box center [566, 397] width 9 height 9
radio input "true"
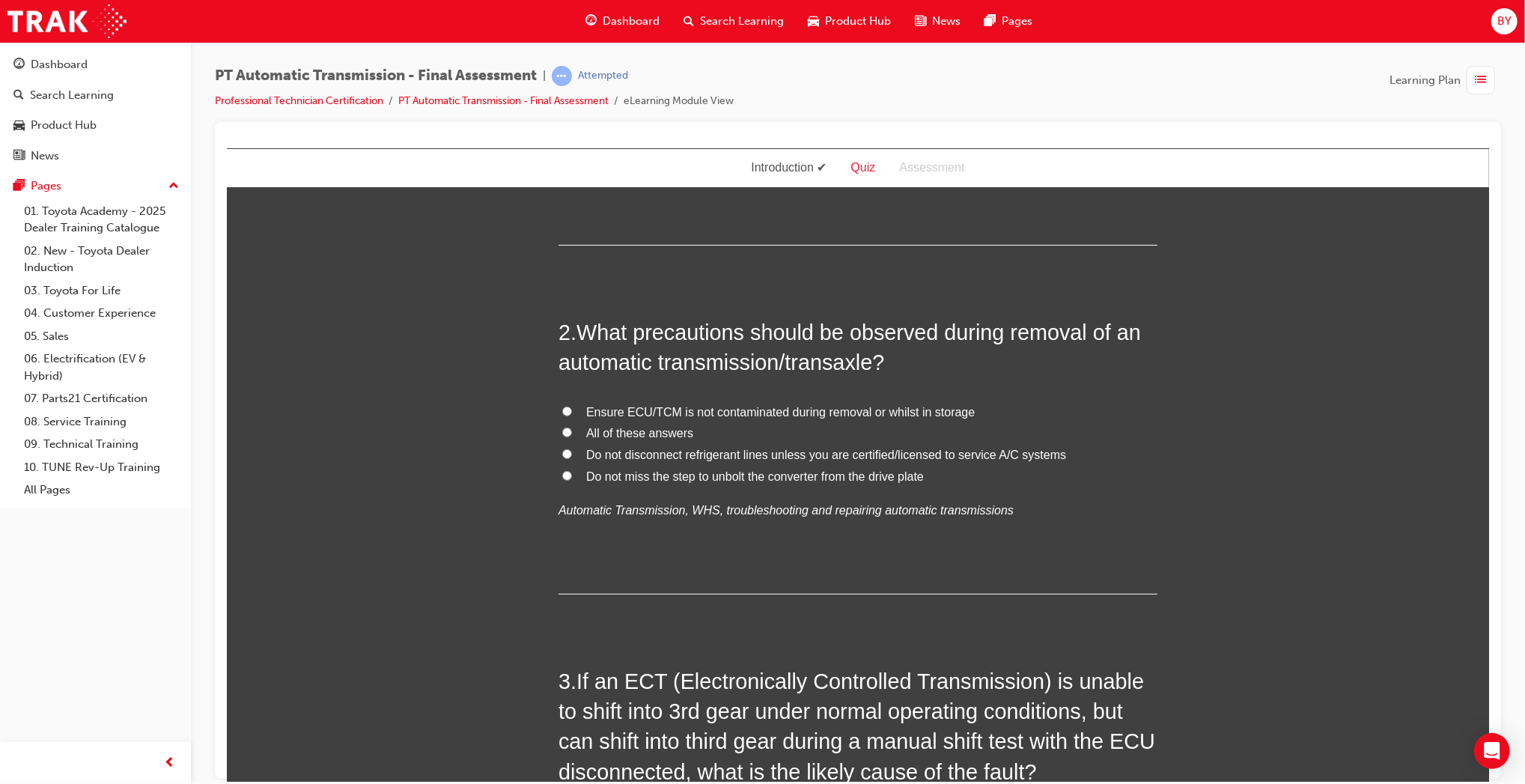
scroll to position [315, 0]
click at [652, 432] on span "All of these answers" at bounding box center [639, 431] width 107 height 13
click at [571, 432] on input "All of these answers" at bounding box center [566, 430] width 9 height 9
radio input "true"
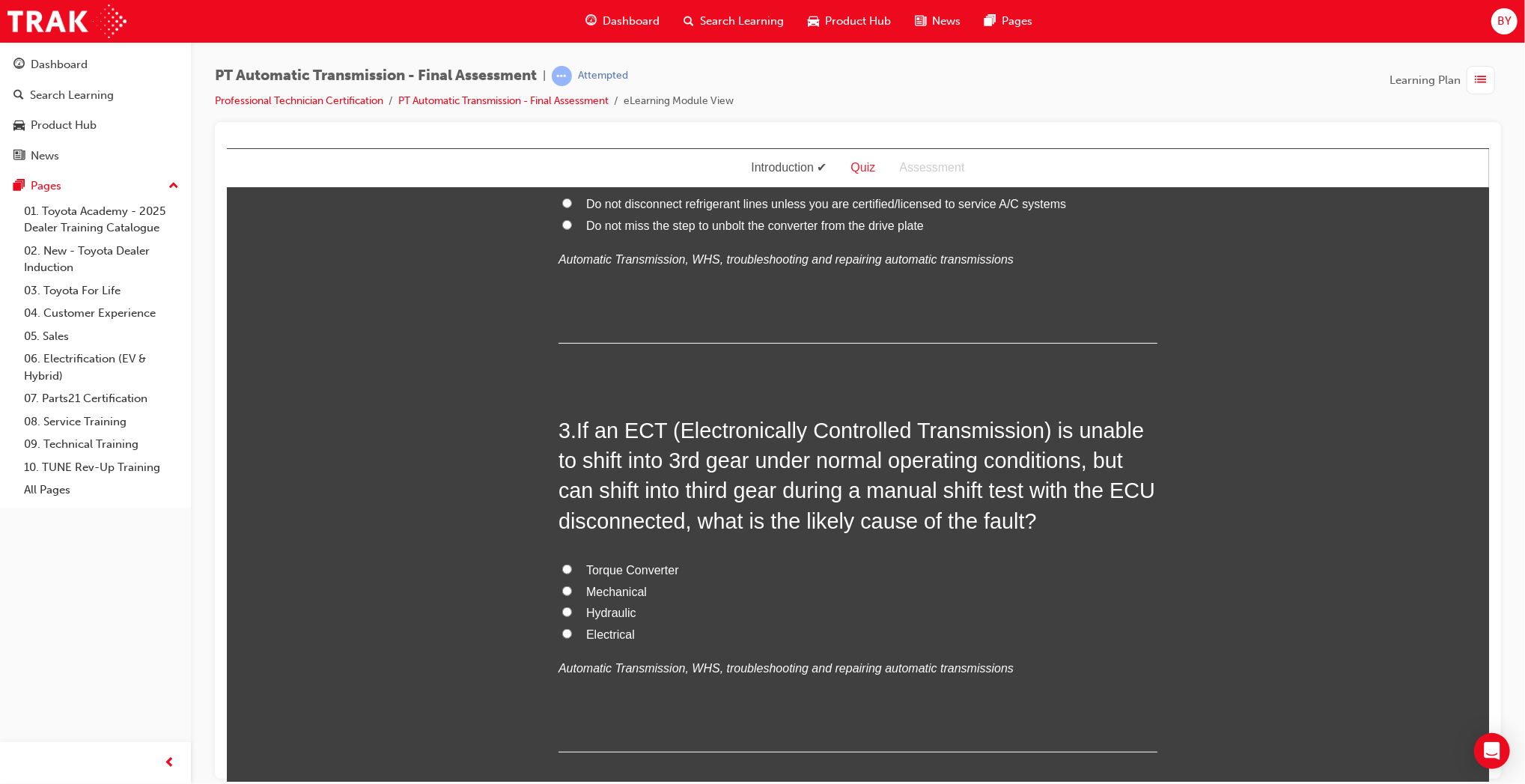
scroll to position [567, 0]
click at [615, 628] on span "Electrical" at bounding box center [609, 631] width 49 height 13
click at [571, 628] on input "Electrical" at bounding box center [566, 631] width 9 height 9
radio input "true"
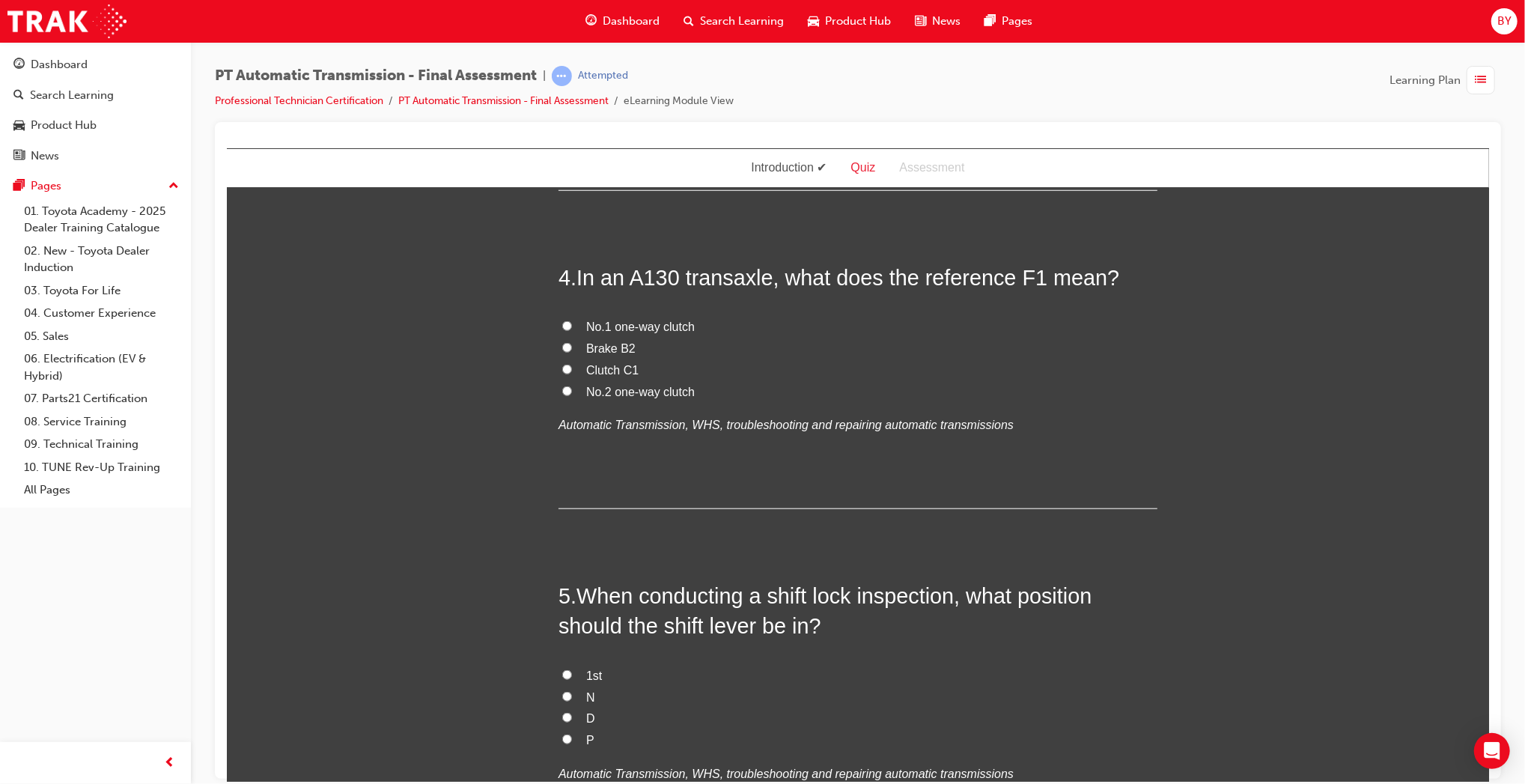
scroll to position [1128, 0]
click at [586, 322] on span "No.1 one-way clutch" at bounding box center [639, 324] width 108 height 13
click at [571, 322] on input "No.1 one-way clutch" at bounding box center [566, 323] width 9 height 9
radio input "true"
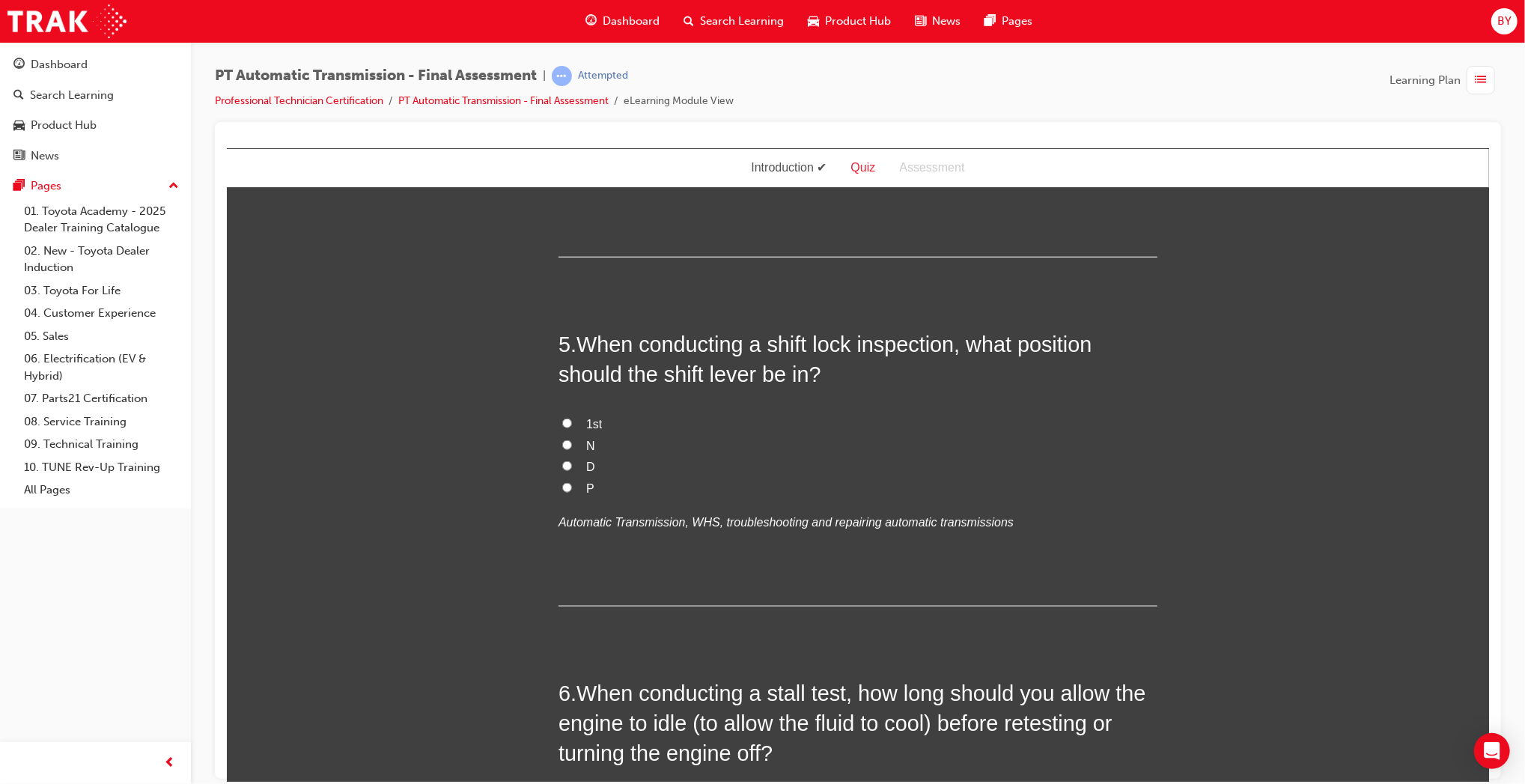
scroll to position [1400, 0]
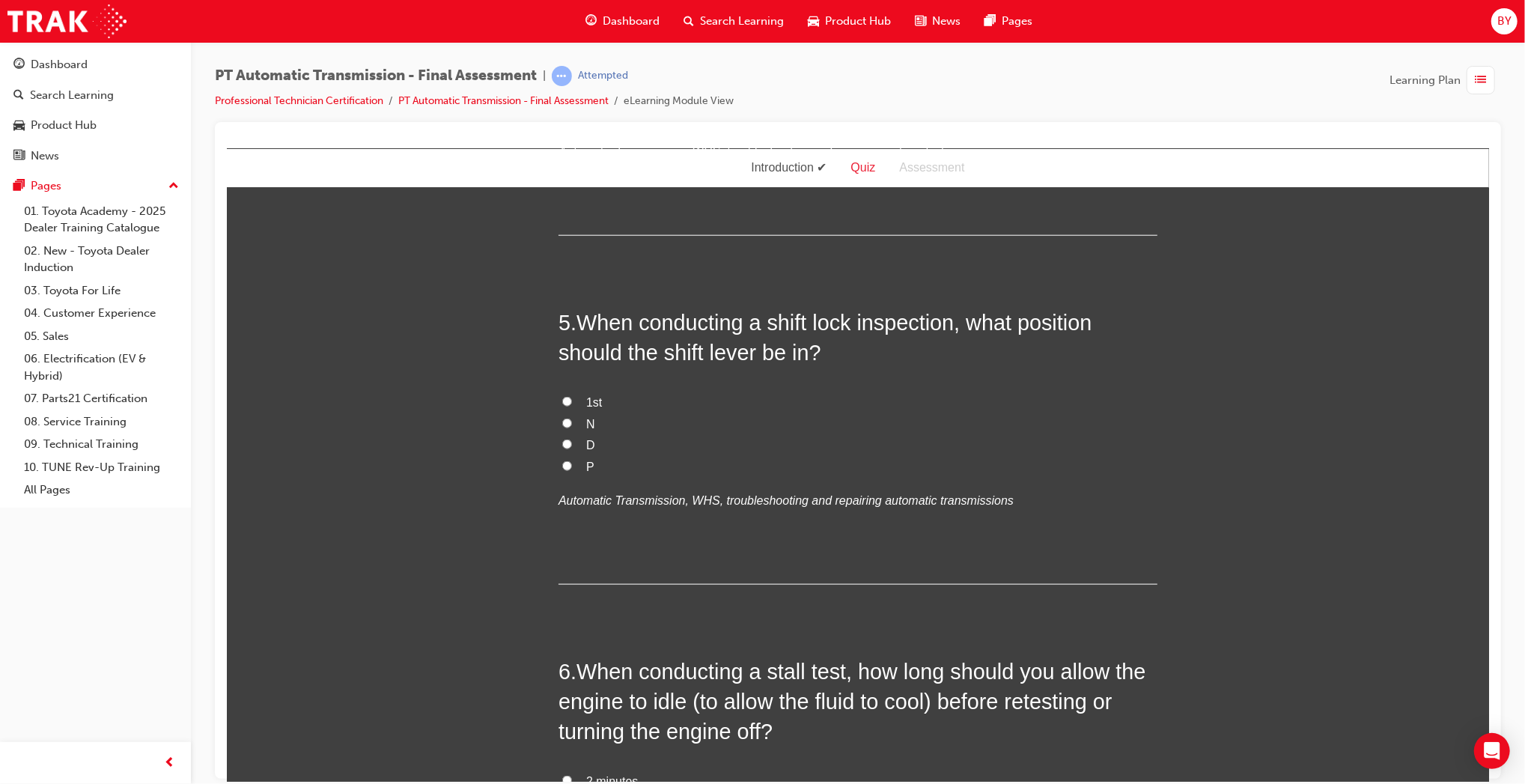
click at [563, 466] on input "P" at bounding box center [566, 464] width 9 height 9
radio input "true"
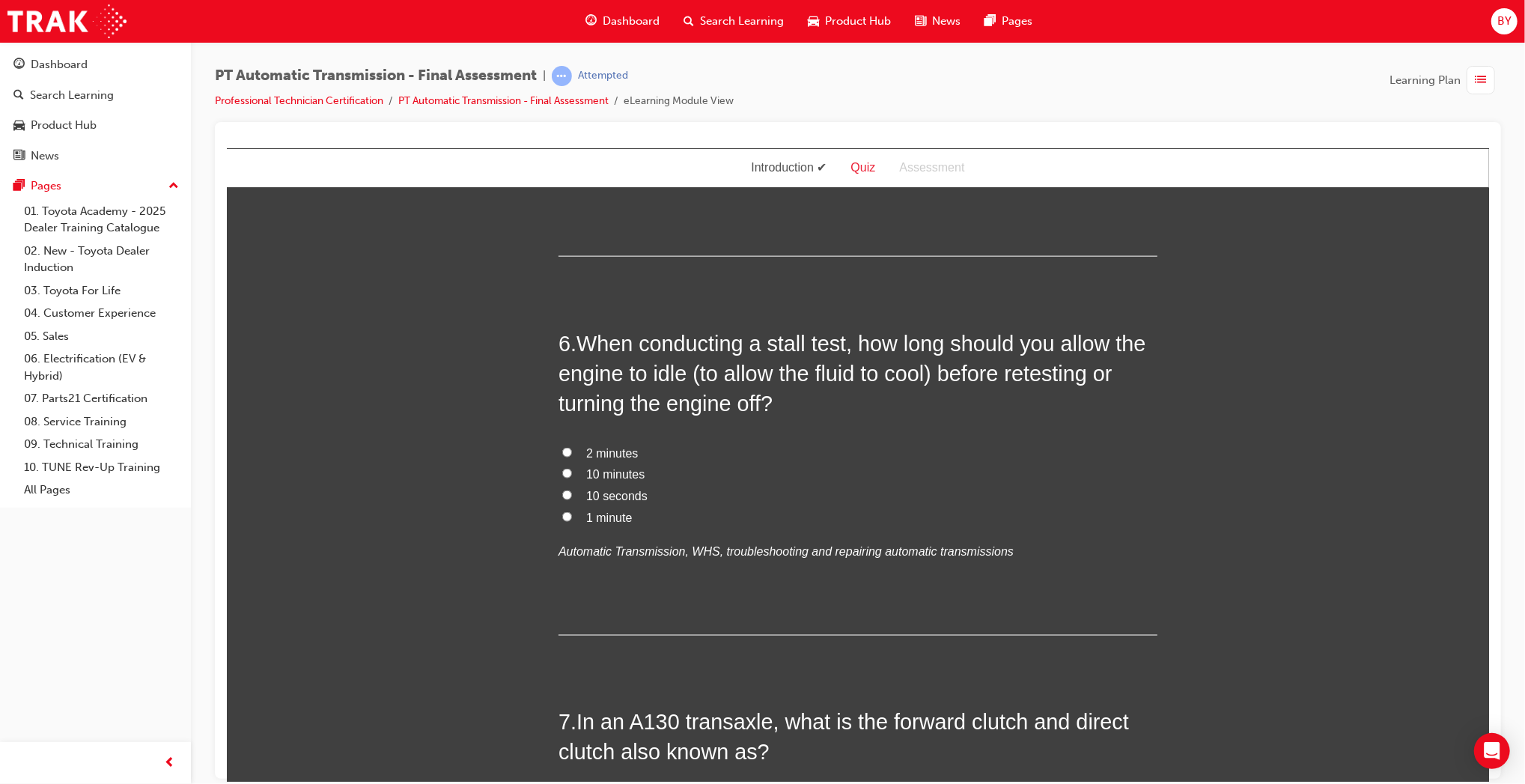
scroll to position [1737, 0]
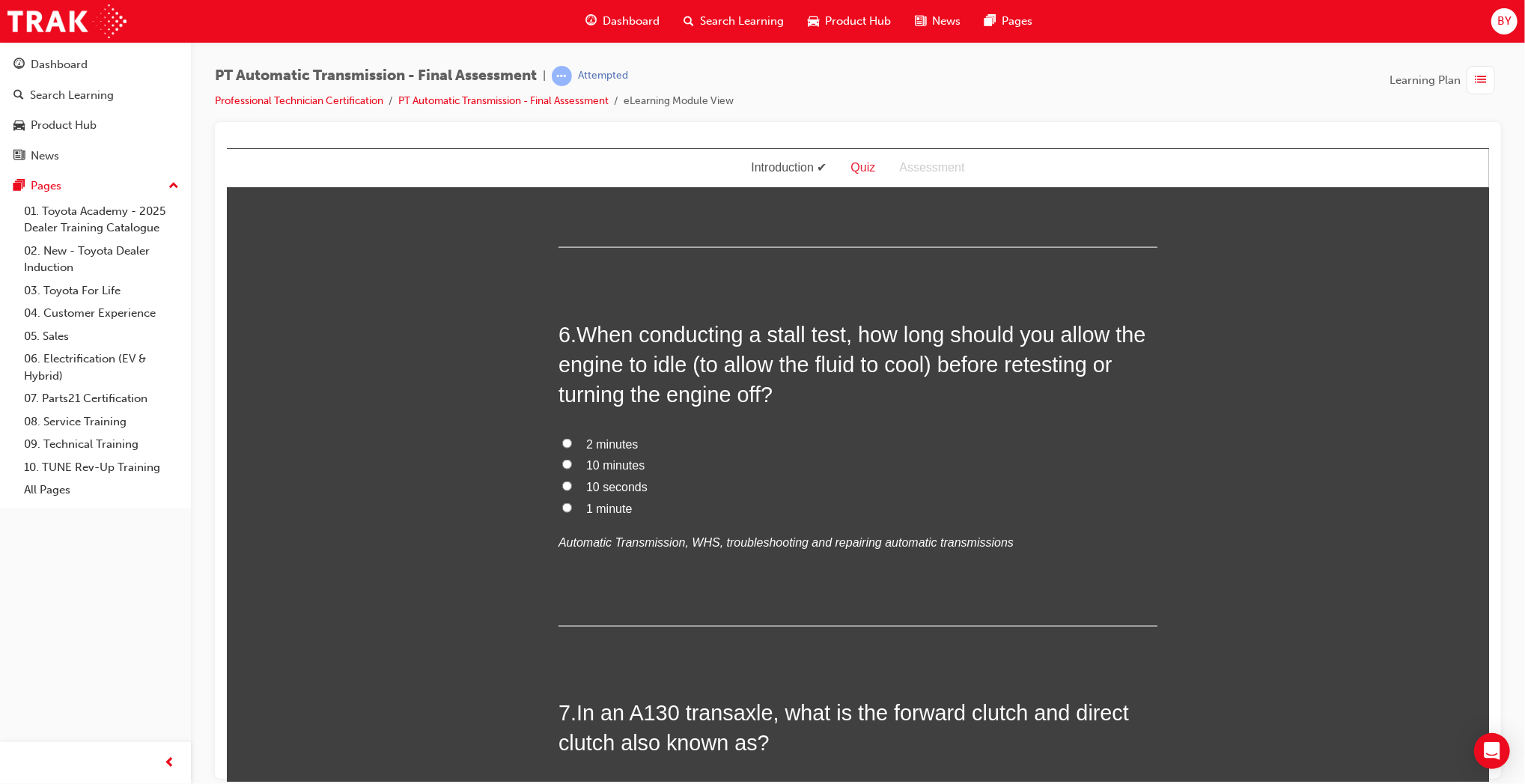
click at [601, 439] on span "2 minutes" at bounding box center [611, 443] width 52 height 13
click at [571, 439] on input "2 minutes" at bounding box center [566, 442] width 9 height 9
radio input "true"
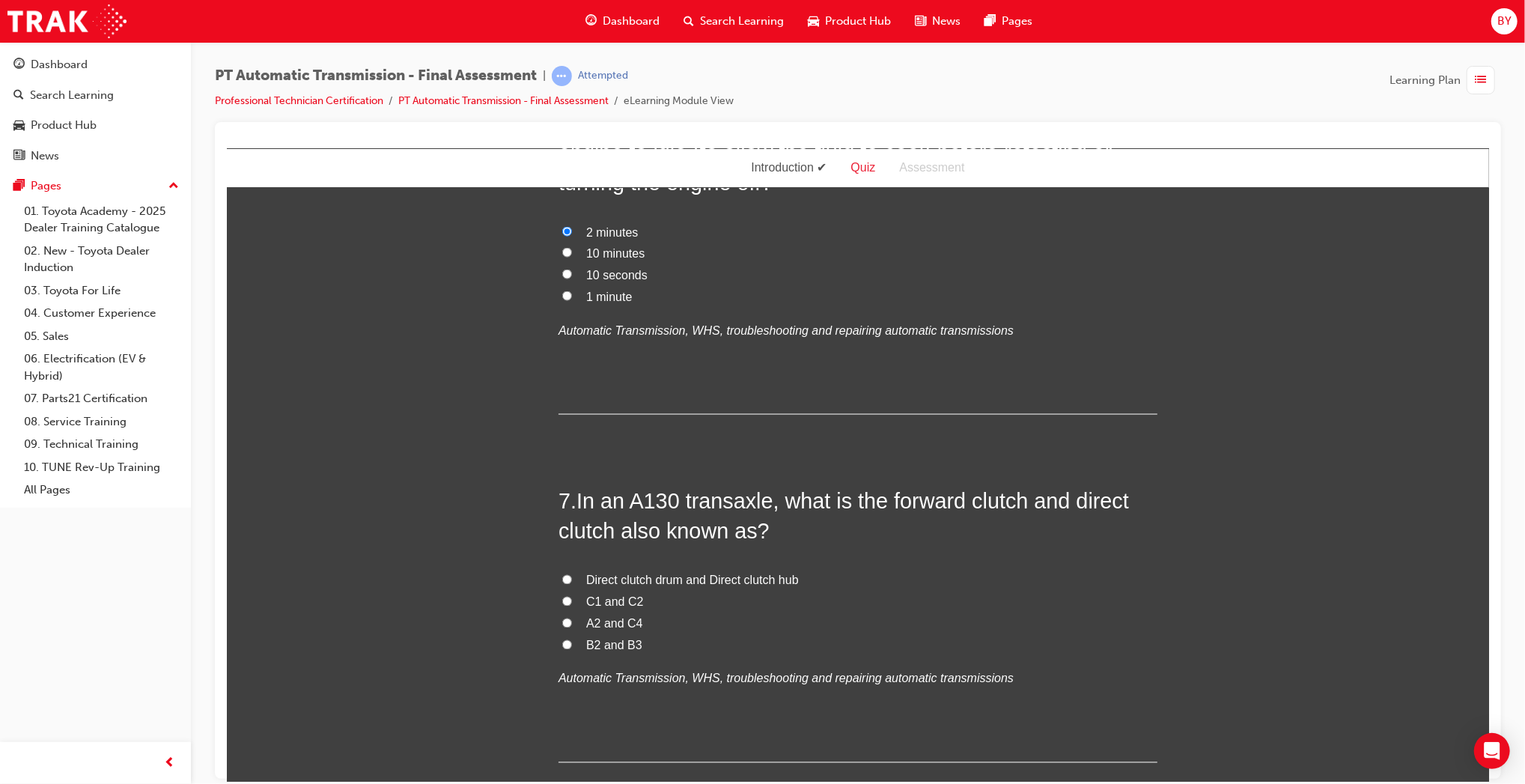
scroll to position [1992, 0]
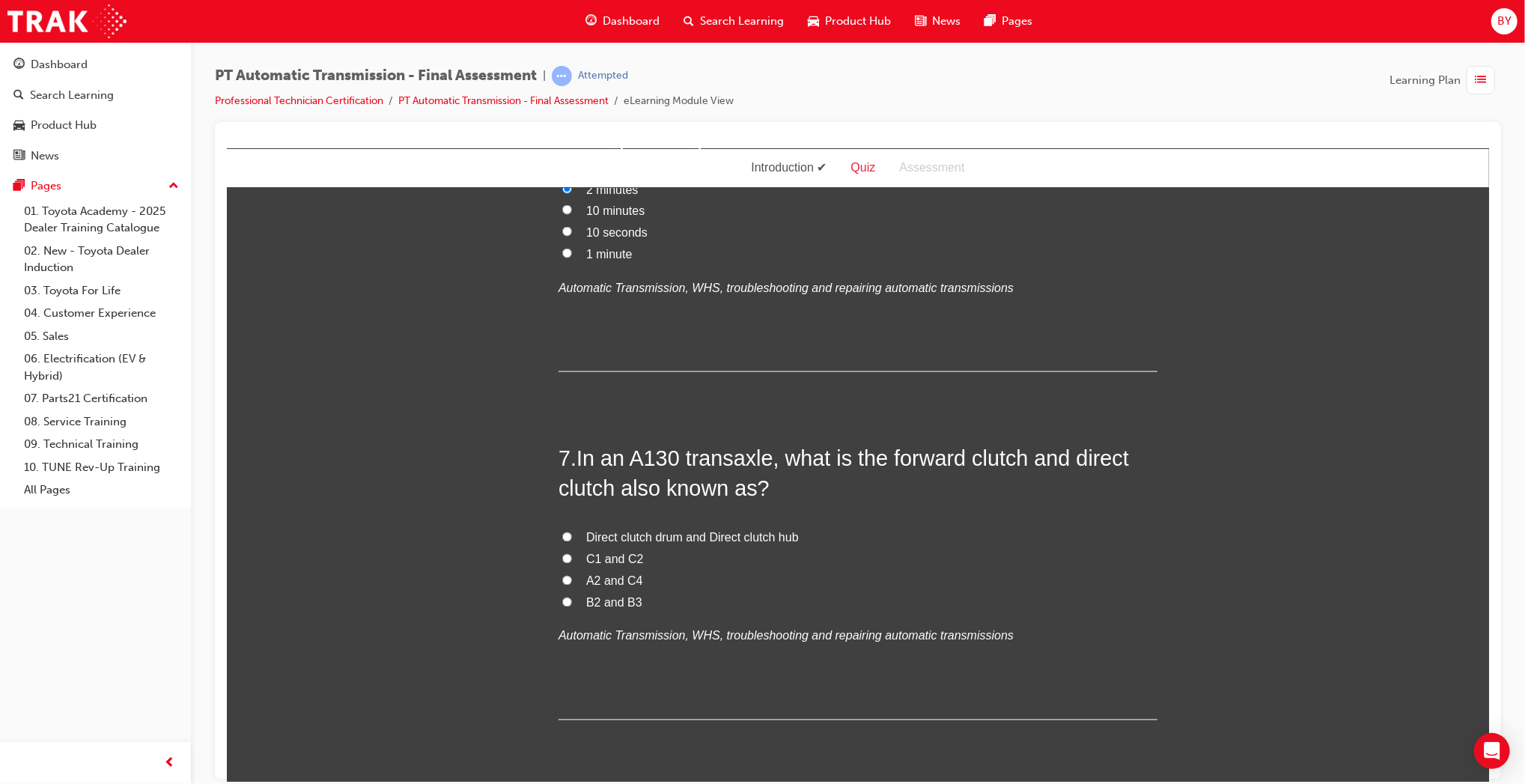
click at [628, 561] on span "C1 and C2" at bounding box center [615, 558] width 58 height 13
click at [571, 561] on input "C1 and C2" at bounding box center [566, 557] width 9 height 9
radio input "true"
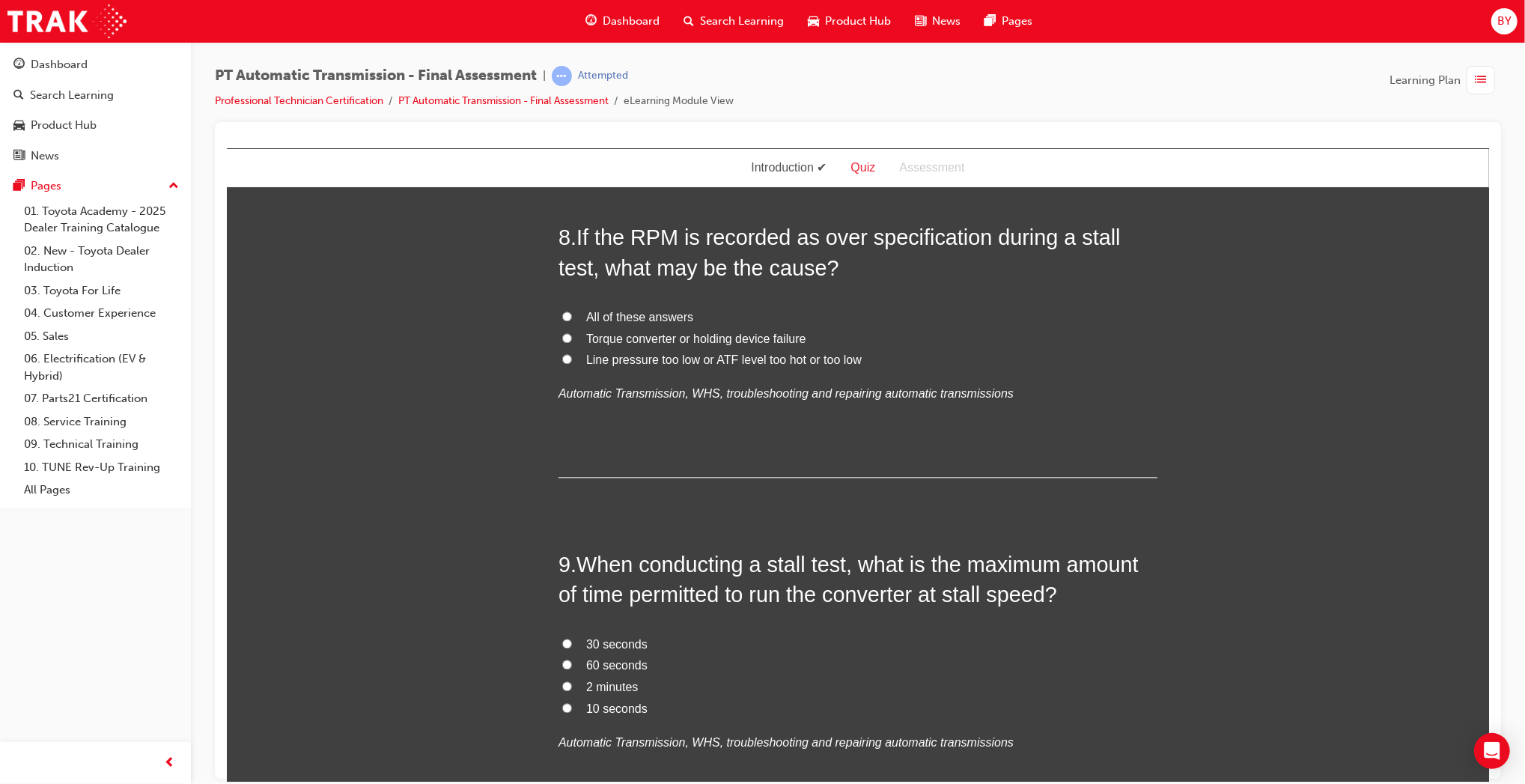
scroll to position [2562, 0]
click at [562, 314] on input "All of these answers" at bounding box center [566, 314] width 9 height 9
radio input "true"
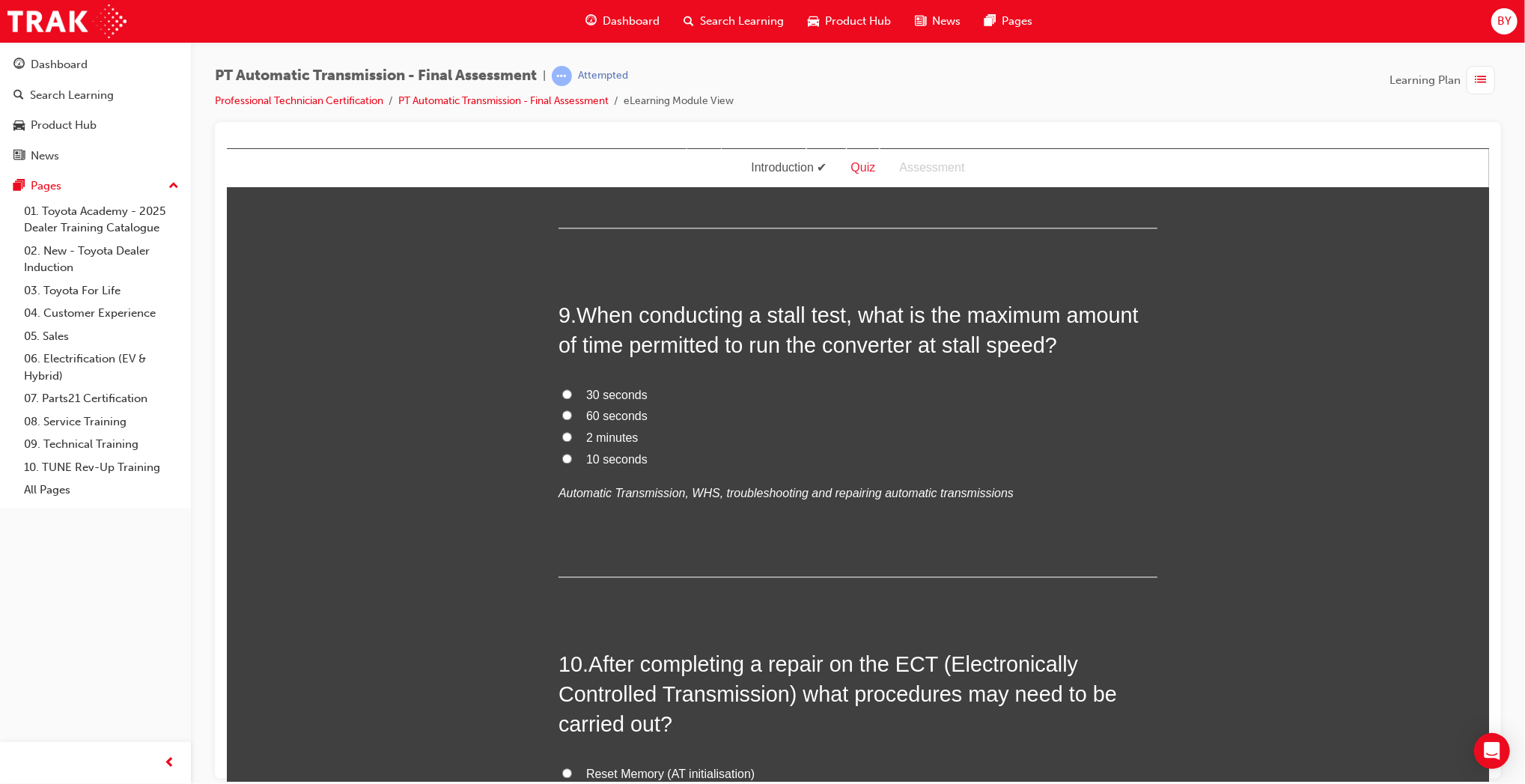
scroll to position [2811, 0]
click at [613, 461] on span "10 seconds" at bounding box center [616, 458] width 61 height 13
click at [571, 461] on input "10 seconds" at bounding box center [566, 457] width 9 height 9
radio input "true"
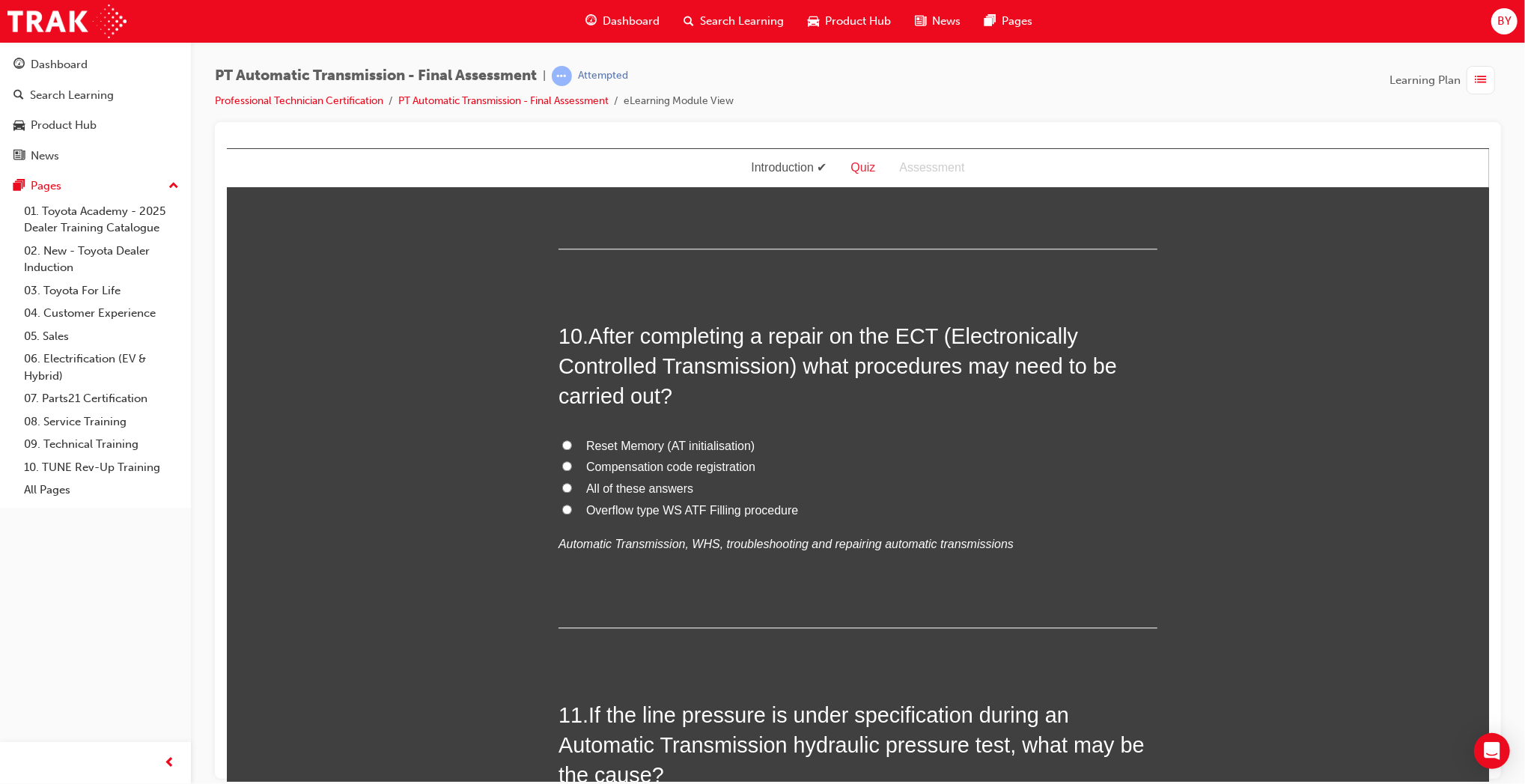
scroll to position [3167, 0]
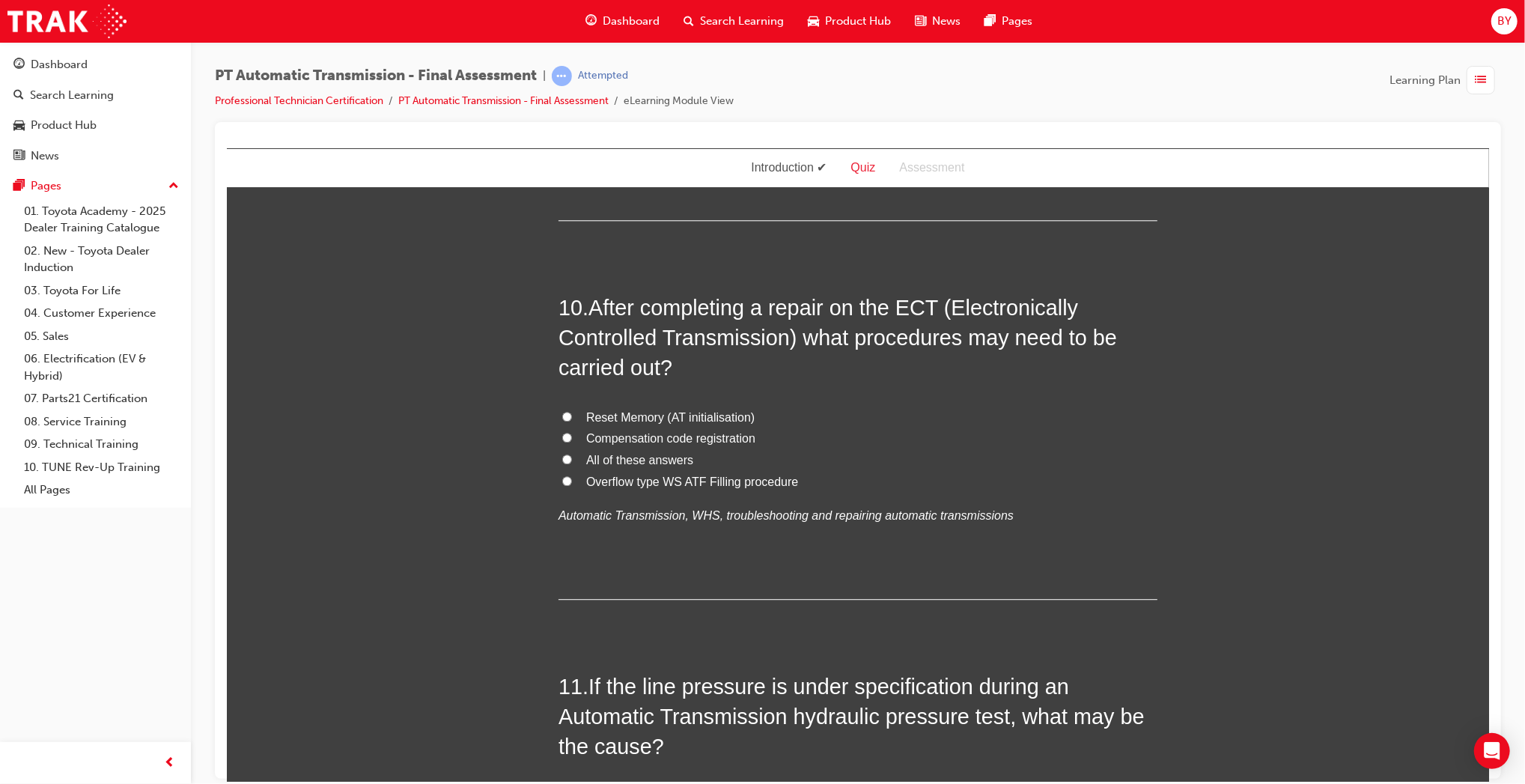
click at [677, 417] on span "Reset Memory (AT initialisation)" at bounding box center [670, 416] width 169 height 13
click at [571, 417] on input "Reset Memory (AT initialisation)" at bounding box center [566, 415] width 9 height 9
radio input "true"
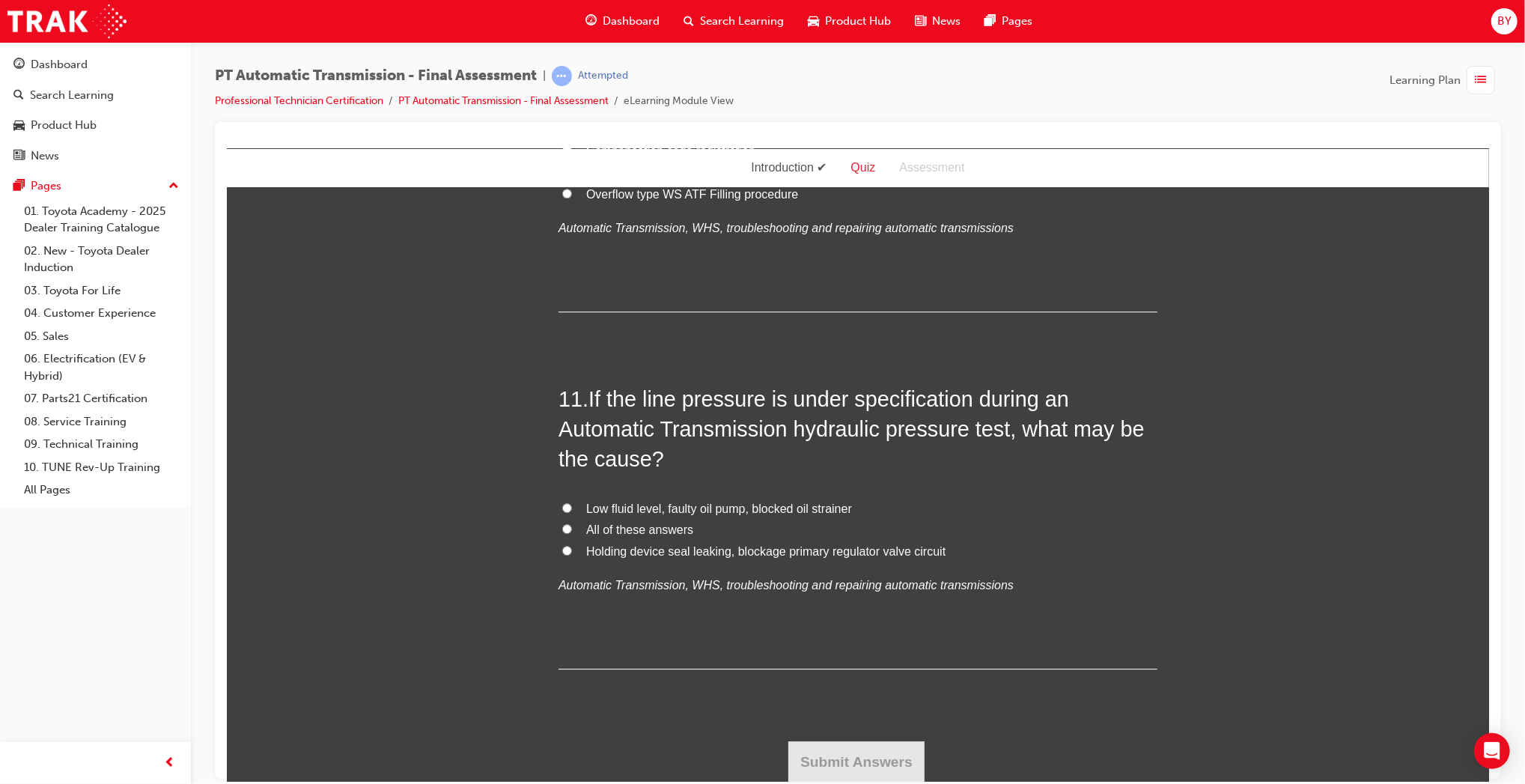
click at [653, 526] on span "All of these answers" at bounding box center [639, 528] width 107 height 13
click at [571, 526] on input "All of these answers" at bounding box center [566, 527] width 9 height 9
radio input "true"
click at [886, 750] on button "Submit Answers" at bounding box center [856, 761] width 136 height 42
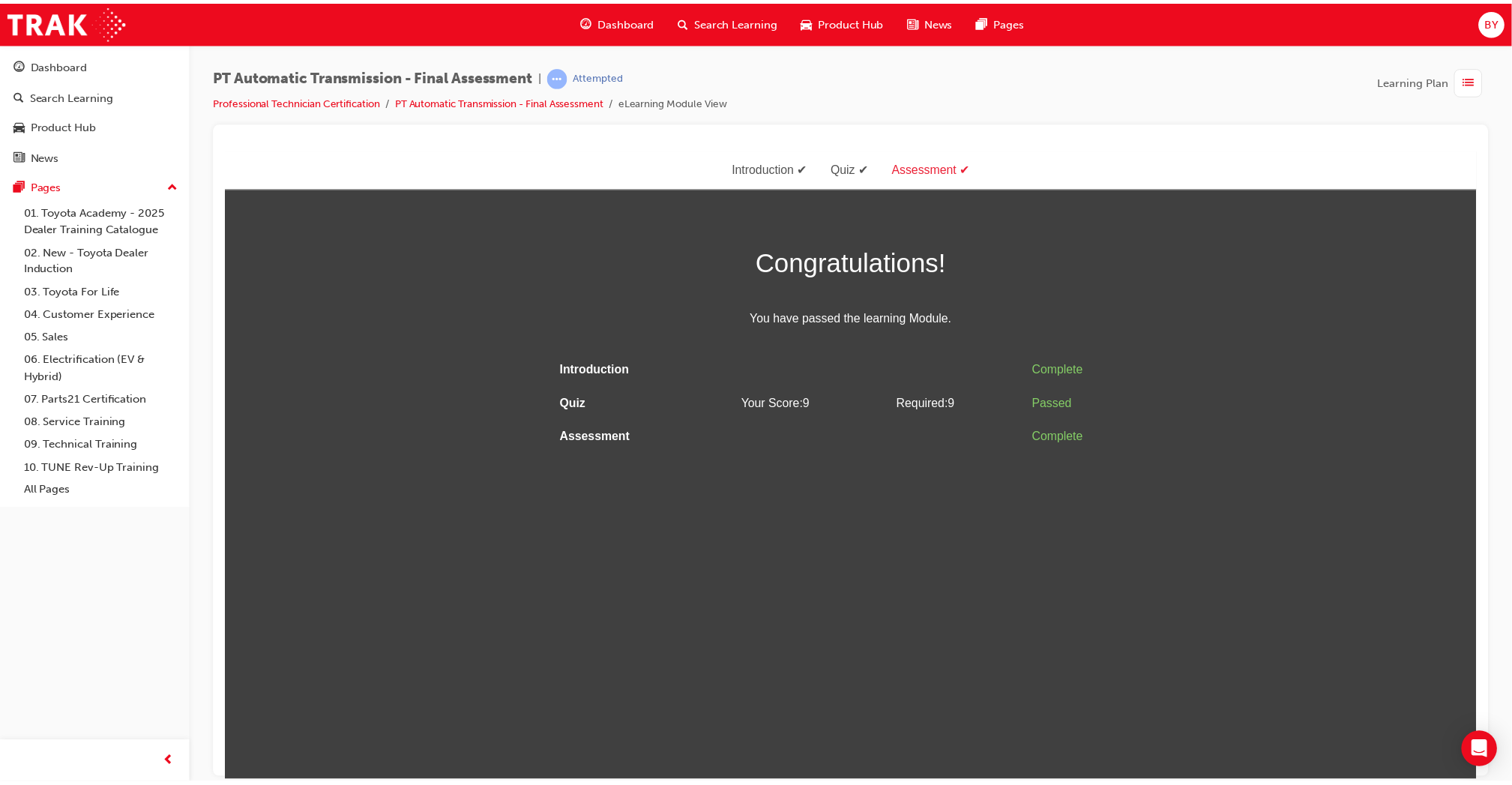
scroll to position [0, 0]
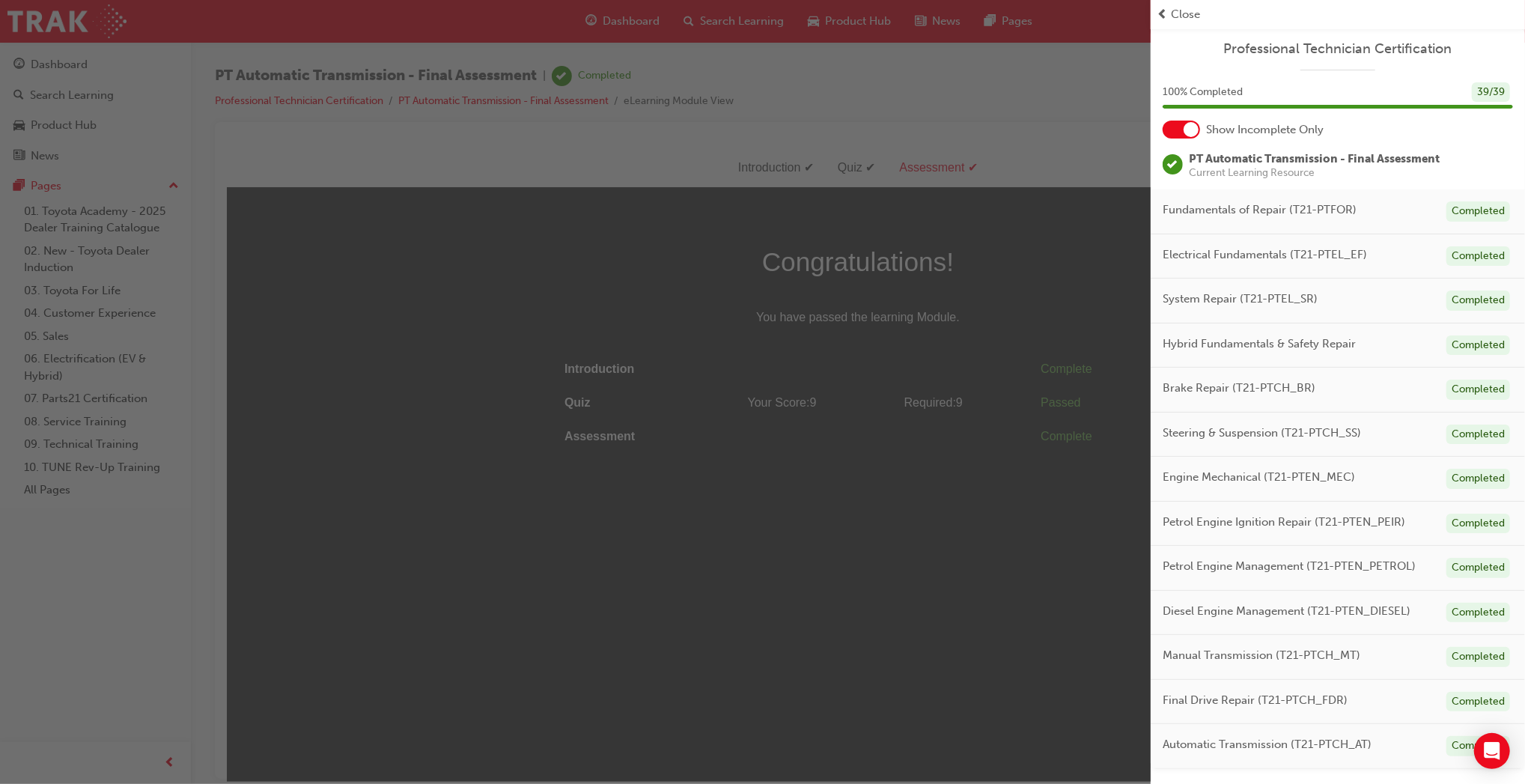
click at [611, 25] on div "button" at bounding box center [575, 392] width 1151 height 784
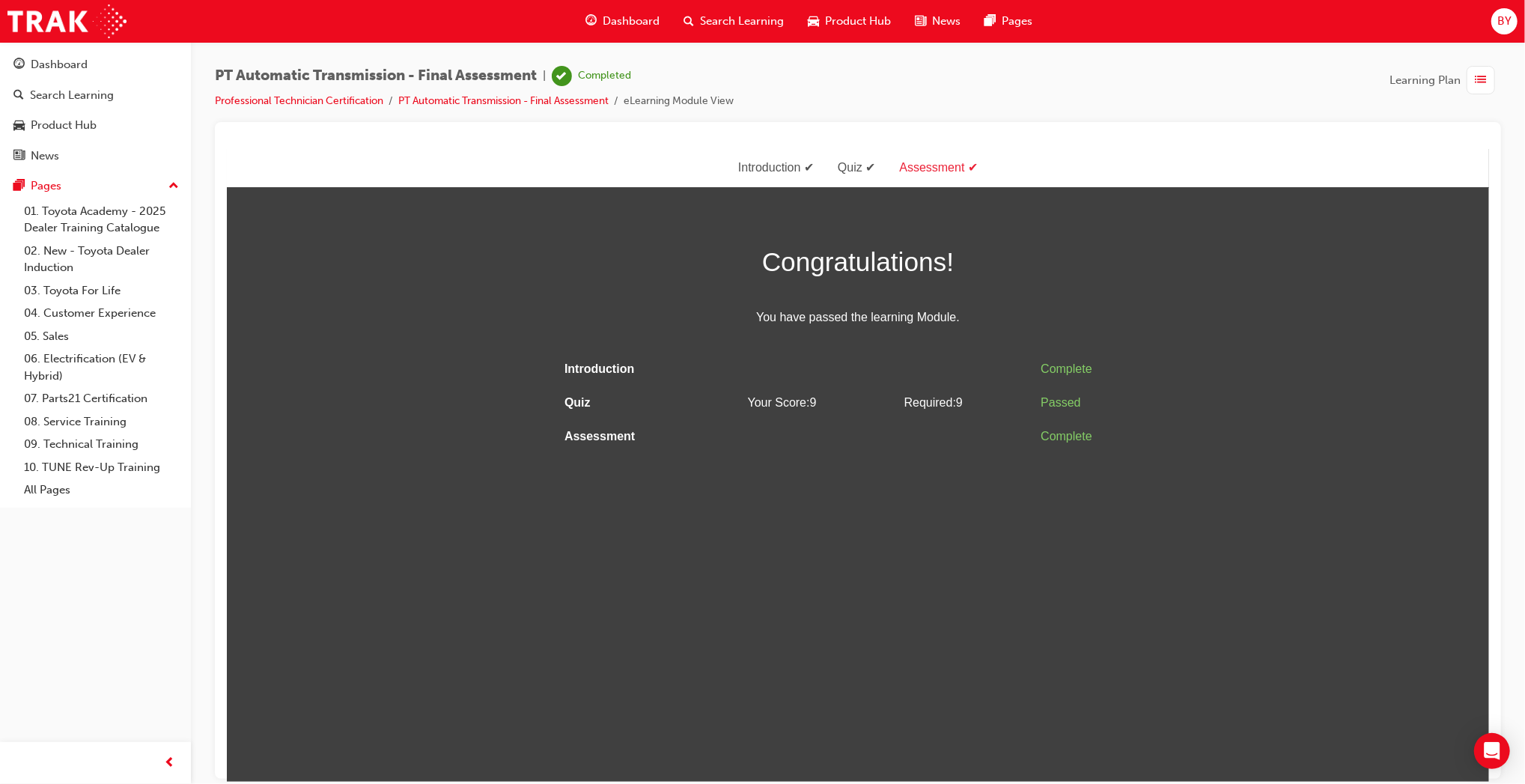
click at [611, 25] on span "Dashboard" at bounding box center [631, 21] width 57 height 17
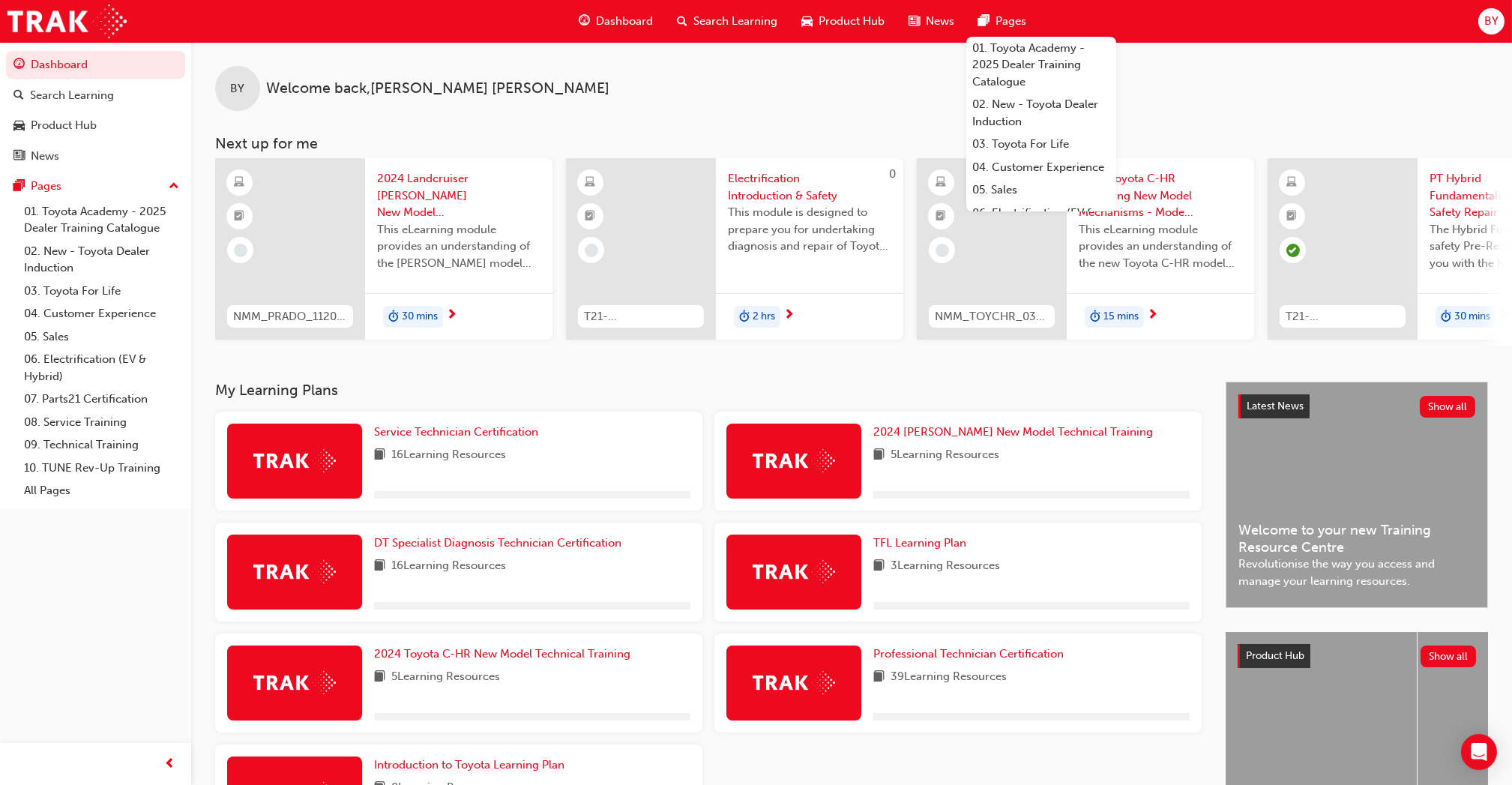
click at [1492, 21] on span "BY" at bounding box center [1491, 21] width 15 height 17
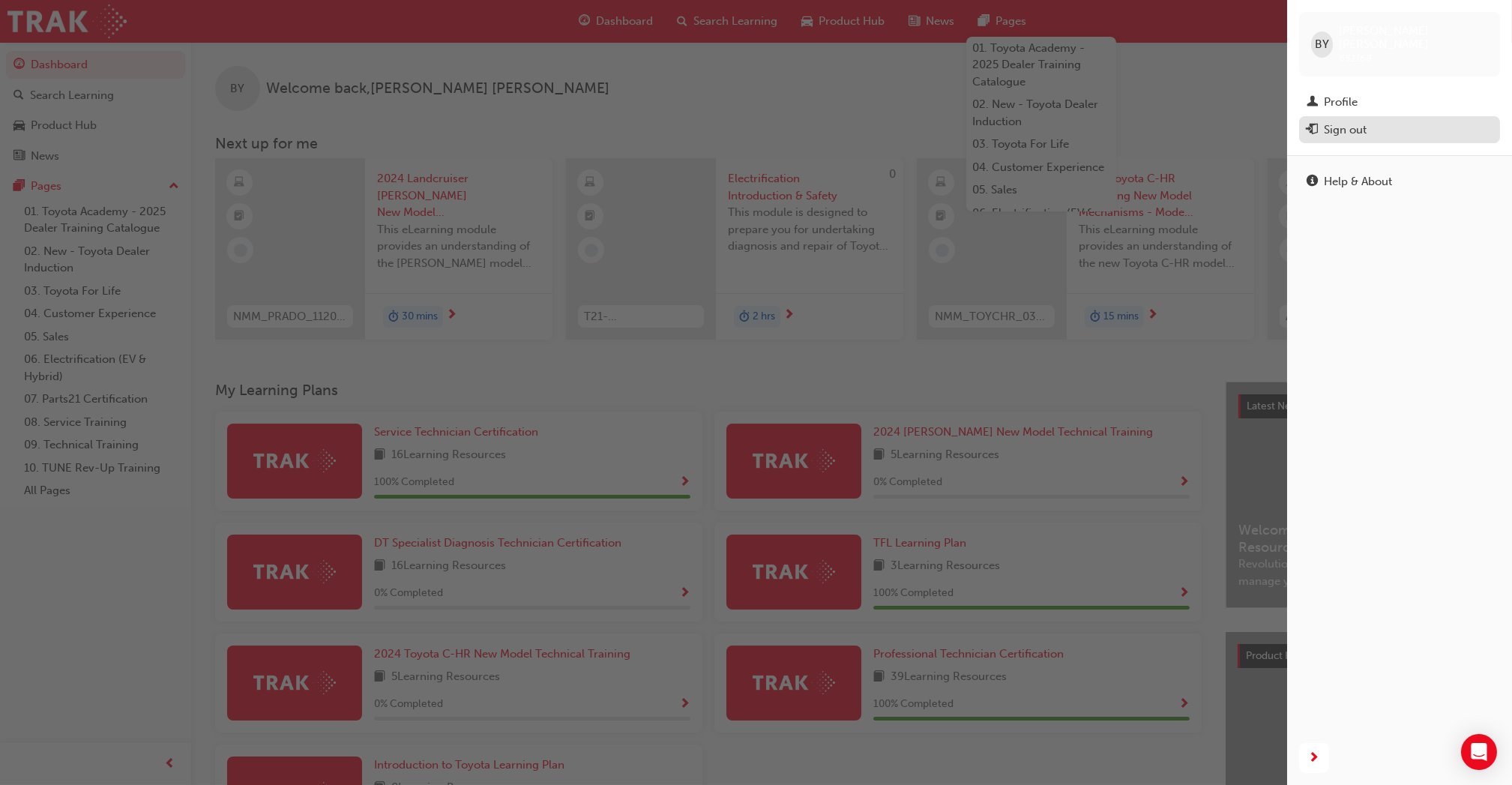
click at [1346, 121] on div "Sign out" at bounding box center [1345, 130] width 43 height 17
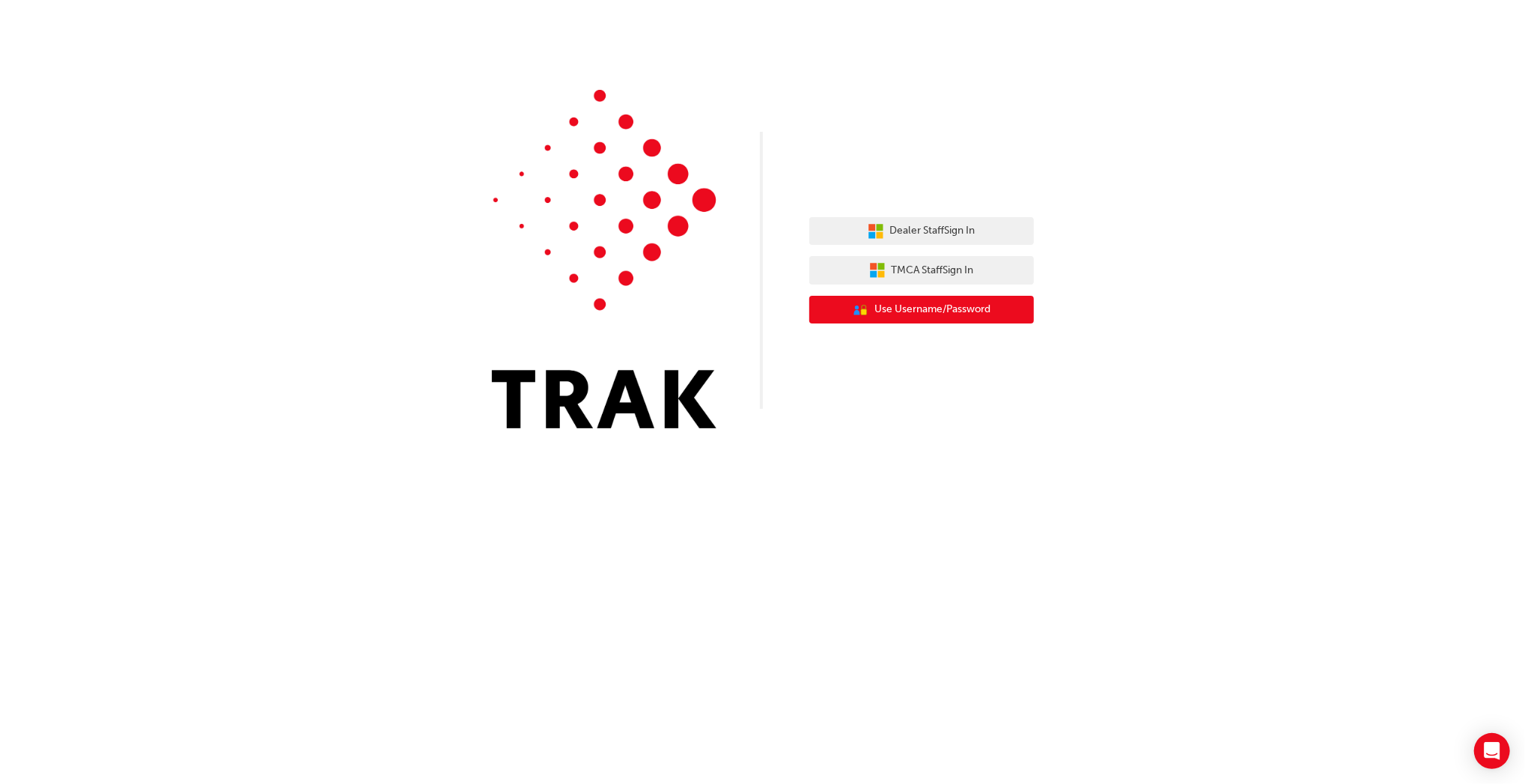
click at [951, 318] on button "User Authentication Icon - Blue Person, Gold Lock Use Username/Password" at bounding box center [922, 309] width 225 height 28
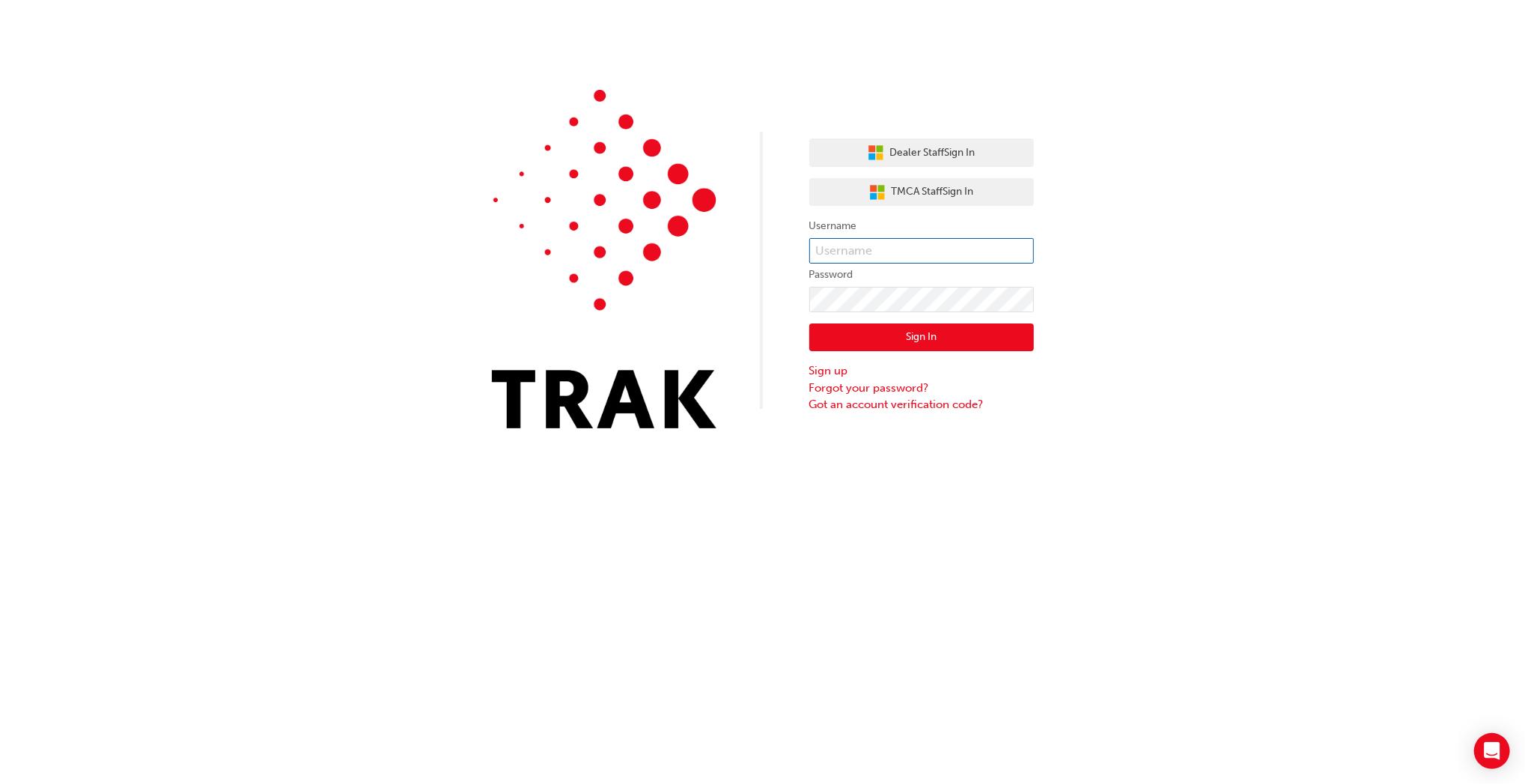
type input "Navdeep.Kumar"
click at [953, 144] on button "Dealer Staff Sign In" at bounding box center [922, 153] width 225 height 28
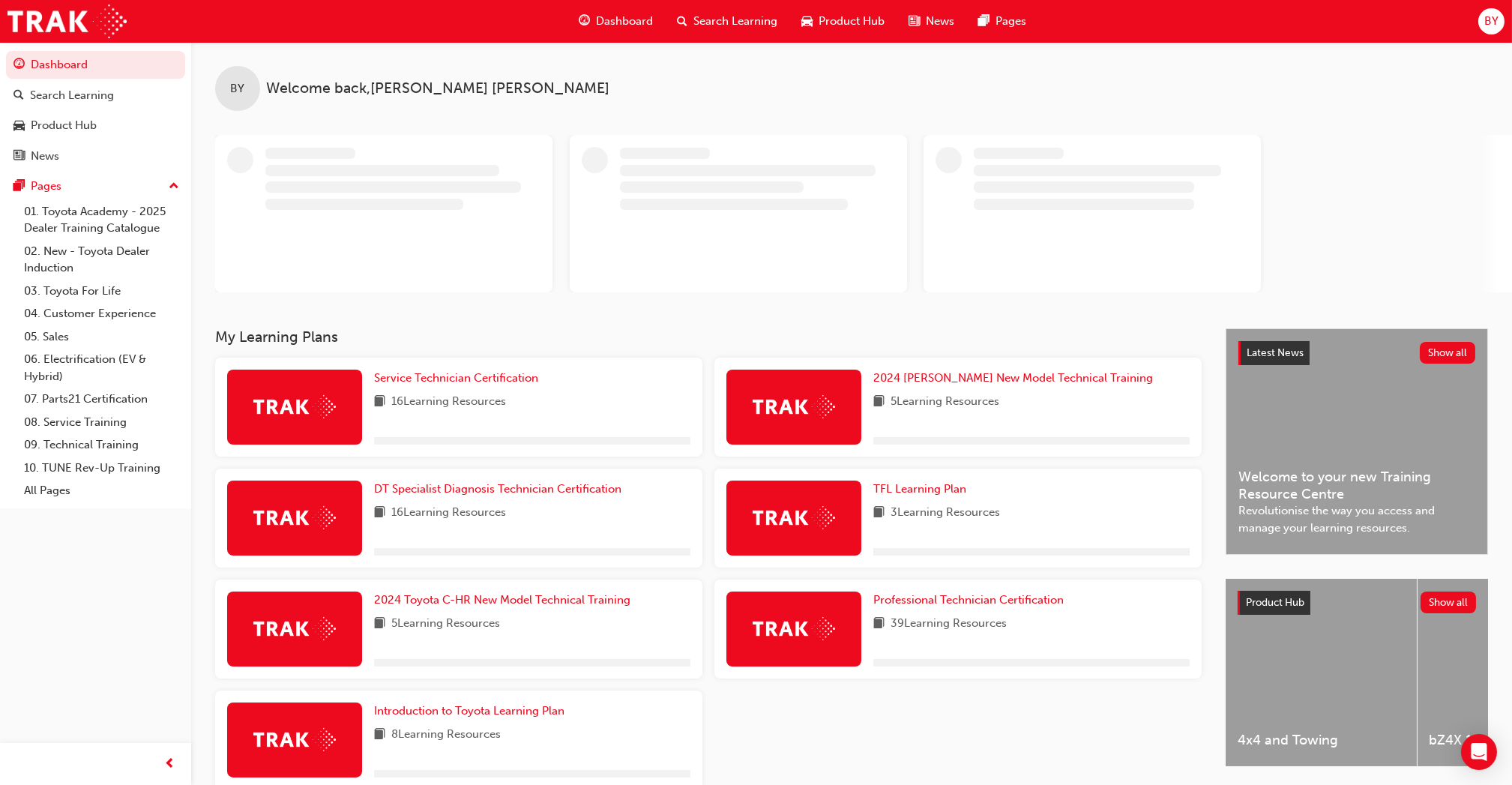
click at [1493, 21] on span "BY" at bounding box center [1491, 21] width 15 height 17
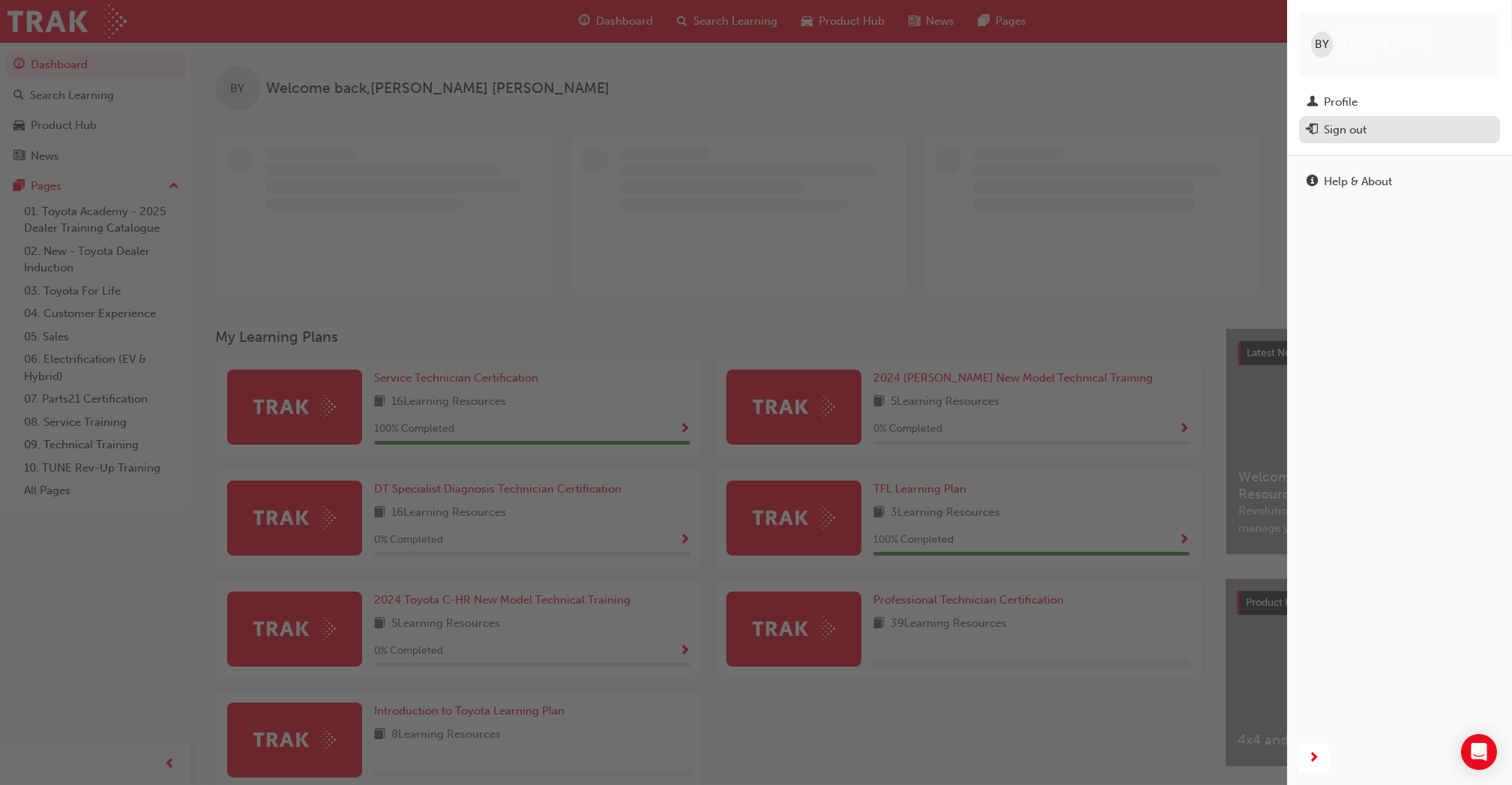
click at [1384, 120] on div "Sign out" at bounding box center [1399, 130] width 186 height 19
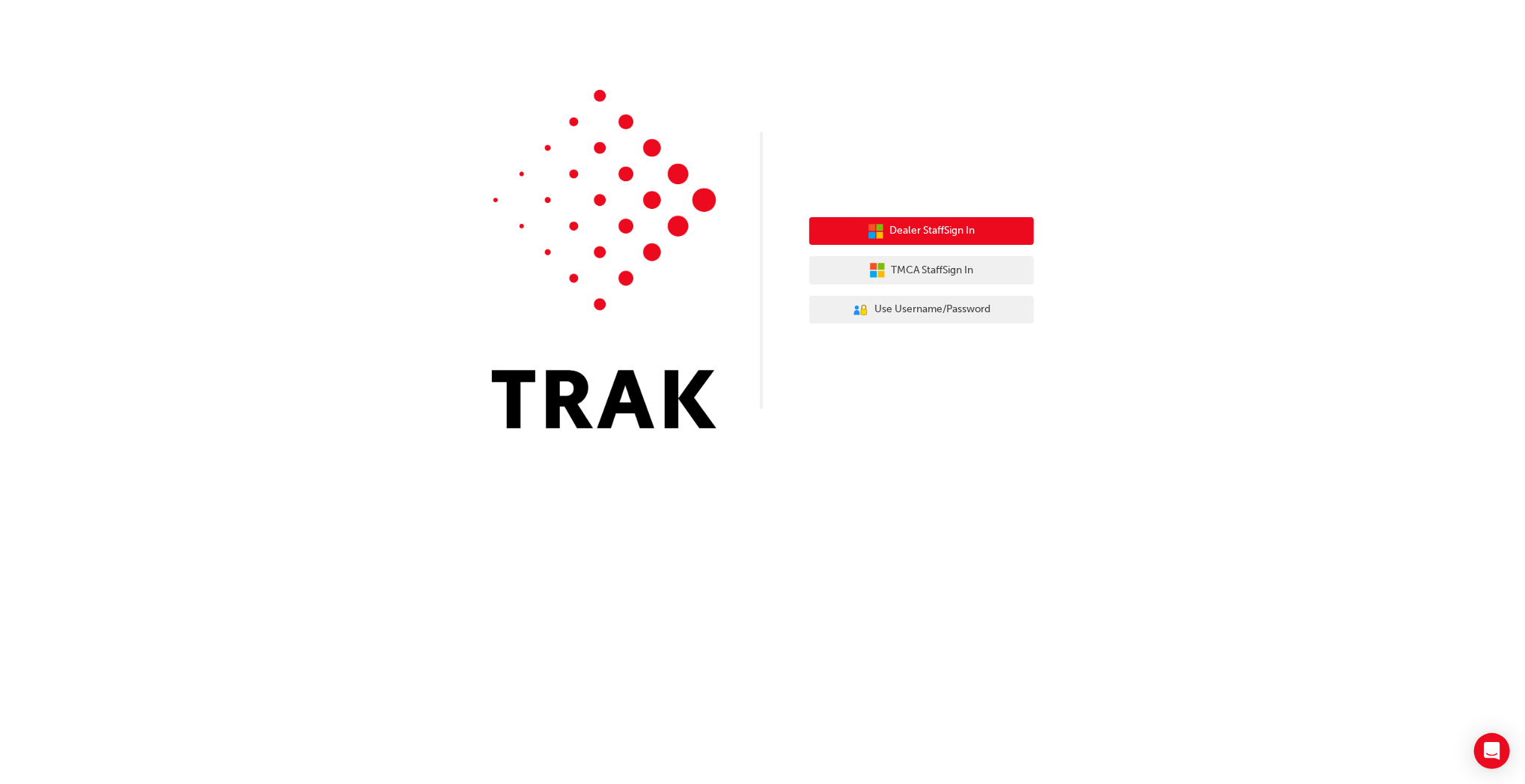
click at [985, 231] on button "Dealer Staff Sign In" at bounding box center [922, 231] width 225 height 28
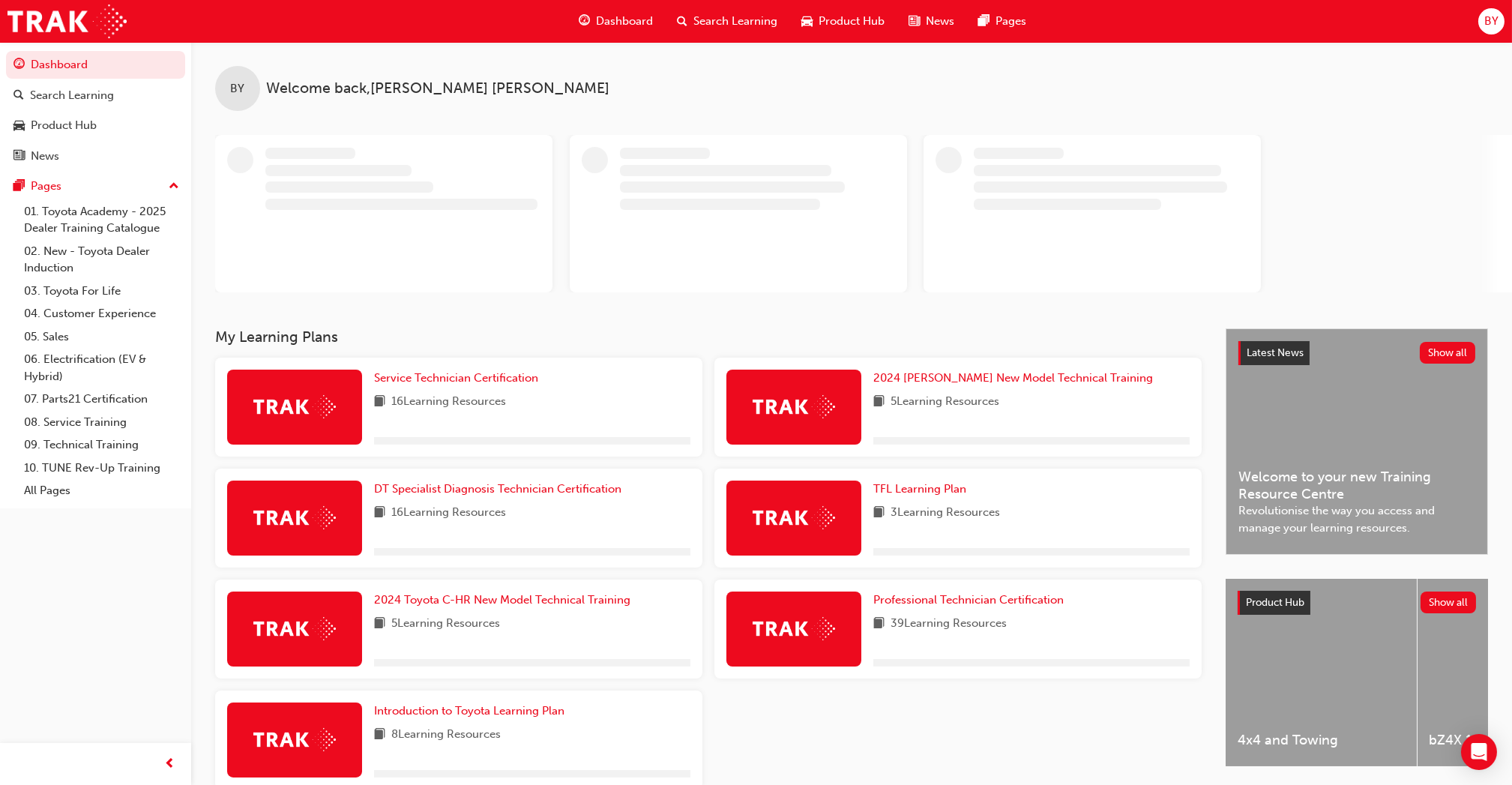
click at [1492, 20] on span "BY" at bounding box center [1491, 21] width 15 height 17
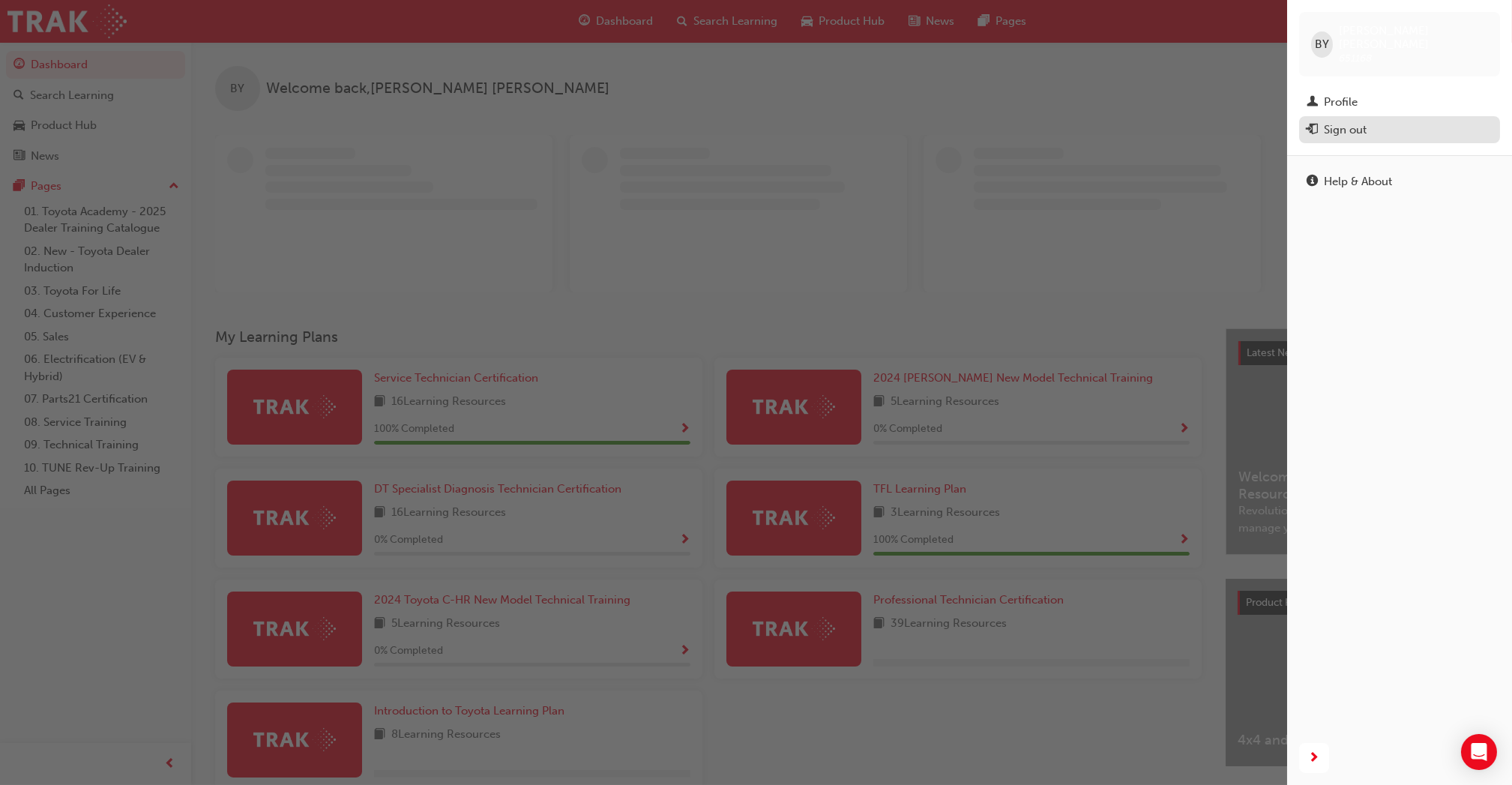
click at [1409, 123] on div "Sign out" at bounding box center [1399, 130] width 186 height 19
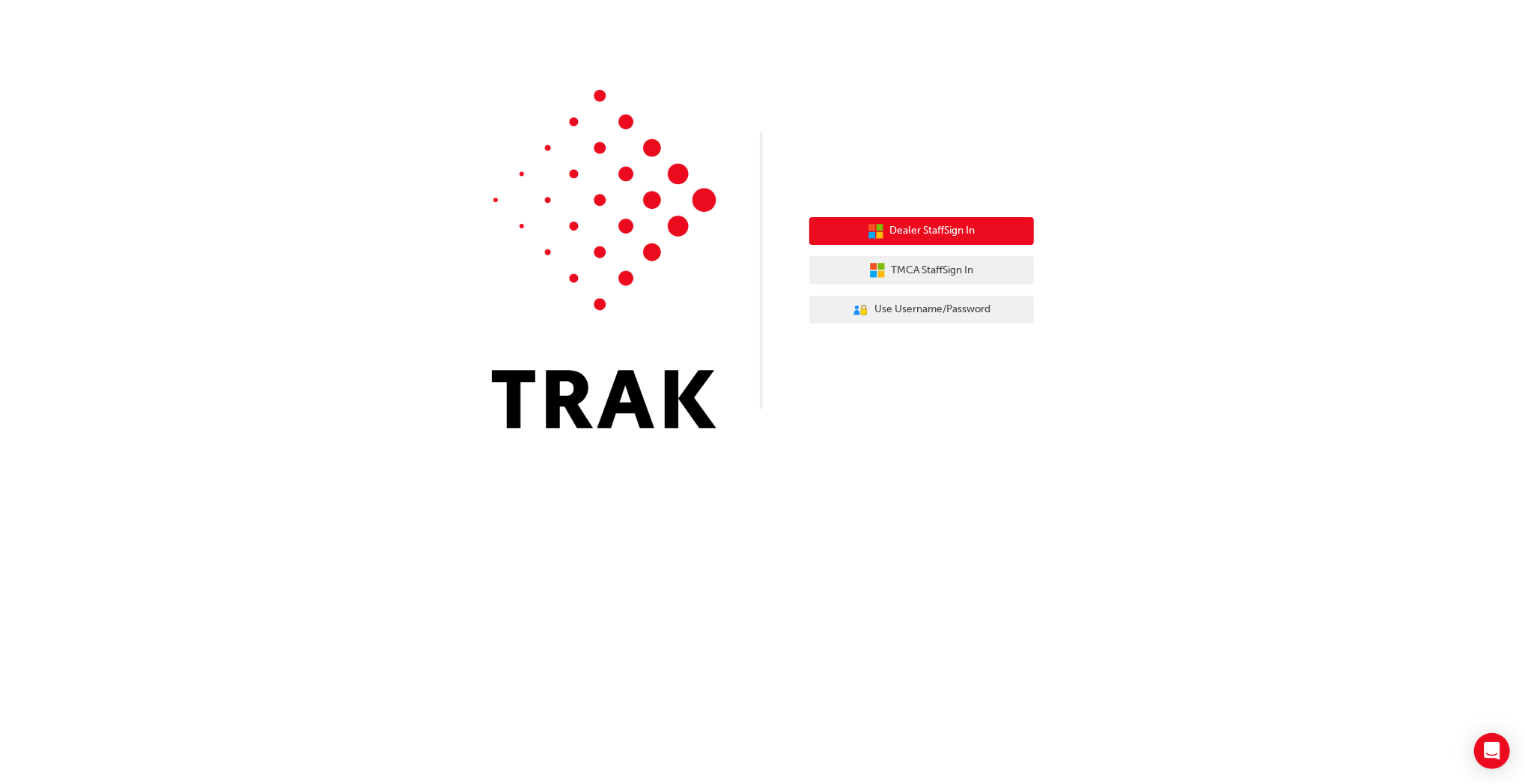
click at [917, 228] on span "Dealer Staff Sign In" at bounding box center [933, 231] width 85 height 17
